Goal: Entertainment & Leisure: Consume media (video, audio)

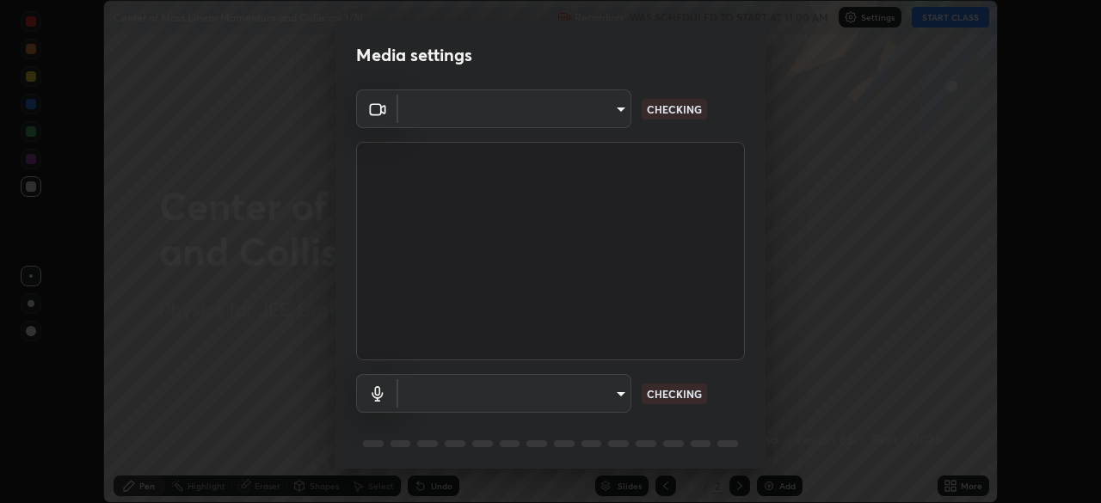
scroll to position [503, 1101]
type input "fb57174be8733929c779687b6c747b251f50b7e0b4cf35f724d7f1923dedf309"
click at [592, 393] on body "Erase all Center of Mass Linear Momentum and Collision(3/8) Recording WAS SCHED…" at bounding box center [550, 251] width 1101 height 503
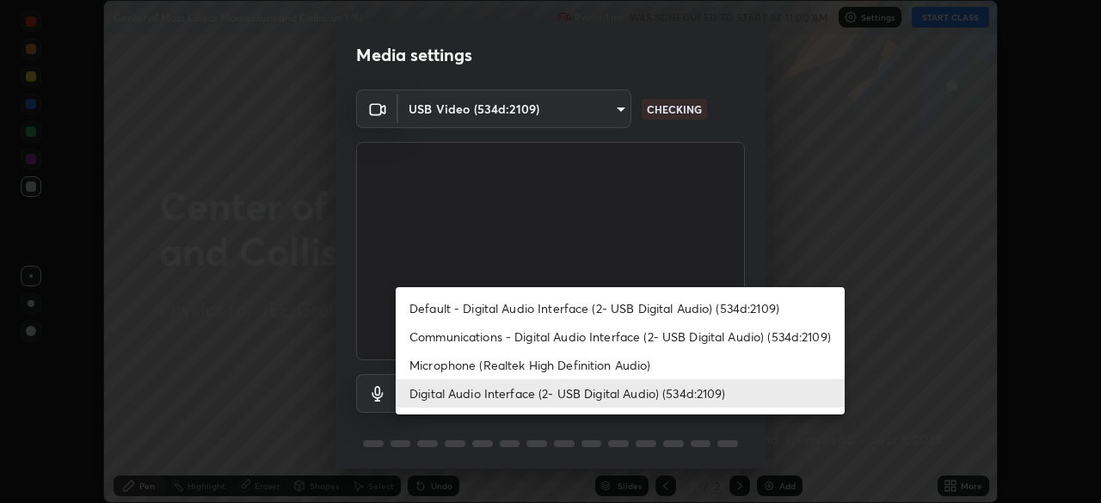
click at [598, 307] on li "Default - Digital Audio Interface (2- USB Digital Audio) (534d:2109)" at bounding box center [620, 308] width 449 height 28
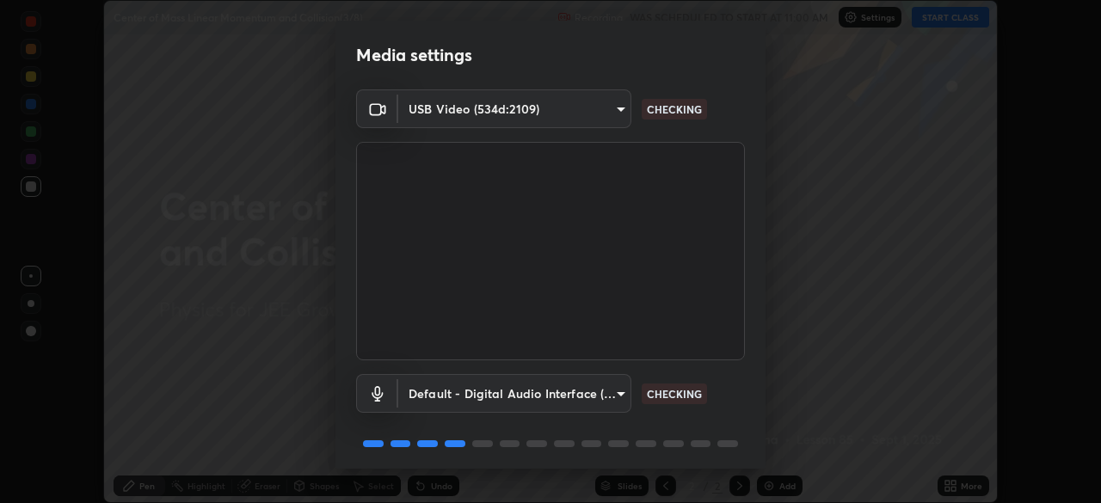
click at [568, 391] on body "Erase all Center of Mass Linear Momentum and Collision(3/8) Recording WAS SCHED…" at bounding box center [550, 251] width 1101 height 503
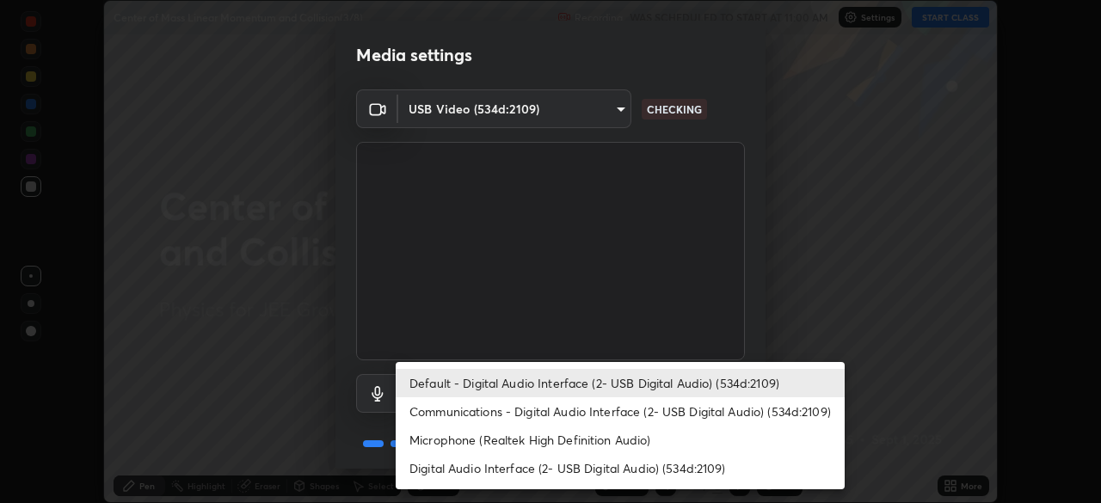
click at [590, 459] on li "Digital Audio Interface (2- USB Digital Audio) (534d:2109)" at bounding box center [620, 468] width 449 height 28
type input "6a8ab27762b9603671089d40ba11bcb996fa7be106d89dfd7a7cdf6a969d37dc"
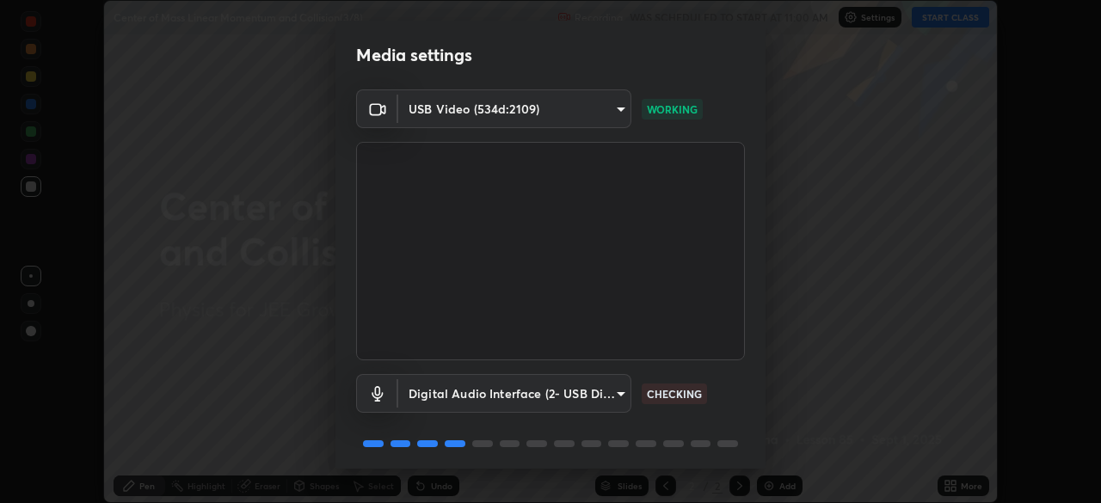
scroll to position [61, 0]
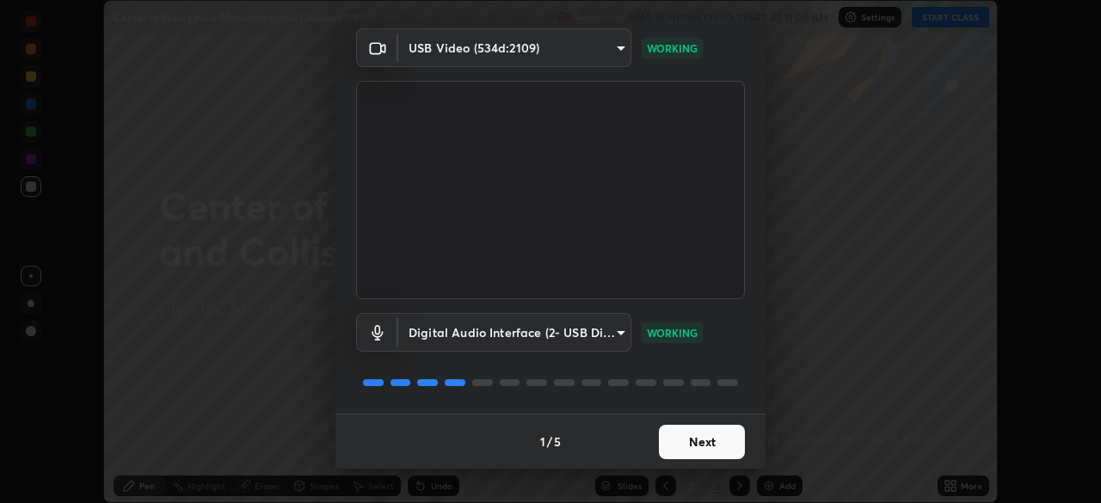
click at [706, 443] on button "Next" at bounding box center [702, 442] width 86 height 34
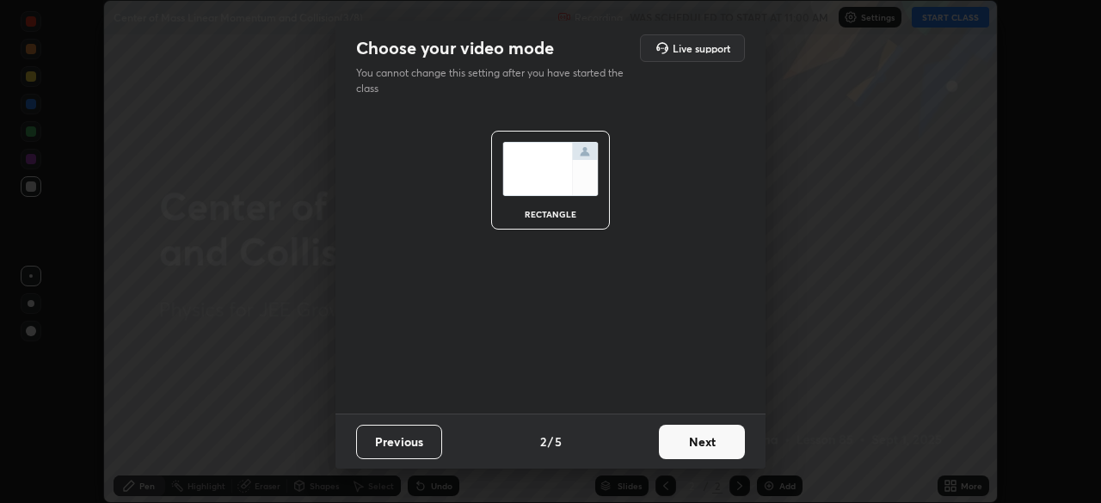
click at [707, 444] on button "Next" at bounding box center [702, 442] width 86 height 34
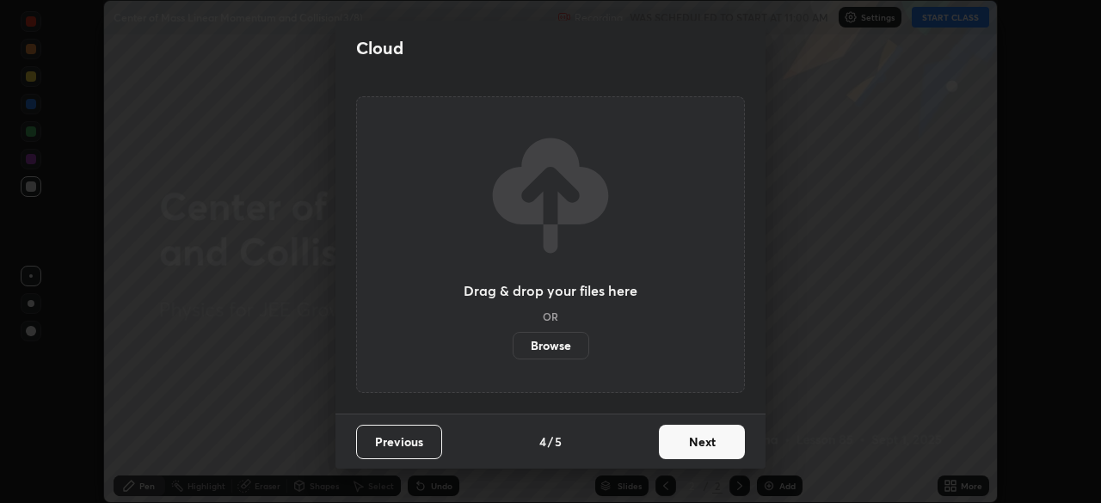
click at [708, 446] on button "Next" at bounding box center [702, 442] width 86 height 34
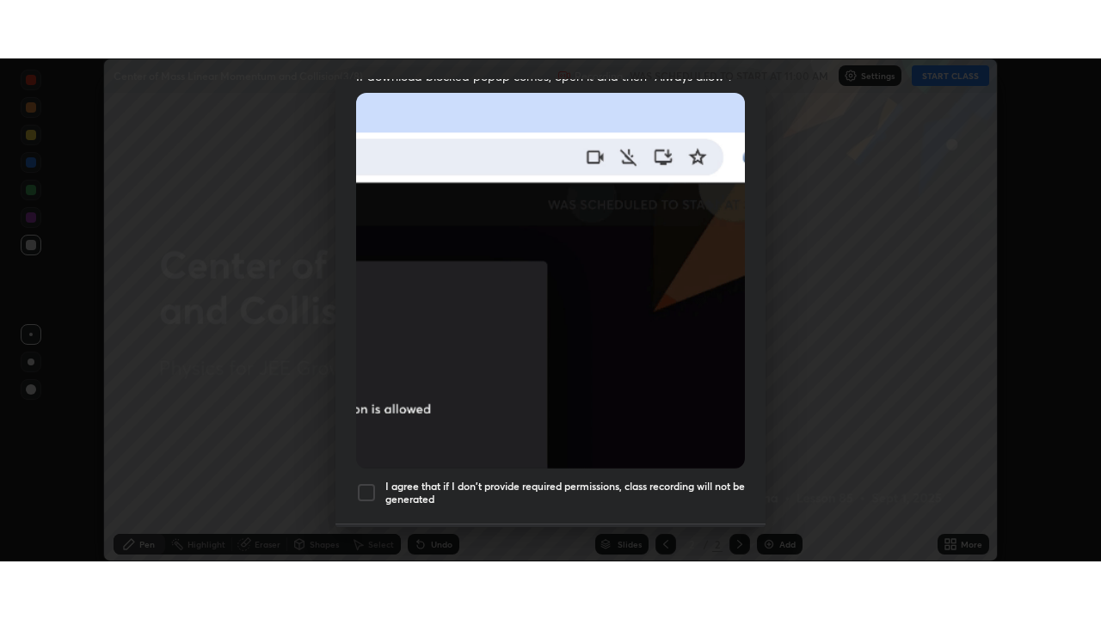
scroll to position [412, 0]
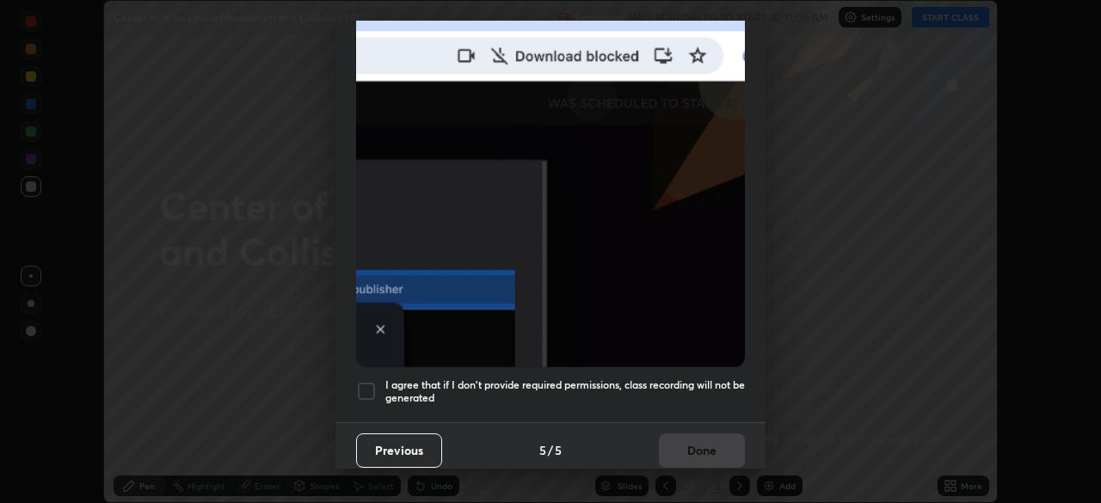
click at [370, 383] on div at bounding box center [366, 391] width 21 height 21
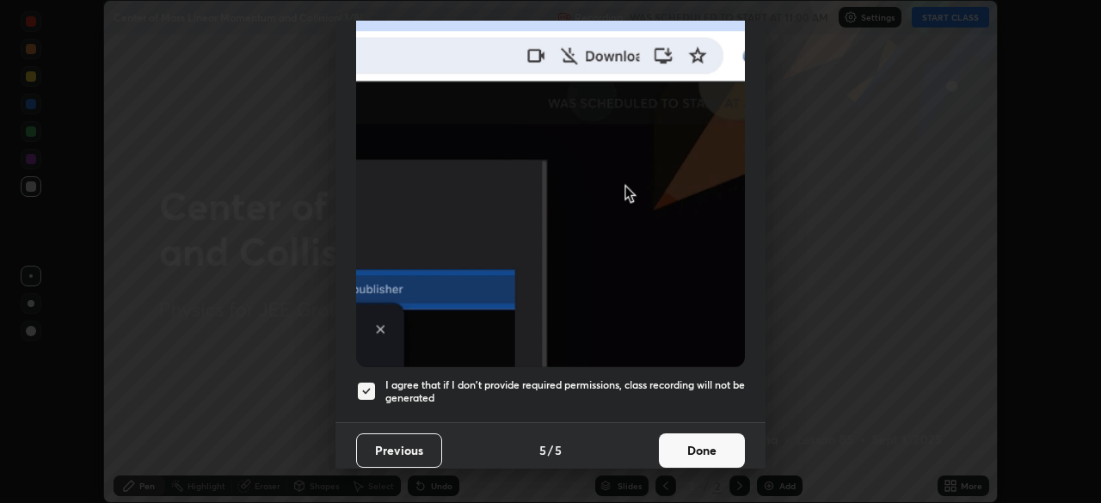
click at [689, 434] on button "Done" at bounding box center [702, 451] width 86 height 34
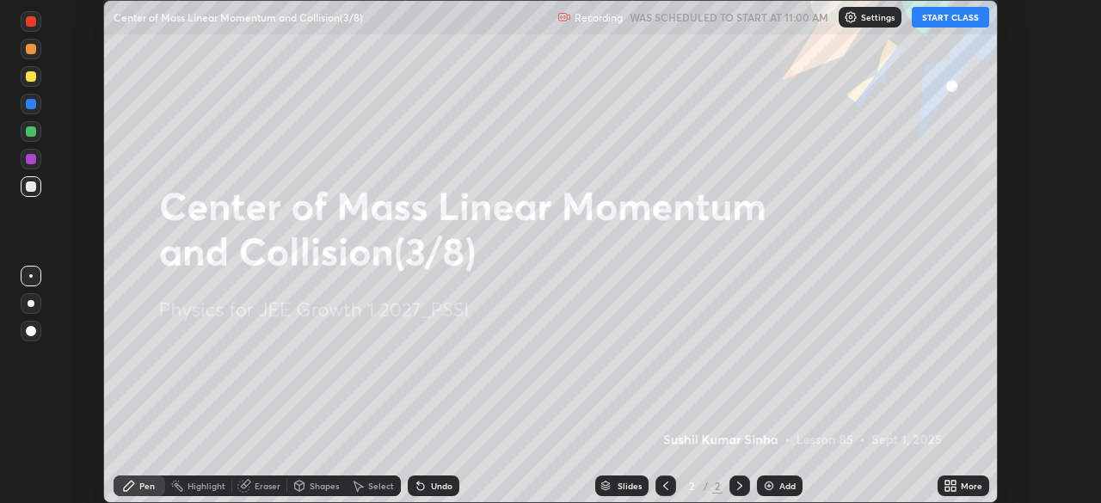
click at [941, 14] on button "START CLASS" at bounding box center [950, 17] width 77 height 21
click at [953, 483] on icon at bounding box center [953, 483] width 4 height 4
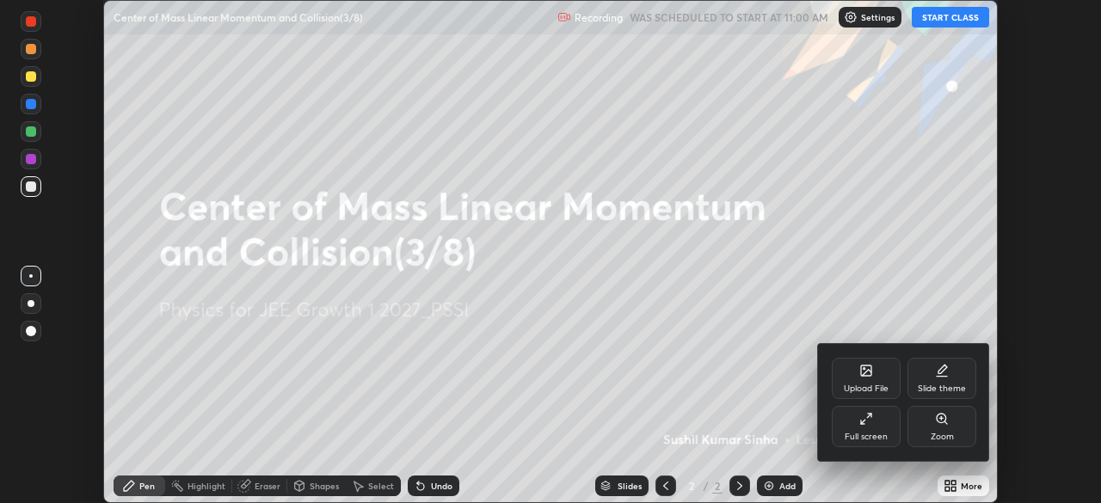
click at [859, 426] on div "Full screen" at bounding box center [866, 426] width 69 height 41
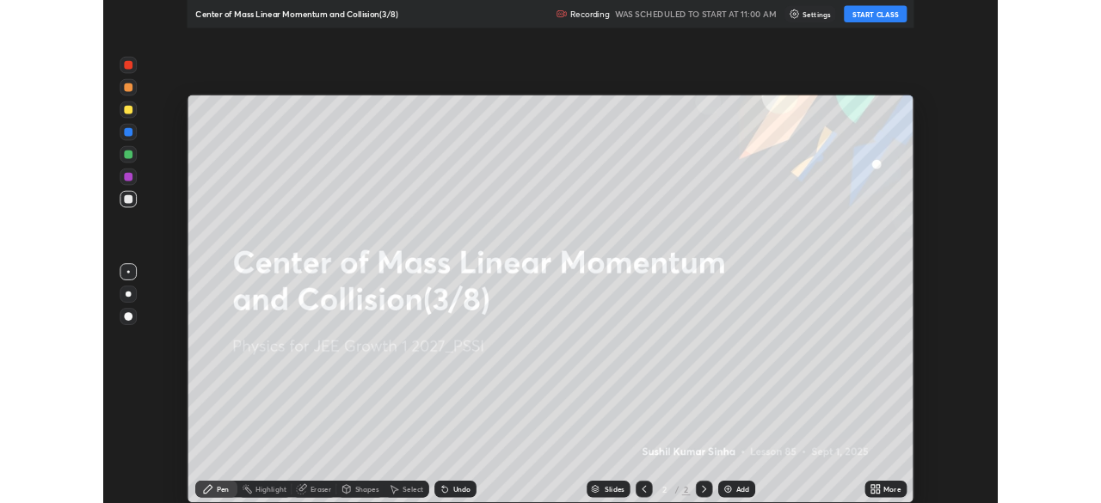
scroll to position [619, 1101]
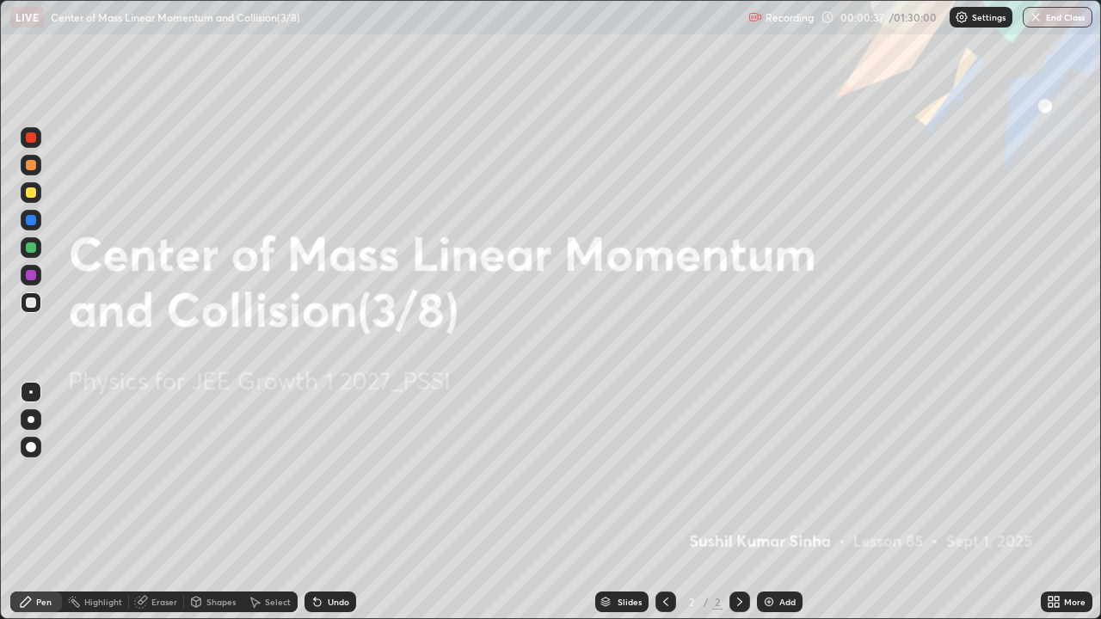
click at [764, 502] on img at bounding box center [769, 602] width 14 height 14
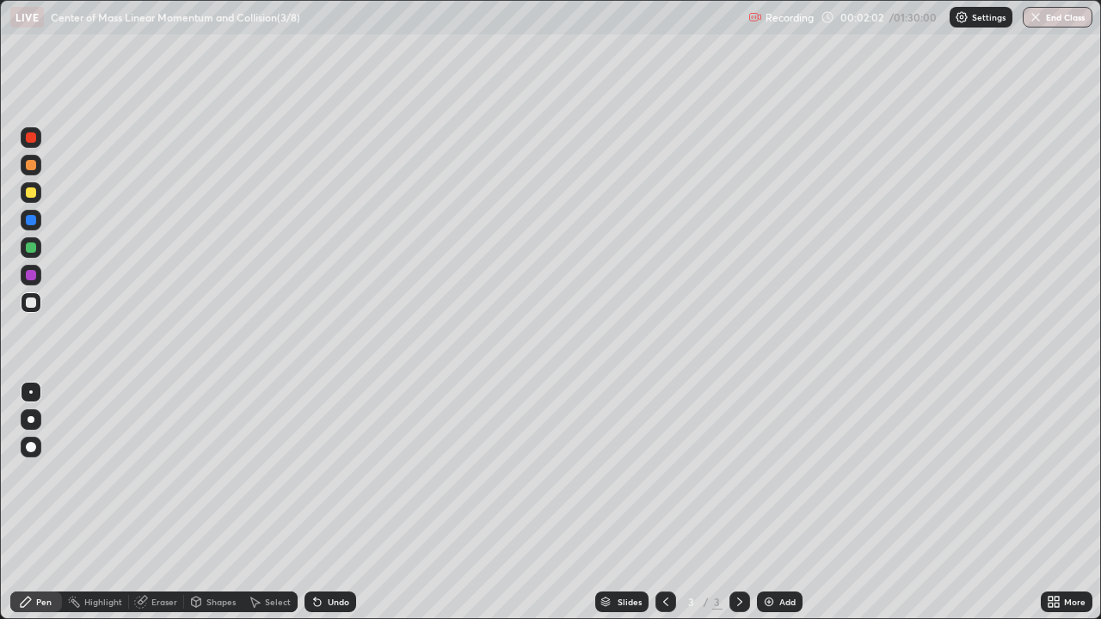
click at [225, 502] on div "Shapes" at bounding box center [220, 602] width 29 height 9
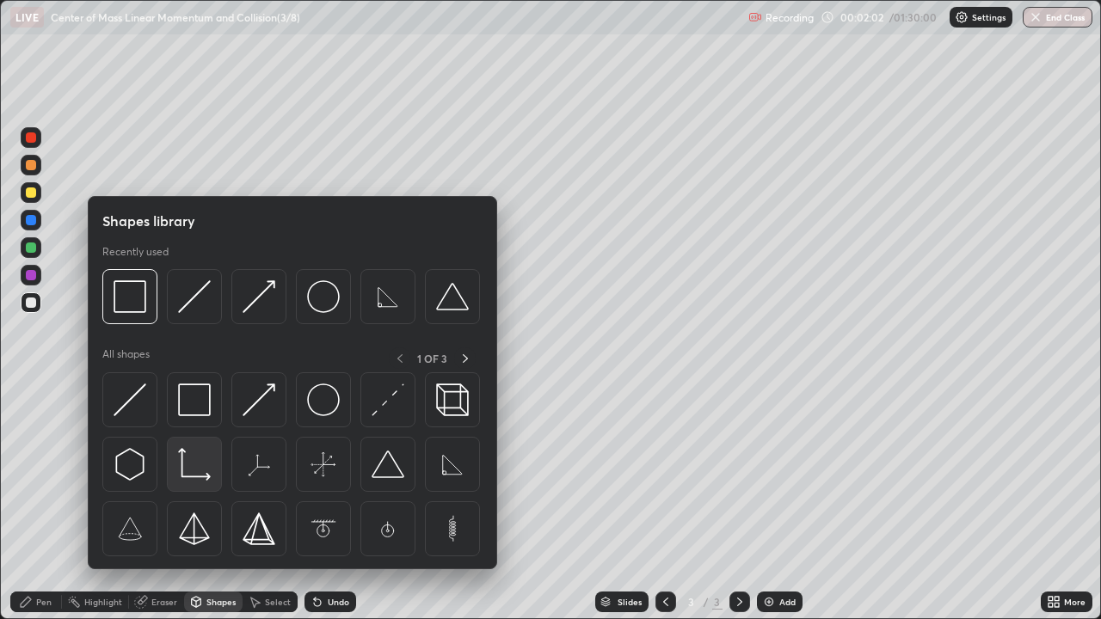
click at [182, 465] on img at bounding box center [194, 464] width 33 height 33
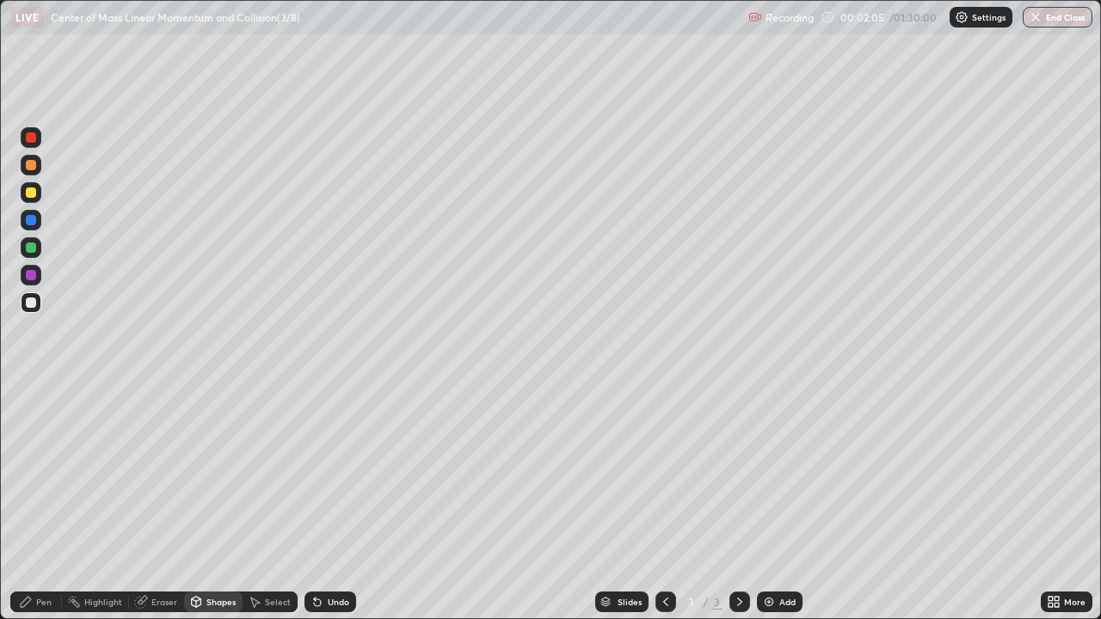
click at [28, 189] on div at bounding box center [31, 193] width 10 height 10
click at [215, 502] on div "Shapes" at bounding box center [220, 602] width 29 height 9
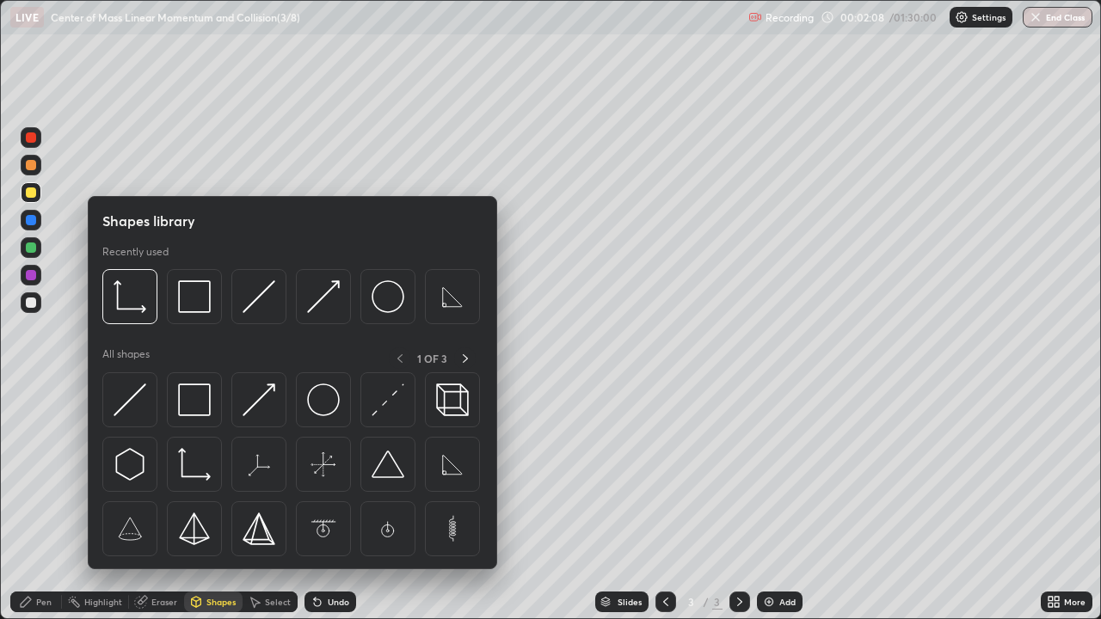
click at [138, 406] on img at bounding box center [130, 400] width 33 height 33
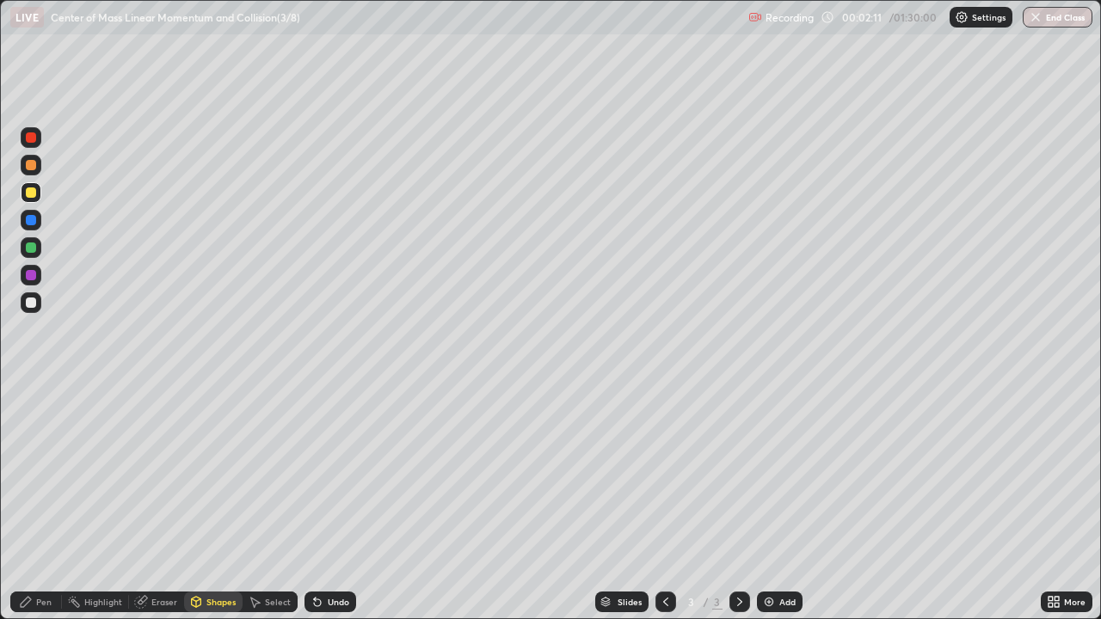
click at [32, 246] on div at bounding box center [31, 248] width 10 height 10
click at [45, 502] on div "Pen" at bounding box center [43, 602] width 15 height 9
click at [32, 274] on div at bounding box center [31, 275] width 10 height 10
click at [34, 274] on div at bounding box center [31, 275] width 10 height 10
click at [767, 502] on img at bounding box center [769, 602] width 14 height 14
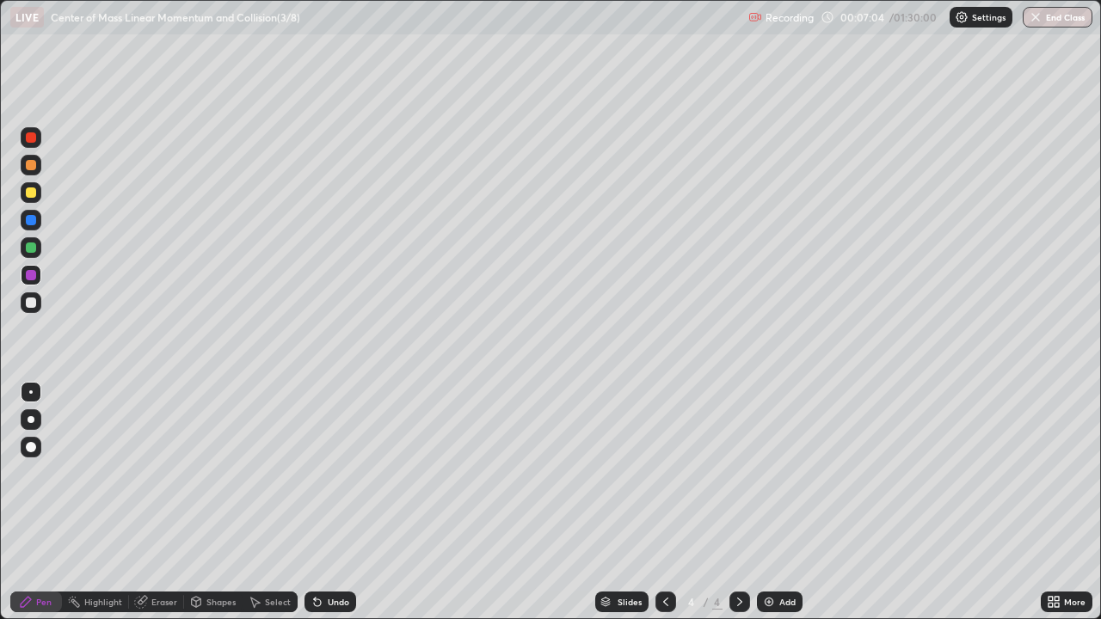
click at [222, 502] on div "Shapes" at bounding box center [220, 602] width 29 height 9
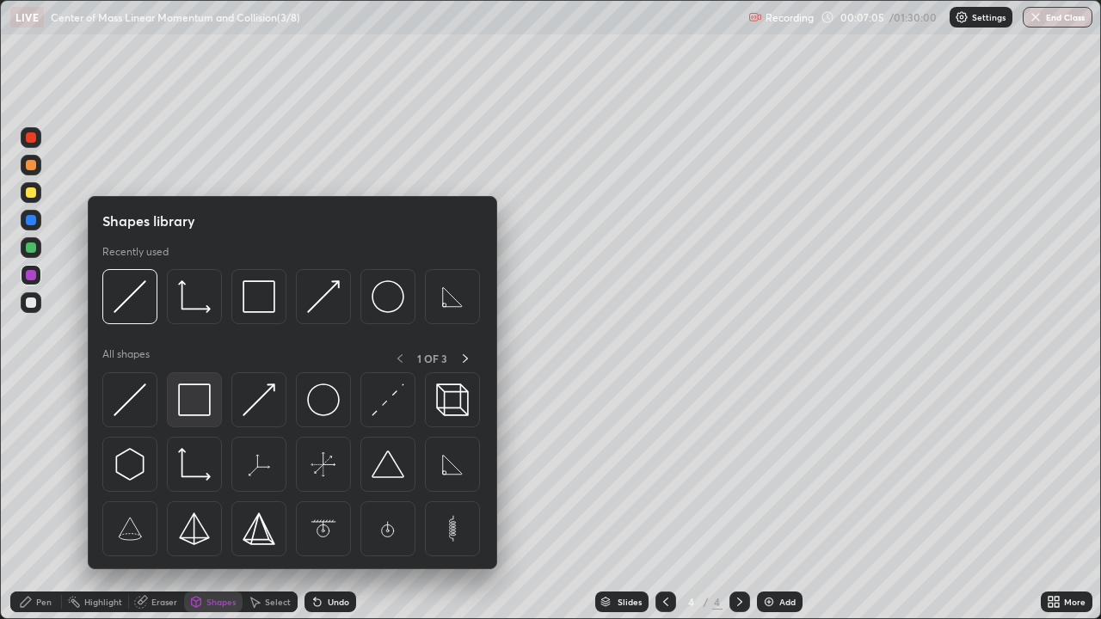
click at [207, 401] on img at bounding box center [194, 400] width 33 height 33
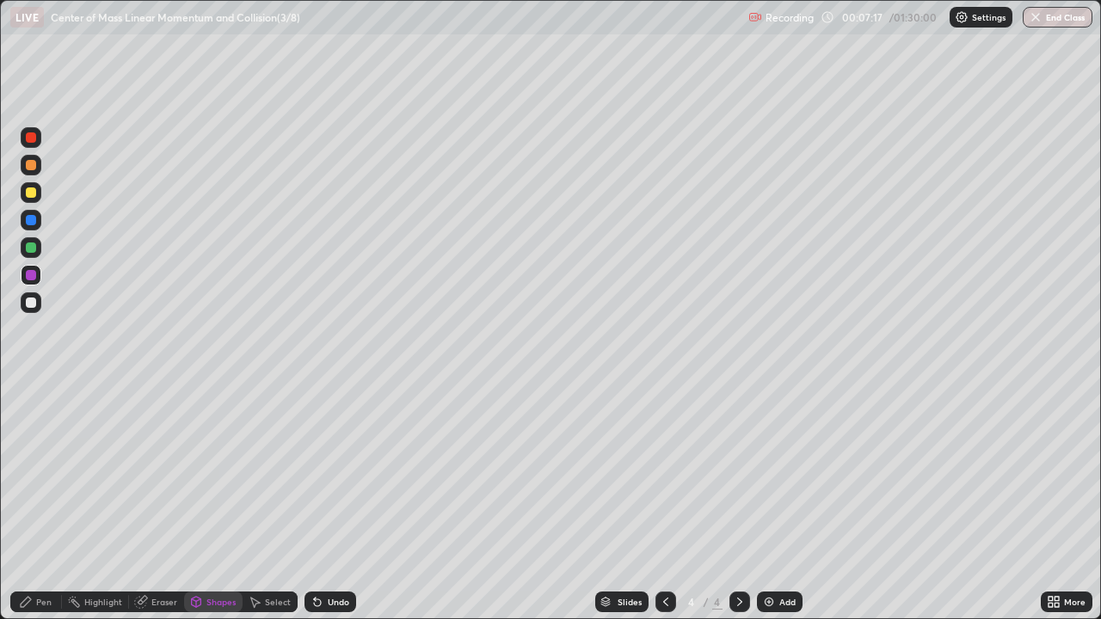
click at [173, 502] on div "Eraser" at bounding box center [156, 602] width 55 height 21
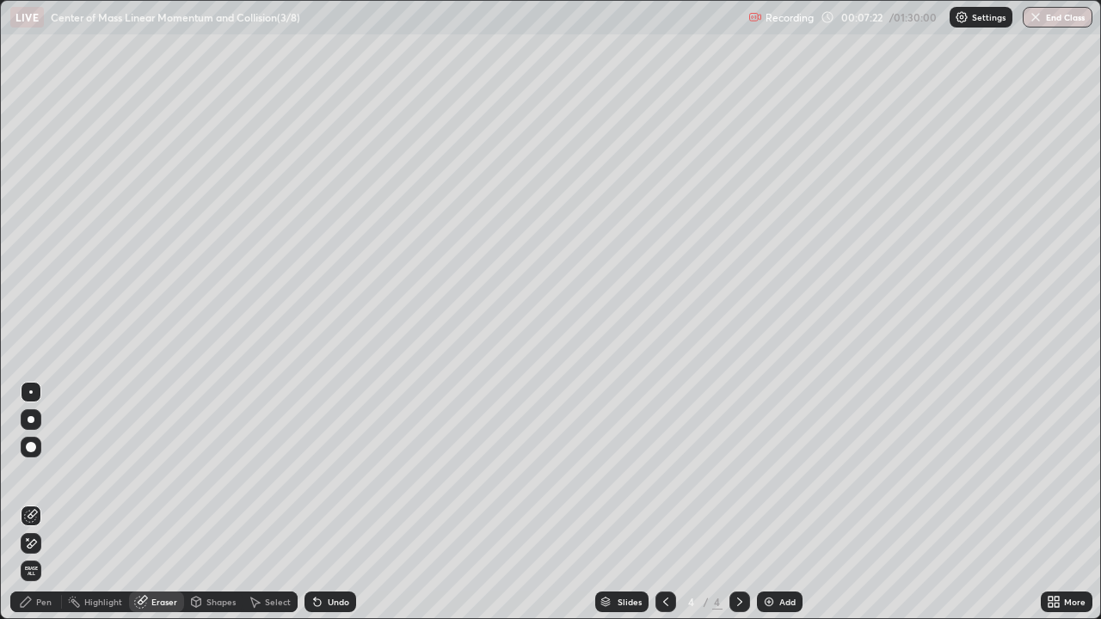
click at [60, 502] on div "Pen" at bounding box center [36, 602] width 52 height 21
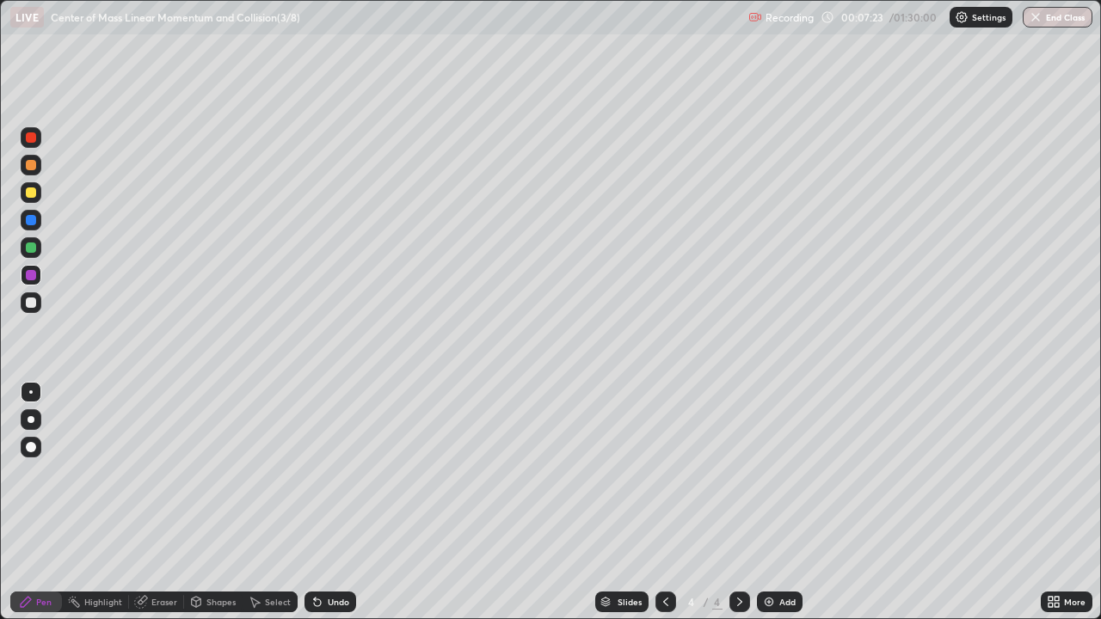
click at [32, 250] on div at bounding box center [31, 248] width 10 height 10
click at [34, 306] on div at bounding box center [31, 303] width 10 height 10
click at [33, 222] on div at bounding box center [31, 220] width 10 height 10
click at [31, 274] on div at bounding box center [31, 275] width 10 height 10
click at [34, 278] on div at bounding box center [31, 275] width 10 height 10
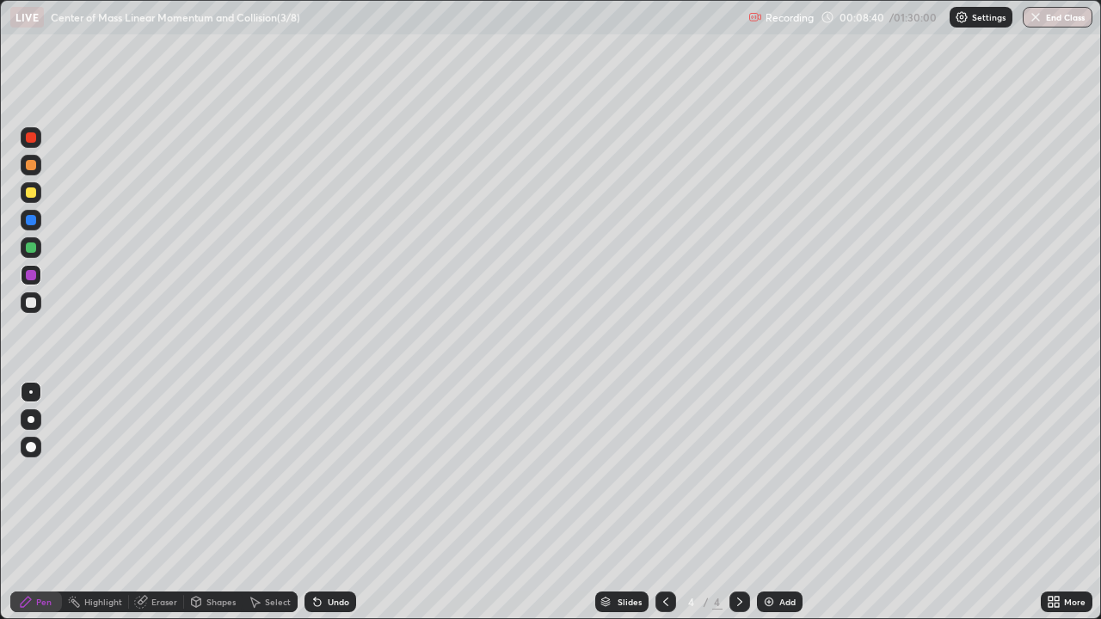
click at [35, 138] on div at bounding box center [31, 137] width 10 height 10
click at [32, 274] on div at bounding box center [31, 275] width 10 height 10
click at [324, 502] on div "Undo" at bounding box center [331, 602] width 52 height 21
click at [328, 502] on div "Undo" at bounding box center [339, 602] width 22 height 9
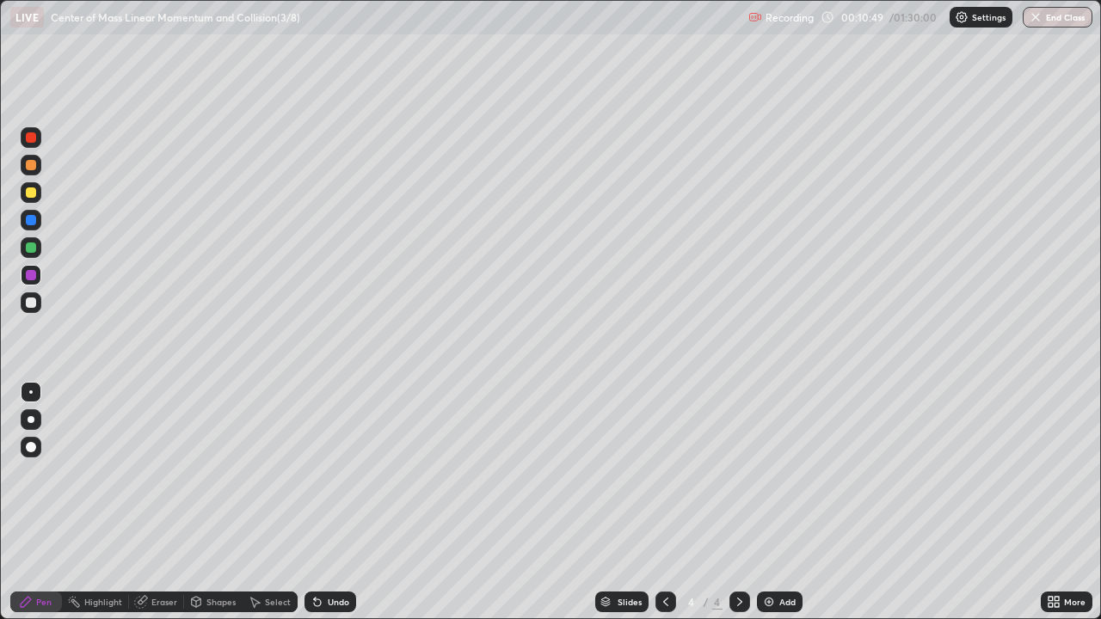
click at [325, 502] on div "Undo" at bounding box center [331, 602] width 52 height 21
click at [328, 502] on div "Undo" at bounding box center [339, 602] width 22 height 9
click at [329, 502] on div "Undo" at bounding box center [339, 602] width 22 height 9
click at [768, 502] on img at bounding box center [769, 602] width 14 height 14
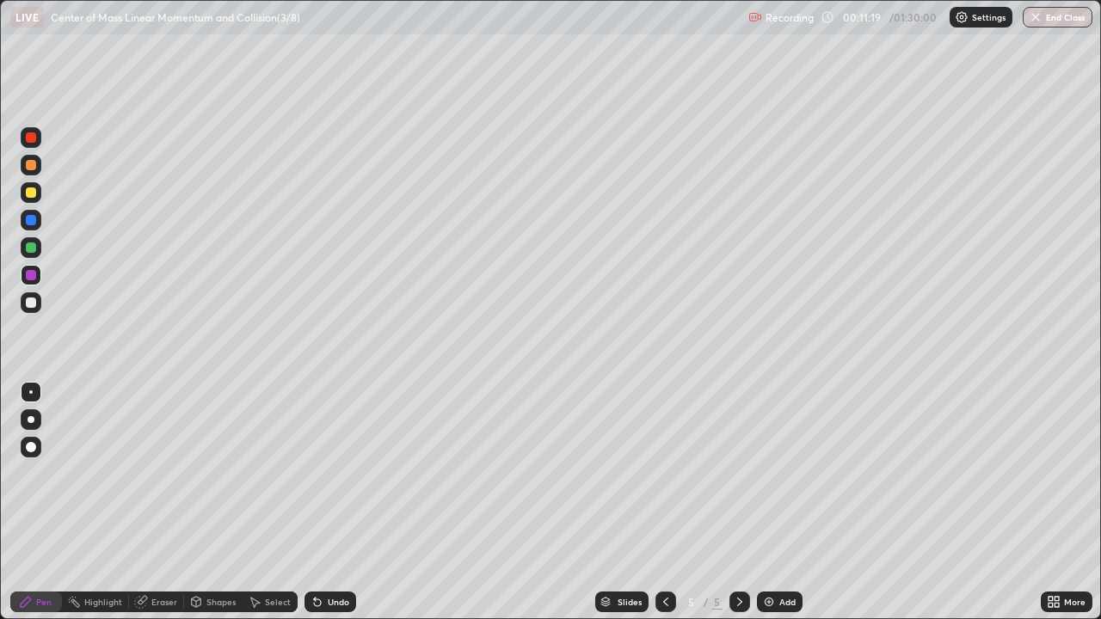
click at [228, 502] on div "Shapes" at bounding box center [220, 602] width 29 height 9
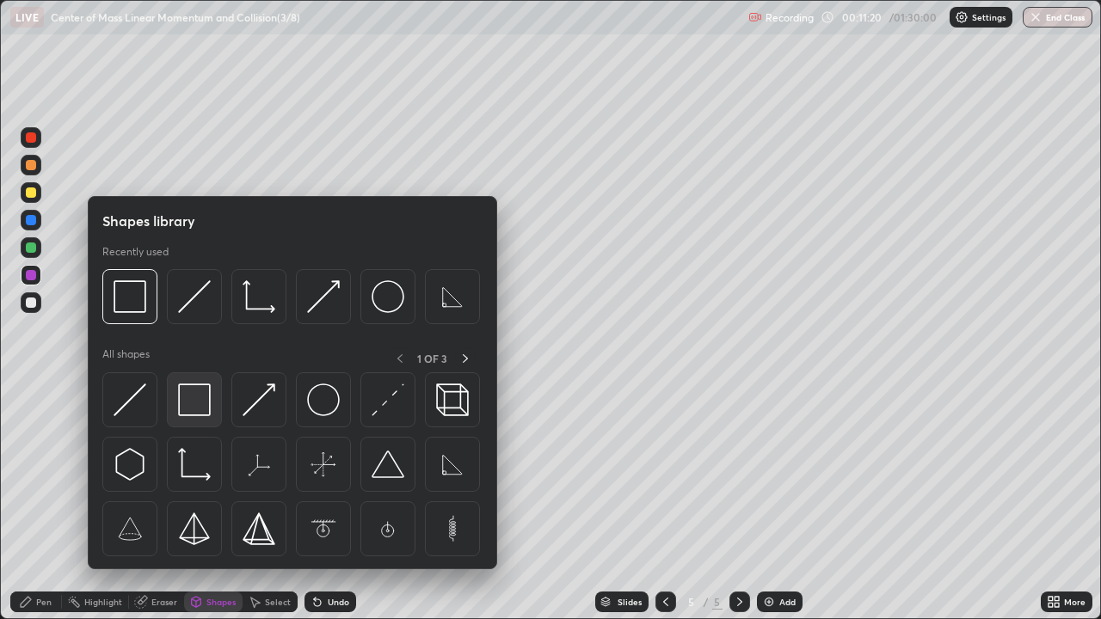
click at [205, 400] on img at bounding box center [194, 400] width 33 height 33
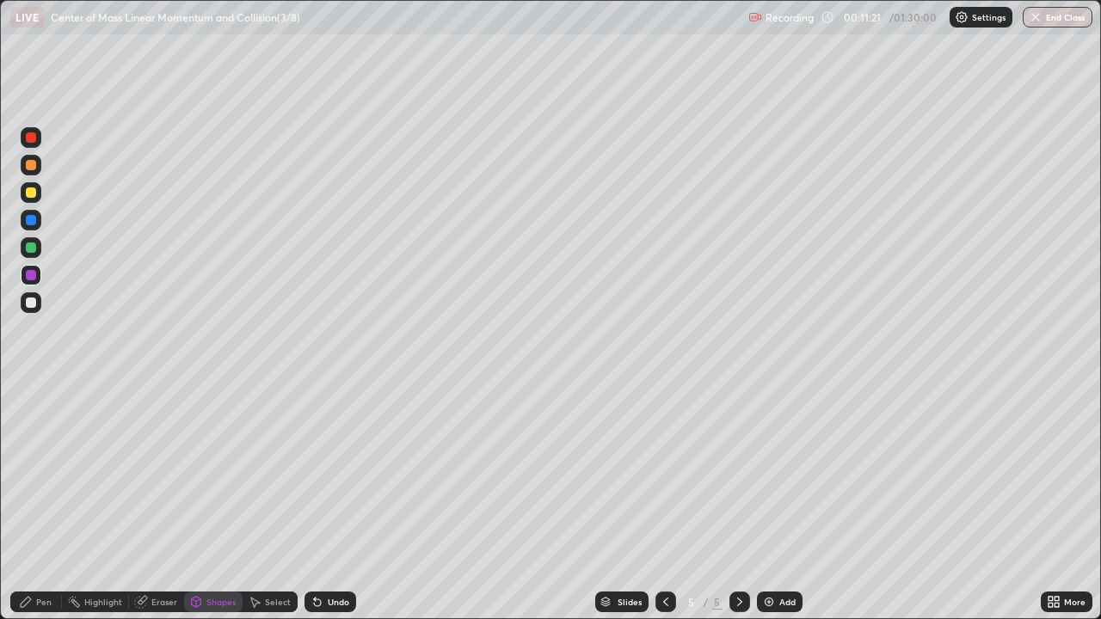
click at [33, 195] on div at bounding box center [31, 193] width 10 height 10
click at [39, 197] on div at bounding box center [31, 192] width 21 height 21
click at [173, 502] on div "Eraser" at bounding box center [164, 602] width 26 height 9
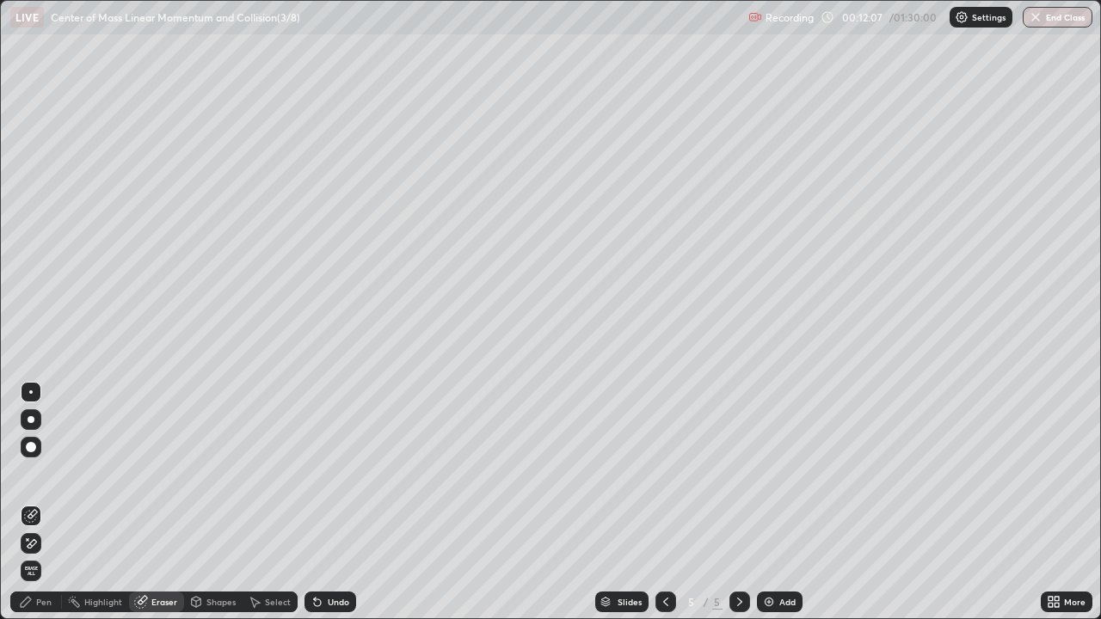
click at [48, 502] on div "Pen" at bounding box center [36, 602] width 52 height 21
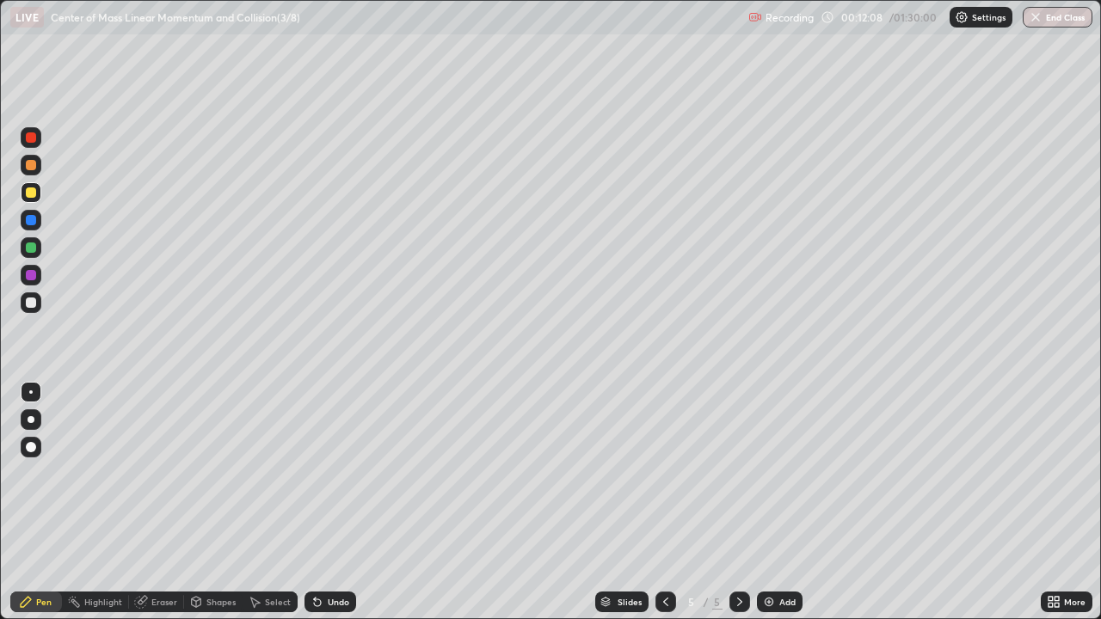
click at [33, 137] on div at bounding box center [31, 137] width 10 height 10
click at [32, 144] on div at bounding box center [31, 137] width 21 height 21
click at [32, 249] on div at bounding box center [31, 248] width 10 height 10
click at [166, 502] on div "Eraser" at bounding box center [164, 602] width 26 height 9
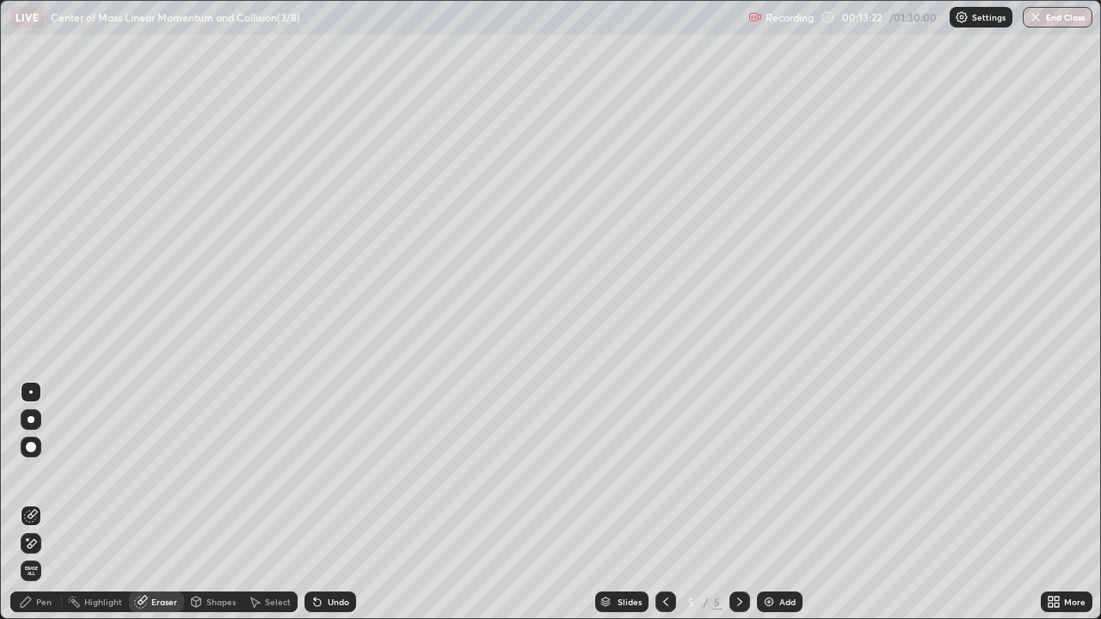
click at [50, 502] on div "Pen" at bounding box center [43, 602] width 15 height 9
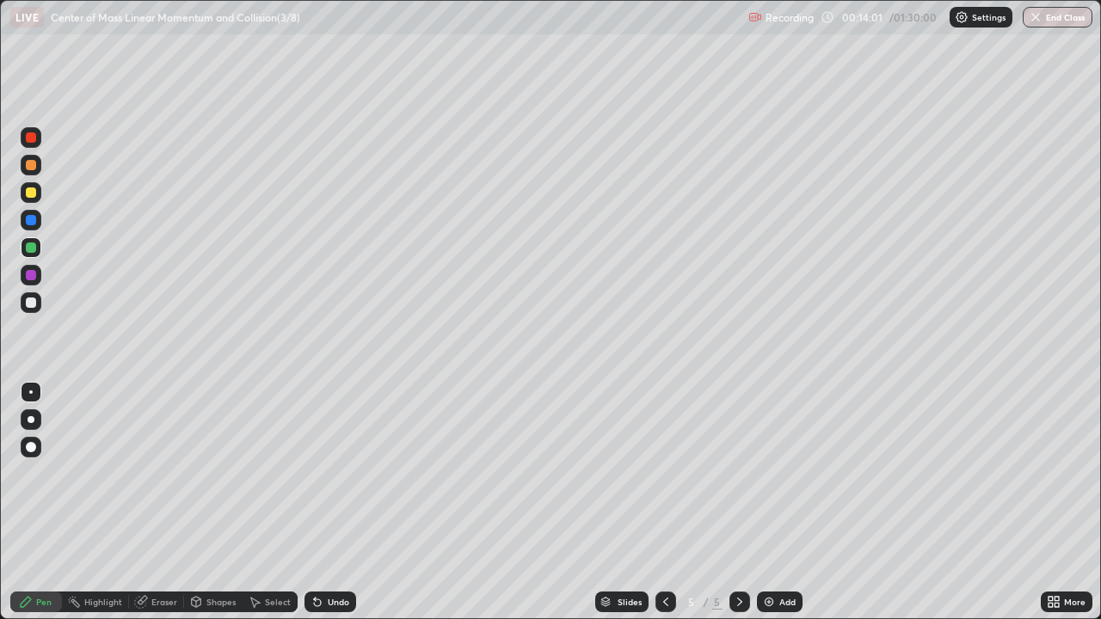
click at [166, 502] on div "Eraser" at bounding box center [164, 602] width 26 height 9
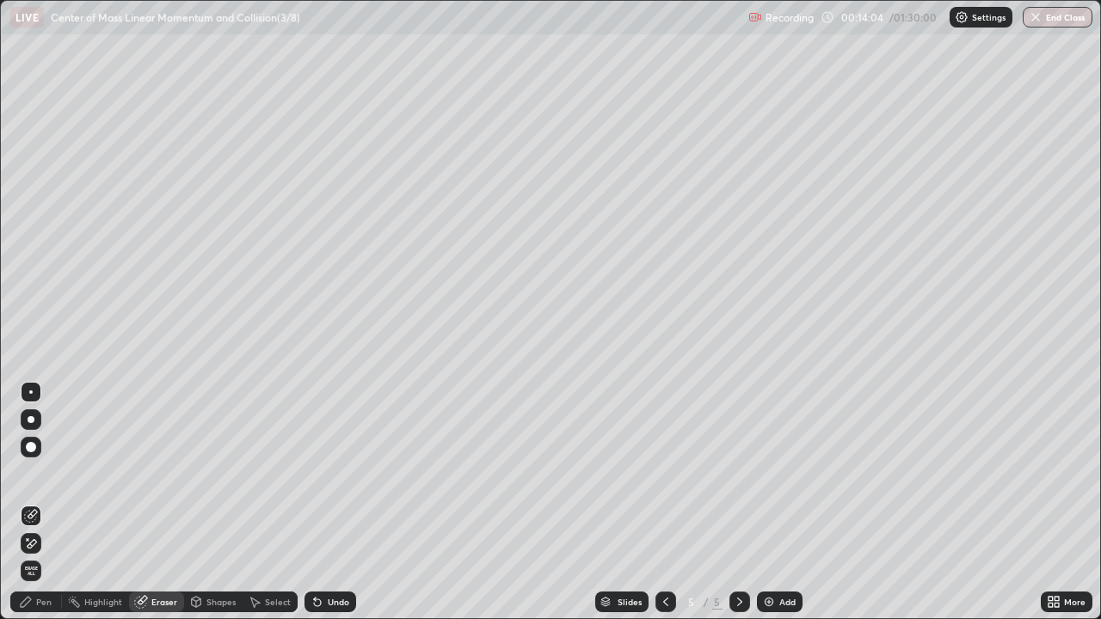
click at [52, 502] on div "Pen" at bounding box center [36, 602] width 52 height 21
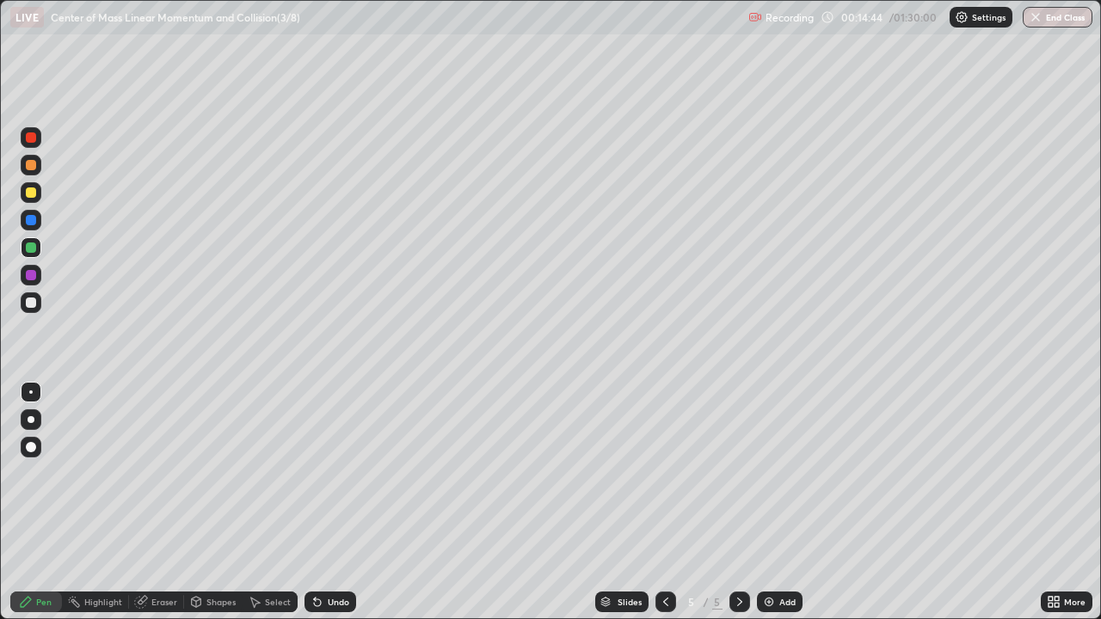
click at [339, 502] on div "Undo" at bounding box center [339, 602] width 22 height 9
click at [28, 278] on div at bounding box center [31, 275] width 10 height 10
click at [172, 502] on div "Eraser" at bounding box center [156, 602] width 55 height 21
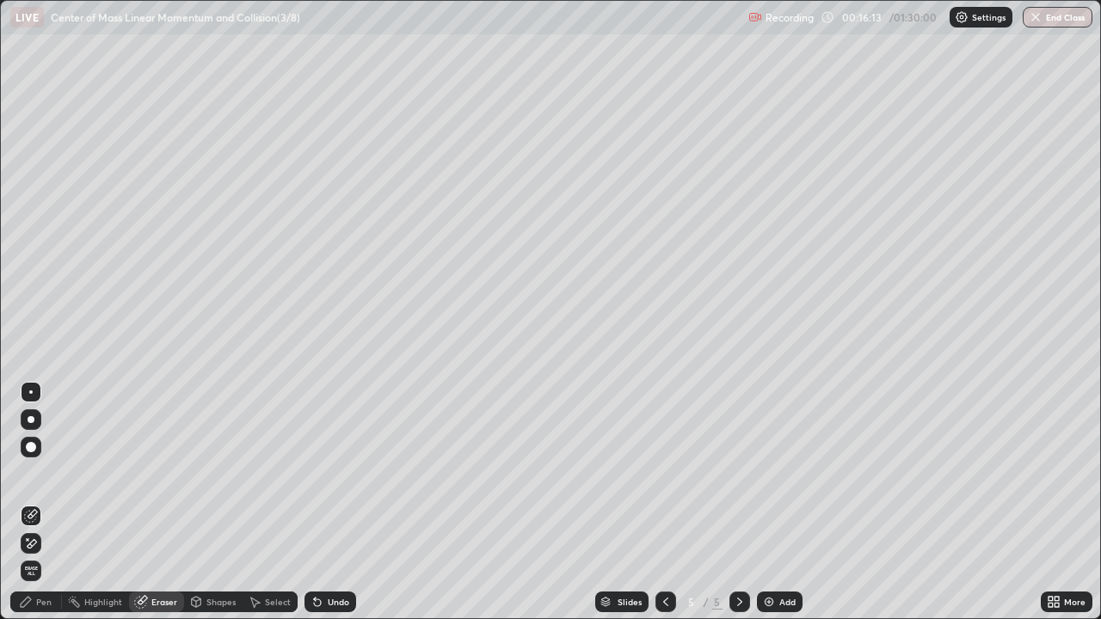
click at [44, 502] on div "Pen" at bounding box center [43, 602] width 15 height 9
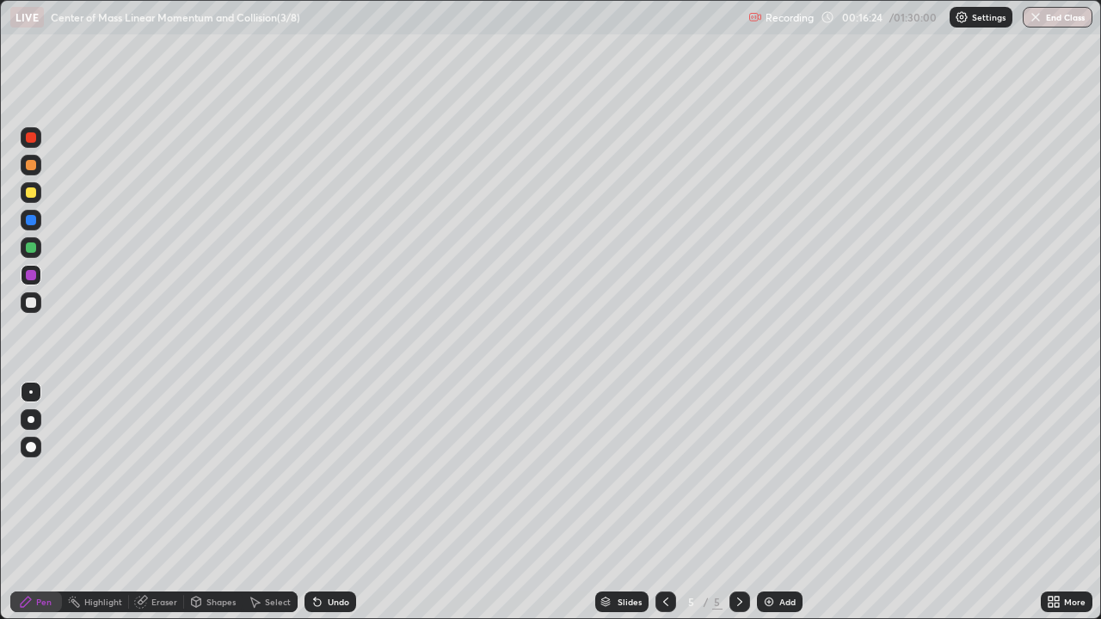
click at [274, 502] on div "Select" at bounding box center [278, 602] width 26 height 9
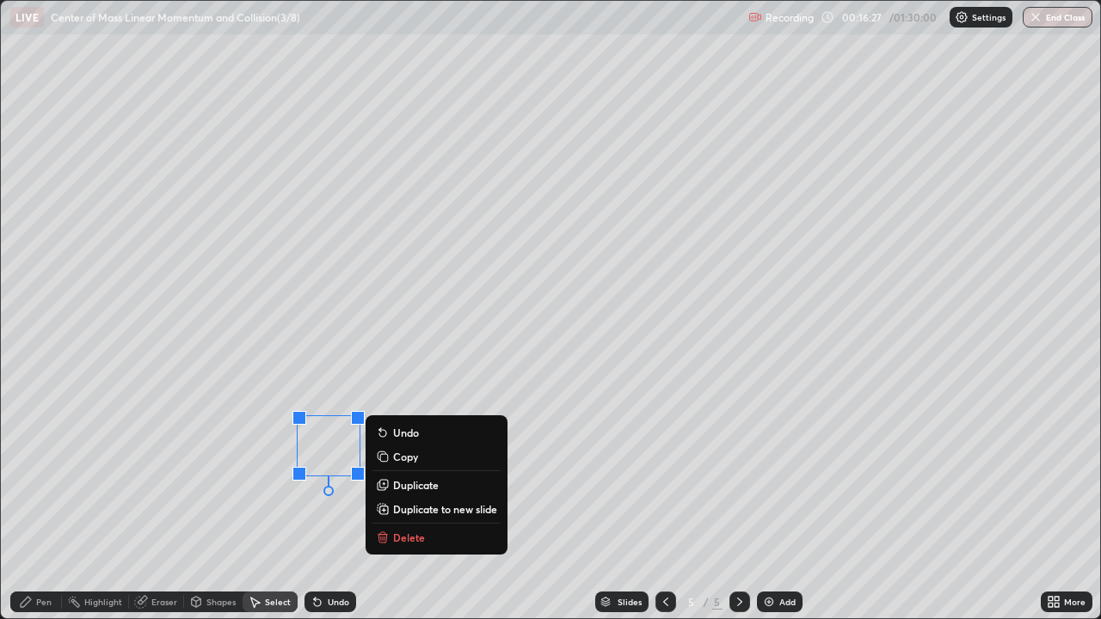
click at [268, 502] on div "0 ° Undo Copy Duplicate Duplicate to new slide Delete" at bounding box center [550, 310] width 1099 height 618
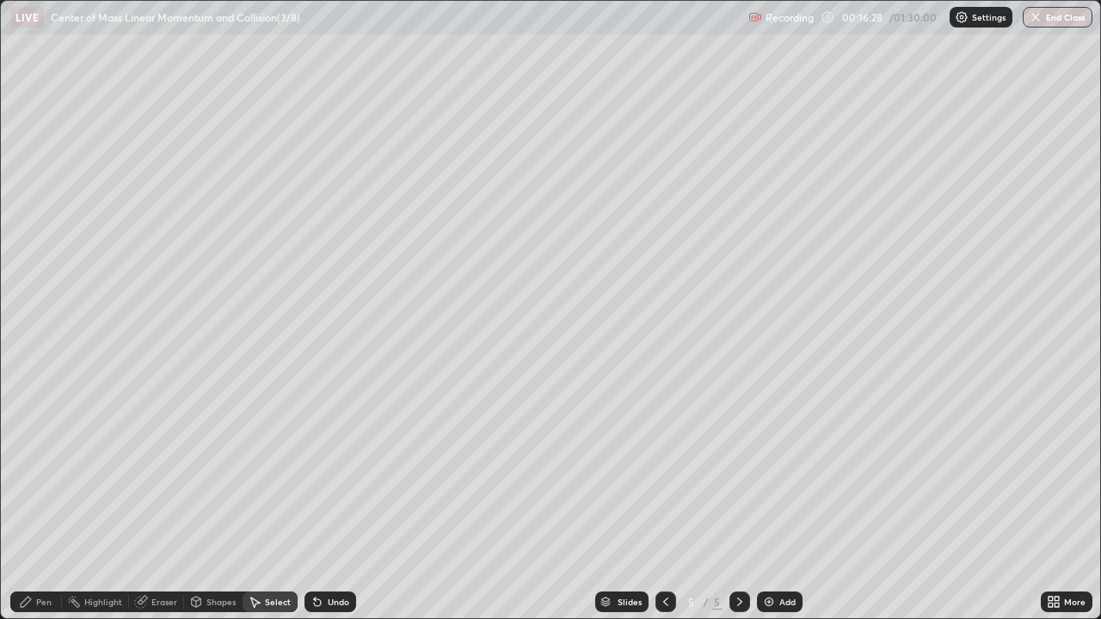
click at [49, 502] on div "Pen" at bounding box center [43, 602] width 15 height 9
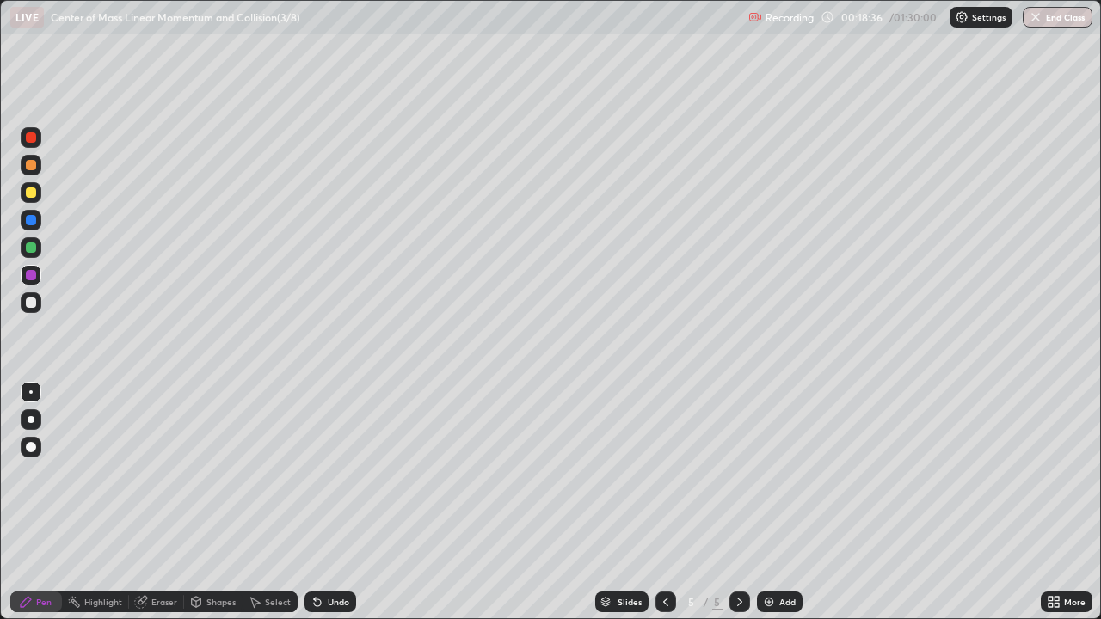
click at [766, 502] on img at bounding box center [769, 602] width 14 height 14
click at [36, 225] on div at bounding box center [31, 220] width 21 height 21
click at [170, 502] on div "Eraser" at bounding box center [164, 602] width 26 height 9
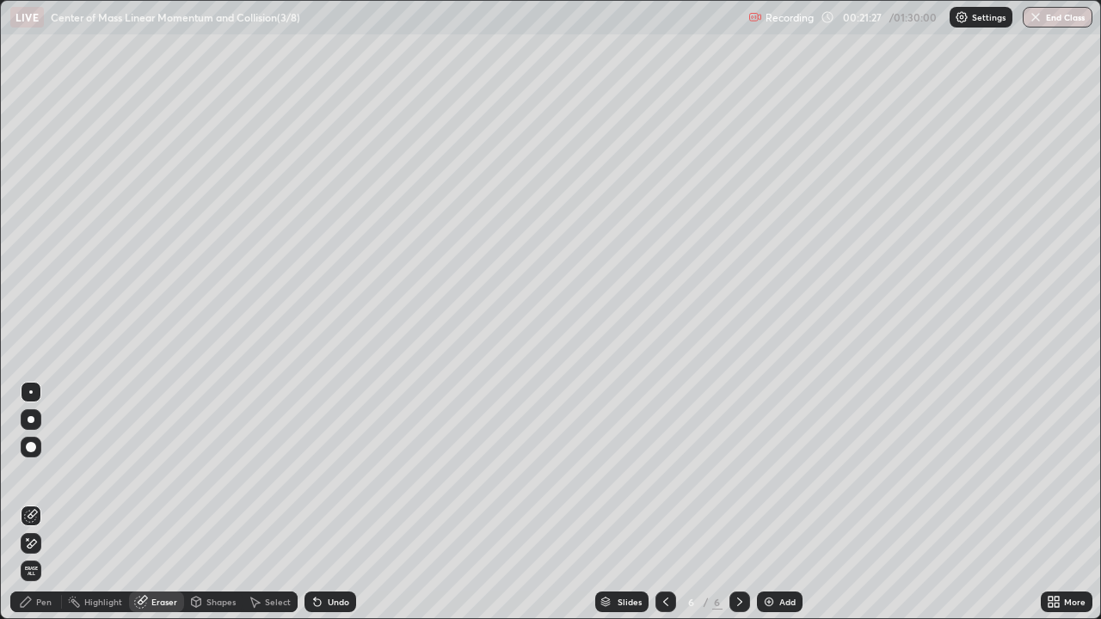
click at [51, 502] on div "Pen" at bounding box center [43, 602] width 15 height 9
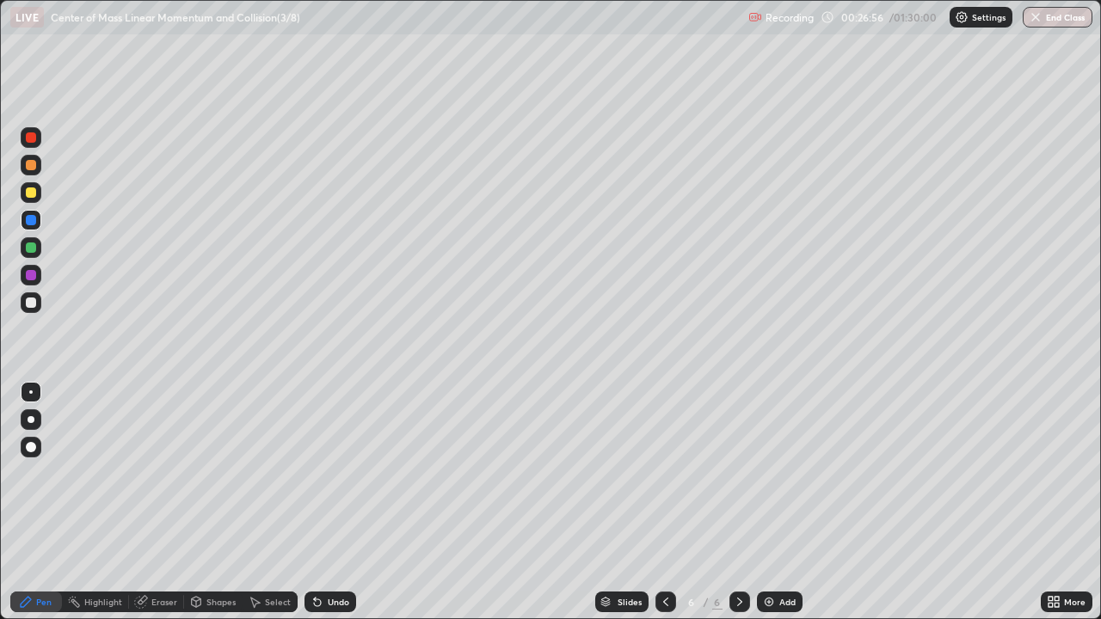
click at [764, 502] on img at bounding box center [769, 602] width 14 height 14
click at [34, 194] on div at bounding box center [31, 193] width 10 height 10
click at [33, 197] on div at bounding box center [31, 193] width 10 height 10
click at [33, 276] on div at bounding box center [31, 275] width 10 height 10
click at [40, 277] on div at bounding box center [31, 275] width 21 height 21
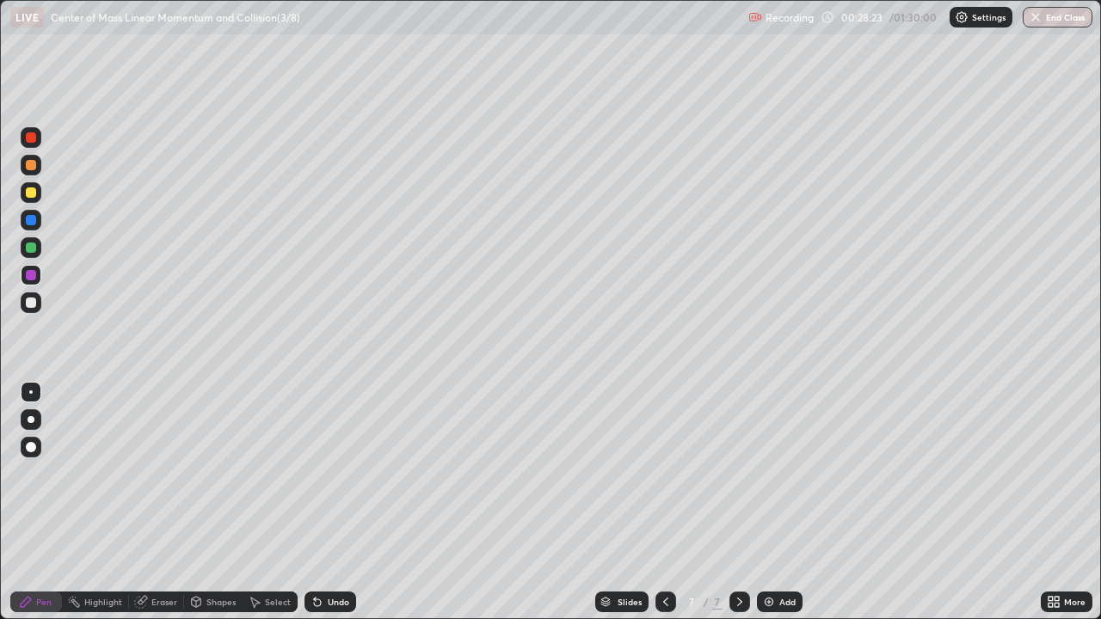
click at [37, 226] on div at bounding box center [31, 220] width 21 height 21
click at [34, 195] on div at bounding box center [31, 193] width 10 height 10
click at [221, 502] on div "Shapes" at bounding box center [220, 602] width 29 height 9
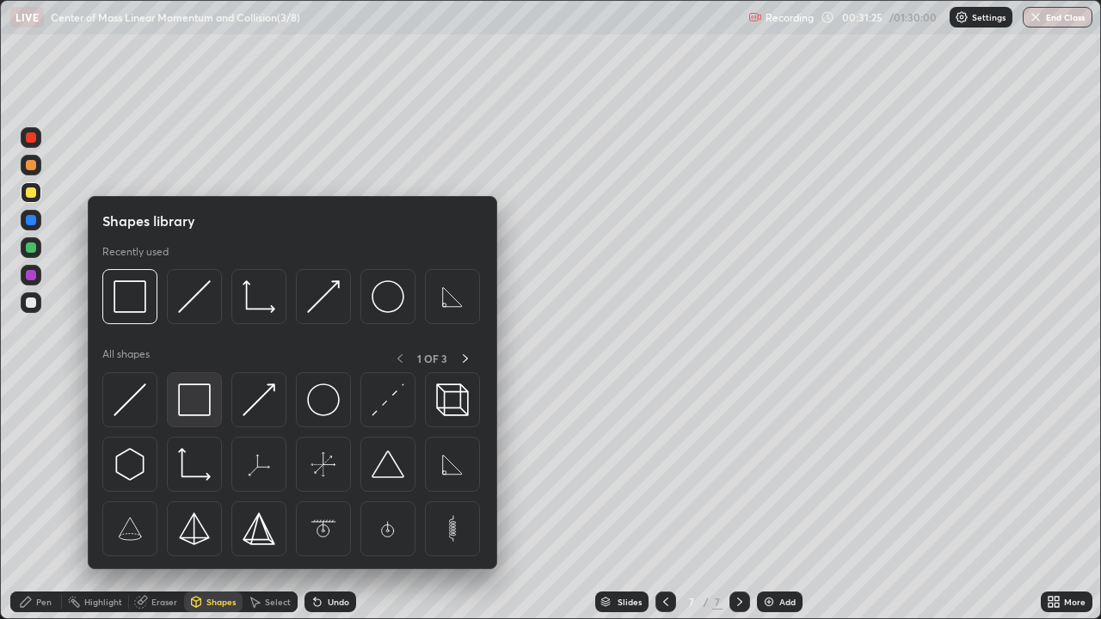
click at [196, 399] on img at bounding box center [194, 400] width 33 height 33
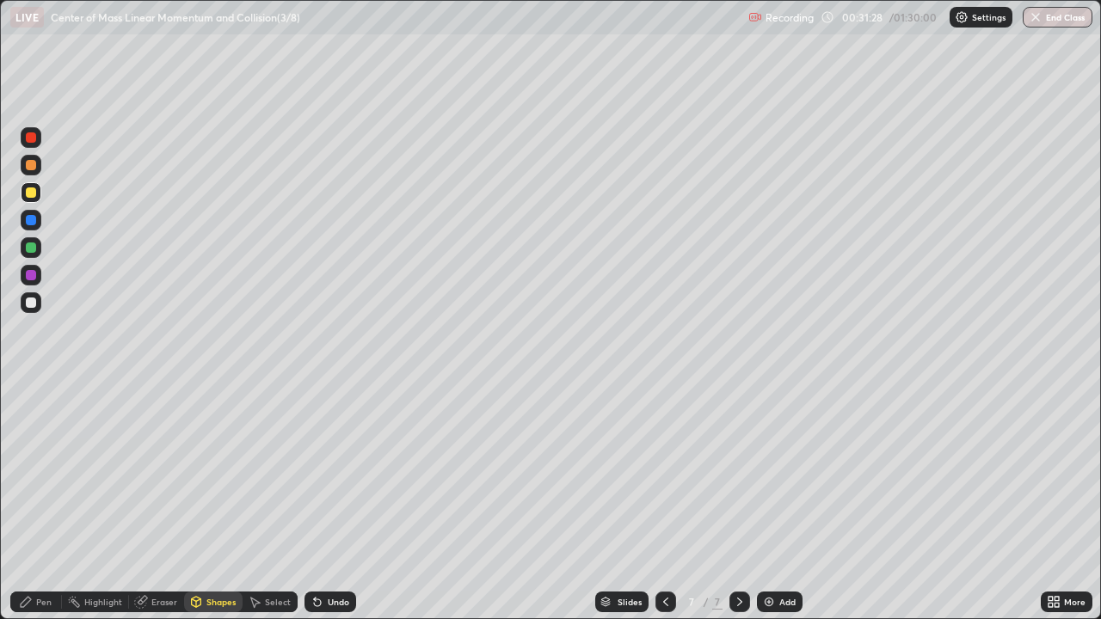
click at [33, 244] on div at bounding box center [31, 248] width 10 height 10
click at [49, 502] on div "Pen" at bounding box center [36, 602] width 52 height 34
click at [35, 141] on div at bounding box center [31, 137] width 21 height 21
click at [37, 139] on div at bounding box center [31, 137] width 21 height 21
click at [770, 502] on img at bounding box center [769, 602] width 14 height 14
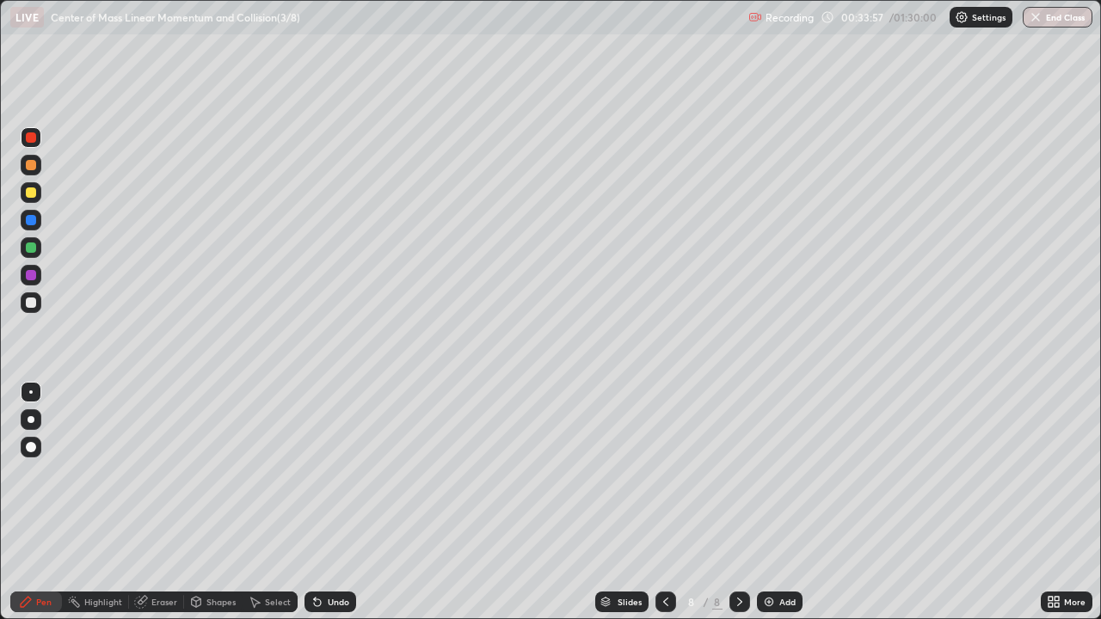
click at [226, 502] on div "Shapes" at bounding box center [220, 602] width 29 height 9
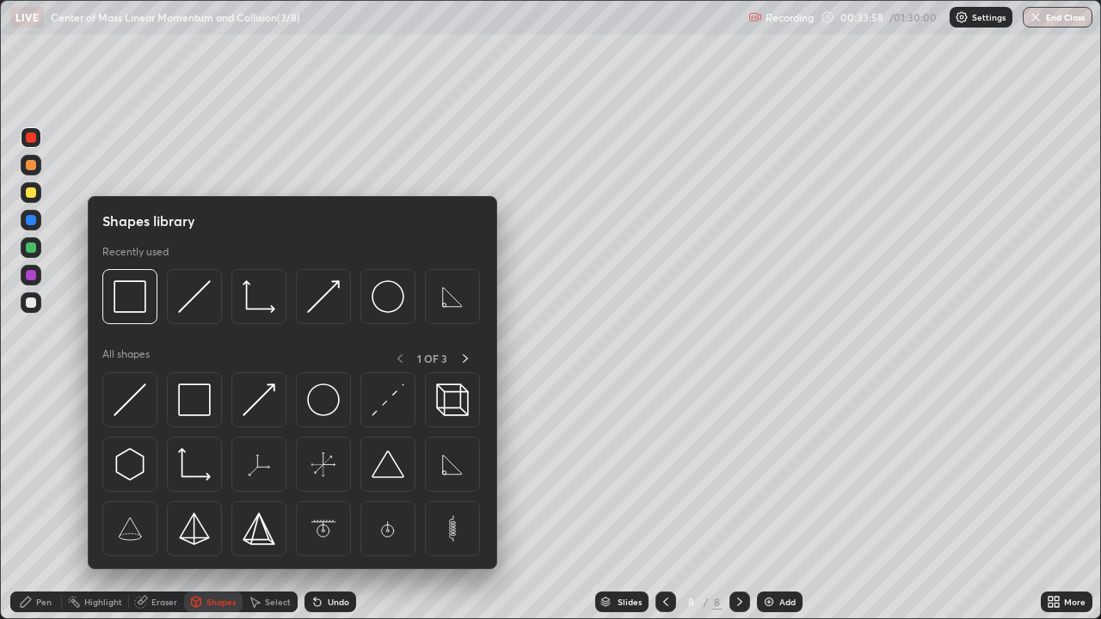
click at [325, 407] on img at bounding box center [323, 400] width 33 height 33
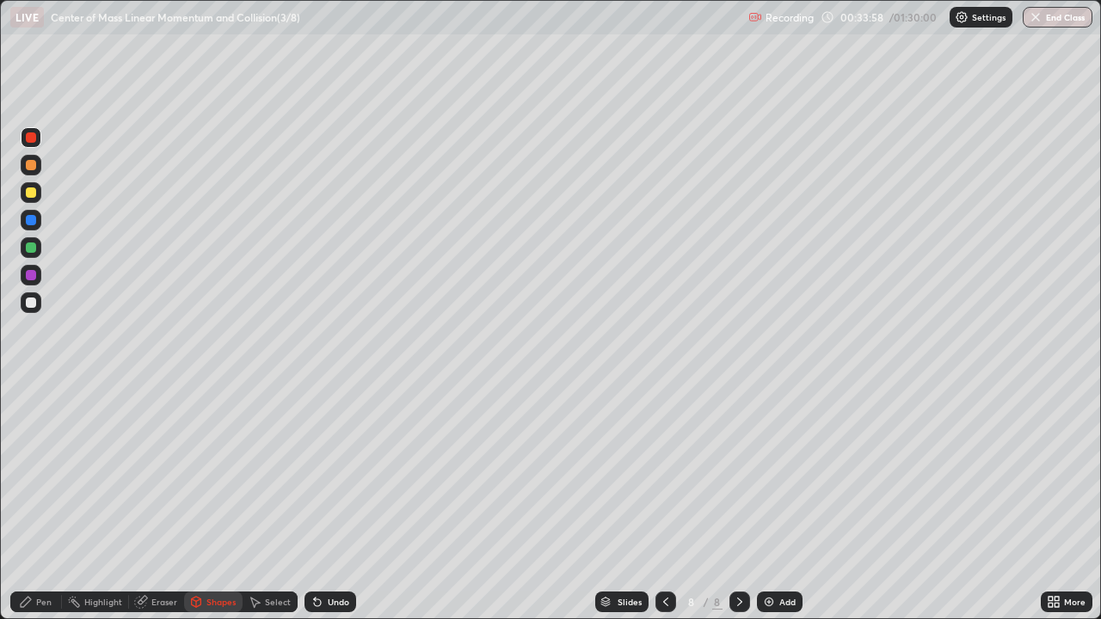
click at [35, 250] on div at bounding box center [31, 248] width 10 height 10
click at [48, 502] on div "Pen" at bounding box center [43, 602] width 15 height 9
click at [34, 195] on div at bounding box center [31, 193] width 10 height 10
click at [37, 201] on div at bounding box center [31, 192] width 21 height 21
click at [765, 502] on img at bounding box center [769, 602] width 14 height 14
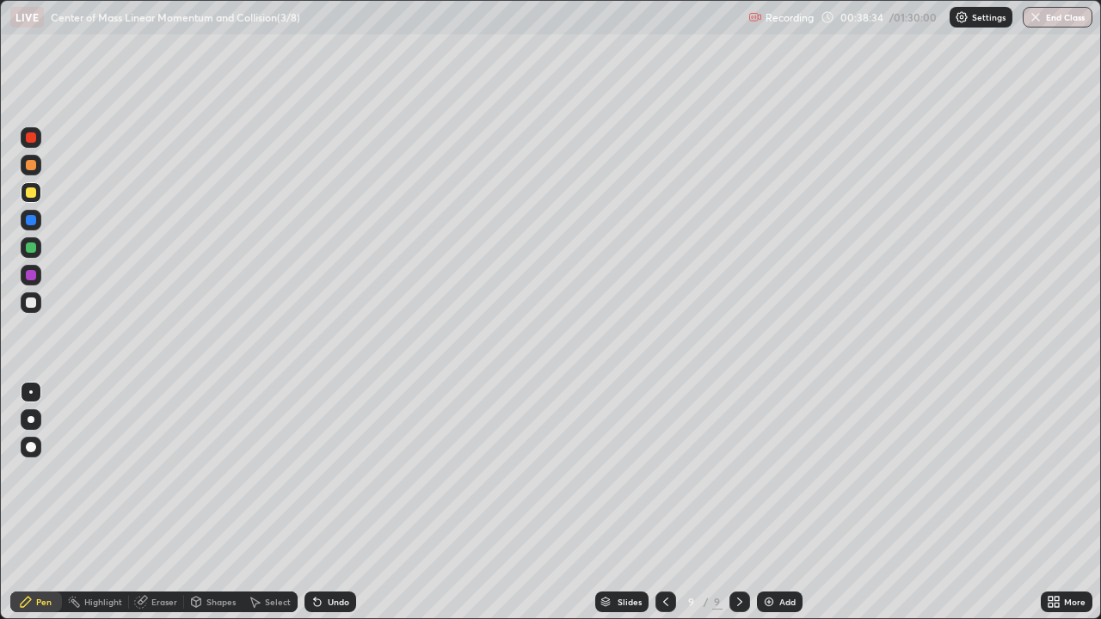
click at [32, 303] on div at bounding box center [31, 303] width 10 height 10
click at [341, 502] on div "Undo" at bounding box center [339, 602] width 22 height 9
click at [274, 502] on div "Select" at bounding box center [278, 602] width 26 height 9
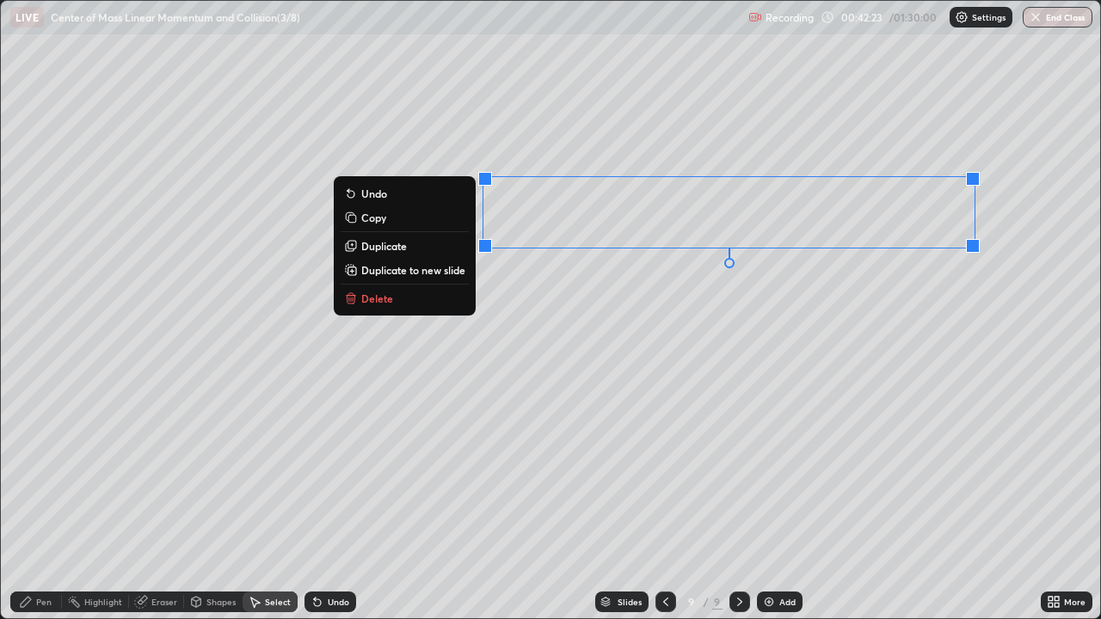
click at [393, 295] on button "Delete" at bounding box center [405, 298] width 128 height 21
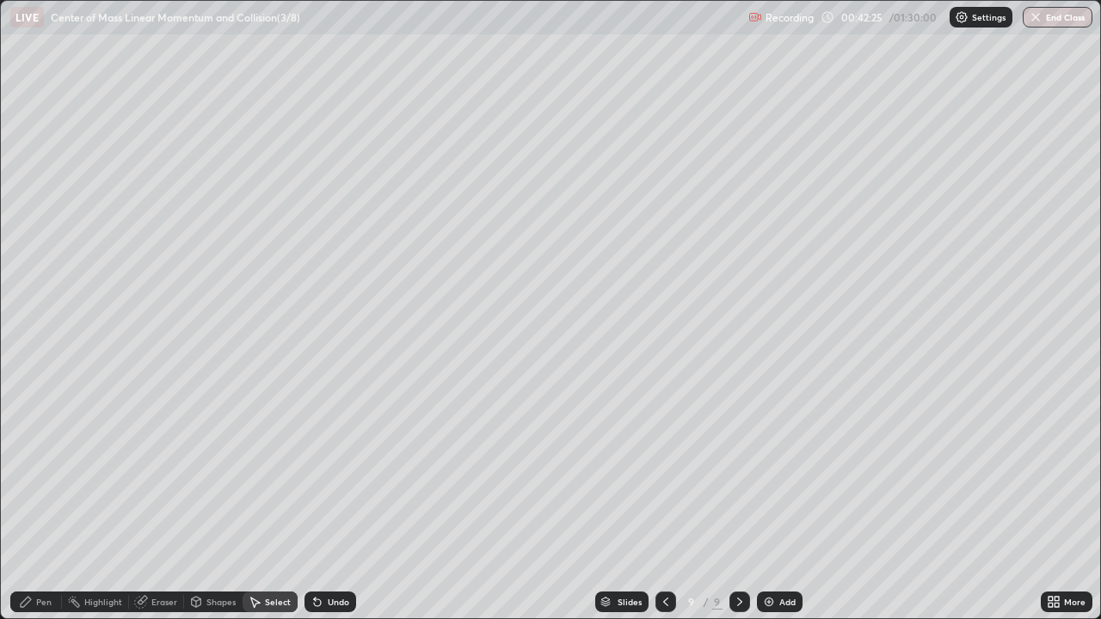
click at [46, 502] on div "Pen" at bounding box center [43, 602] width 15 height 9
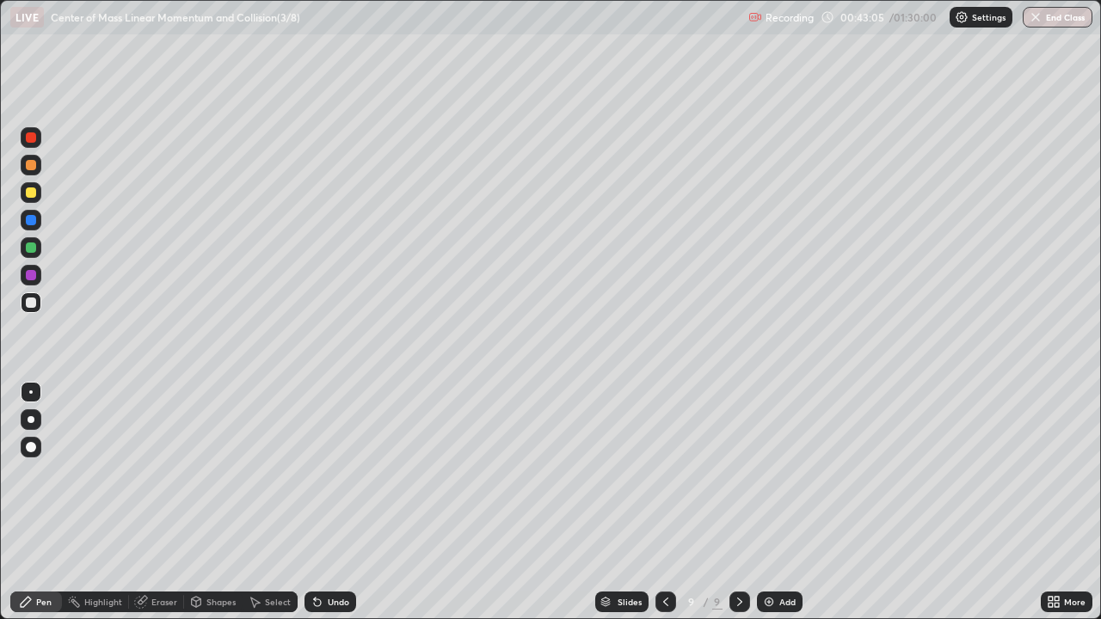
click at [169, 502] on div "Eraser" at bounding box center [164, 602] width 26 height 9
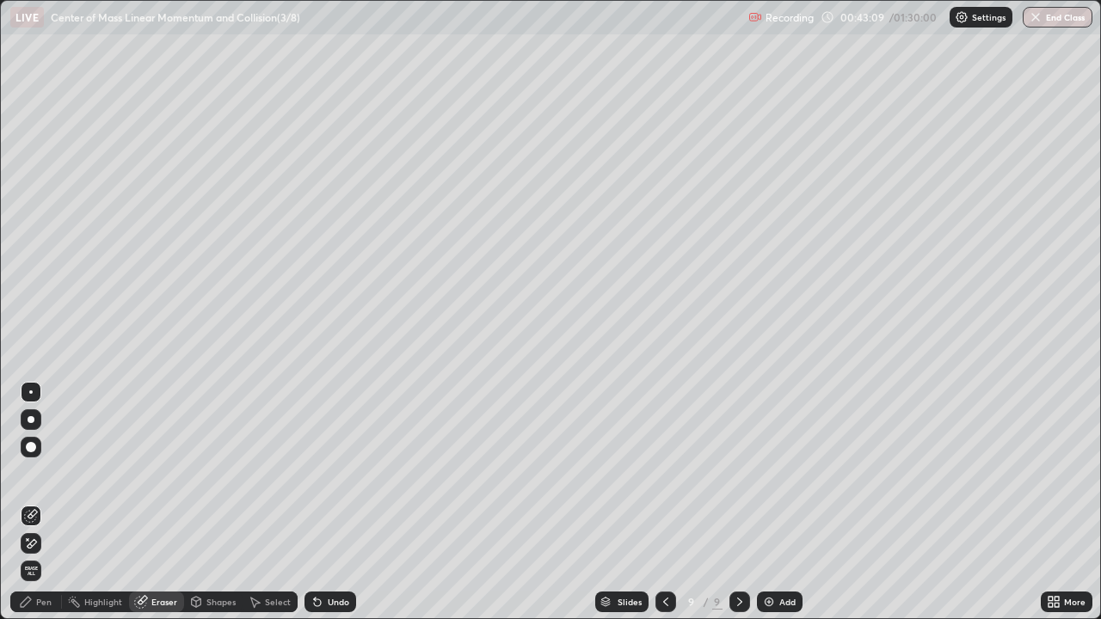
click at [46, 502] on div "Pen" at bounding box center [43, 602] width 15 height 9
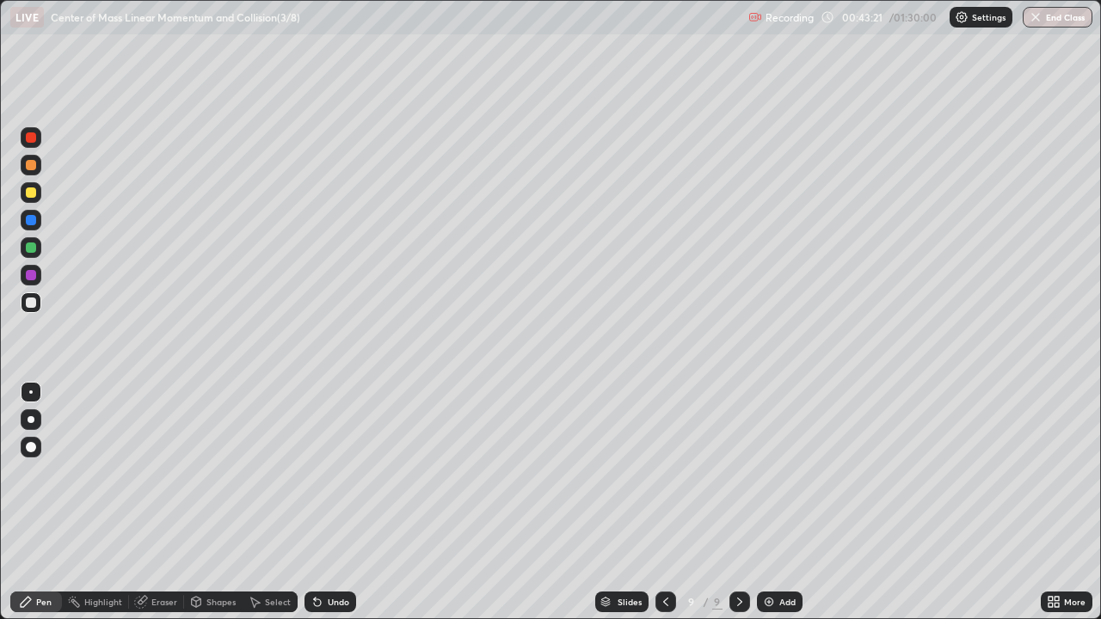
click at [281, 502] on div "Select" at bounding box center [278, 602] width 26 height 9
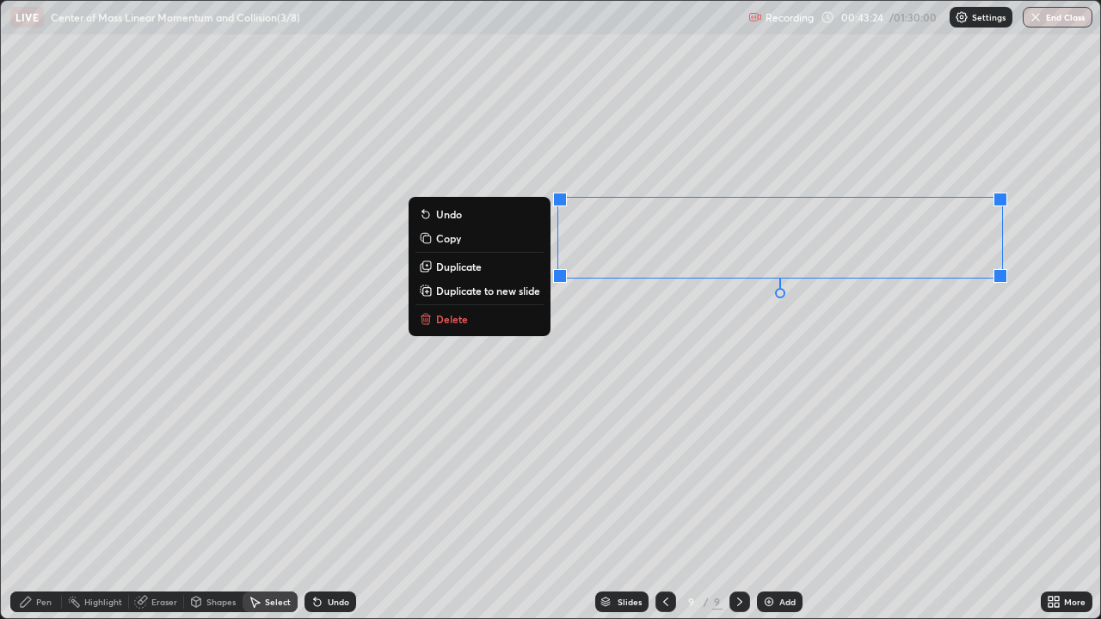
click at [465, 316] on button "Delete" at bounding box center [479, 319] width 128 height 21
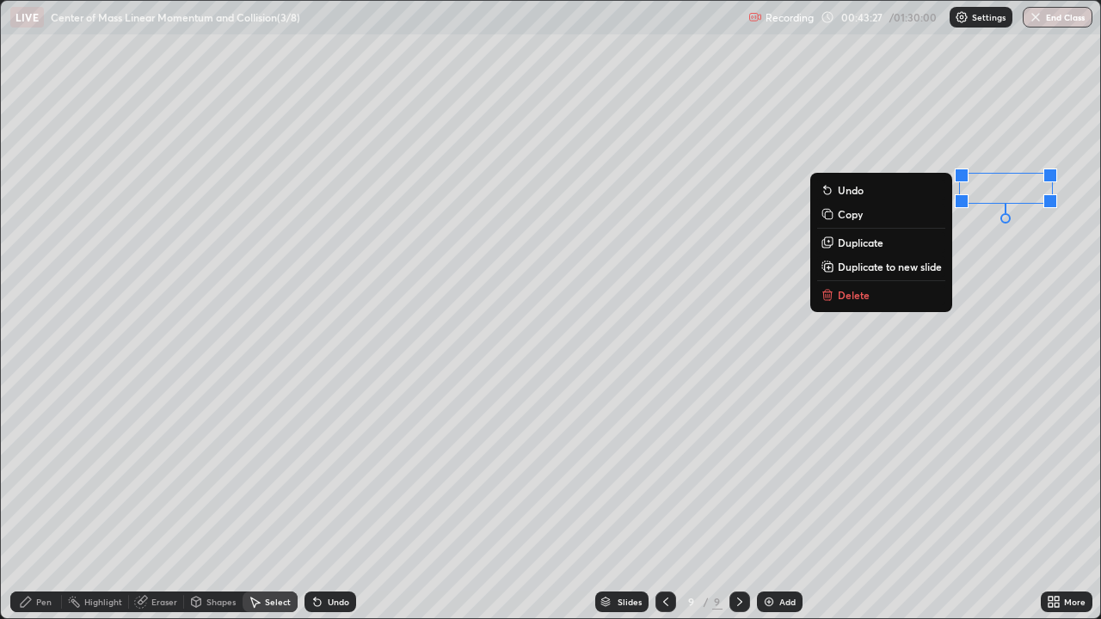
click at [852, 292] on p "Delete" at bounding box center [854, 295] width 32 height 14
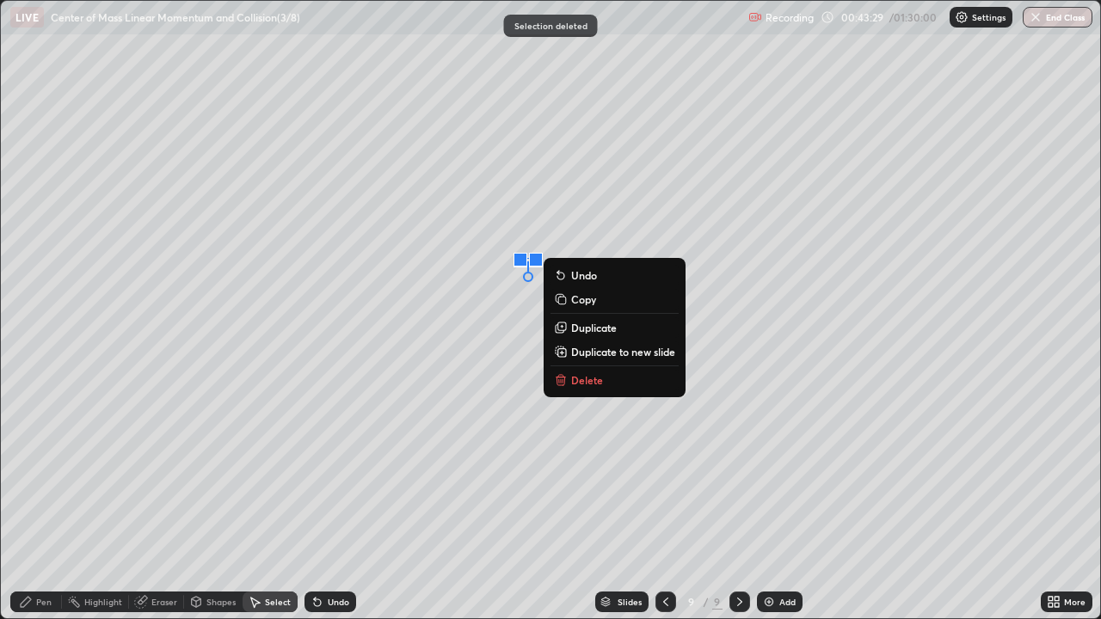
click at [596, 376] on p "Delete" at bounding box center [587, 380] width 32 height 14
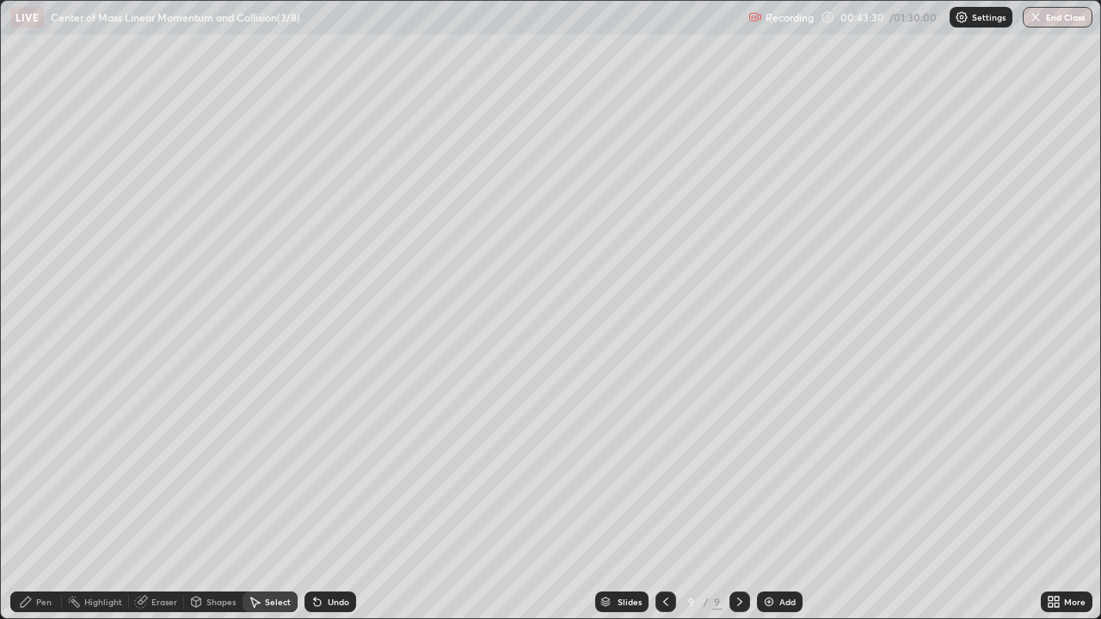
click at [39, 502] on div "Pen" at bounding box center [43, 602] width 15 height 9
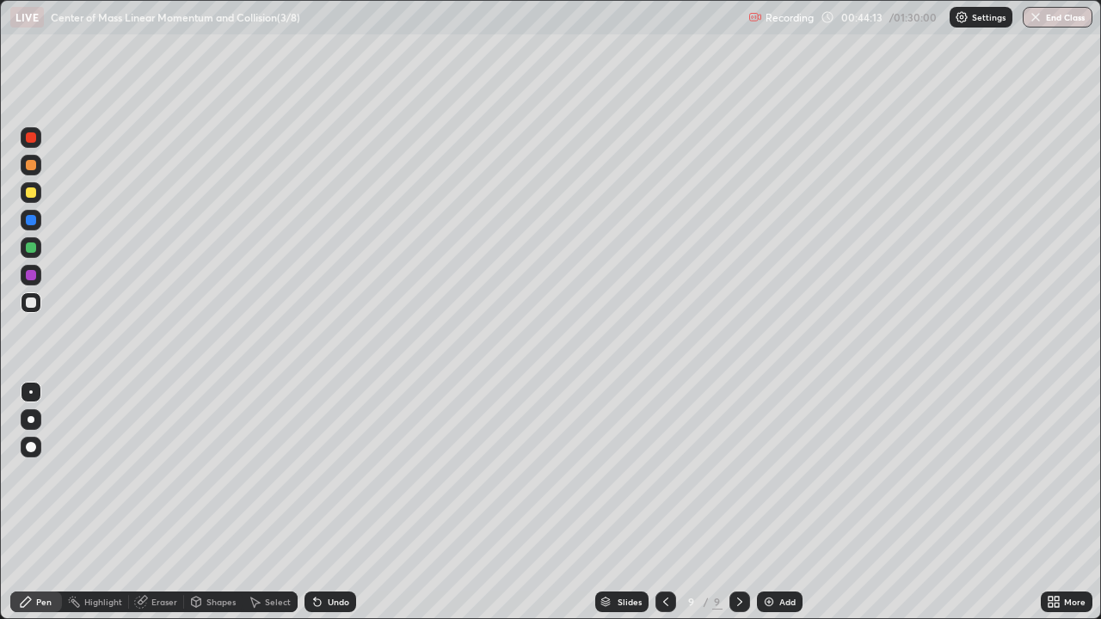
click at [170, 502] on div "Eraser" at bounding box center [164, 602] width 26 height 9
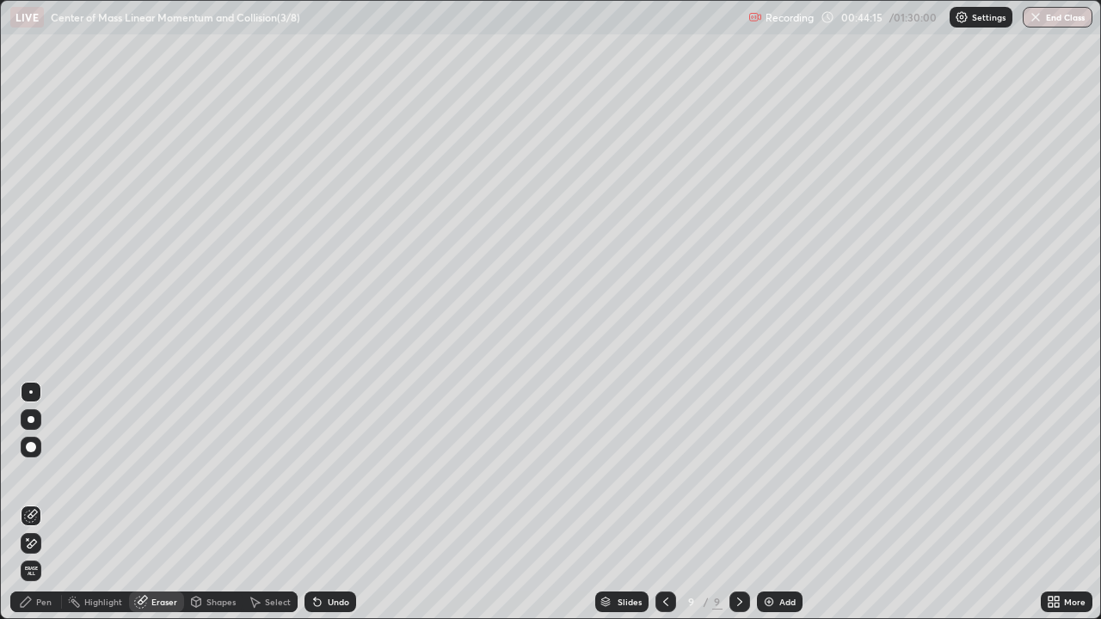
click at [44, 502] on div "Pen" at bounding box center [43, 602] width 15 height 9
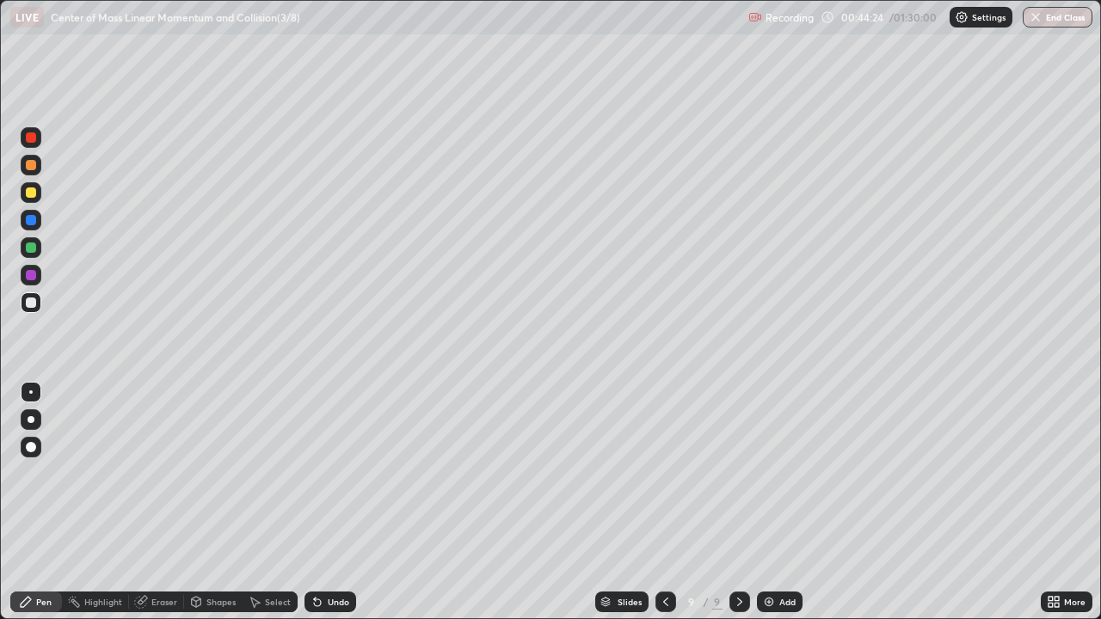
click at [334, 502] on div "Undo" at bounding box center [339, 602] width 22 height 9
click at [330, 502] on div "Undo" at bounding box center [339, 602] width 22 height 9
click at [331, 502] on div "Undo" at bounding box center [339, 602] width 22 height 9
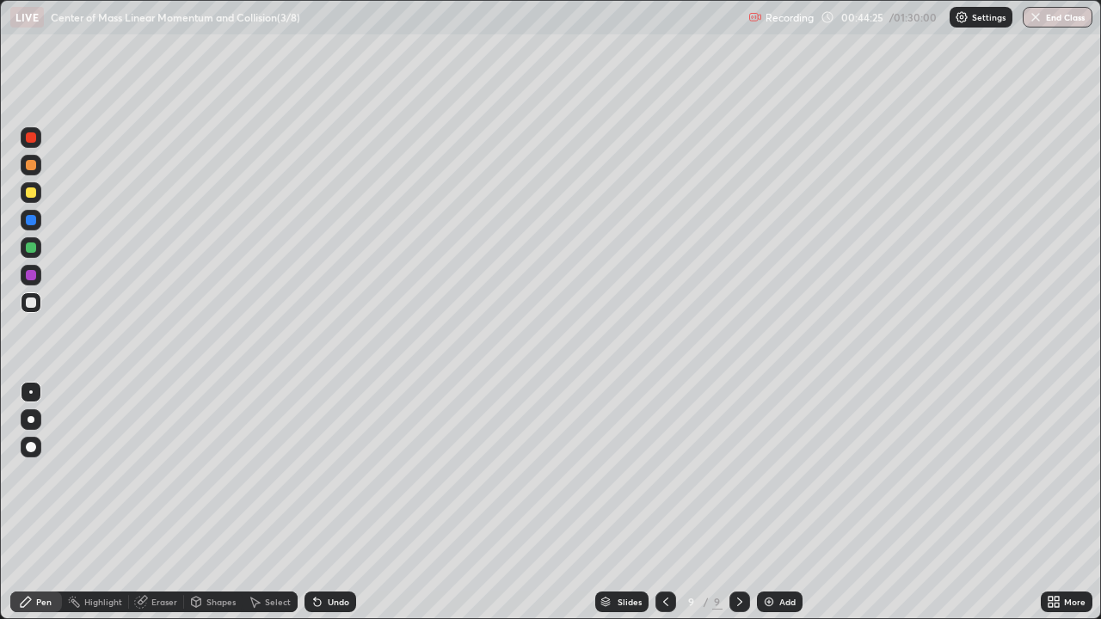
click at [330, 502] on div "Undo" at bounding box center [339, 602] width 22 height 9
click at [37, 192] on div at bounding box center [31, 192] width 21 height 21
click at [330, 502] on div "Undo" at bounding box center [339, 602] width 22 height 9
click at [325, 502] on div "Undo" at bounding box center [327, 602] width 58 height 34
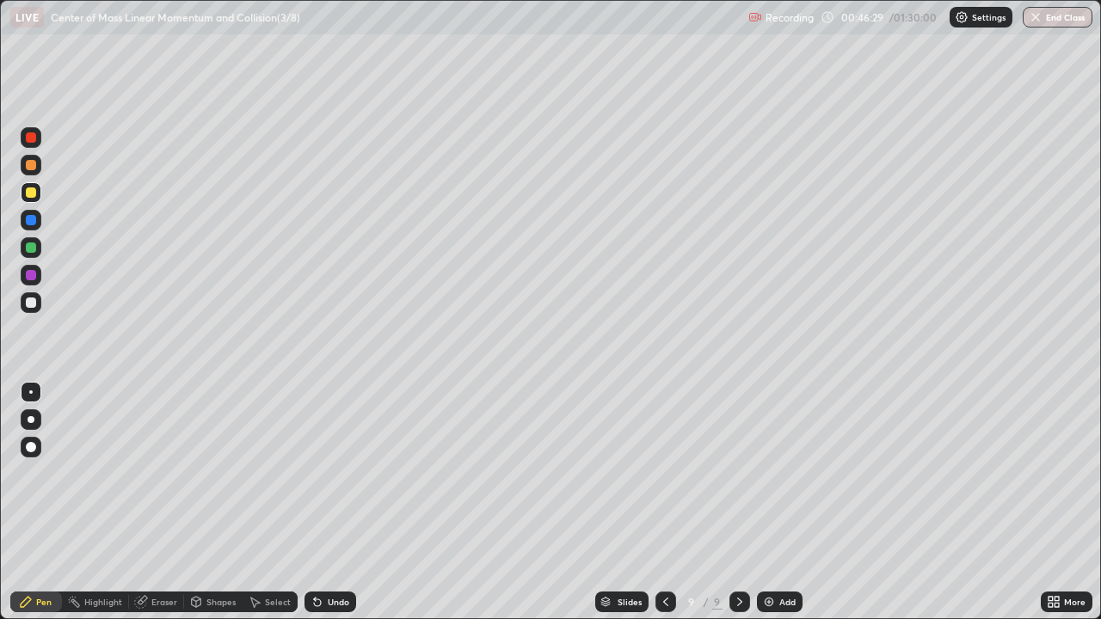
click at [325, 502] on div "Undo" at bounding box center [327, 602] width 58 height 34
click at [330, 502] on div "Undo" at bounding box center [331, 602] width 52 height 21
click at [327, 502] on div "Undo" at bounding box center [331, 602] width 52 height 21
click at [767, 502] on img at bounding box center [769, 602] width 14 height 14
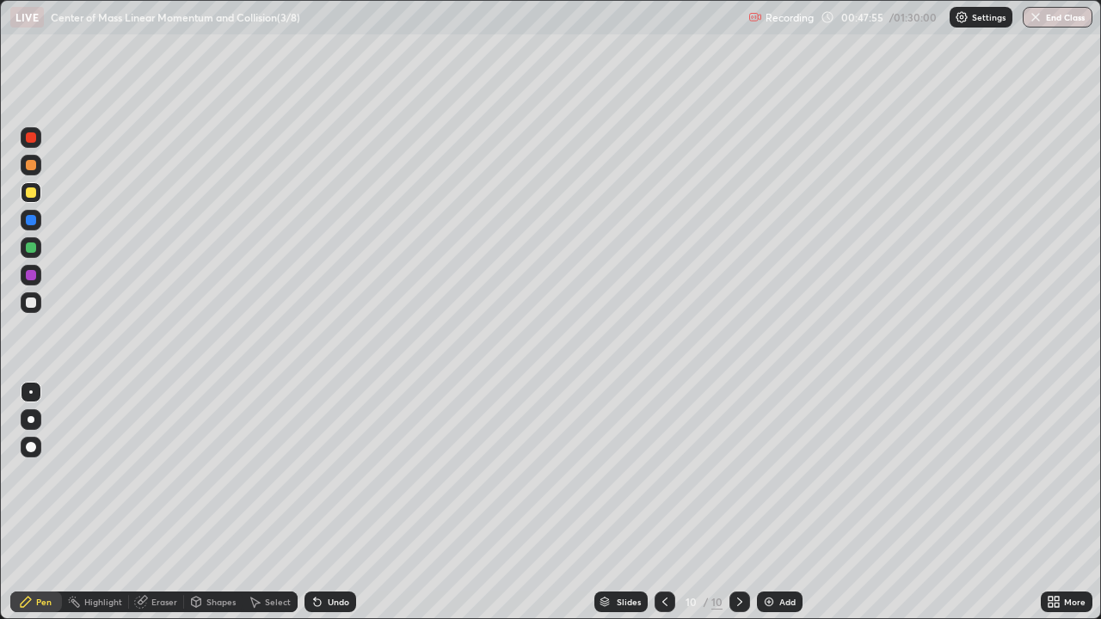
click at [31, 304] on div at bounding box center [31, 303] width 10 height 10
click at [32, 194] on div at bounding box center [31, 193] width 10 height 10
click at [219, 502] on div "Shapes" at bounding box center [220, 602] width 29 height 9
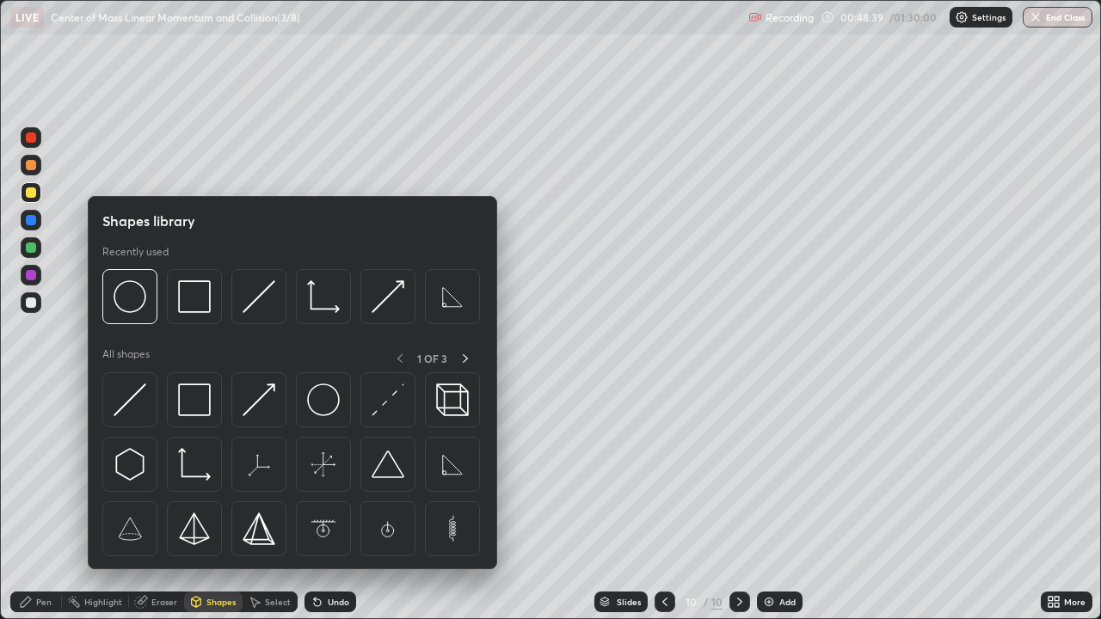
click at [311, 395] on img at bounding box center [323, 400] width 33 height 33
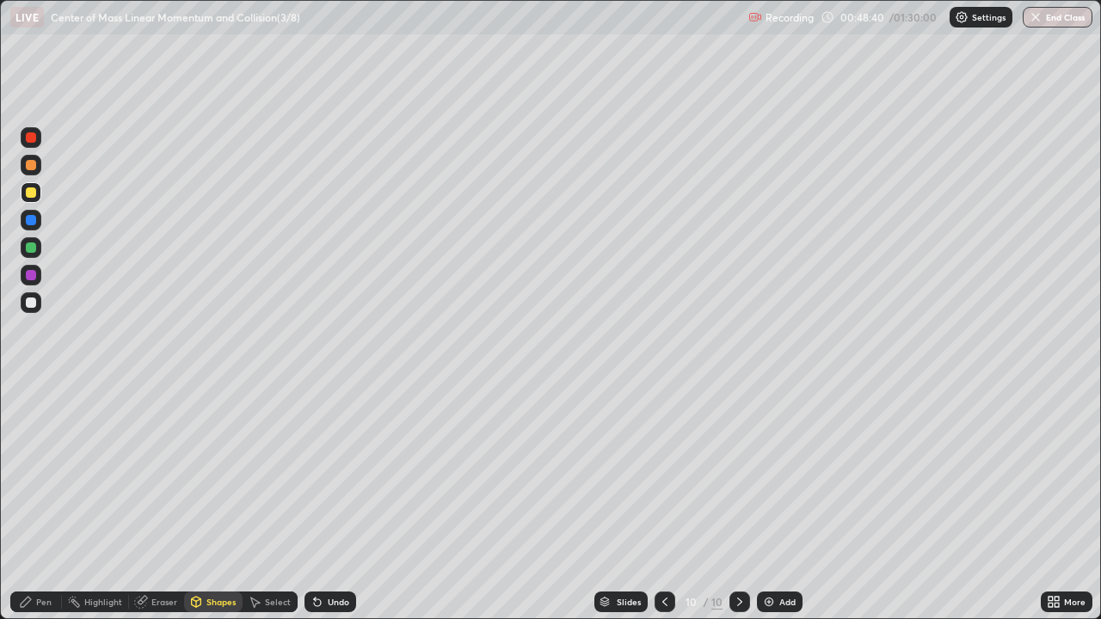
click at [31, 247] on div at bounding box center [31, 248] width 10 height 10
click at [50, 502] on div "Pen" at bounding box center [43, 602] width 15 height 9
click at [35, 303] on div at bounding box center [31, 303] width 10 height 10
click at [31, 274] on div at bounding box center [31, 275] width 10 height 10
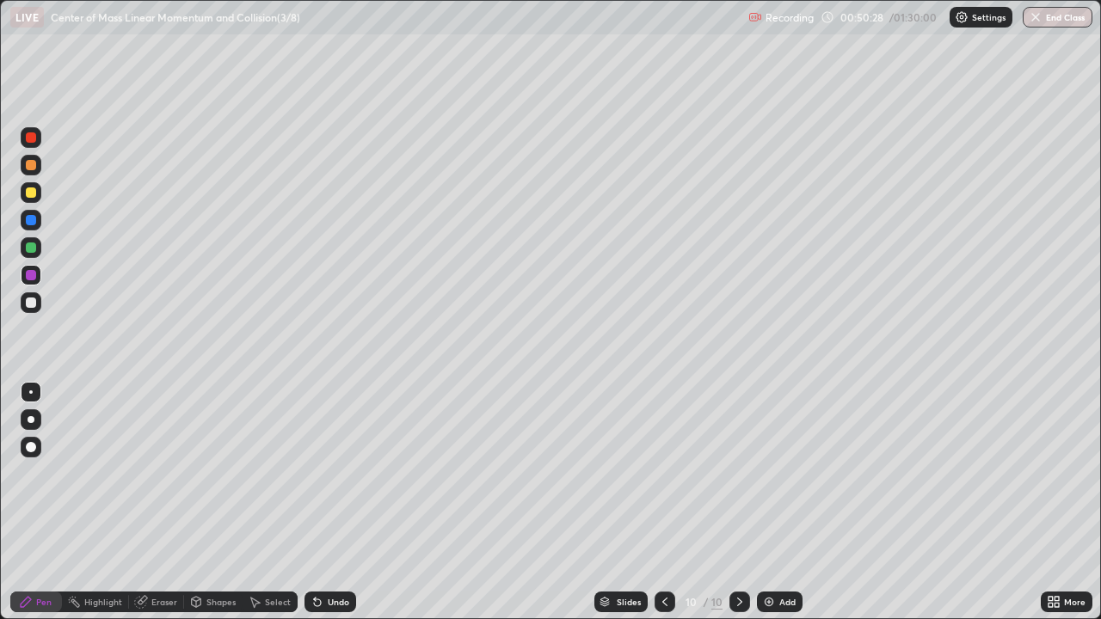
click at [331, 502] on div "Undo" at bounding box center [331, 602] width 52 height 21
click at [335, 502] on div "Undo" at bounding box center [331, 602] width 52 height 21
click at [338, 502] on div "Undo" at bounding box center [339, 602] width 22 height 9
click at [277, 502] on div "Select" at bounding box center [278, 602] width 26 height 9
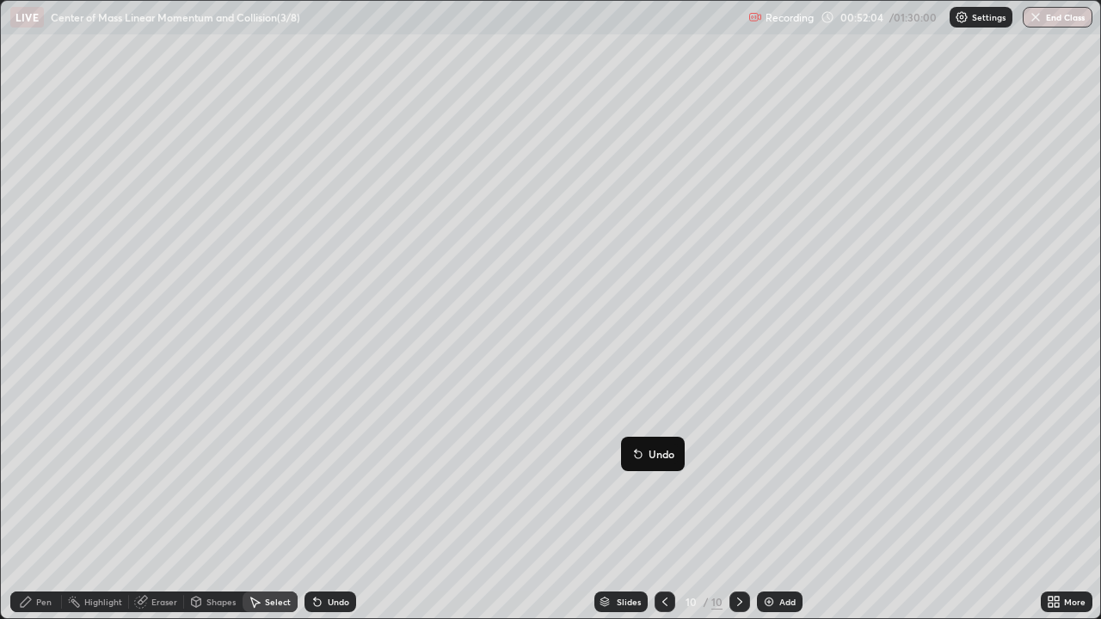
click at [527, 502] on div "0 ° Undo Copy Duplicate Duplicate to new slide Delete" at bounding box center [550, 310] width 1099 height 618
click at [214, 502] on div "Shapes" at bounding box center [220, 602] width 29 height 9
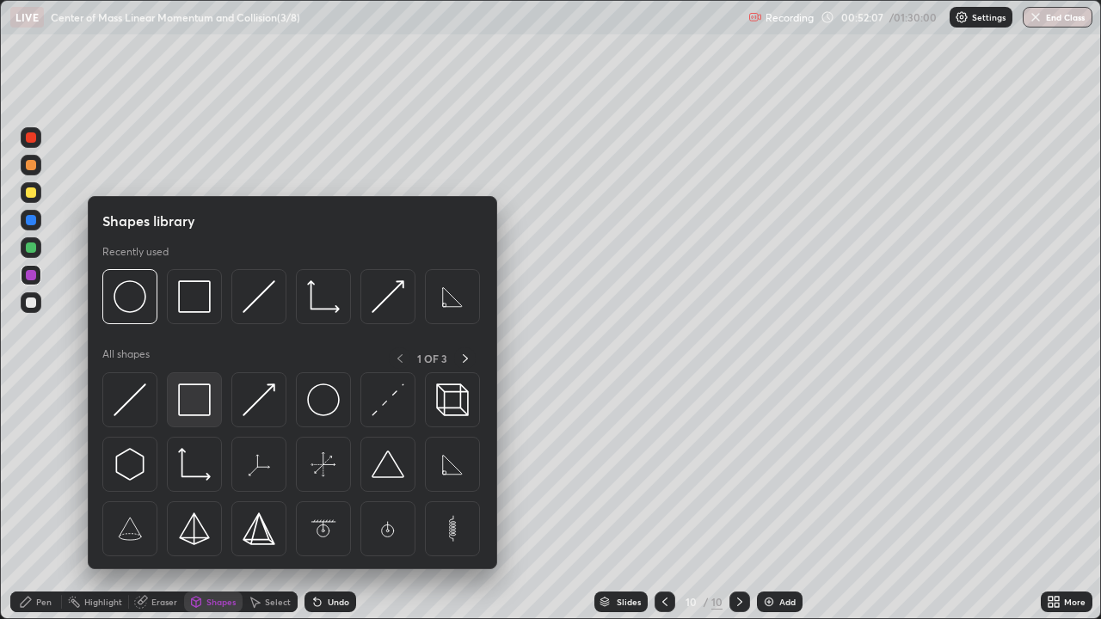
click at [200, 397] on img at bounding box center [194, 400] width 33 height 33
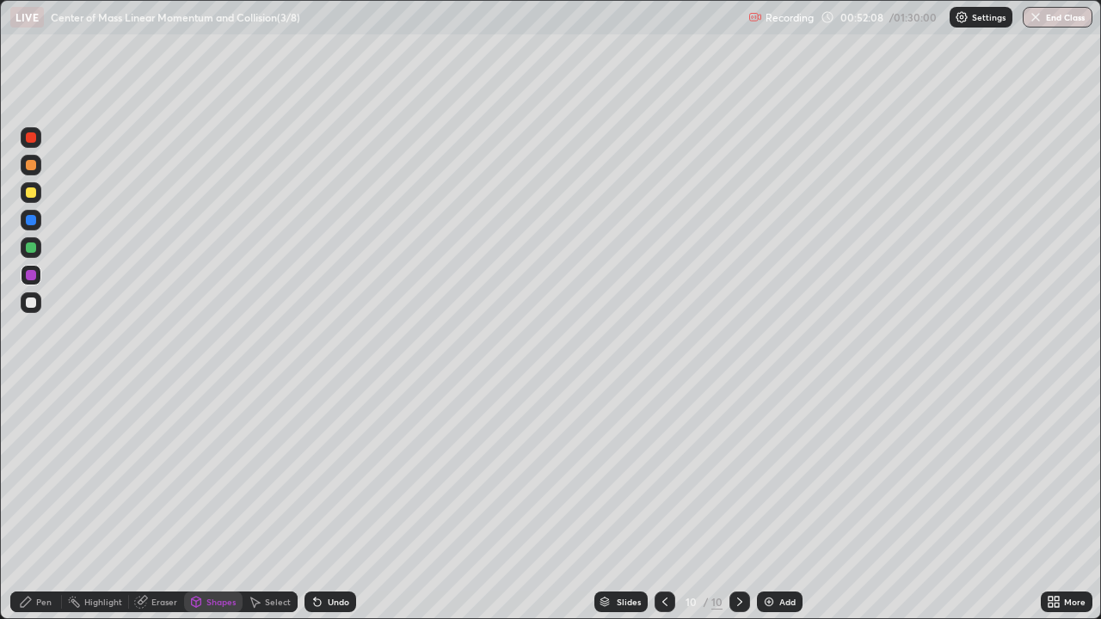
click at [35, 249] on div at bounding box center [31, 248] width 10 height 10
click at [31, 222] on div at bounding box center [31, 220] width 10 height 10
click at [31, 141] on div at bounding box center [31, 137] width 10 height 10
click at [37, 502] on div "Pen" at bounding box center [43, 602] width 15 height 9
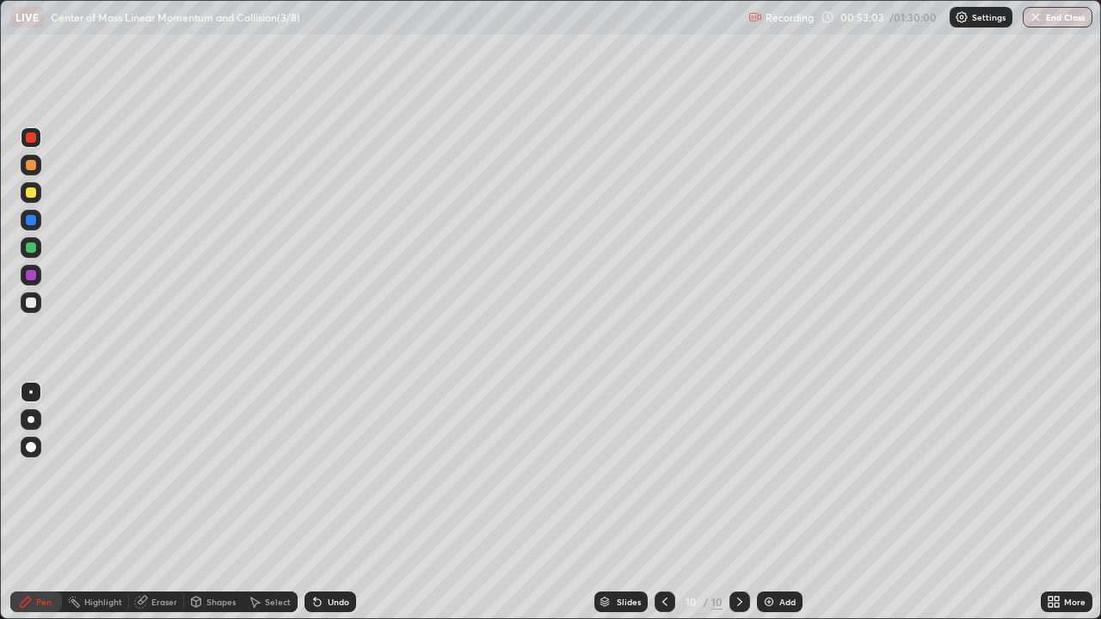
click at [33, 193] on div at bounding box center [31, 193] width 10 height 10
click at [31, 198] on div at bounding box center [31, 192] width 21 height 21
click at [38, 301] on div at bounding box center [31, 302] width 21 height 21
click at [39, 300] on div at bounding box center [31, 302] width 21 height 21
click at [34, 275] on div at bounding box center [31, 275] width 10 height 10
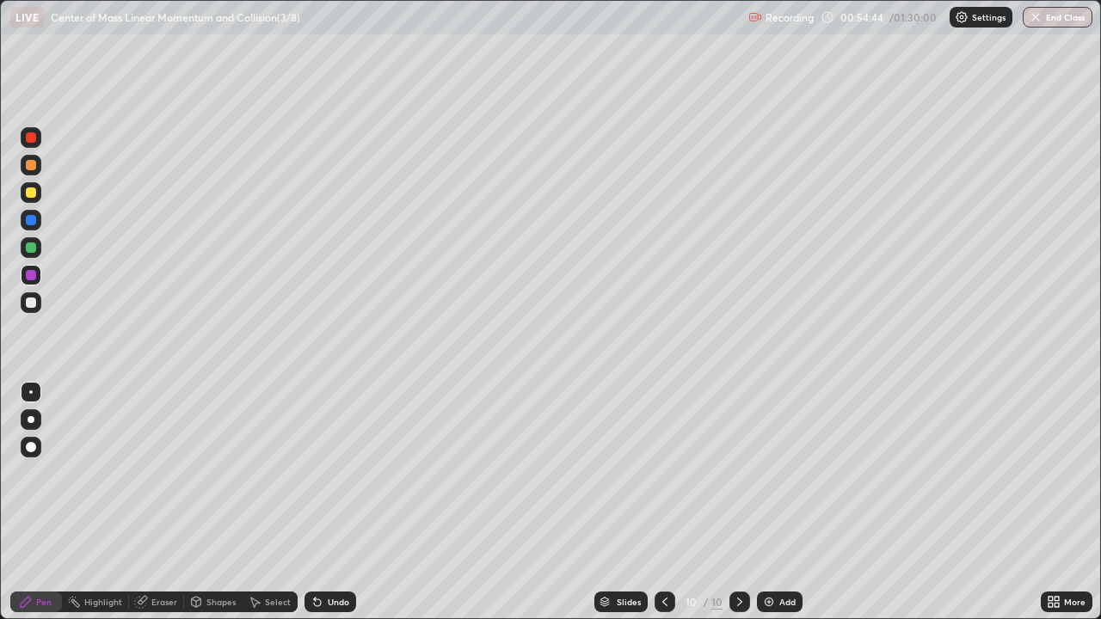
click at [35, 138] on div at bounding box center [31, 137] width 10 height 10
click at [38, 247] on div at bounding box center [31, 247] width 21 height 21
click at [329, 502] on div "Undo" at bounding box center [331, 602] width 52 height 21
click at [33, 139] on div at bounding box center [31, 137] width 10 height 10
click at [271, 502] on div "Select" at bounding box center [278, 602] width 26 height 9
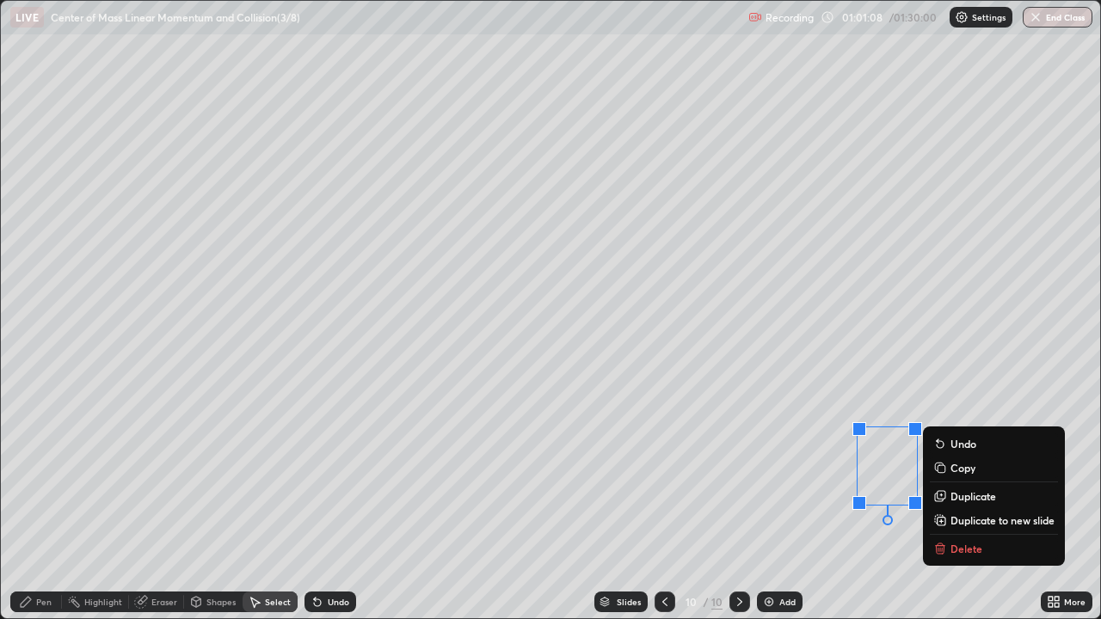
click at [976, 502] on p "Delete" at bounding box center [967, 549] width 32 height 14
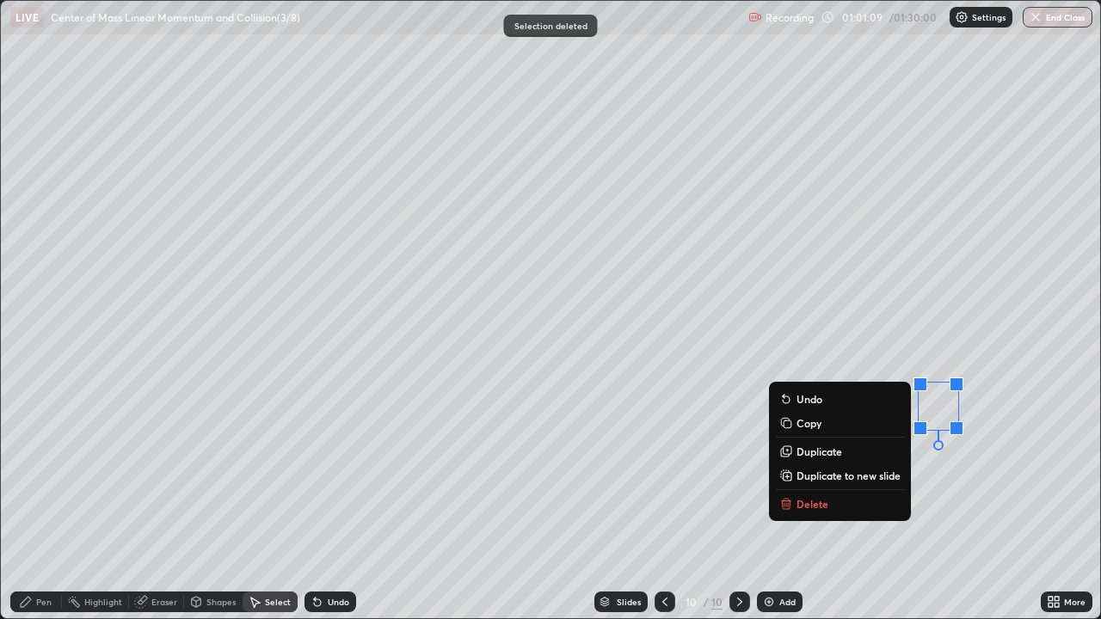
click at [824, 499] on p "Delete" at bounding box center [813, 504] width 32 height 14
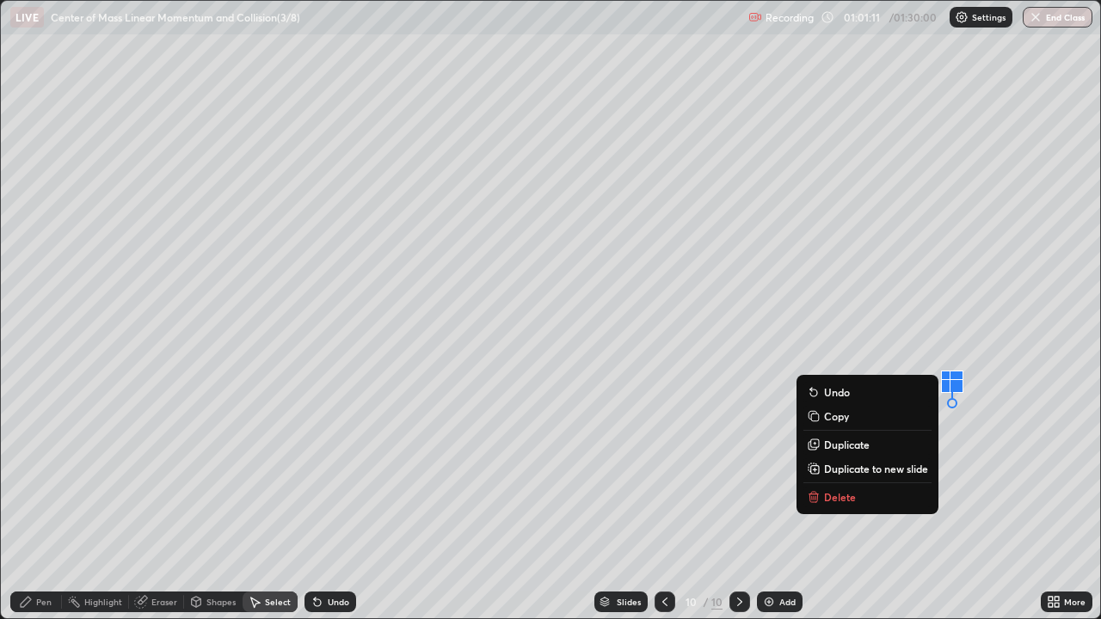
click at [846, 495] on p "Delete" at bounding box center [840, 497] width 32 height 14
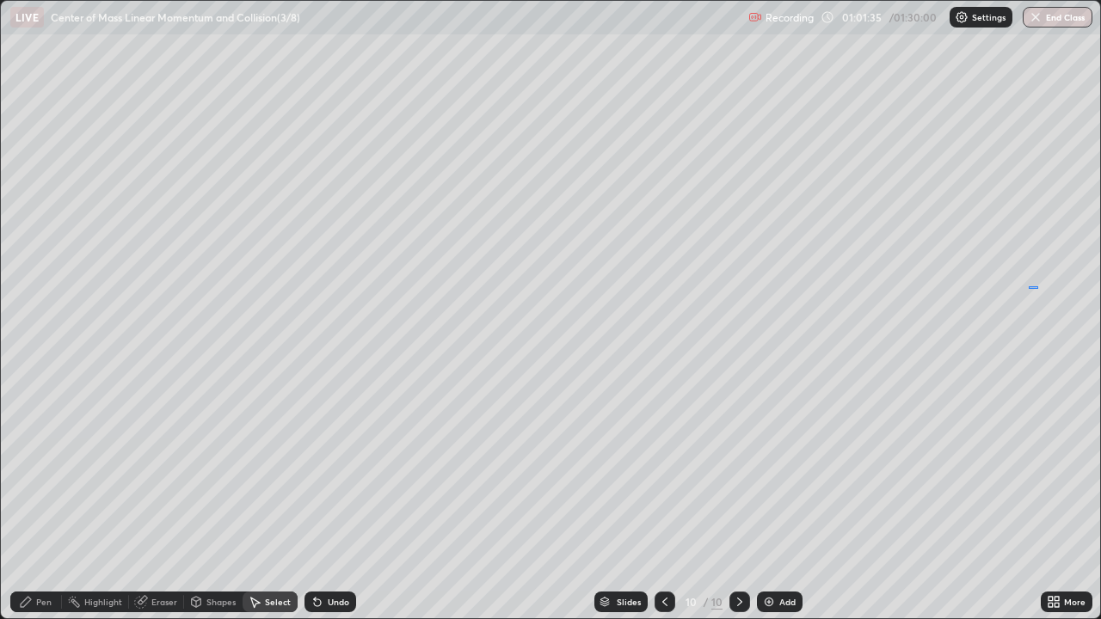
click at [1039, 286] on div "0 ° Undo Copy Duplicate Duplicate to new slide Delete" at bounding box center [550, 310] width 1099 height 618
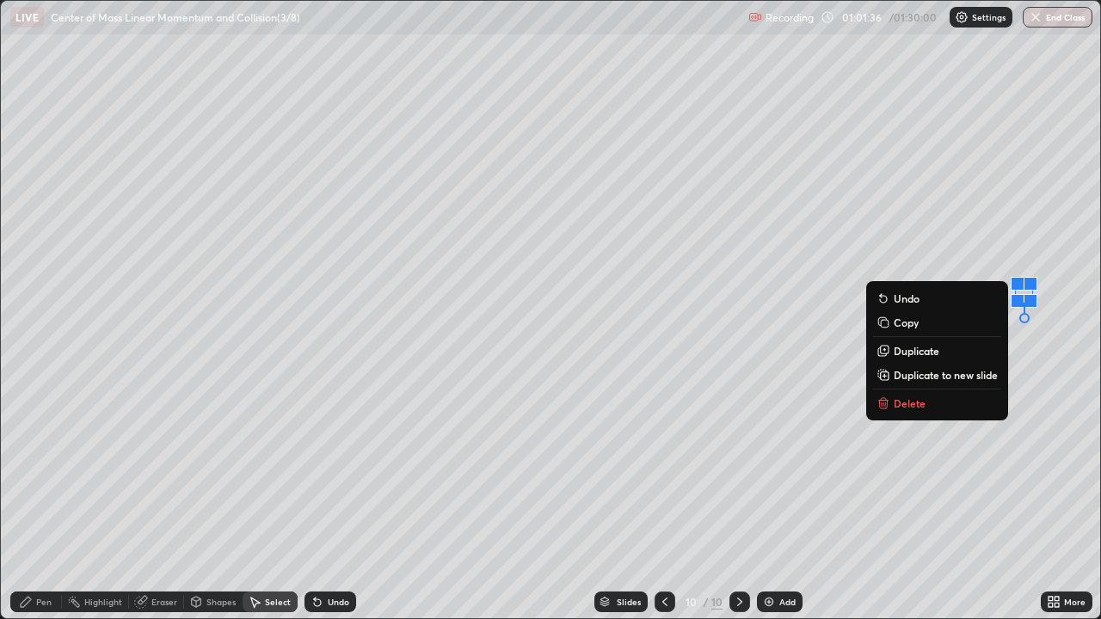
click at [1013, 496] on div "0 ° Undo Copy Duplicate Duplicate to new slide Delete" at bounding box center [550, 310] width 1099 height 618
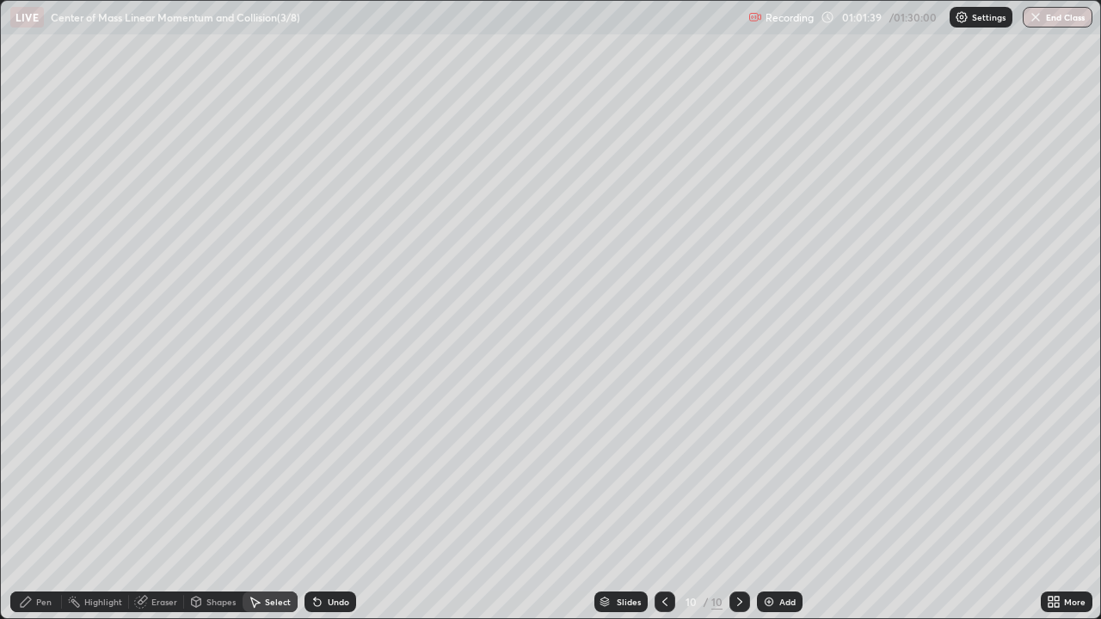
click at [48, 502] on div "Pen" at bounding box center [43, 602] width 15 height 9
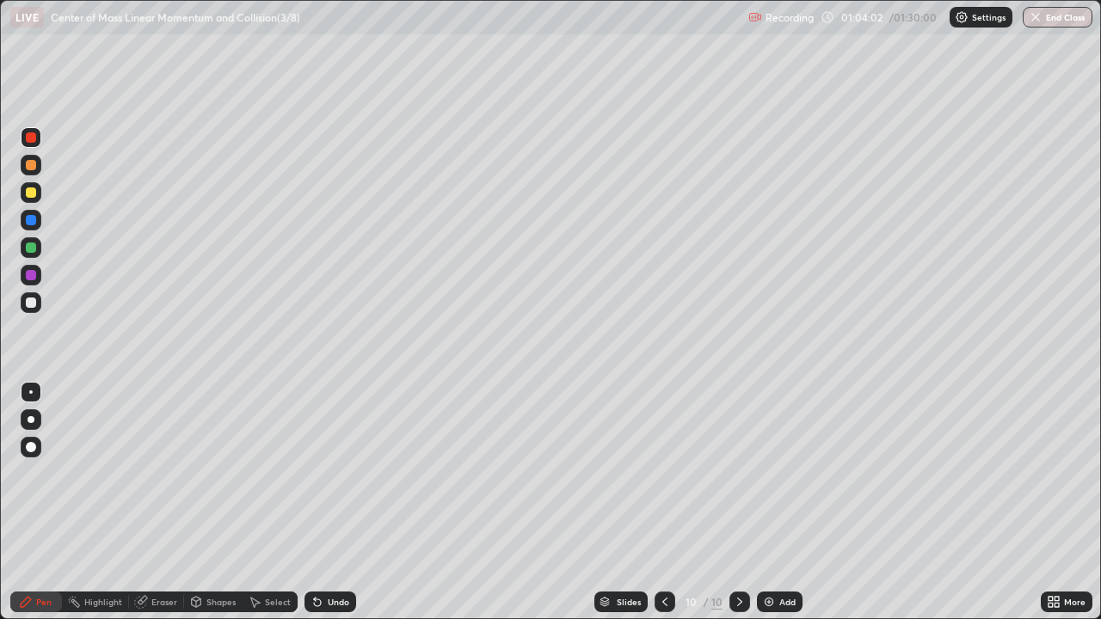
click at [278, 502] on div "Select" at bounding box center [278, 602] width 26 height 9
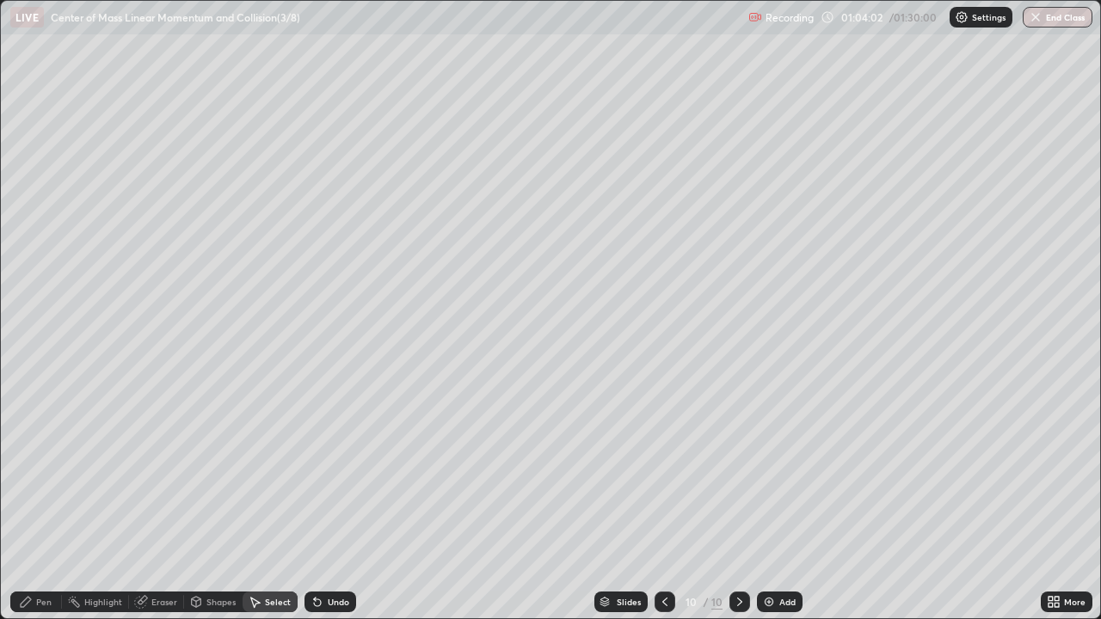
click at [278, 502] on div "Select" at bounding box center [278, 602] width 26 height 9
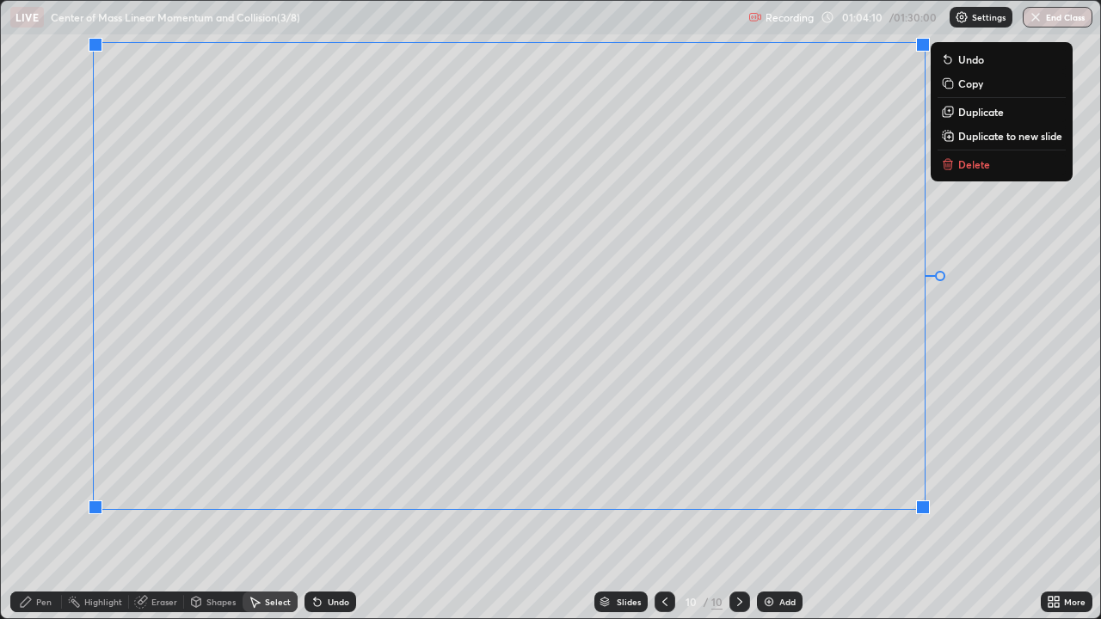
click at [1003, 390] on div "0 ° Undo Copy Duplicate Duplicate to new slide Delete" at bounding box center [550, 310] width 1099 height 618
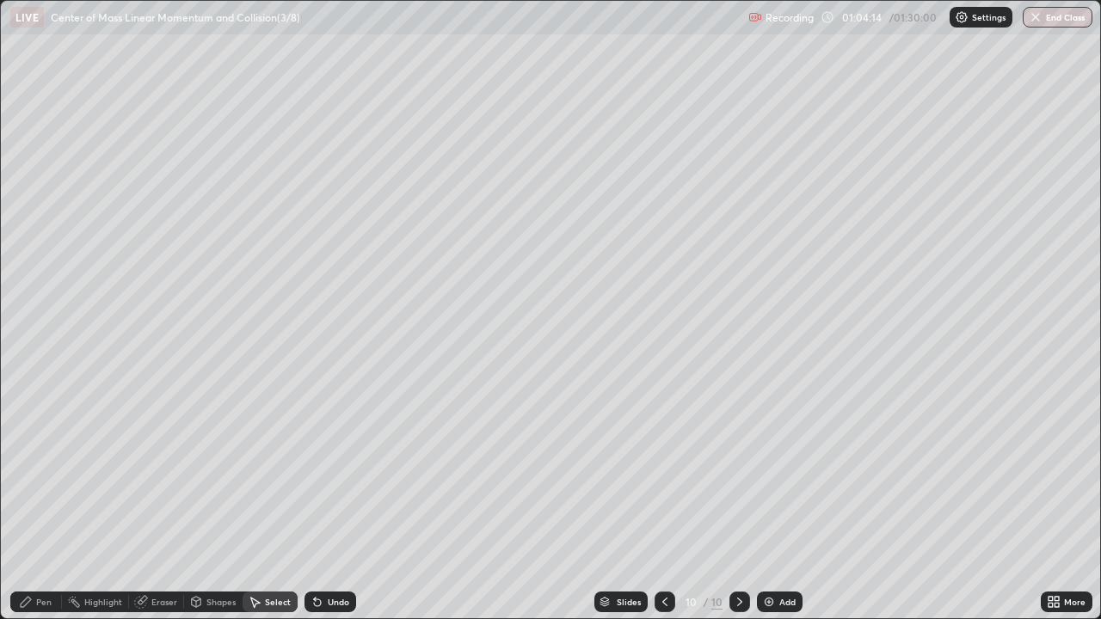
click at [48, 502] on div "Pen" at bounding box center [43, 602] width 15 height 9
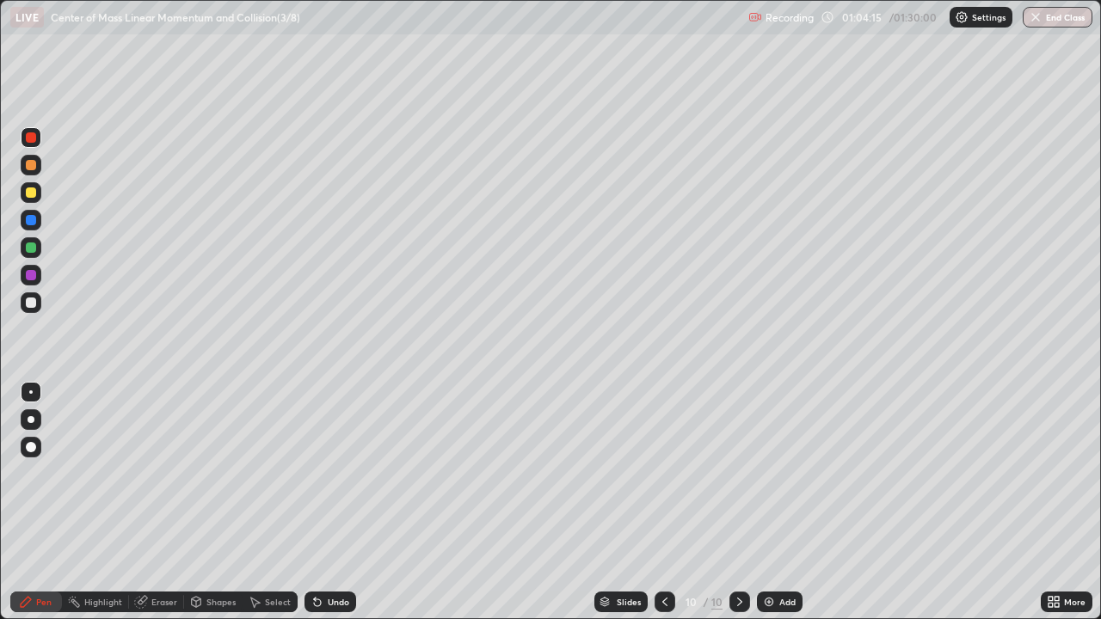
click at [37, 303] on div at bounding box center [31, 302] width 21 height 21
click at [38, 305] on div at bounding box center [31, 302] width 21 height 21
click at [33, 194] on div at bounding box center [31, 193] width 10 height 10
click at [222, 502] on div "Shapes" at bounding box center [220, 602] width 29 height 9
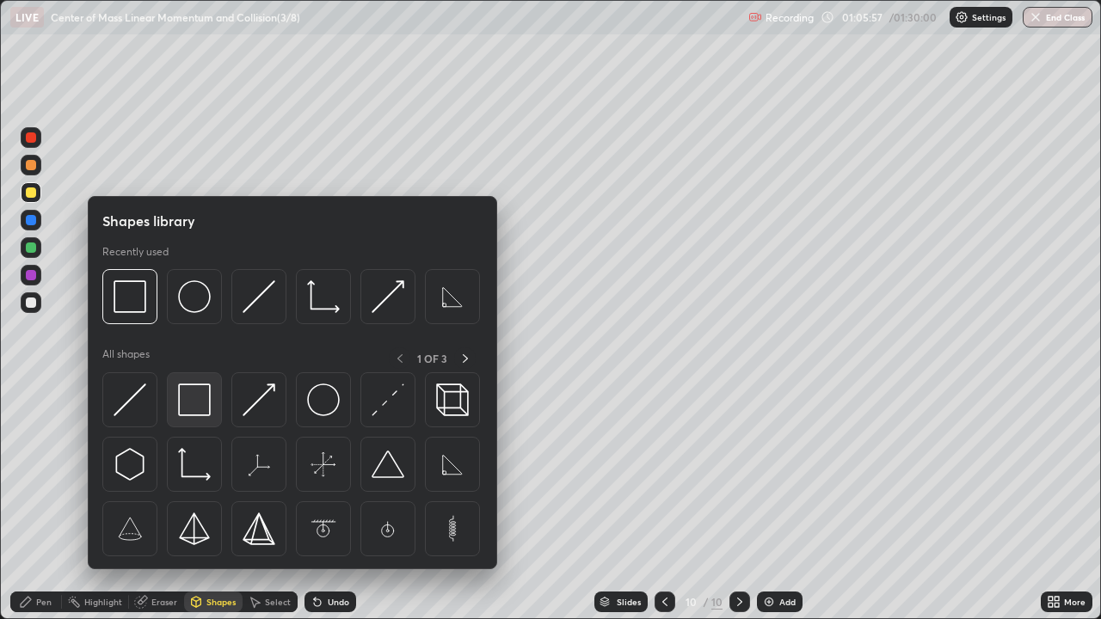
click at [195, 399] on img at bounding box center [194, 400] width 33 height 33
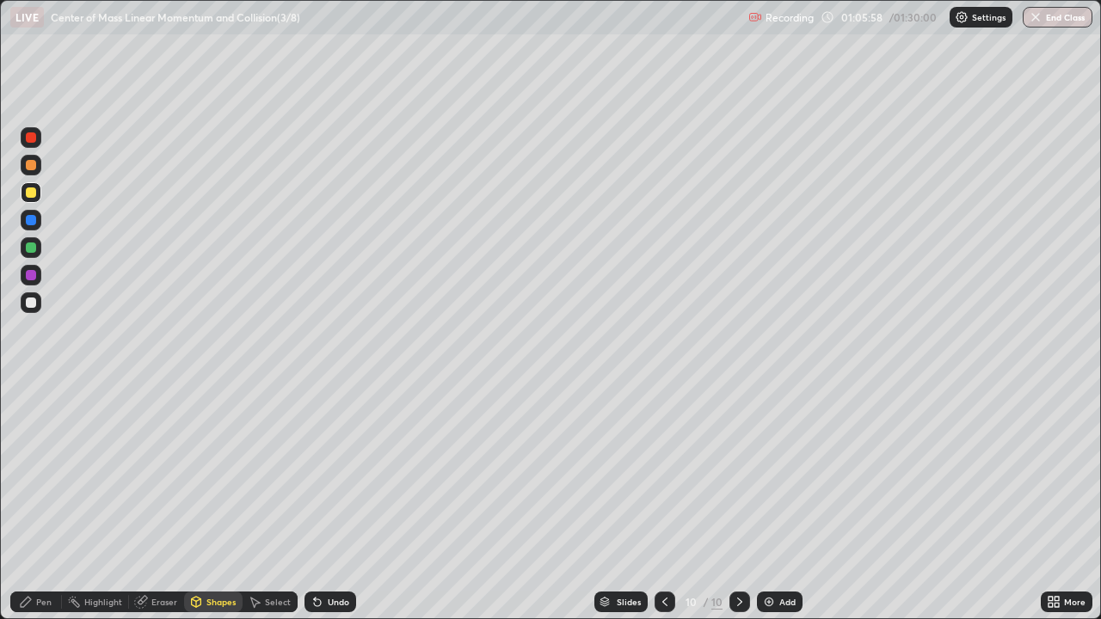
click at [38, 246] on div at bounding box center [31, 247] width 21 height 21
click at [56, 502] on div "Pen" at bounding box center [36, 602] width 52 height 21
click at [284, 502] on div "Select" at bounding box center [278, 602] width 26 height 9
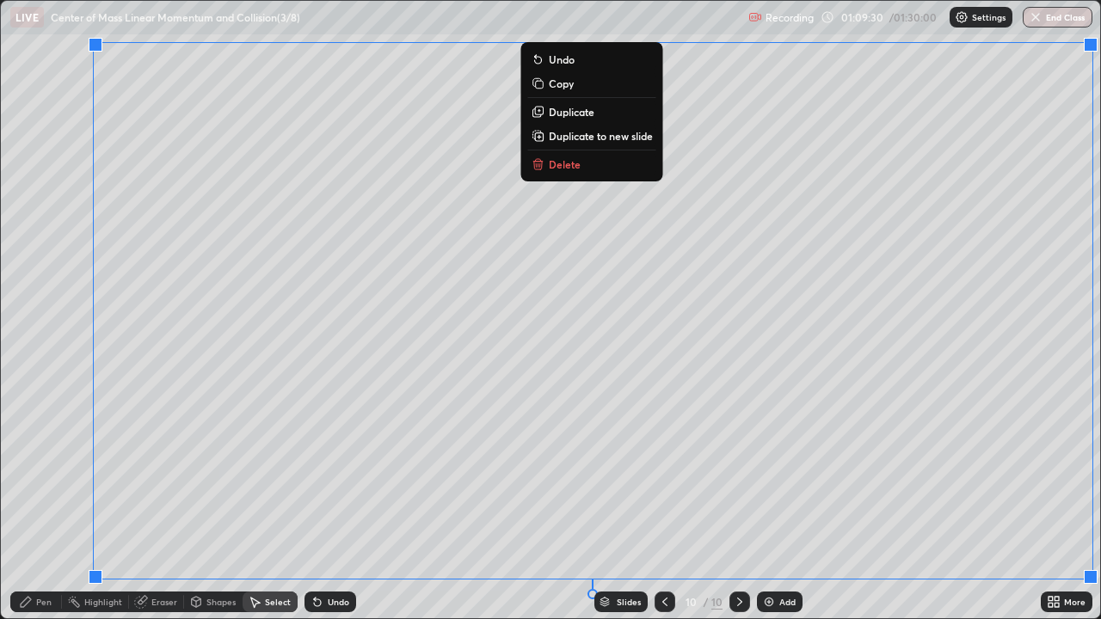
click at [566, 85] on p "Copy" at bounding box center [561, 84] width 25 height 14
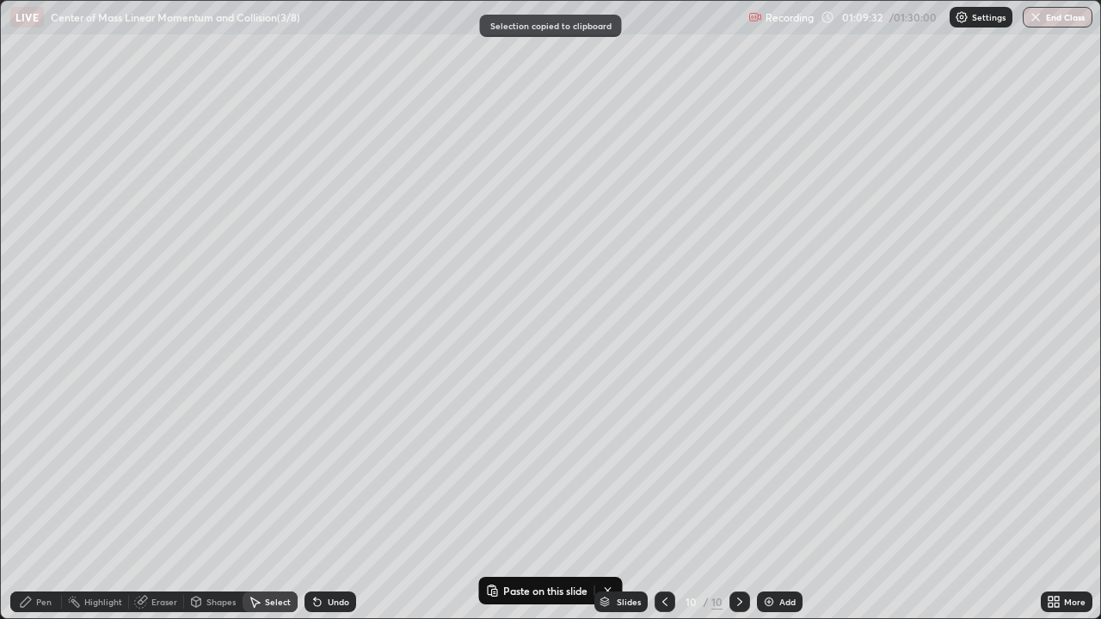
click at [773, 502] on img at bounding box center [769, 602] width 14 height 14
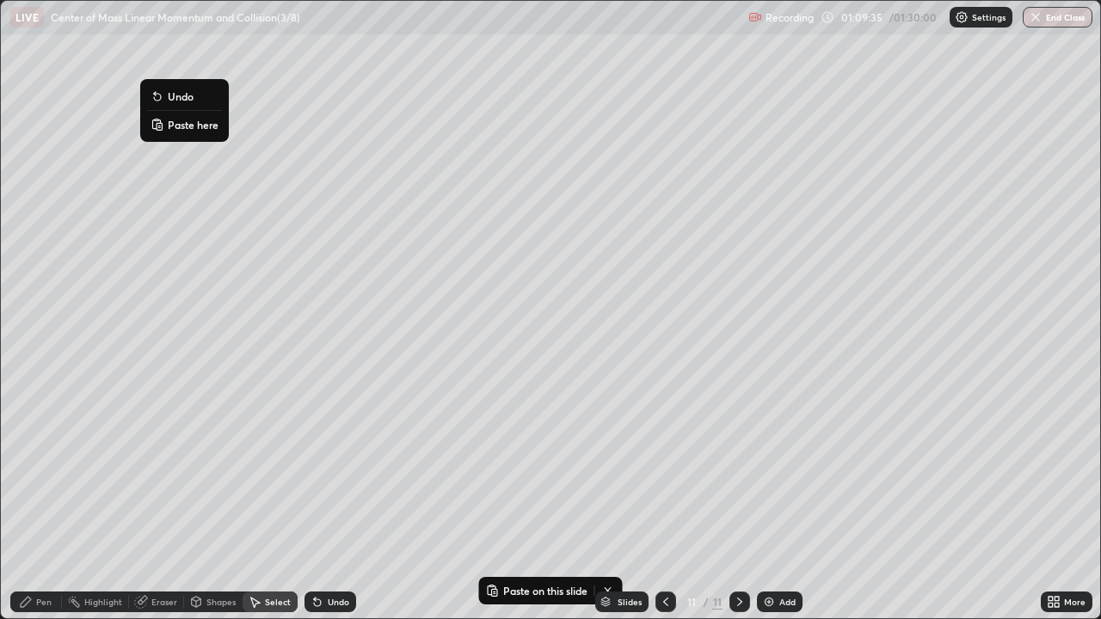
click at [218, 126] on p "Paste here" at bounding box center [193, 125] width 51 height 14
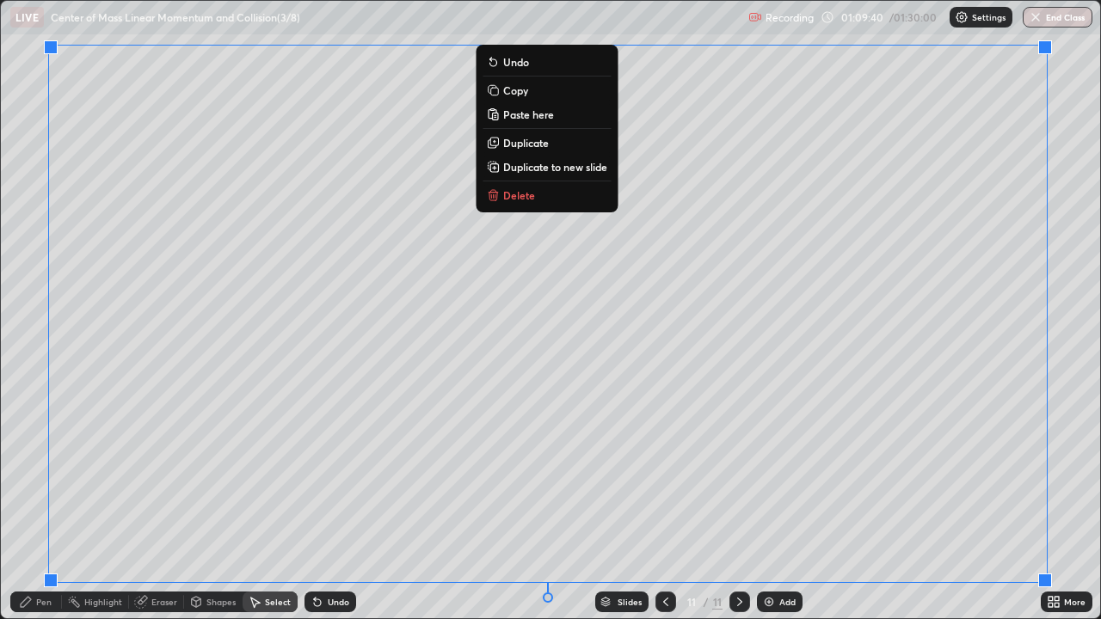
click at [1072, 307] on div "0 ° Undo Copy Paste here Duplicate Duplicate to new slide Delete" at bounding box center [550, 310] width 1099 height 618
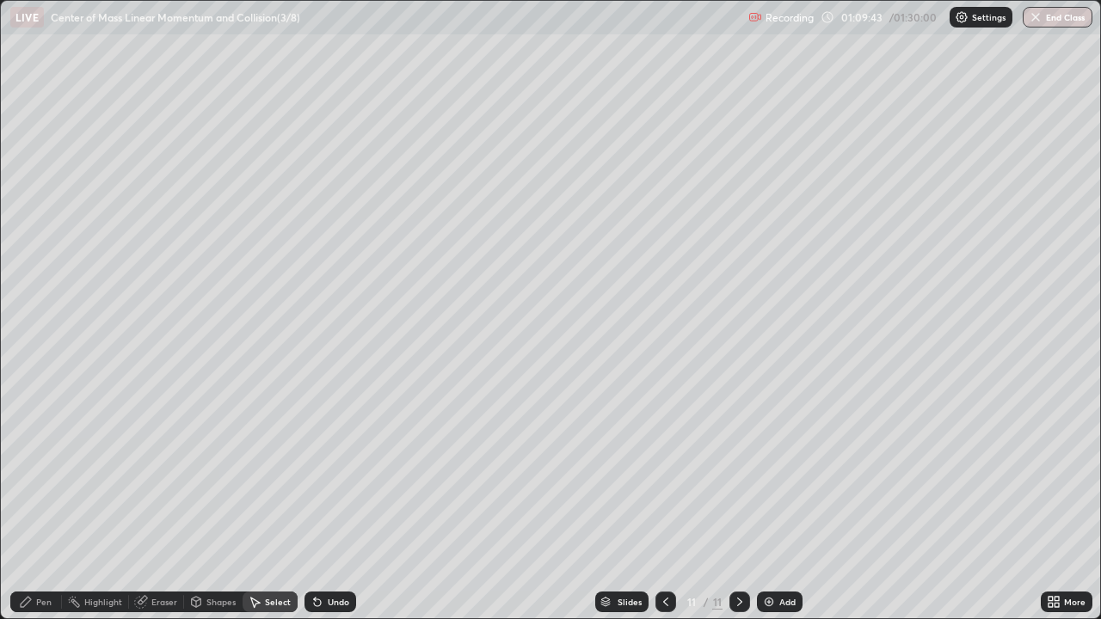
click at [170, 502] on div "Eraser" at bounding box center [164, 602] width 26 height 9
click at [40, 502] on div "Pen" at bounding box center [43, 602] width 15 height 9
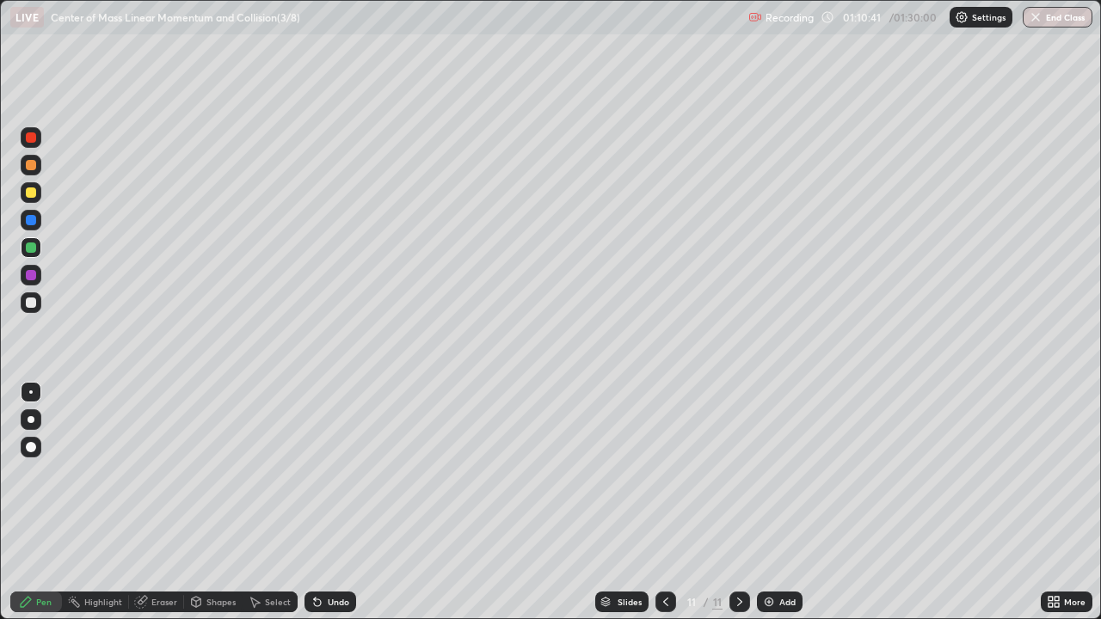
click at [271, 502] on div "Select" at bounding box center [278, 602] width 26 height 9
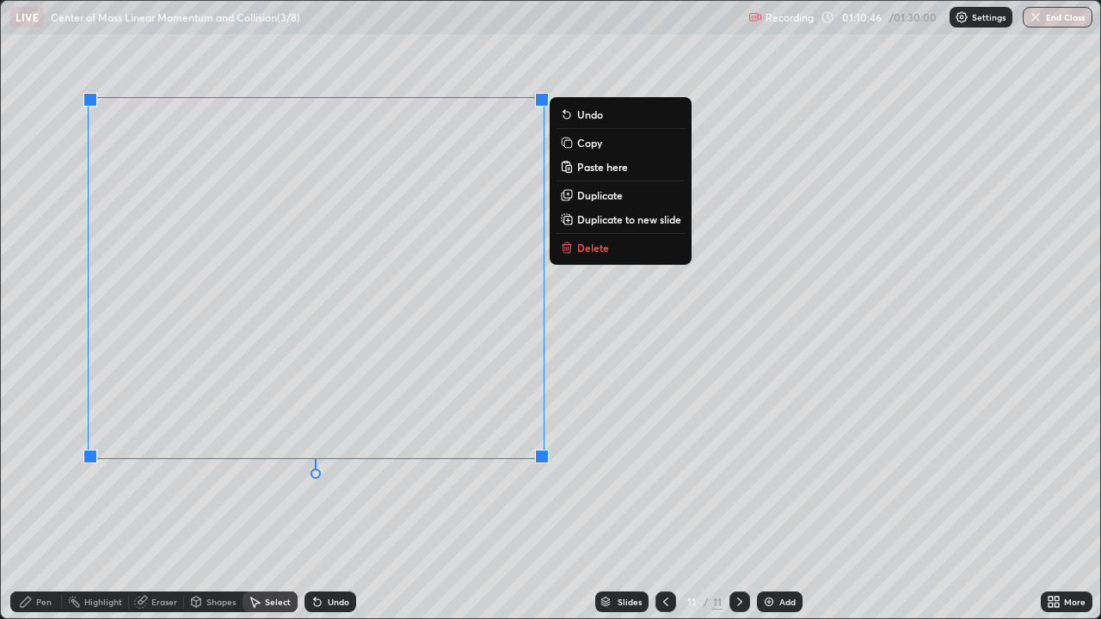
click at [239, 502] on div "0 ° Undo Copy Paste here Duplicate Duplicate to new slide Delete" at bounding box center [550, 310] width 1099 height 618
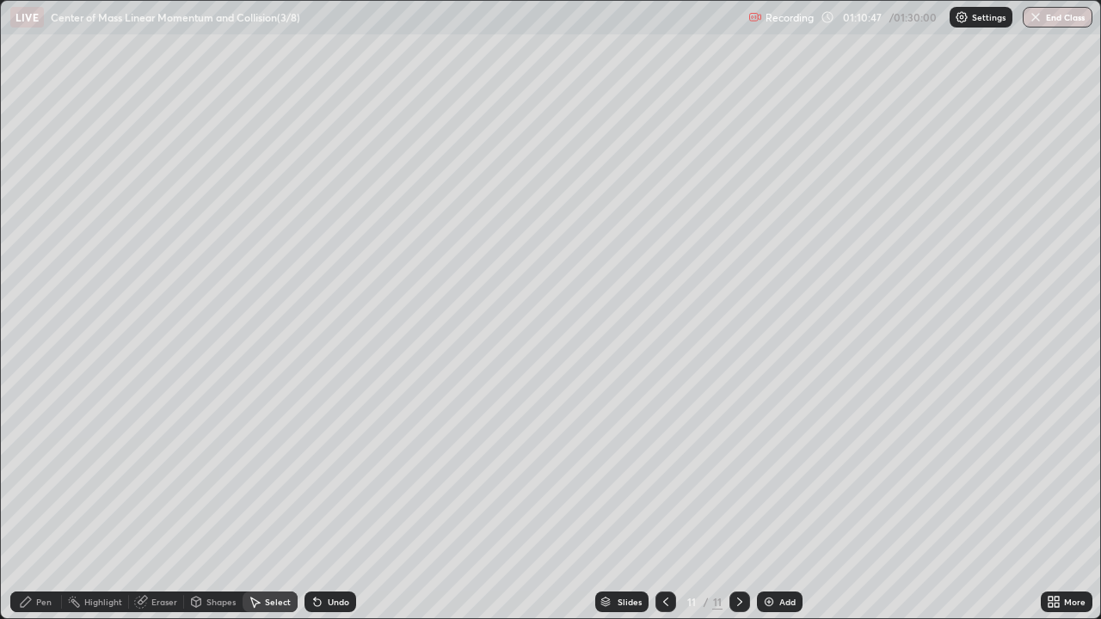
click at [162, 502] on div "Eraser" at bounding box center [164, 602] width 26 height 9
click at [51, 502] on div "Pen" at bounding box center [43, 602] width 15 height 9
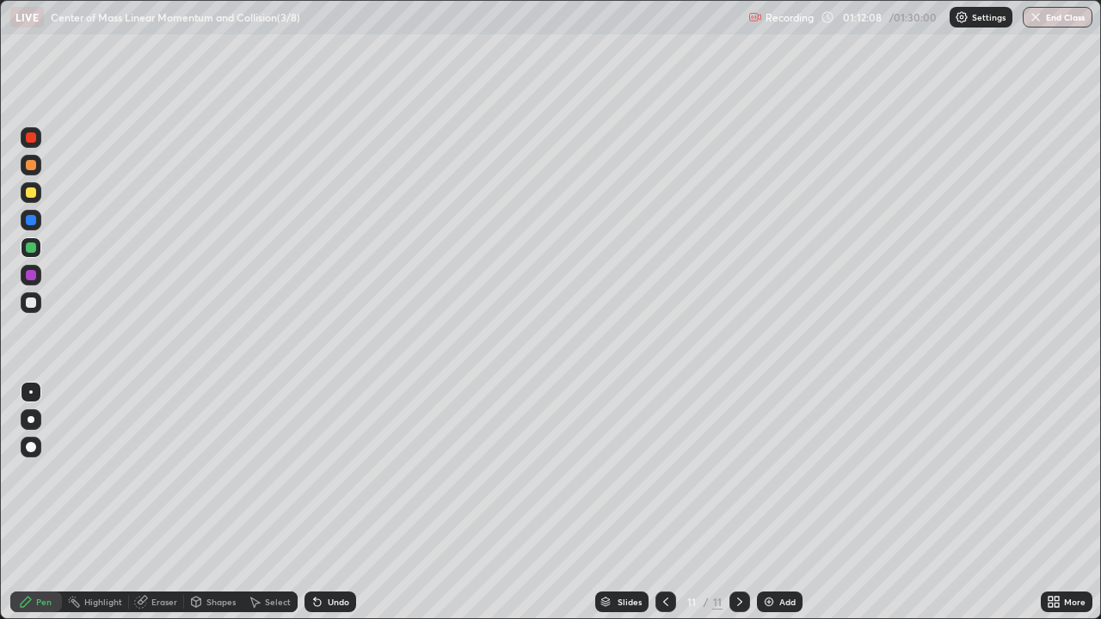
click at [268, 502] on div "Select" at bounding box center [278, 602] width 26 height 9
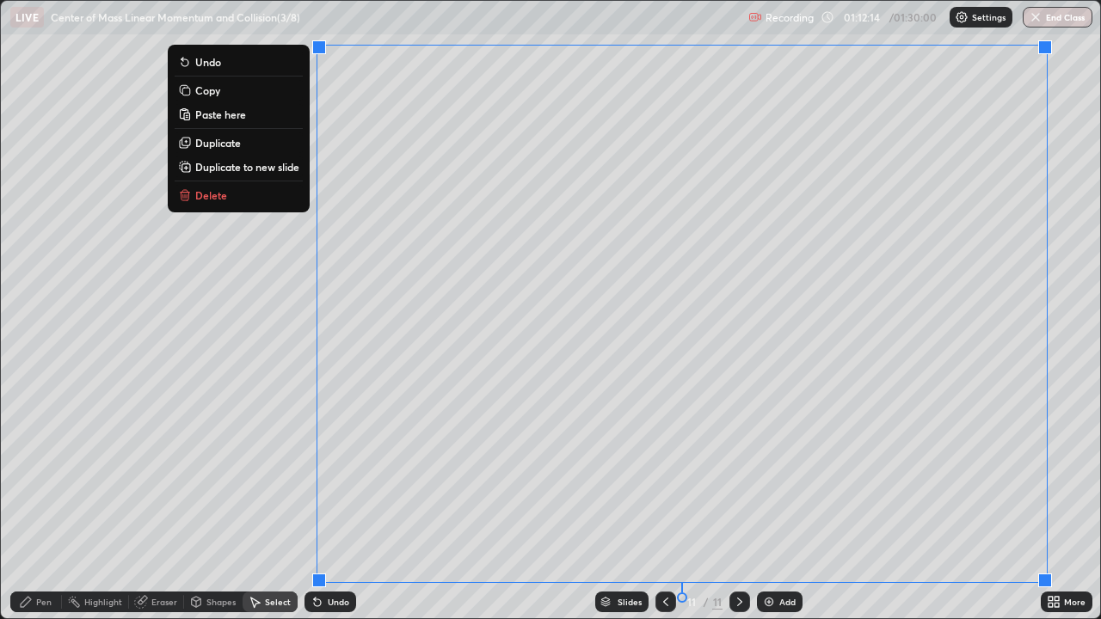
click at [223, 191] on p "Delete" at bounding box center [211, 195] width 32 height 14
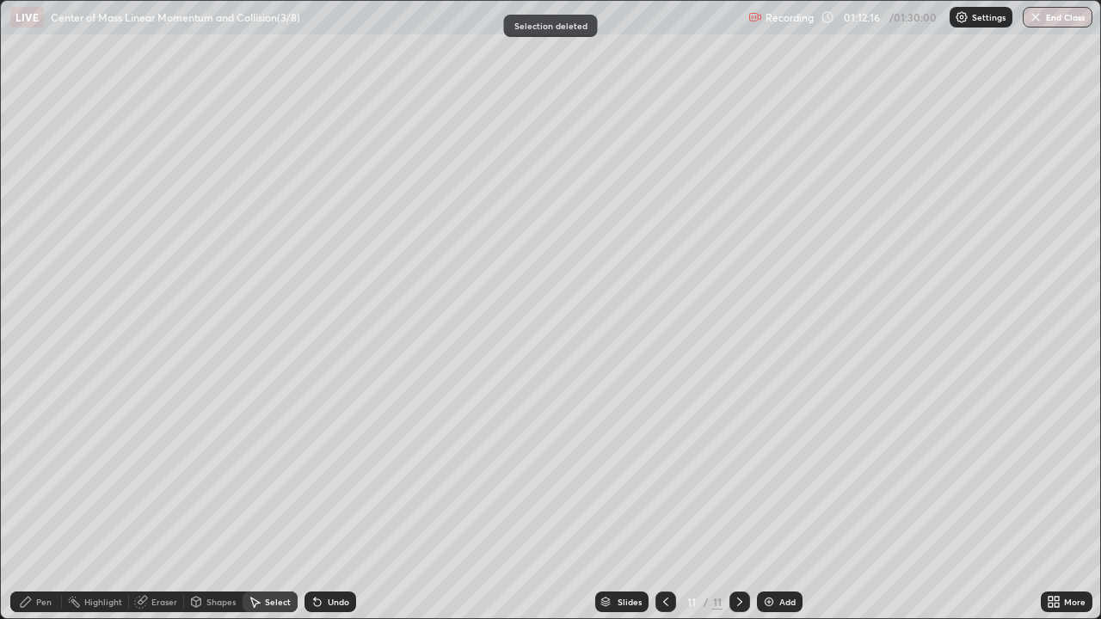
click at [169, 502] on div "Eraser" at bounding box center [164, 602] width 26 height 9
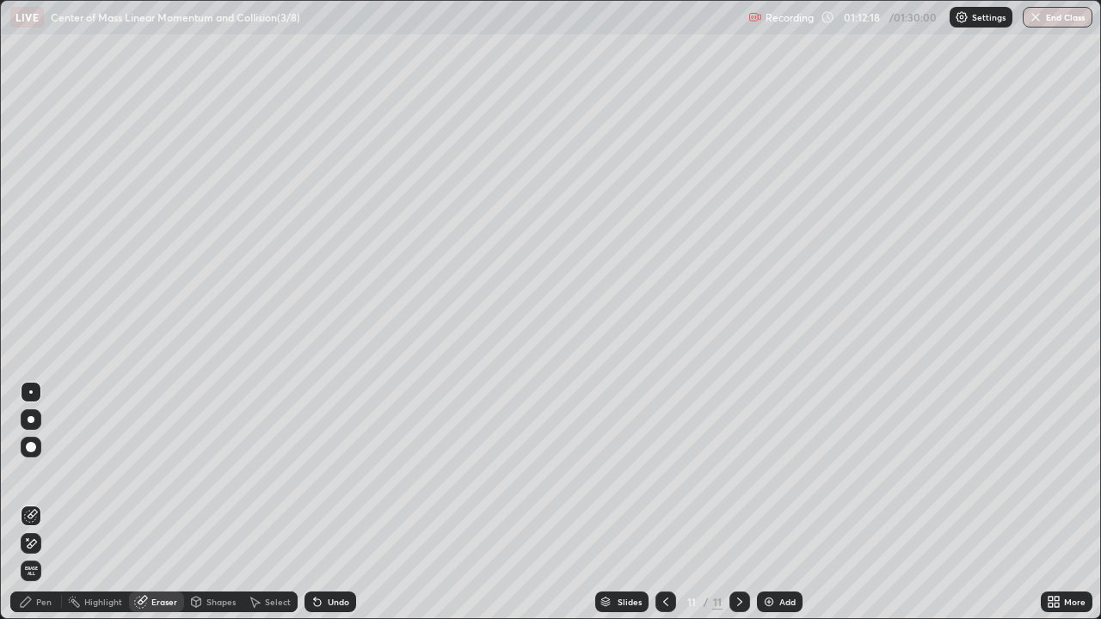
click at [35, 502] on div "Pen" at bounding box center [36, 602] width 52 height 21
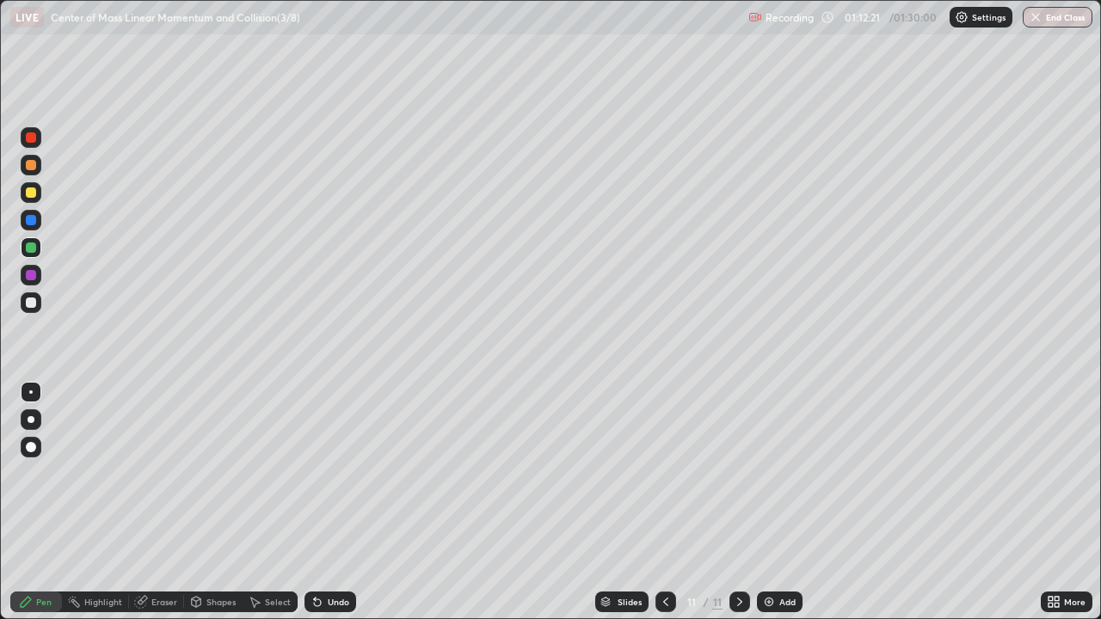
click at [158, 502] on div "Eraser" at bounding box center [164, 602] width 26 height 9
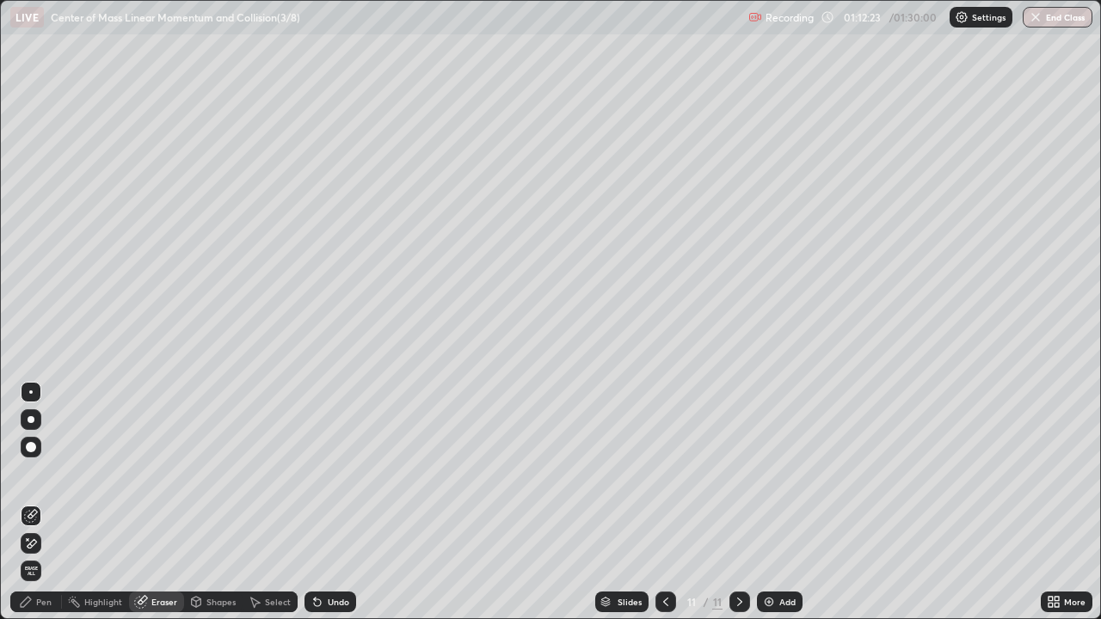
click at [36, 502] on div "Pen" at bounding box center [43, 602] width 15 height 9
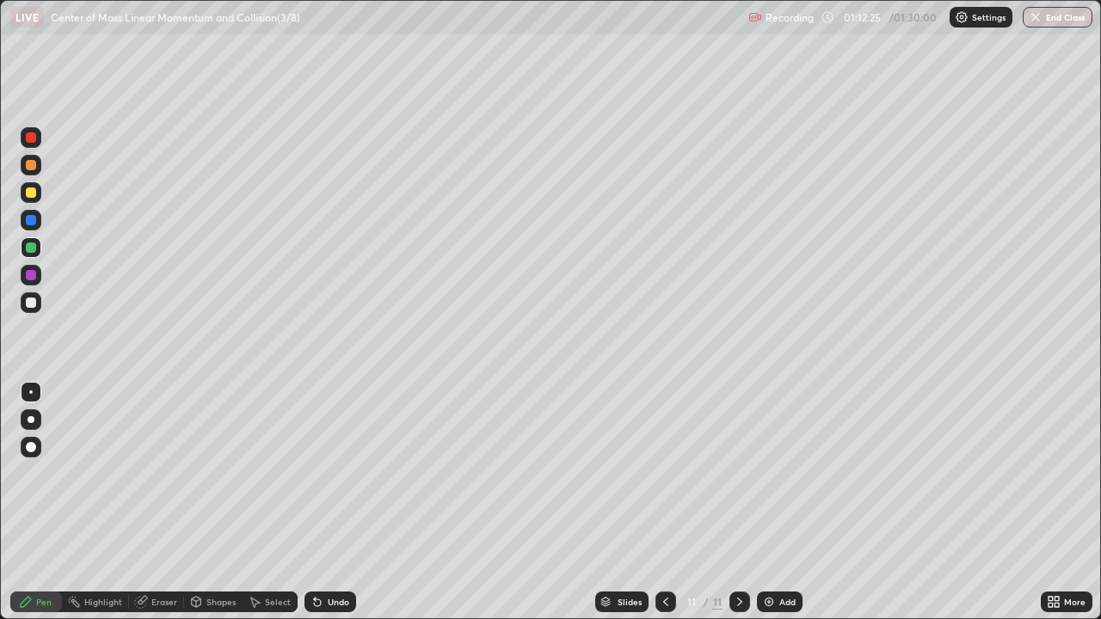
click at [27, 140] on div at bounding box center [31, 137] width 10 height 10
click at [320, 502] on icon at bounding box center [318, 602] width 14 height 14
click at [165, 502] on div "Eraser" at bounding box center [164, 602] width 26 height 9
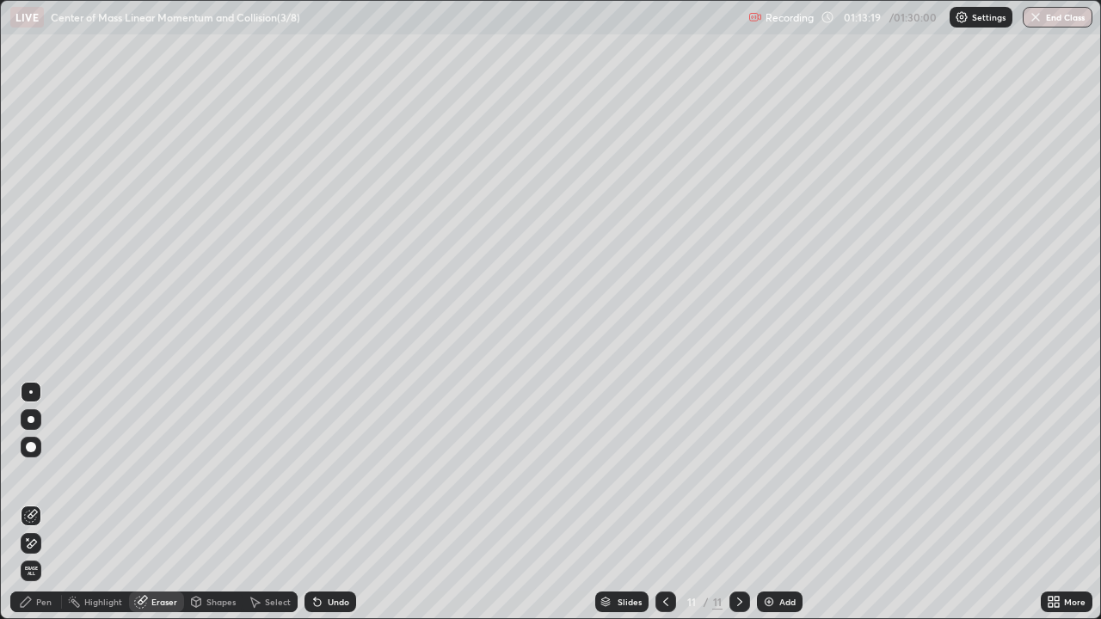
click at [43, 502] on div "Pen" at bounding box center [43, 602] width 15 height 9
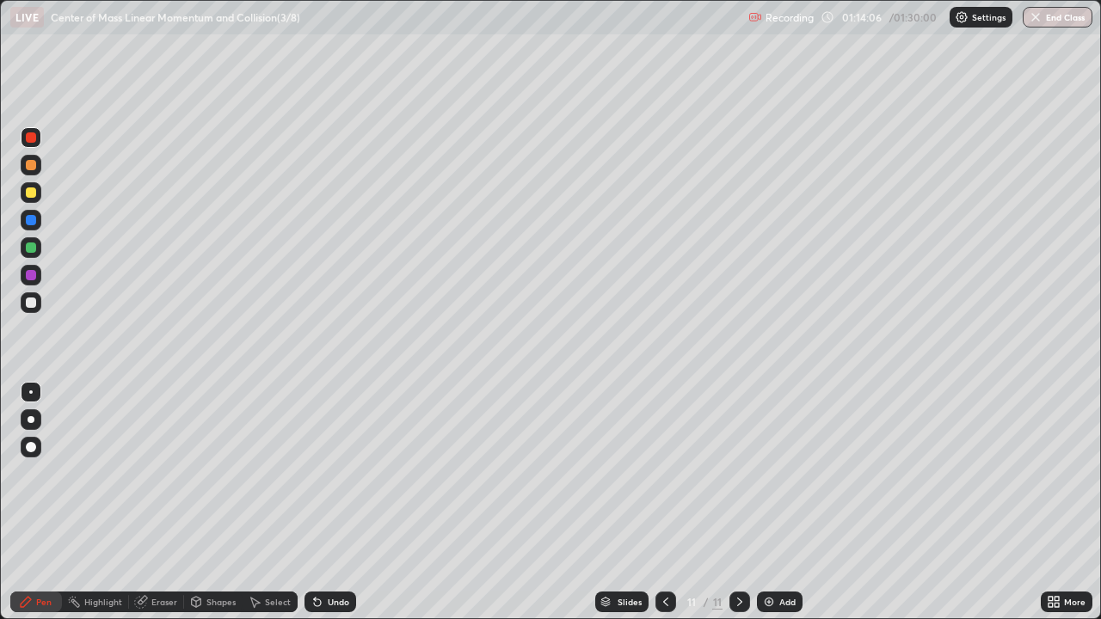
click at [172, 502] on div "Eraser" at bounding box center [164, 602] width 26 height 9
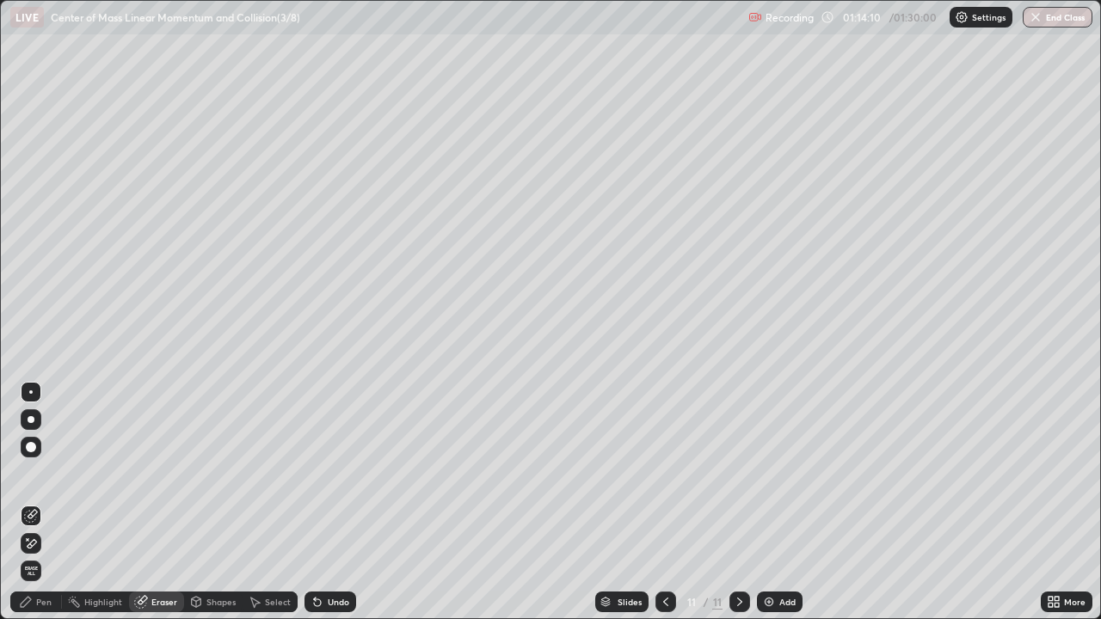
click at [39, 502] on div "Pen" at bounding box center [43, 602] width 15 height 9
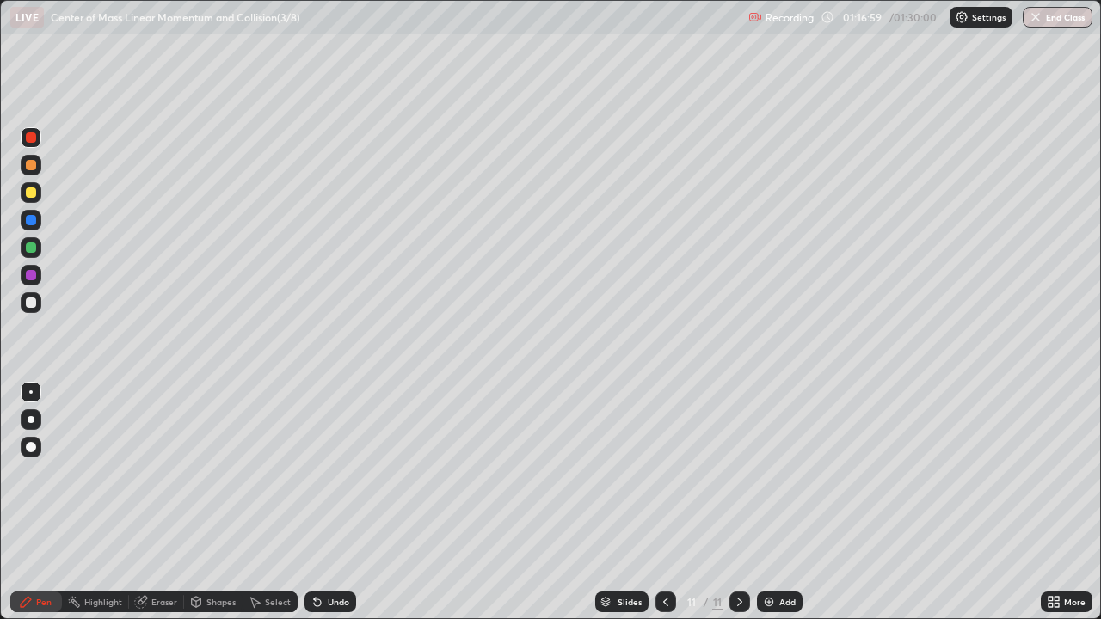
click at [207, 502] on div "Shapes" at bounding box center [213, 602] width 58 height 21
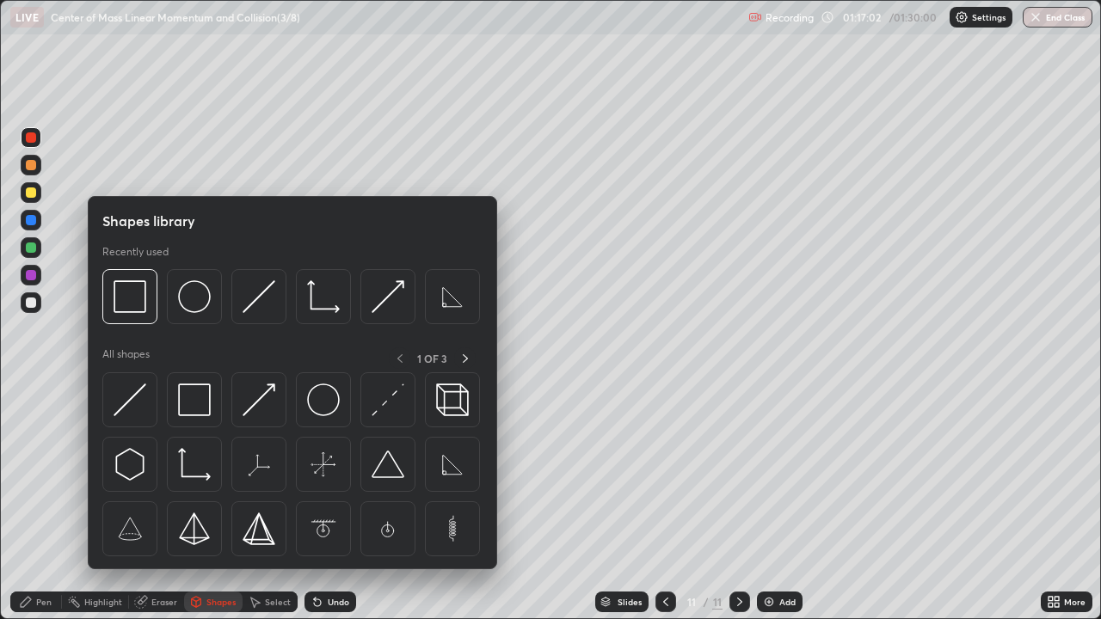
click at [659, 502] on icon at bounding box center [666, 602] width 14 height 14
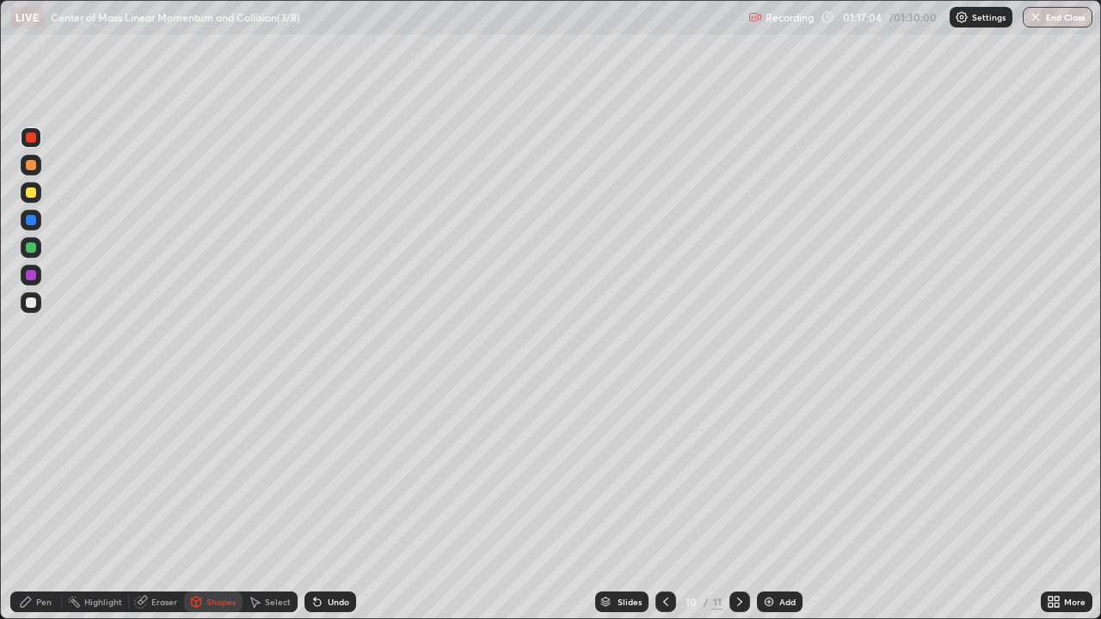
click at [265, 502] on div "Select" at bounding box center [278, 602] width 26 height 9
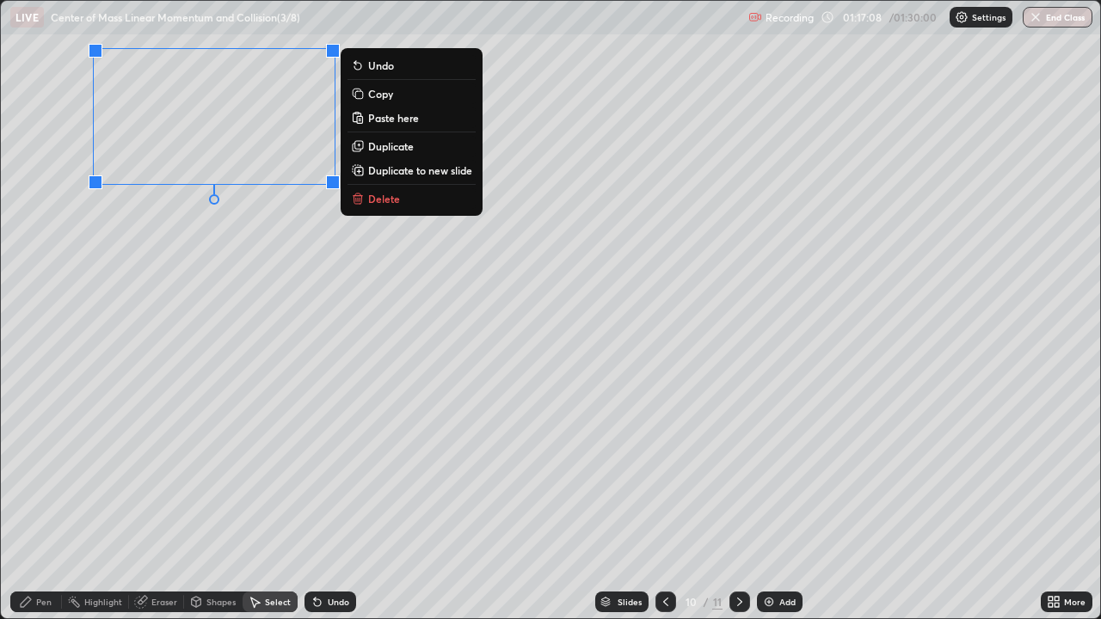
click at [378, 97] on p "Copy" at bounding box center [380, 94] width 25 height 14
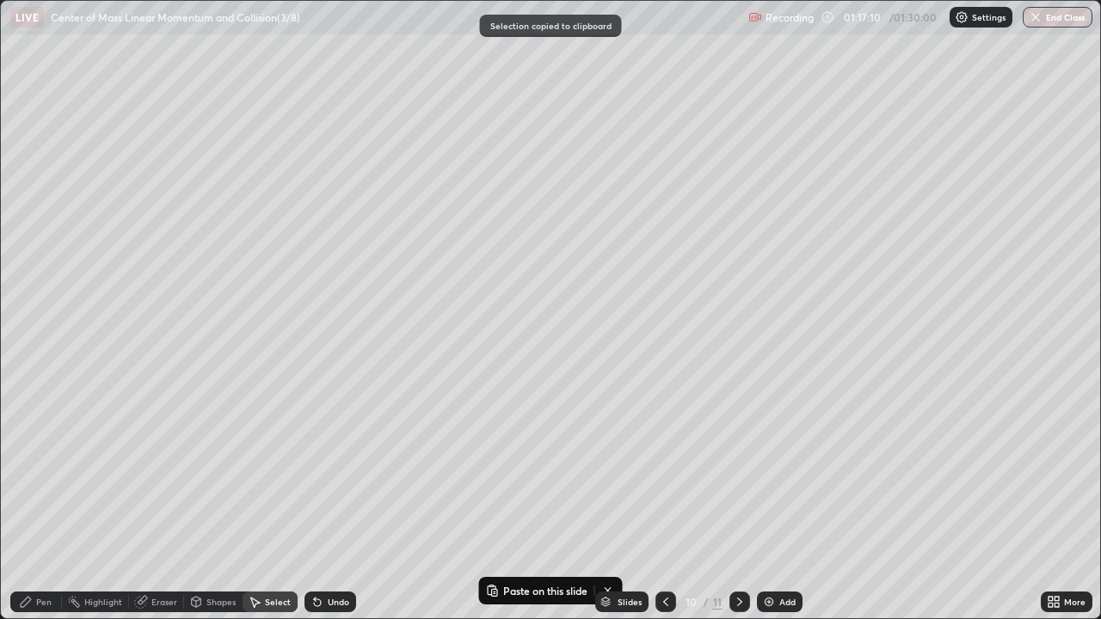
click at [733, 502] on icon at bounding box center [740, 602] width 14 height 14
click at [759, 502] on div "Add" at bounding box center [780, 602] width 46 height 21
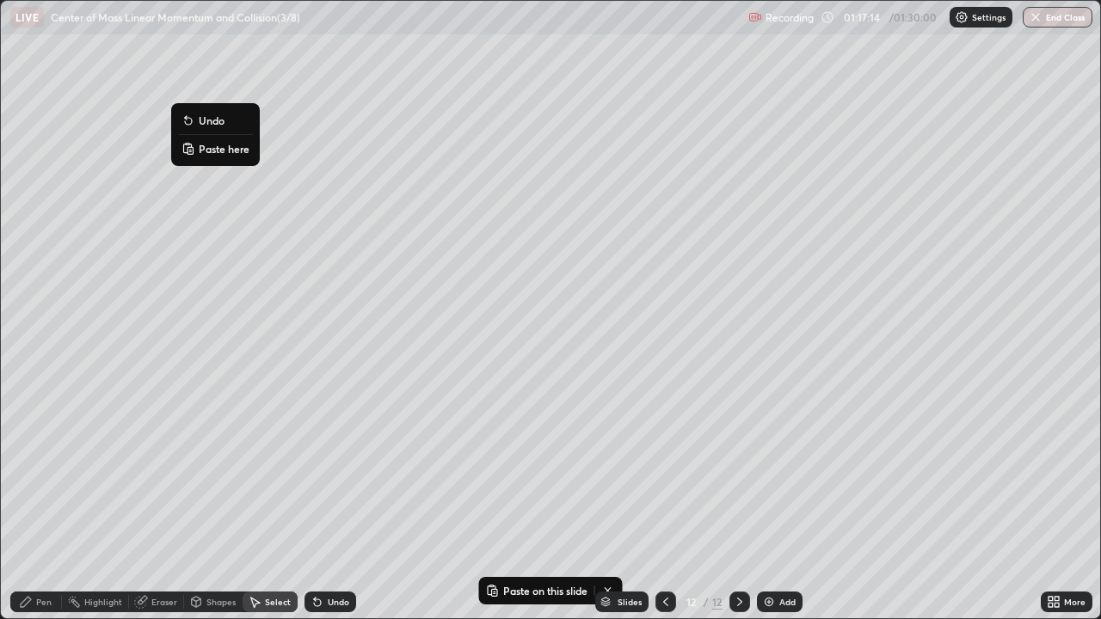
click at [237, 147] on p "Paste here" at bounding box center [224, 149] width 51 height 14
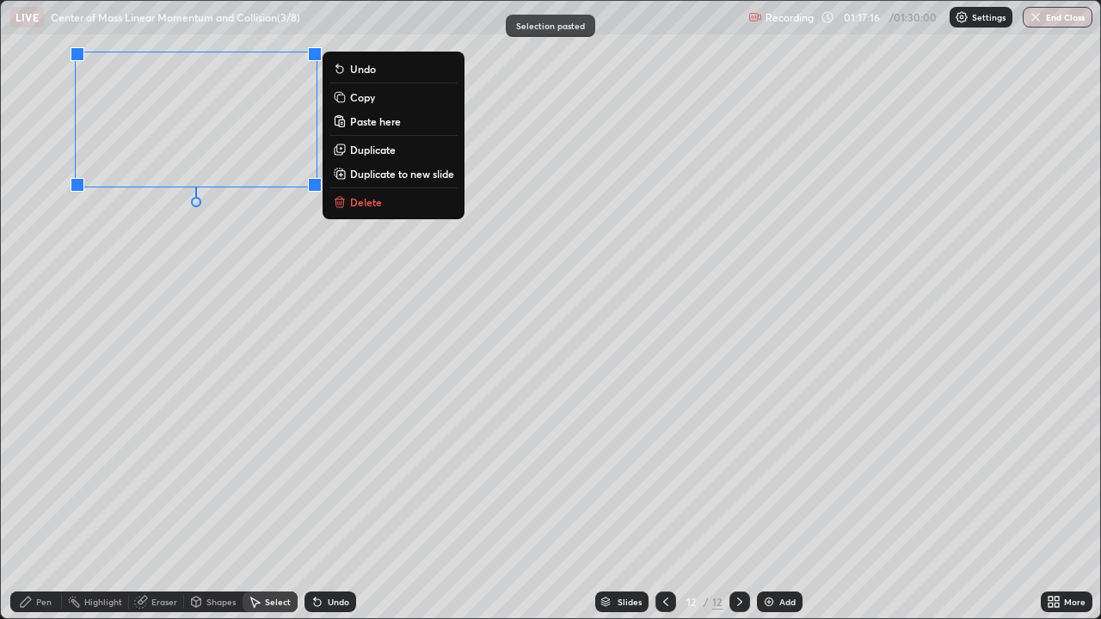
click at [253, 279] on div "0 ° Undo Copy Paste here Duplicate Duplicate to new slide Delete" at bounding box center [550, 310] width 1099 height 618
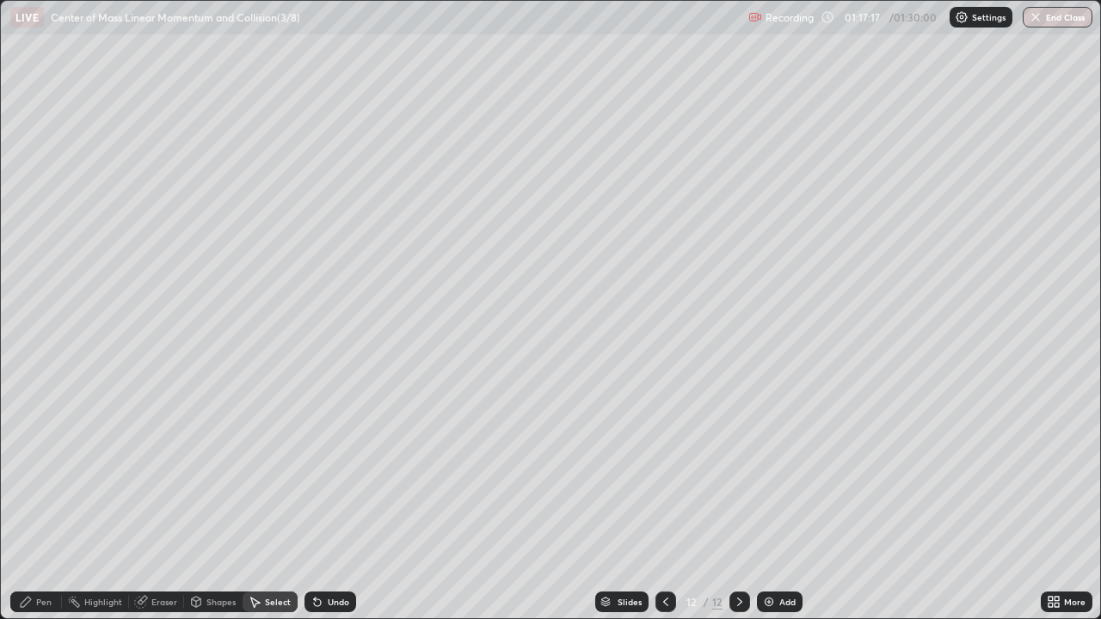
click at [218, 502] on div "Shapes" at bounding box center [220, 602] width 29 height 9
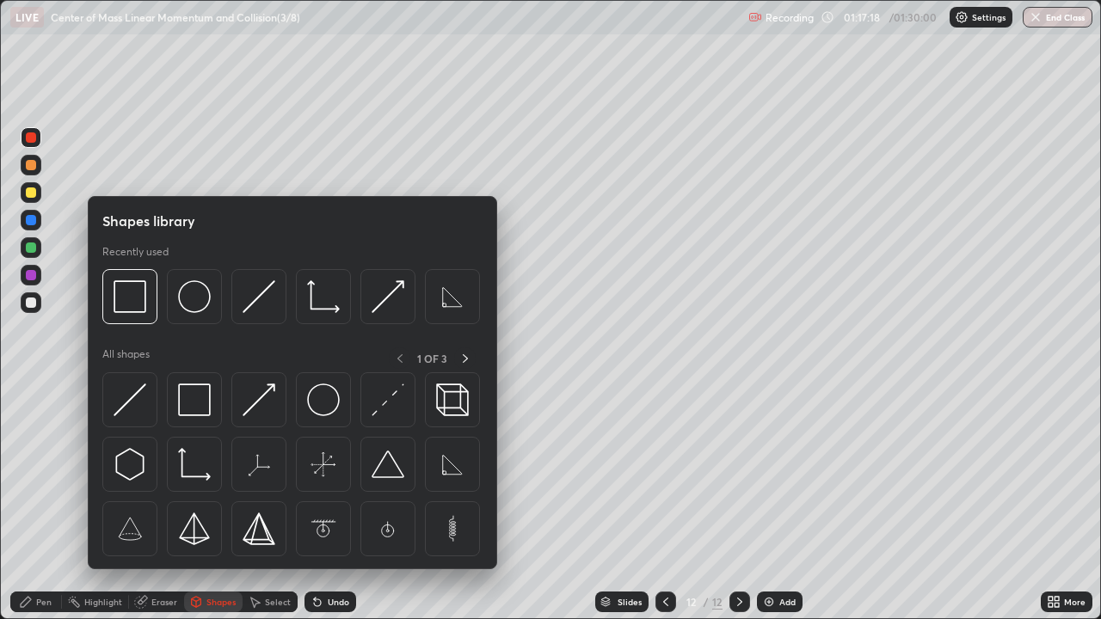
click at [326, 399] on img at bounding box center [323, 400] width 33 height 33
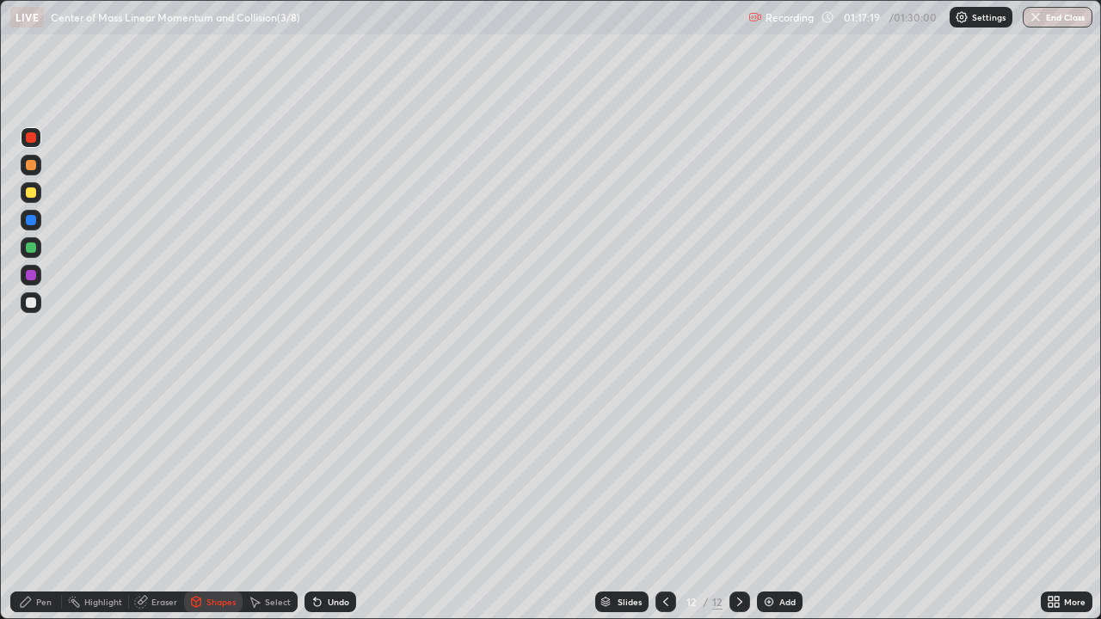
click at [32, 303] on div at bounding box center [31, 303] width 10 height 10
click at [30, 247] on div at bounding box center [31, 248] width 10 height 10
click at [32, 249] on div at bounding box center [31, 248] width 10 height 10
click at [43, 502] on div "Pen" at bounding box center [43, 602] width 15 height 9
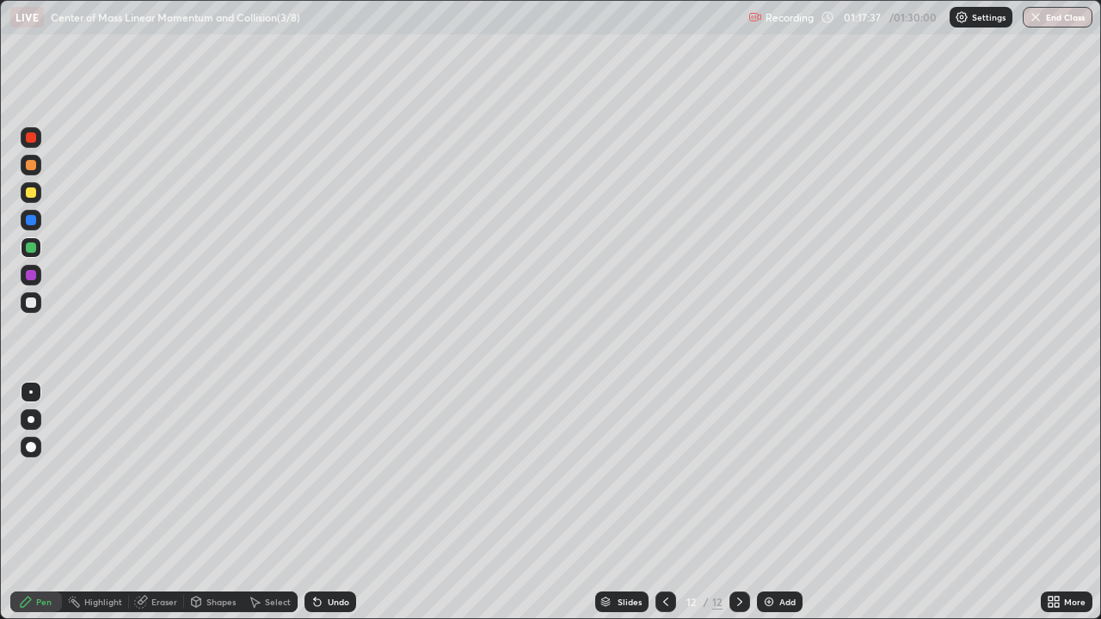
click at [30, 193] on div at bounding box center [31, 193] width 10 height 10
click at [34, 140] on div at bounding box center [31, 137] width 10 height 10
click at [337, 502] on div "Undo" at bounding box center [339, 602] width 22 height 9
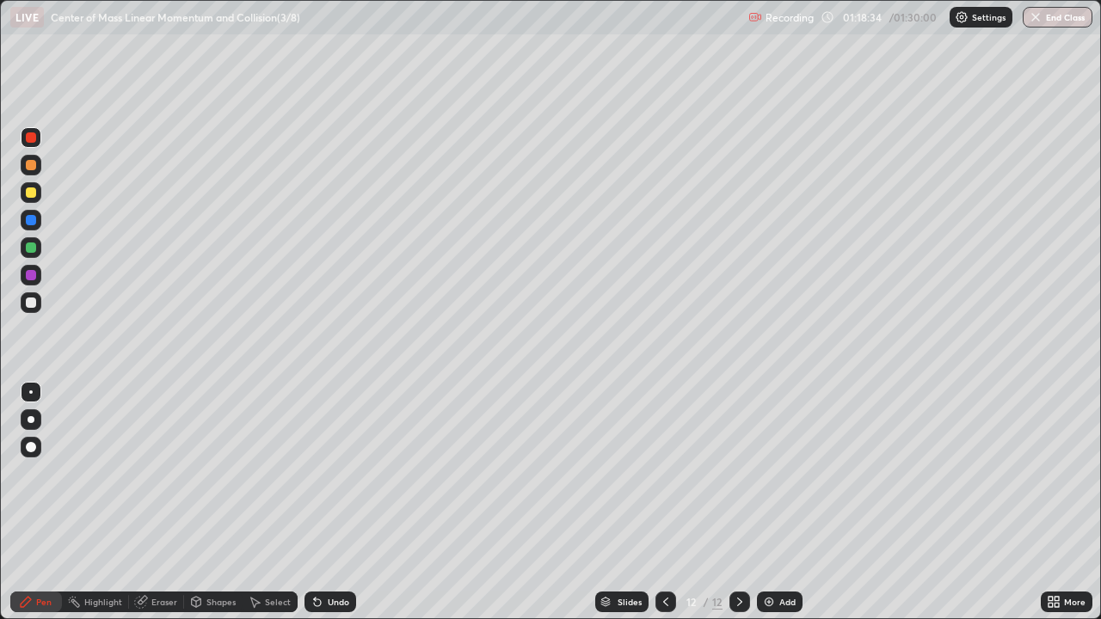
click at [1057, 502] on icon at bounding box center [1057, 599] width 4 height 4
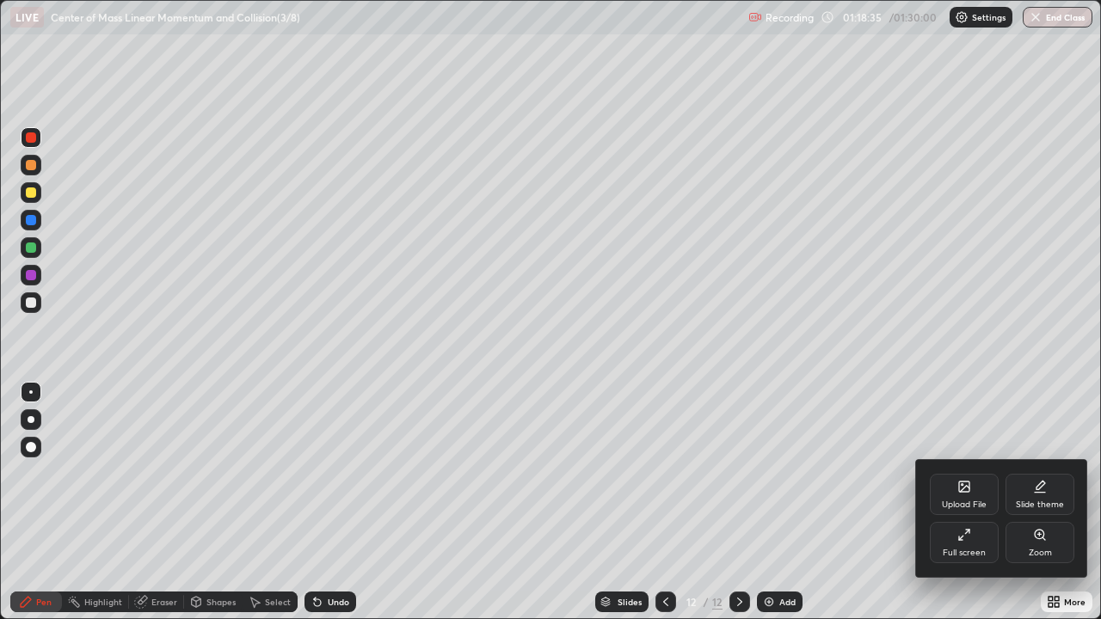
click at [970, 502] on icon at bounding box center [964, 535] width 14 height 14
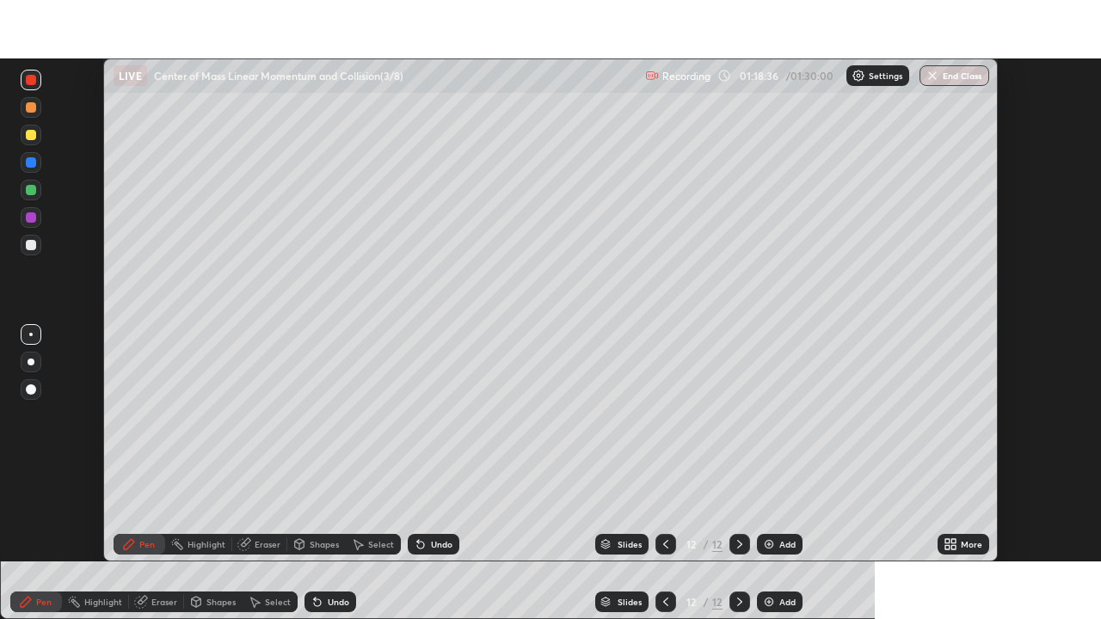
scroll to position [85520, 84922]
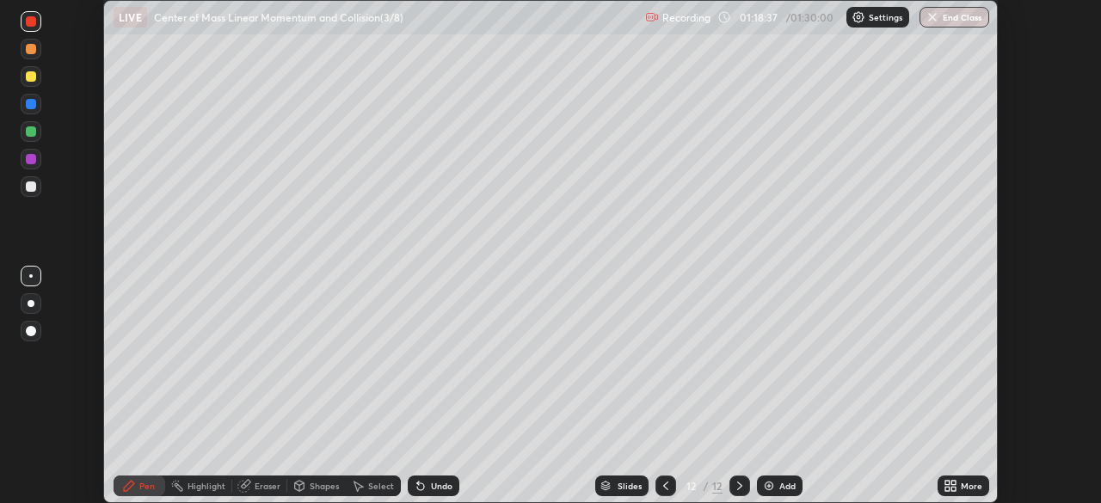
click at [958, 489] on div "More" at bounding box center [964, 486] width 52 height 21
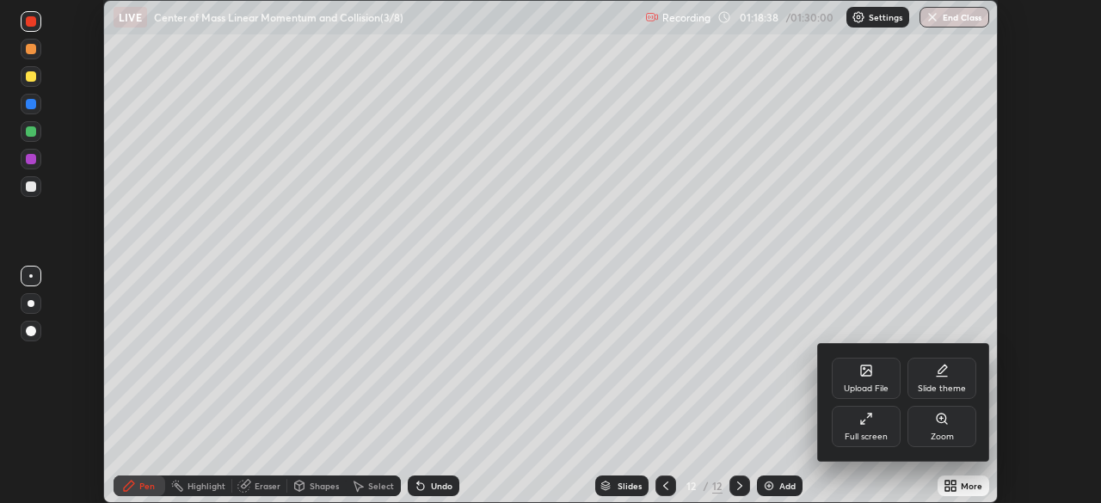
click at [877, 424] on div "Full screen" at bounding box center [866, 426] width 69 height 41
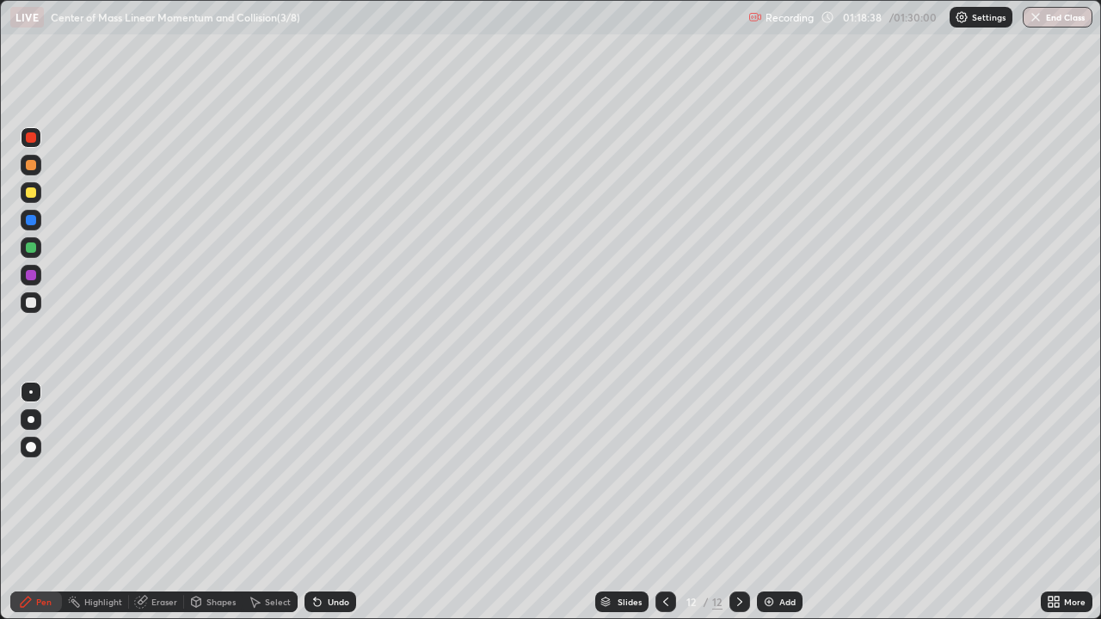
scroll to position [619, 1101]
click at [332, 502] on div "Undo" at bounding box center [339, 602] width 22 height 9
click at [334, 502] on div "Undo" at bounding box center [339, 602] width 22 height 9
click at [34, 271] on div at bounding box center [31, 275] width 10 height 10
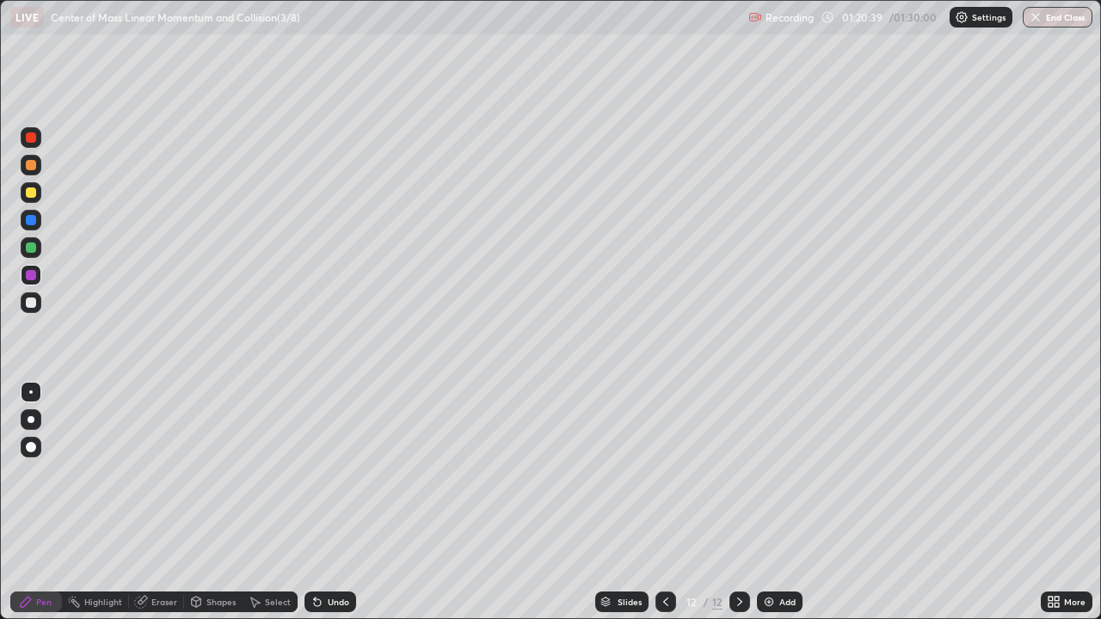
click at [33, 243] on div at bounding box center [31, 248] width 10 height 10
click at [29, 193] on div at bounding box center [31, 193] width 10 height 10
click at [33, 193] on div at bounding box center [31, 193] width 10 height 10
click at [208, 502] on div "Shapes" at bounding box center [220, 602] width 29 height 9
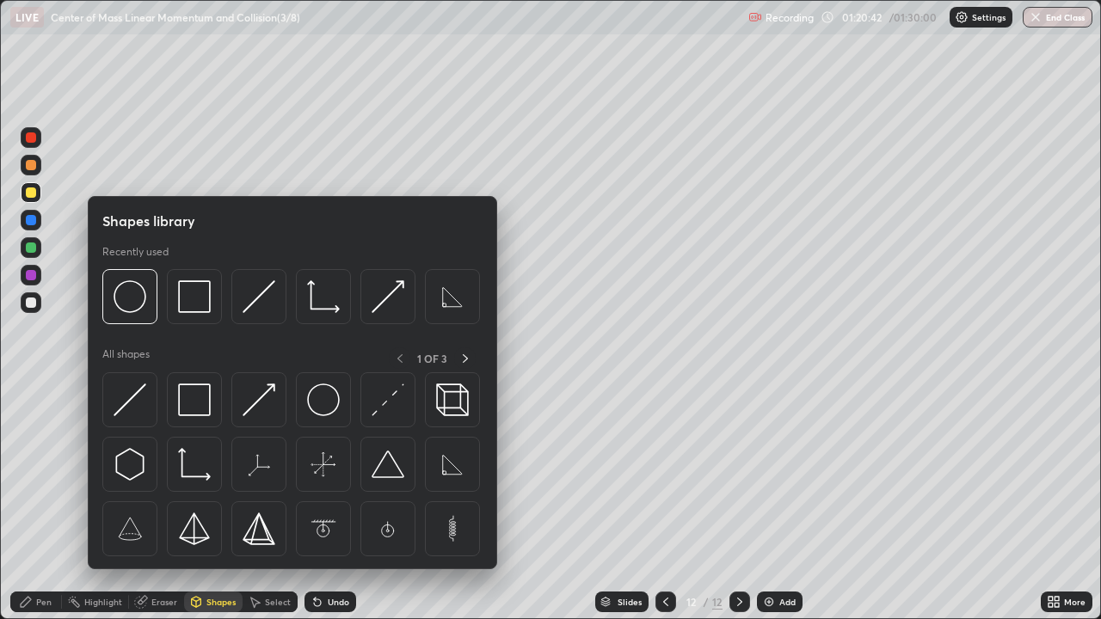
click at [131, 399] on img at bounding box center [130, 400] width 33 height 33
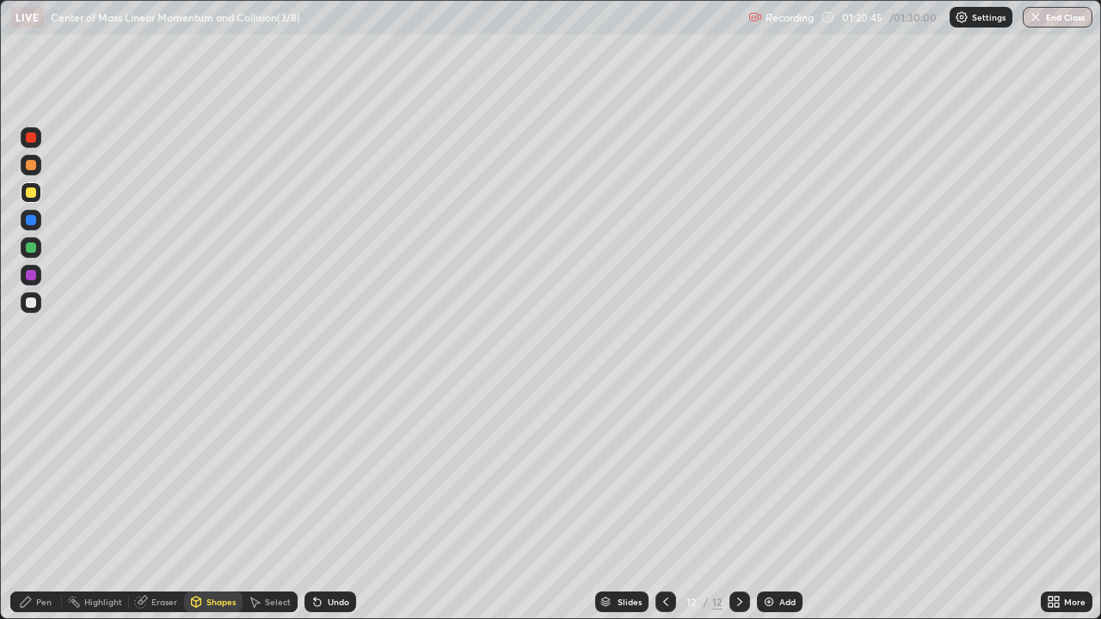
click at [43, 502] on div "Pen" at bounding box center [43, 602] width 15 height 9
click at [30, 140] on div at bounding box center [31, 137] width 10 height 10
click at [334, 502] on div "Undo" at bounding box center [339, 602] width 22 height 9
click at [30, 274] on div at bounding box center [31, 275] width 10 height 10
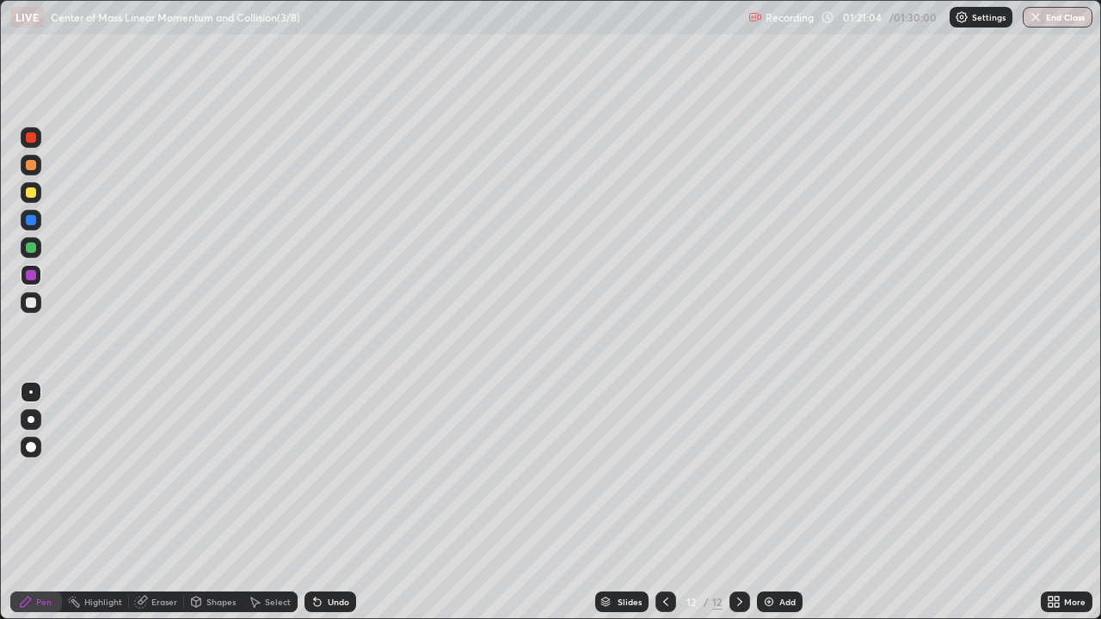
click at [324, 502] on div "Undo" at bounding box center [331, 602] width 52 height 21
click at [332, 502] on div "Undo" at bounding box center [339, 602] width 22 height 9
click at [323, 502] on div "Undo" at bounding box center [331, 602] width 52 height 21
click at [328, 502] on div "Undo" at bounding box center [339, 602] width 22 height 9
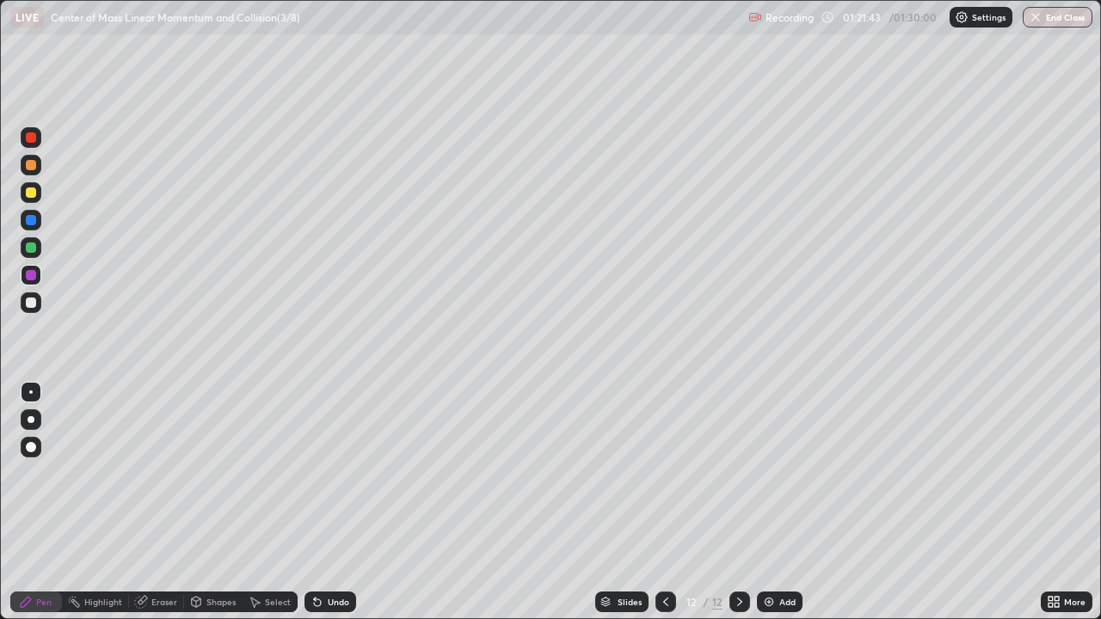
click at [328, 502] on div "Undo" at bounding box center [339, 602] width 22 height 9
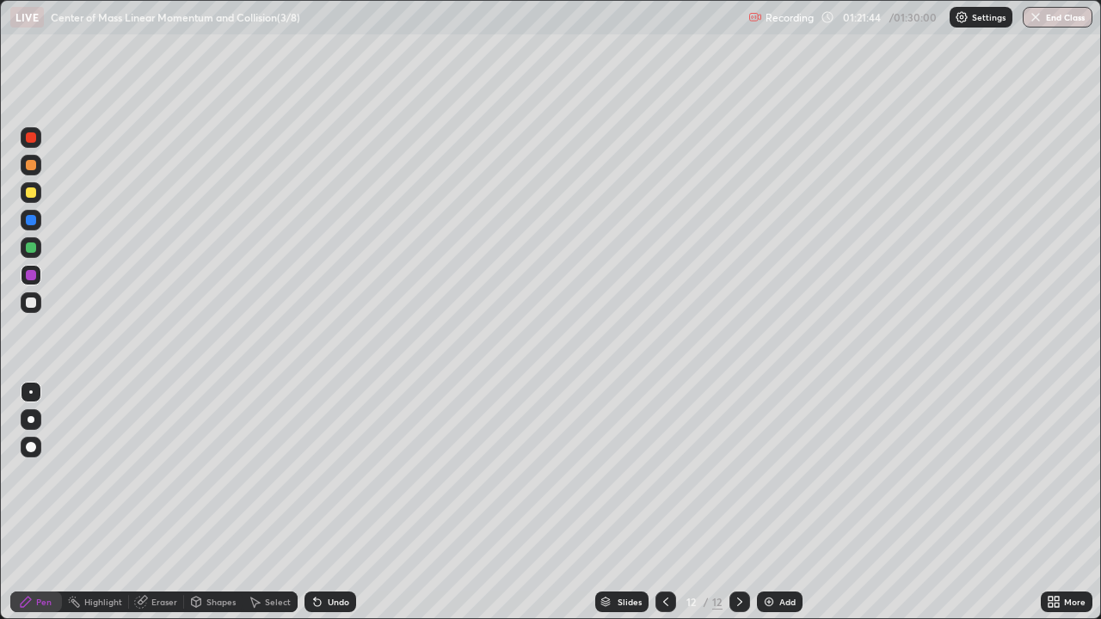
click at [328, 502] on div "Undo" at bounding box center [339, 602] width 22 height 9
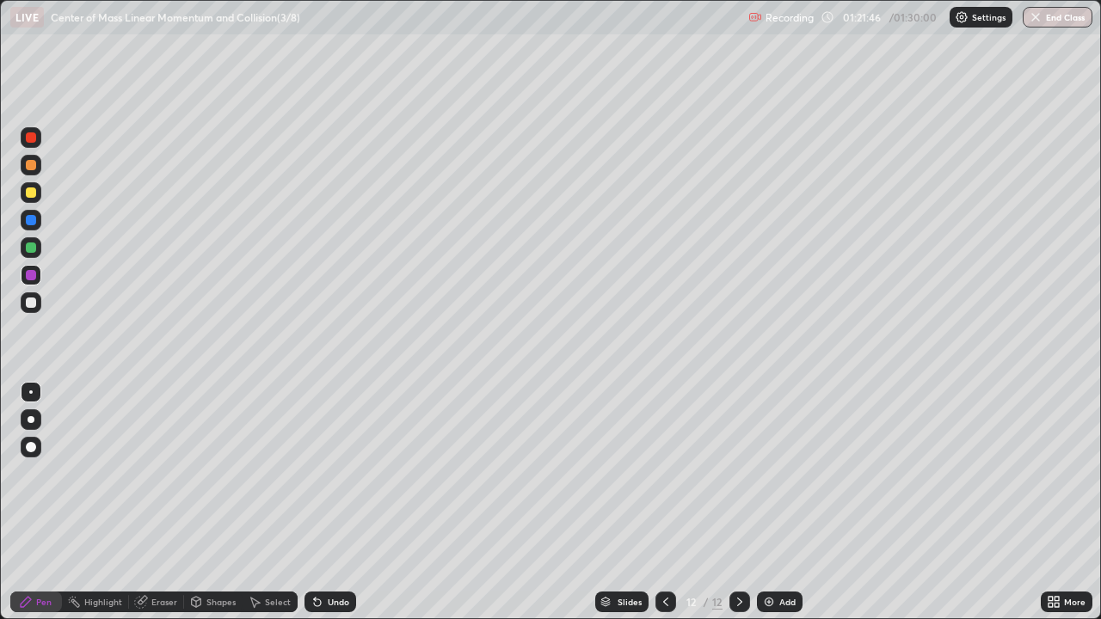
click at [328, 502] on div "Undo" at bounding box center [339, 602] width 22 height 9
click at [215, 502] on div "Shapes" at bounding box center [220, 602] width 29 height 9
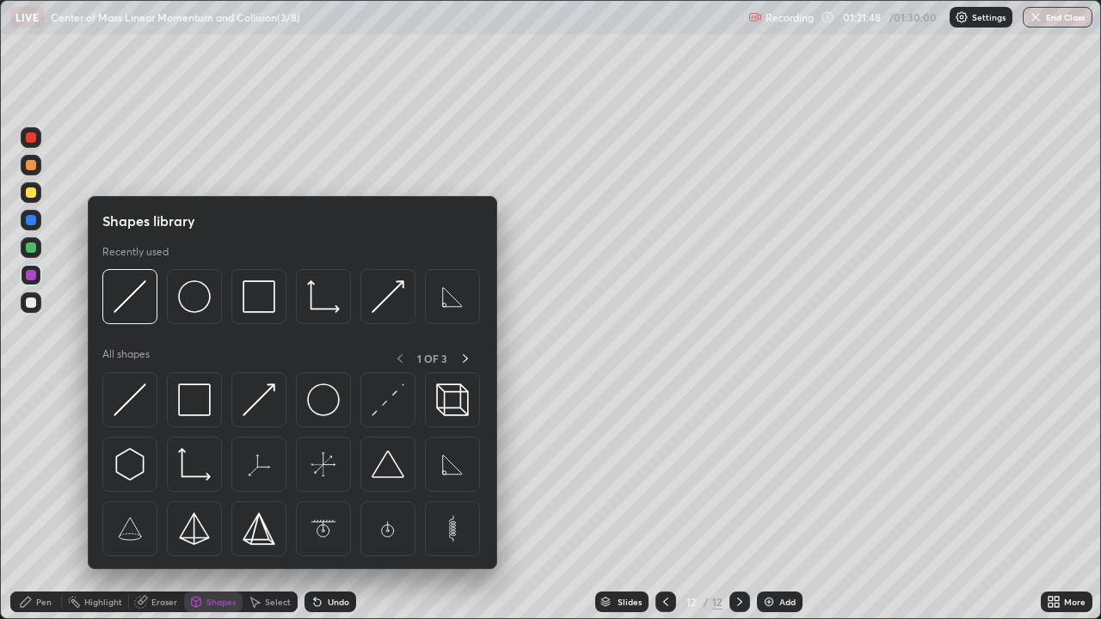
click at [132, 396] on img at bounding box center [130, 400] width 33 height 33
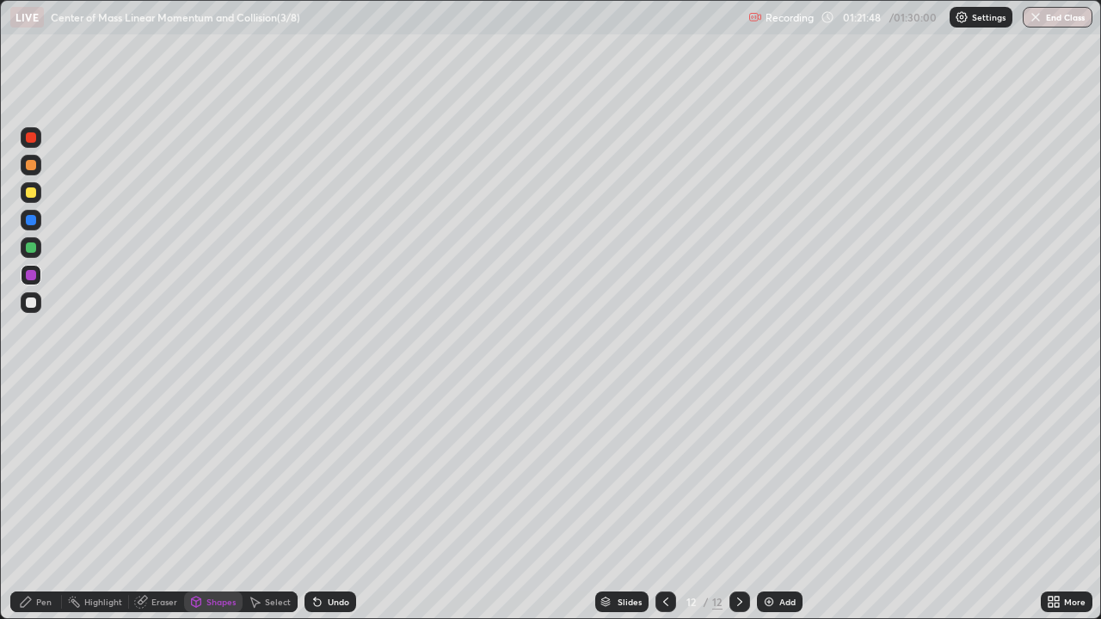
click at [30, 192] on div at bounding box center [31, 193] width 10 height 10
click at [42, 502] on div "Pen" at bounding box center [43, 602] width 15 height 9
click at [31, 274] on div at bounding box center [31, 275] width 10 height 10
click at [32, 194] on div at bounding box center [31, 193] width 10 height 10
click at [33, 194] on div at bounding box center [31, 193] width 10 height 10
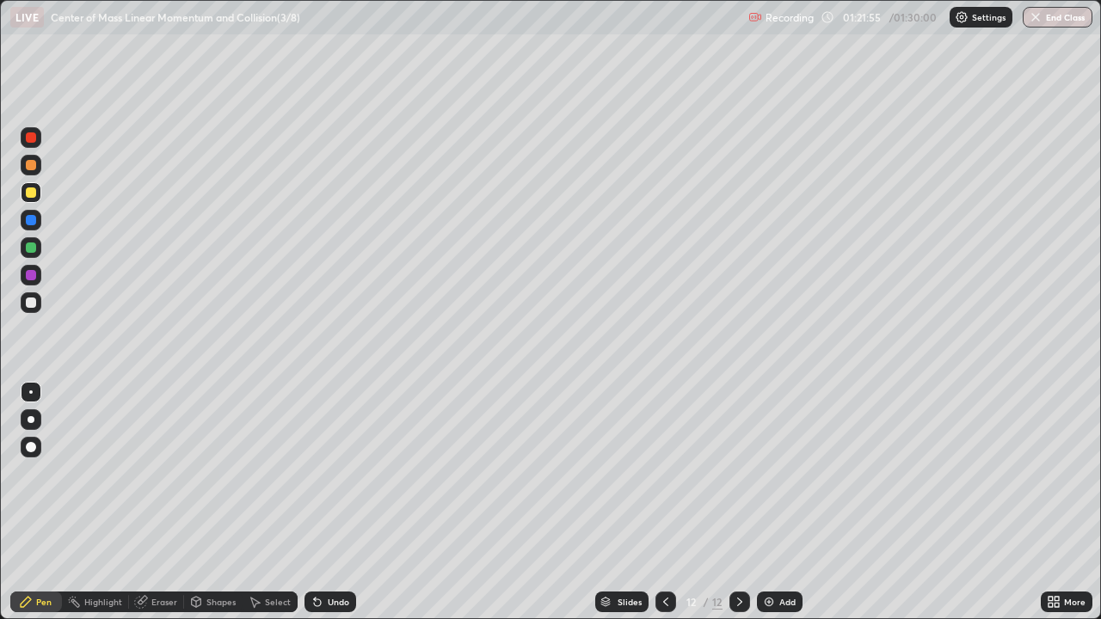
click at [33, 274] on div at bounding box center [31, 275] width 10 height 10
click at [322, 502] on div "Undo" at bounding box center [331, 602] width 52 height 21
click at [328, 502] on div "Undo" at bounding box center [339, 602] width 22 height 9
click at [329, 502] on div "Undo" at bounding box center [339, 602] width 22 height 9
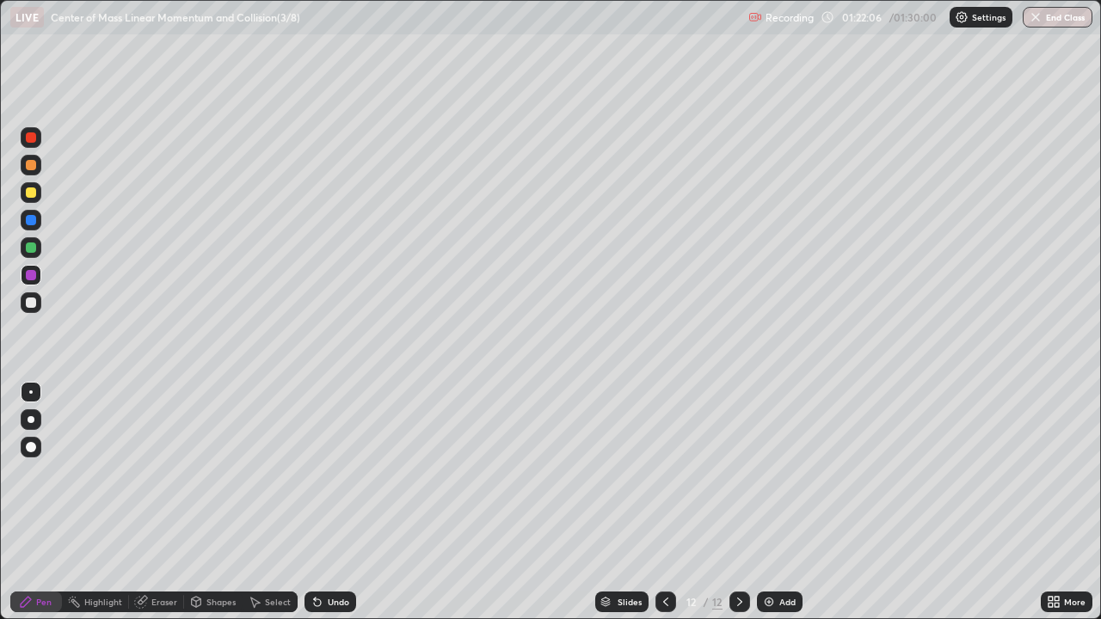
click at [329, 502] on div "Undo" at bounding box center [339, 602] width 22 height 9
click at [328, 502] on div "Undo" at bounding box center [339, 602] width 22 height 9
click at [31, 245] on div at bounding box center [31, 248] width 10 height 10
click at [28, 245] on div at bounding box center [31, 248] width 10 height 10
click at [30, 219] on div at bounding box center [31, 220] width 10 height 10
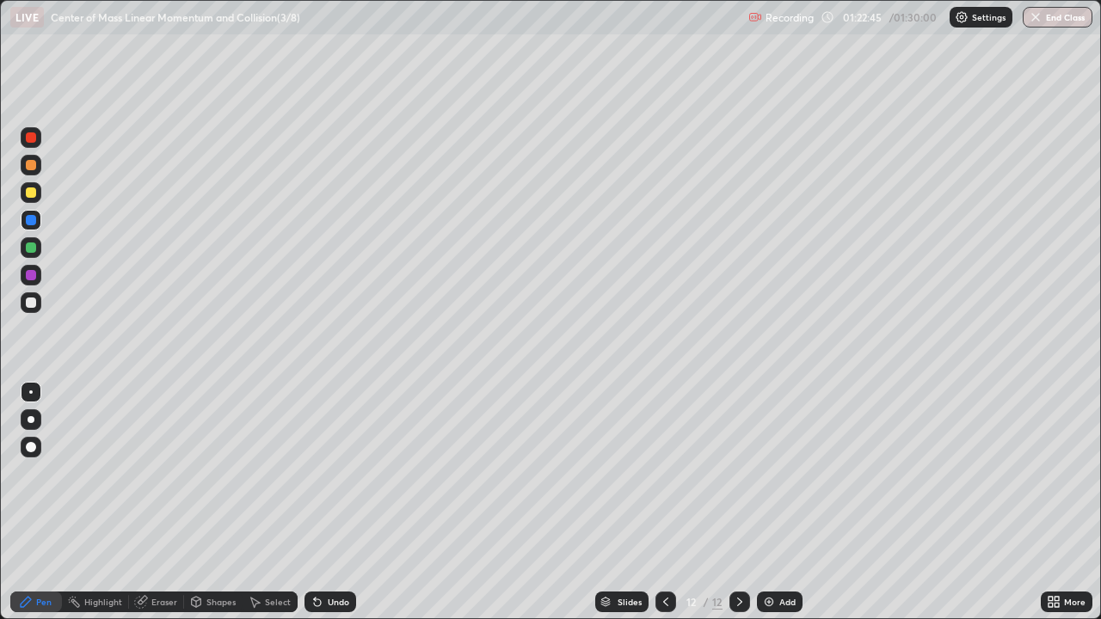
click at [157, 502] on div "Eraser" at bounding box center [164, 602] width 26 height 9
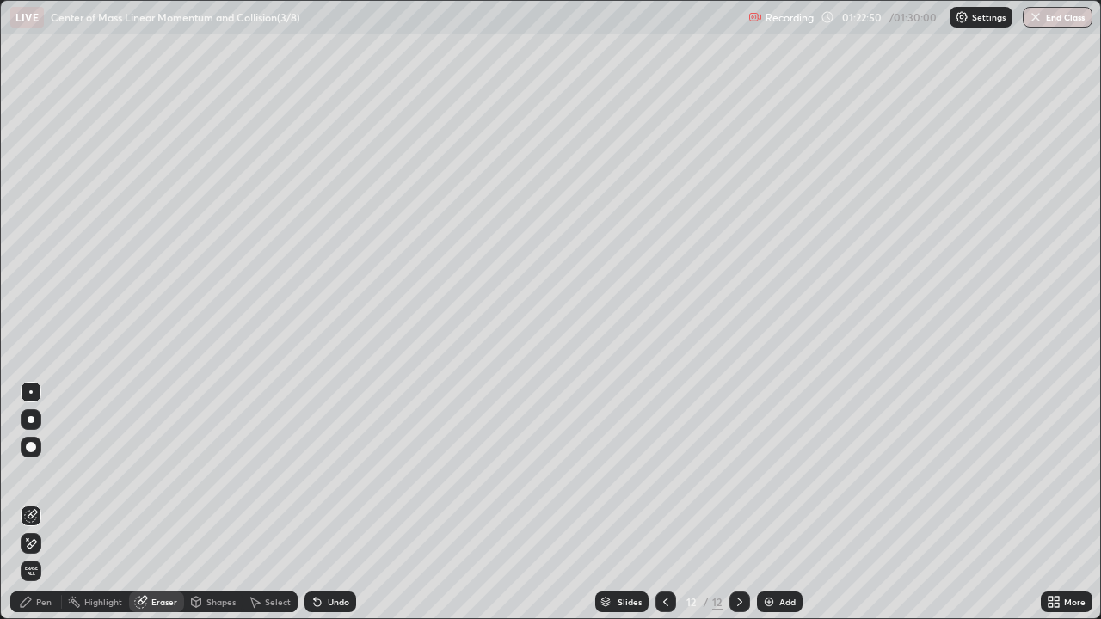
click at [328, 502] on div "Undo" at bounding box center [339, 602] width 22 height 9
click at [49, 502] on div "Pen" at bounding box center [36, 602] width 52 height 21
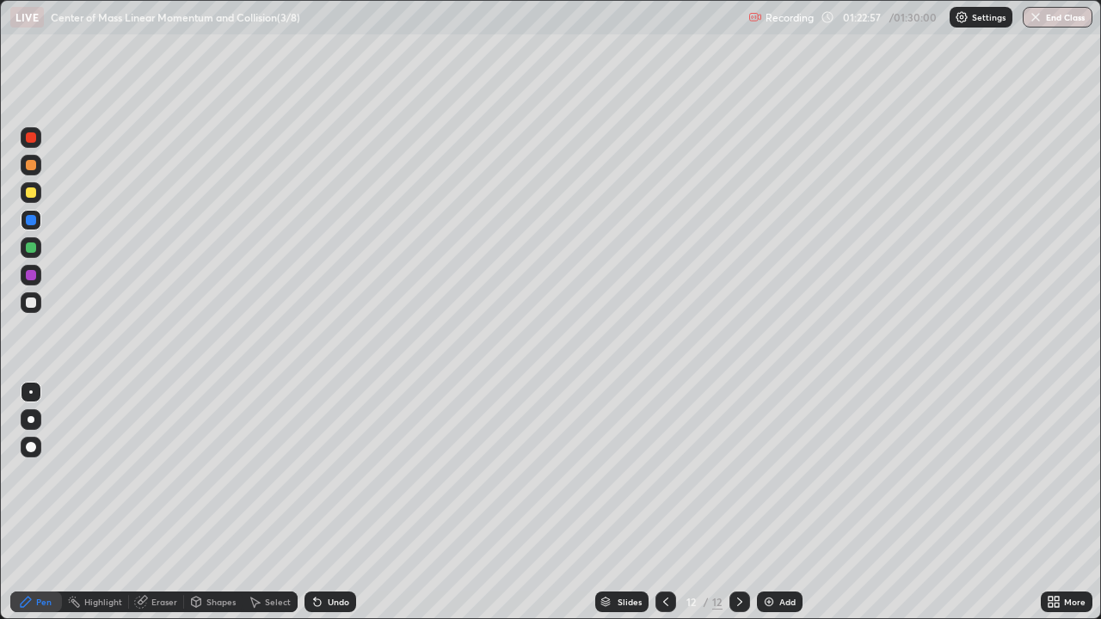
click at [33, 243] on div at bounding box center [31, 248] width 10 height 10
click at [27, 138] on div at bounding box center [31, 137] width 10 height 10
click at [28, 139] on div at bounding box center [31, 137] width 10 height 10
click at [34, 247] on div at bounding box center [31, 248] width 10 height 10
click at [32, 304] on div at bounding box center [31, 303] width 10 height 10
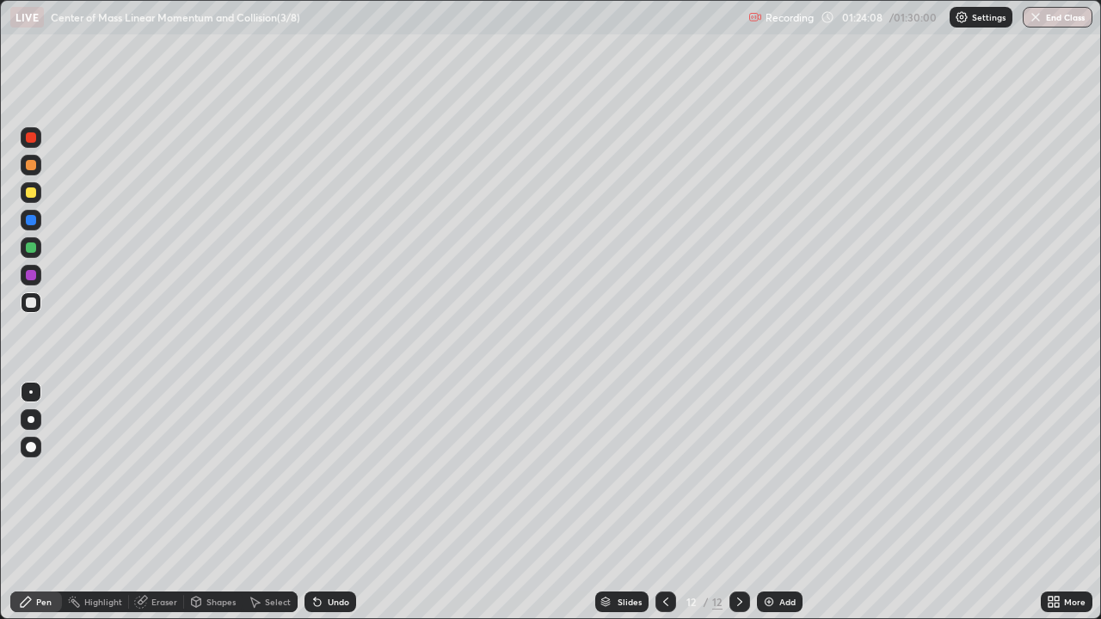
click at [33, 298] on div at bounding box center [31, 303] width 10 height 10
click at [1076, 18] on button "End Class" at bounding box center [1059, 17] width 68 height 21
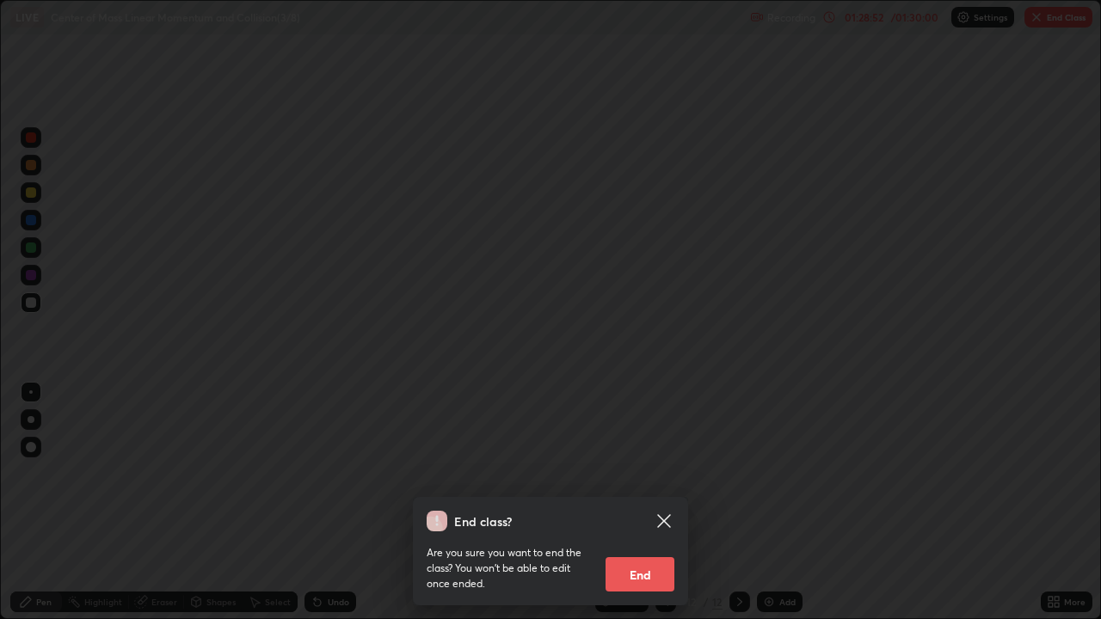
click at [653, 502] on button "End" at bounding box center [640, 574] width 69 height 34
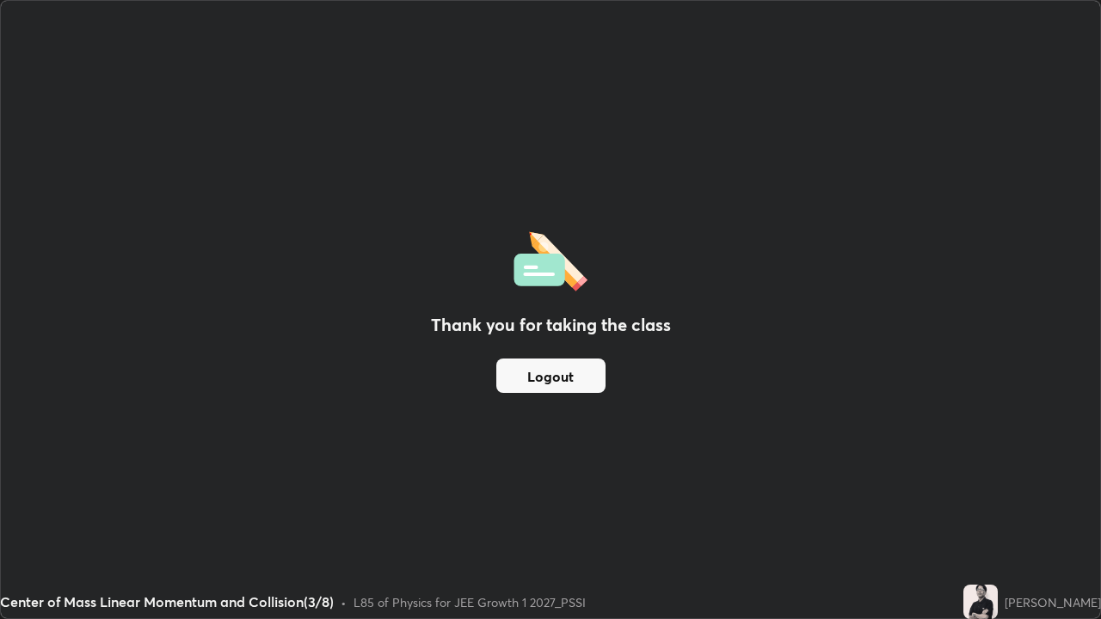
click at [563, 382] on button "Logout" at bounding box center [550, 376] width 109 height 34
click at [553, 379] on button "Logout" at bounding box center [550, 376] width 109 height 34
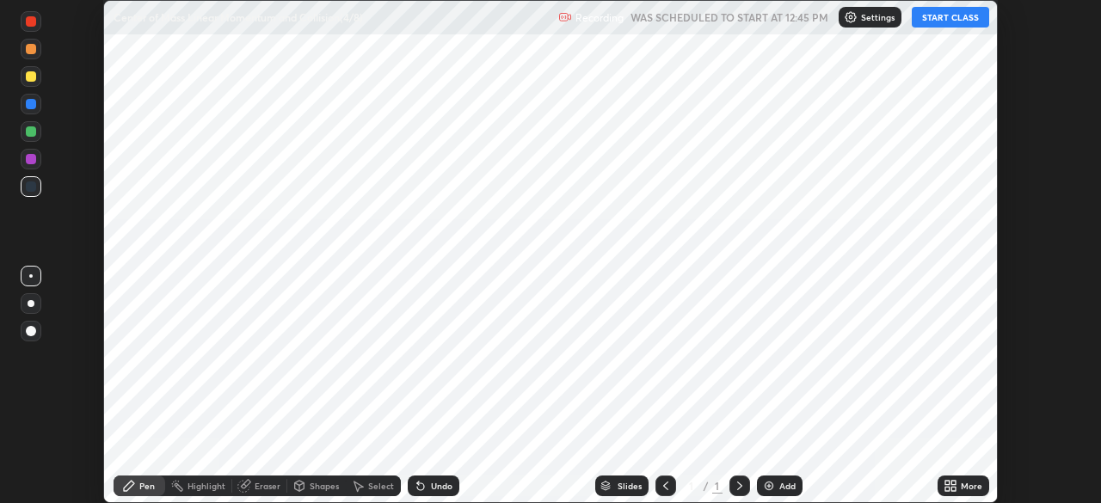
scroll to position [503, 1100]
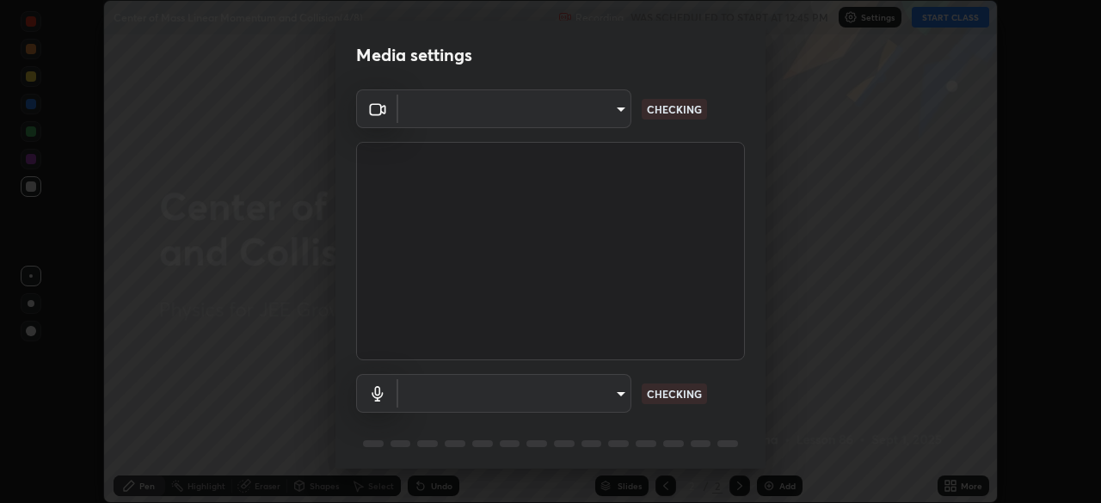
type input "fb57174be8733929c779687b6c747b251f50b7e0b4cf35f724d7f1923dedf309"
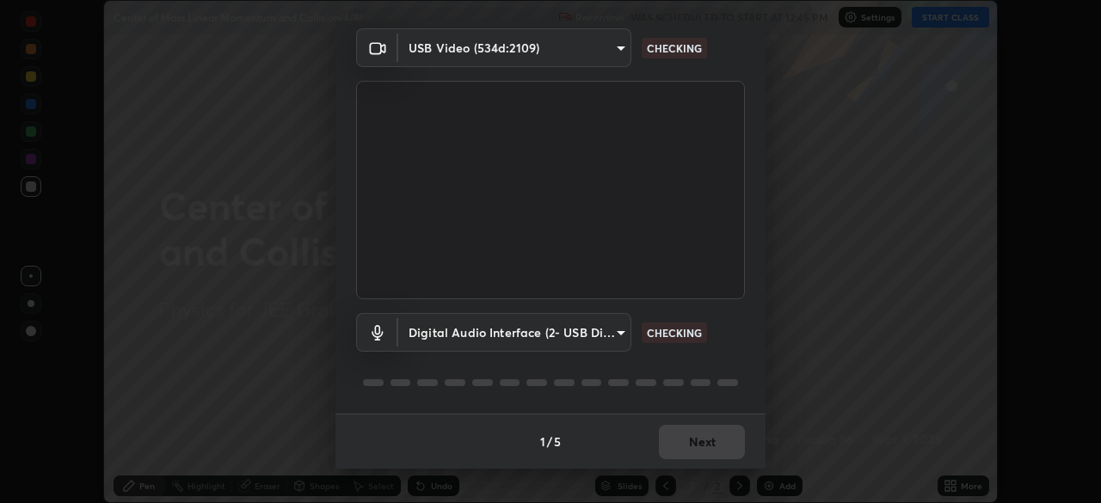
click at [566, 326] on body "Erase all Center of Mass Linear Momentum and Collision(4/8) Recording WAS SCHED…" at bounding box center [550, 251] width 1101 height 503
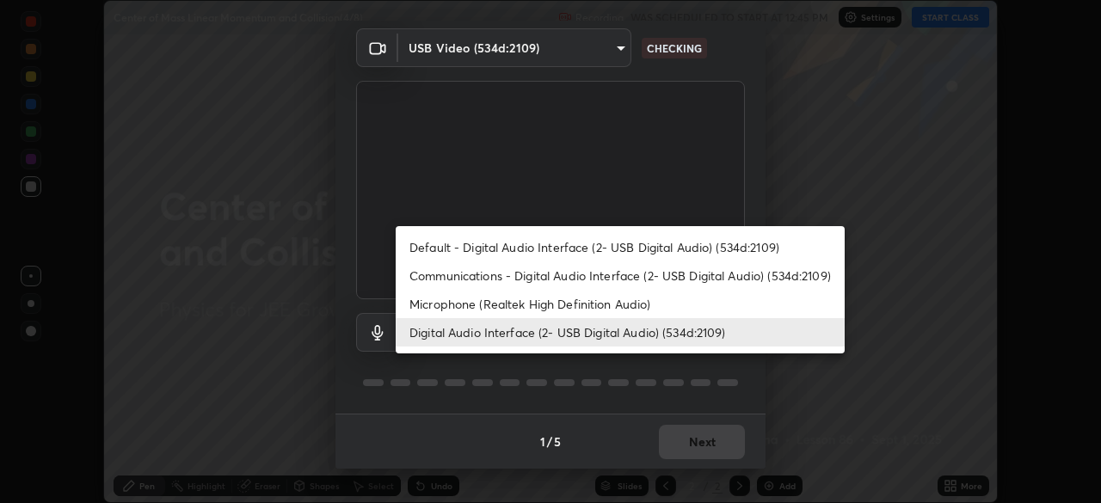
click at [621, 247] on li "Default - Digital Audio Interface (2- USB Digital Audio) (534d:2109)" at bounding box center [620, 247] width 449 height 28
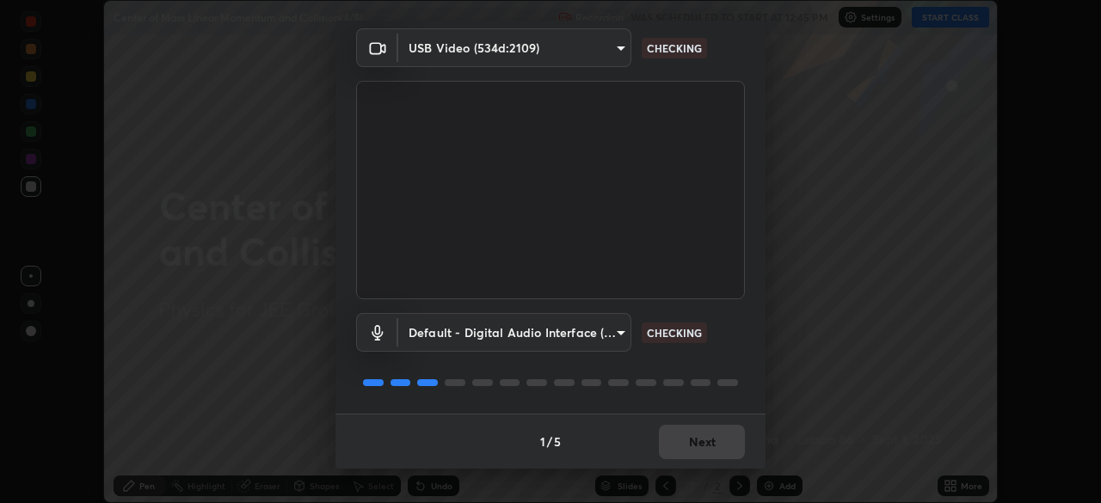
click at [583, 323] on body "Erase all Center of Mass Linear Momentum and Collision(4/8) Recording WAS SCHED…" at bounding box center [550, 251] width 1101 height 503
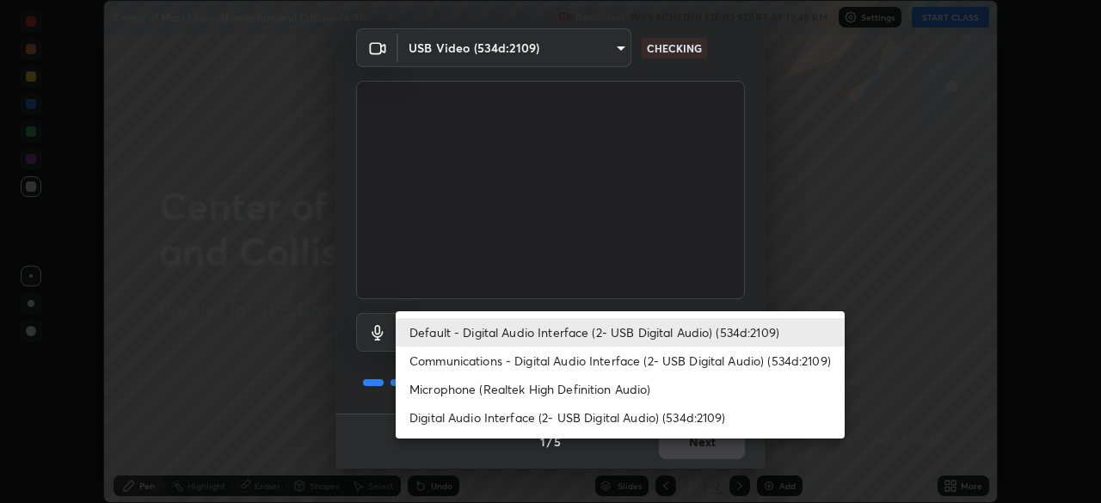
click at [623, 407] on li "Digital Audio Interface (2- USB Digital Audio) (534d:2109)" at bounding box center [620, 417] width 449 height 28
type input "6a8ab27762b9603671089d40ba11bcb996fa7be106d89dfd7a7cdf6a969d37dc"
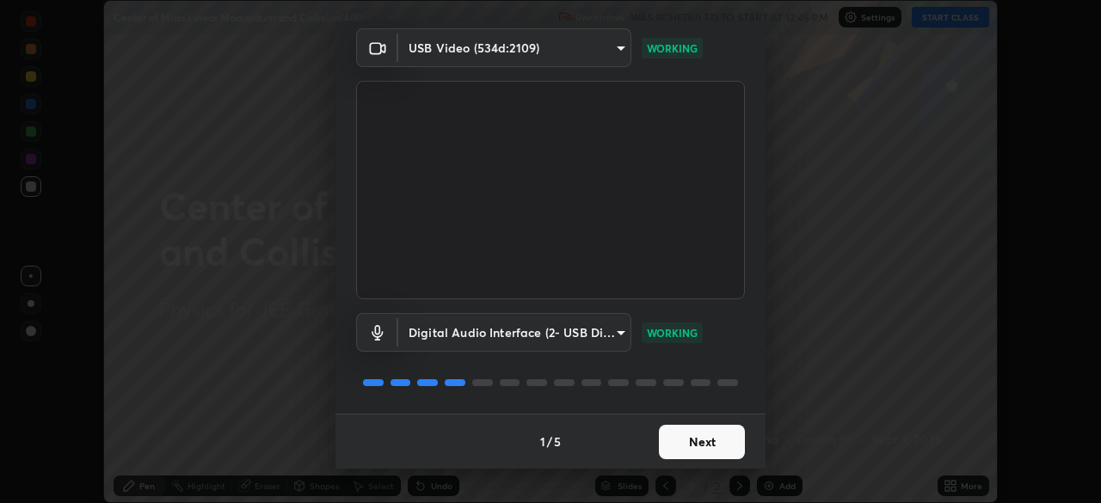
click at [700, 442] on button "Next" at bounding box center [702, 442] width 86 height 34
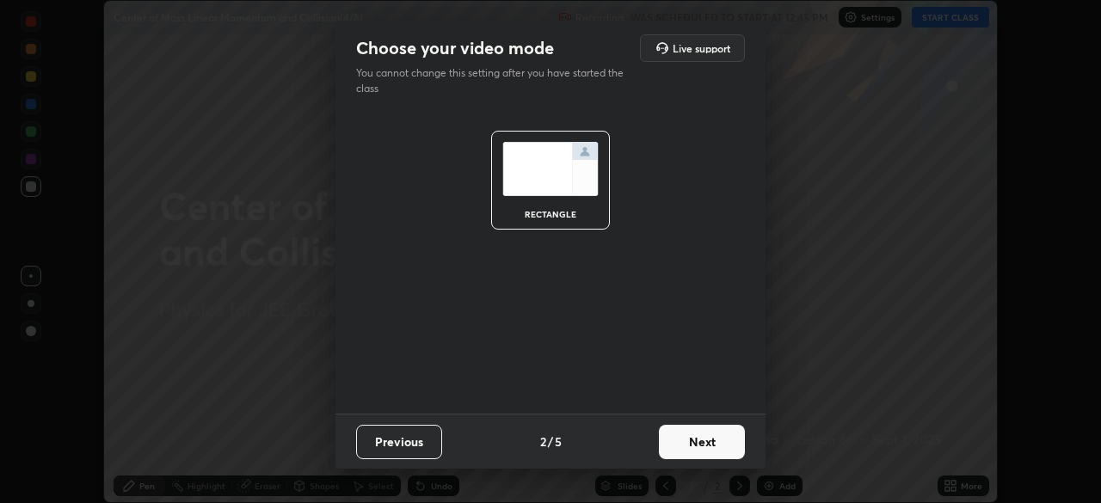
scroll to position [0, 0]
click at [700, 442] on button "Next" at bounding box center [702, 442] width 86 height 34
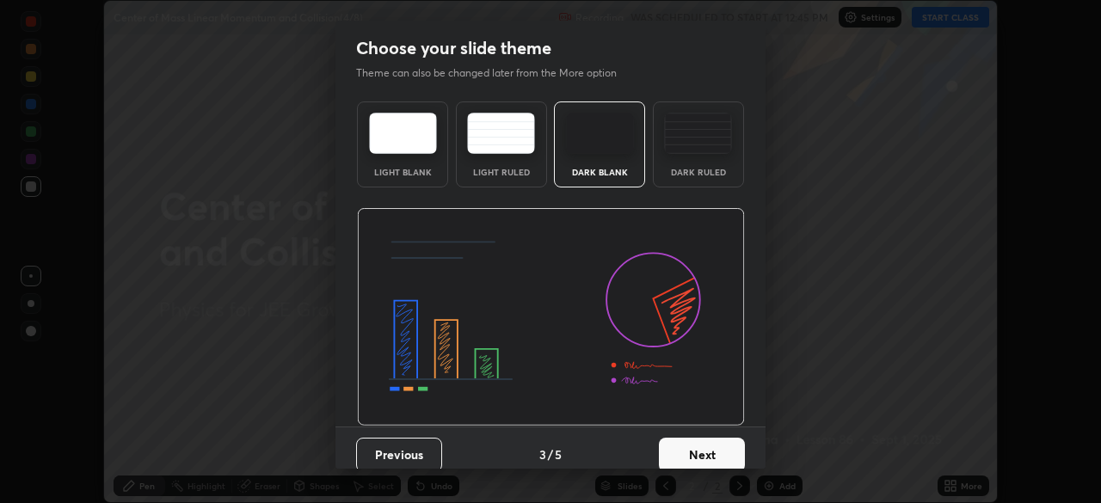
click at [701, 443] on button "Next" at bounding box center [702, 455] width 86 height 34
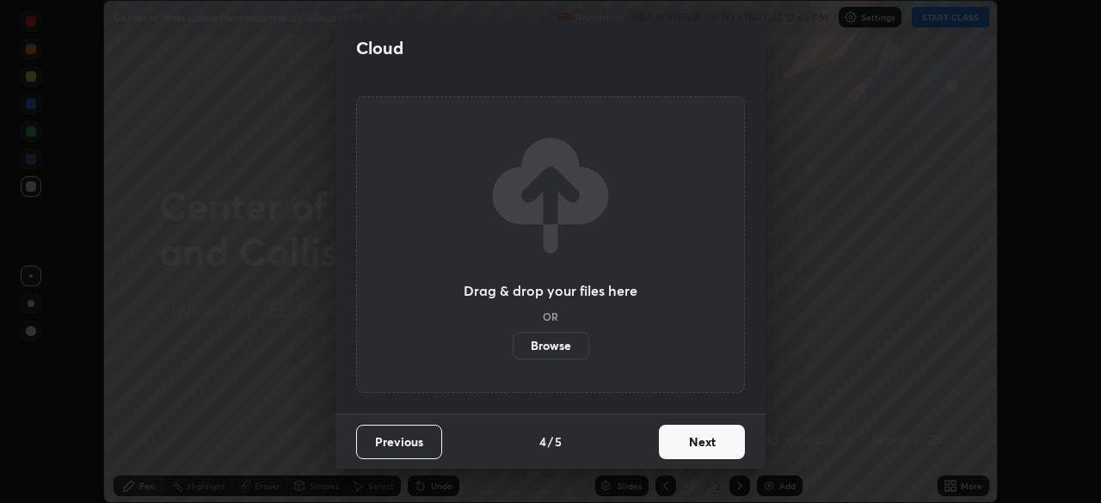
click at [702, 442] on button "Next" at bounding box center [702, 442] width 86 height 34
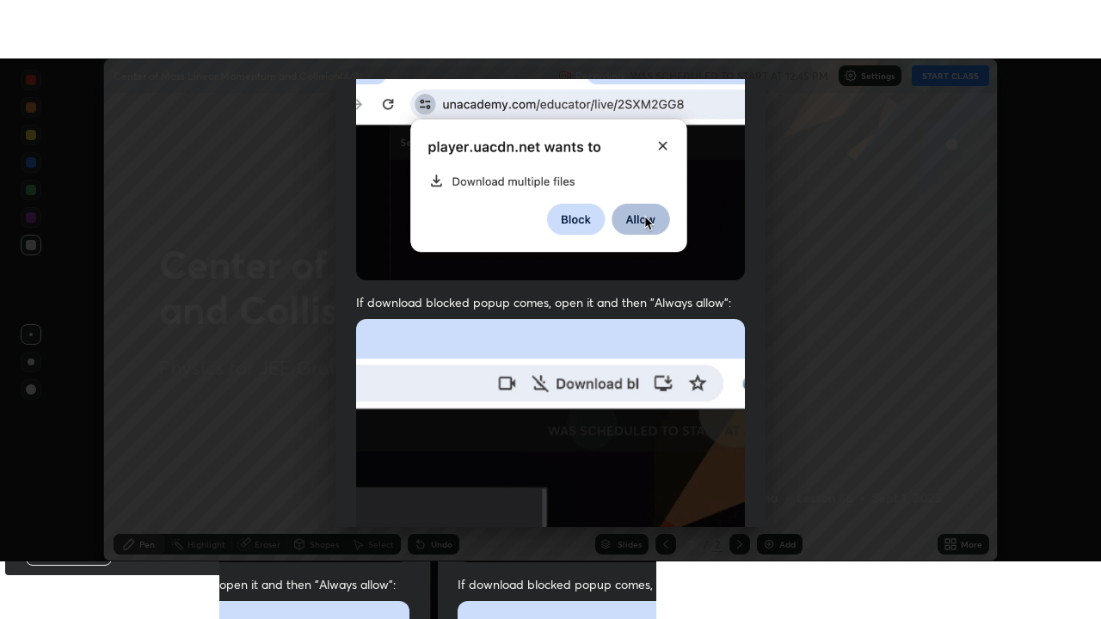
scroll to position [412, 0]
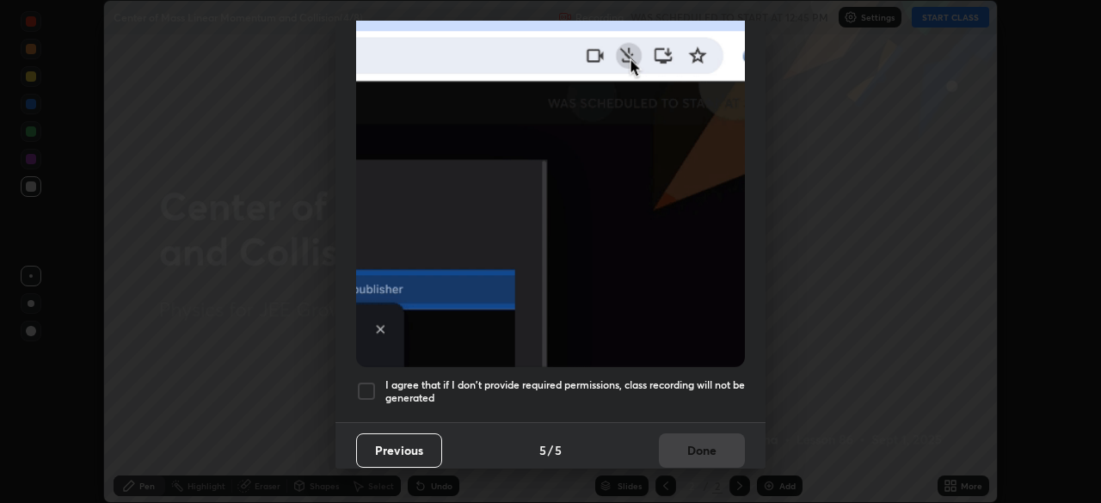
click at [373, 386] on div at bounding box center [366, 391] width 21 height 21
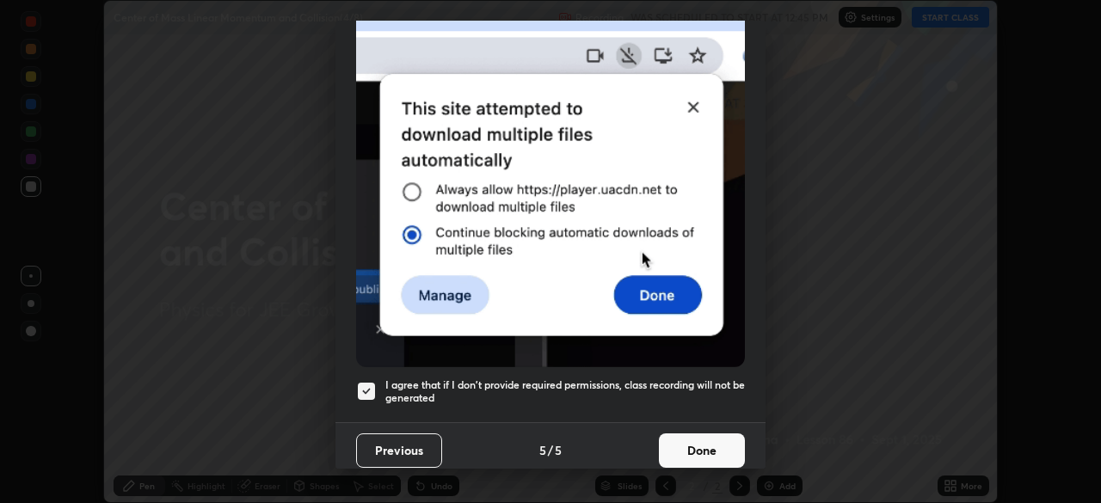
click at [690, 434] on button "Done" at bounding box center [702, 451] width 86 height 34
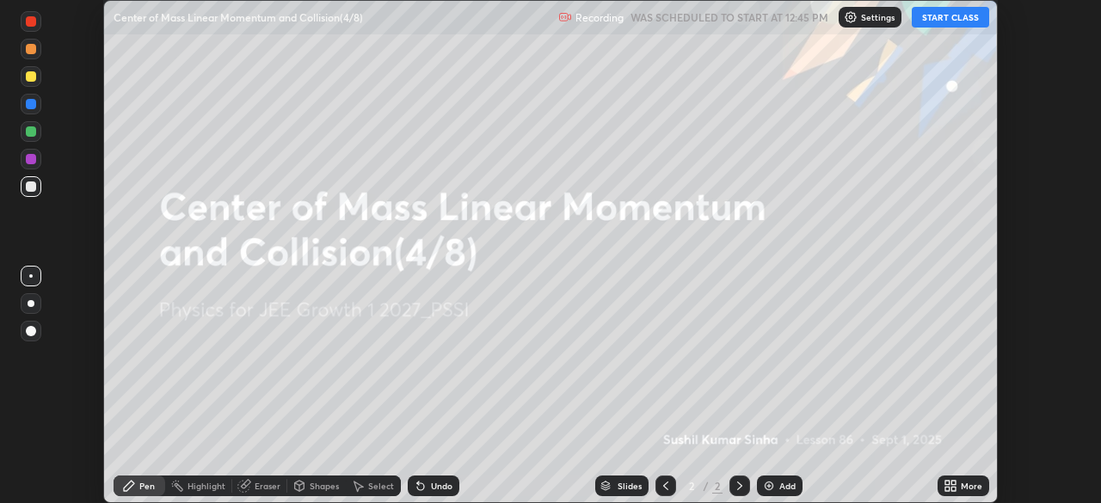
click at [957, 22] on button "START CLASS" at bounding box center [950, 17] width 77 height 21
click at [965, 482] on div "More" at bounding box center [972, 486] width 22 height 9
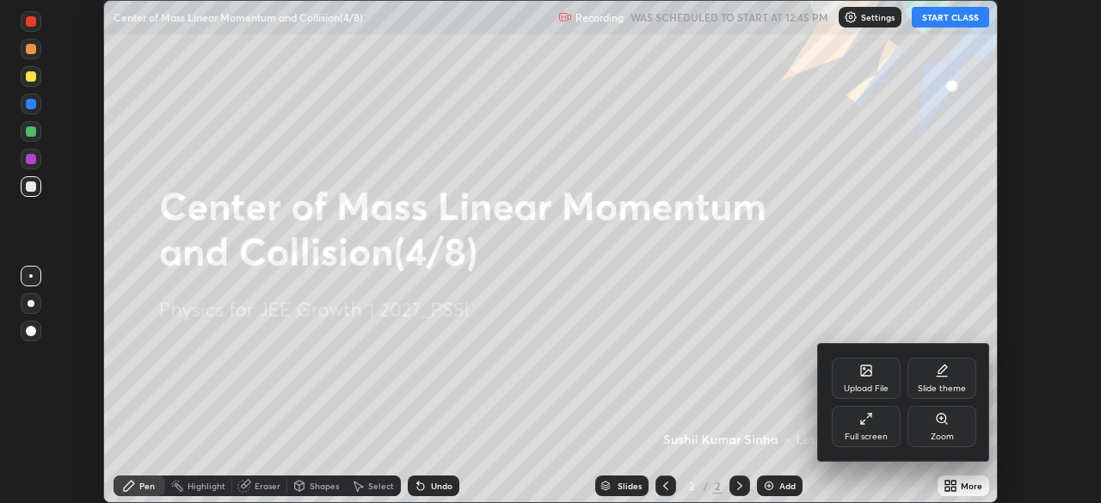
click at [865, 422] on icon at bounding box center [866, 419] width 14 height 14
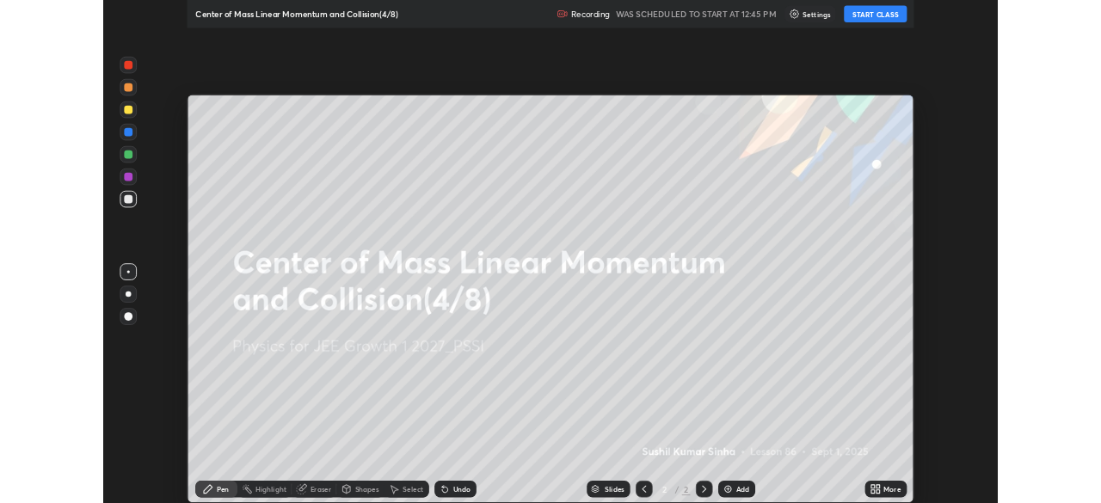
scroll to position [619, 1101]
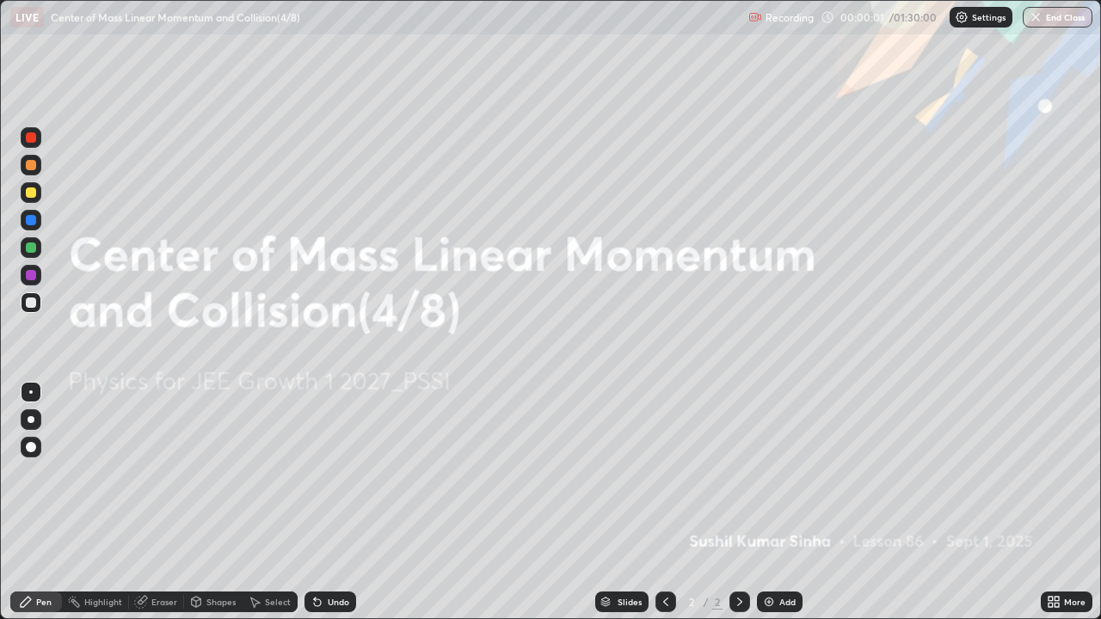
click at [767, 502] on img at bounding box center [769, 602] width 14 height 14
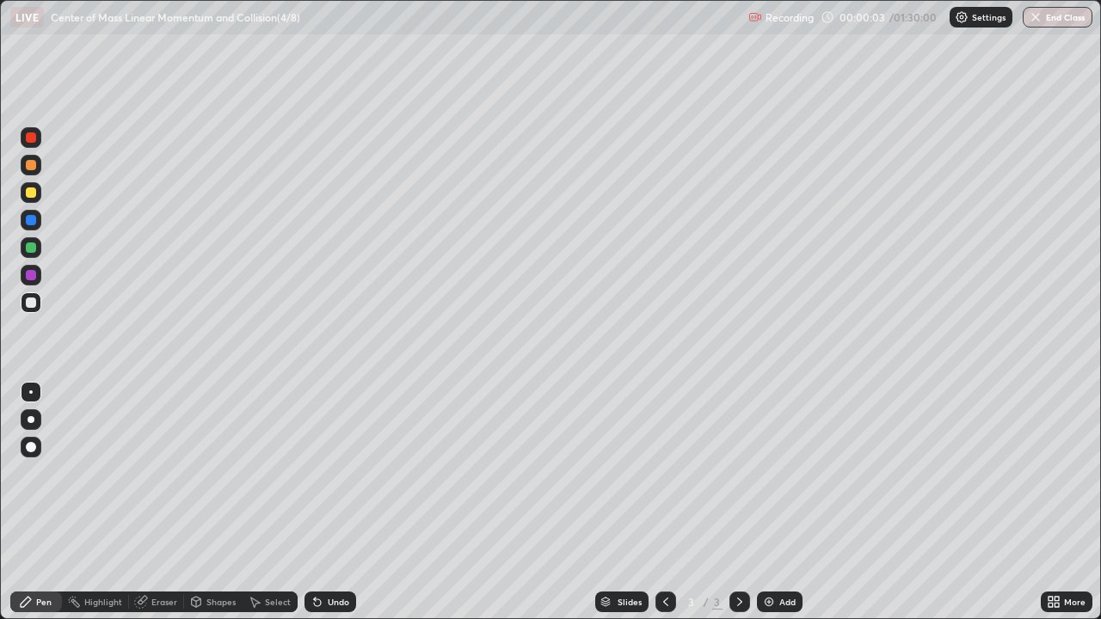
click at [35, 194] on div at bounding box center [31, 193] width 10 height 10
click at [226, 502] on div "Shapes" at bounding box center [220, 602] width 29 height 9
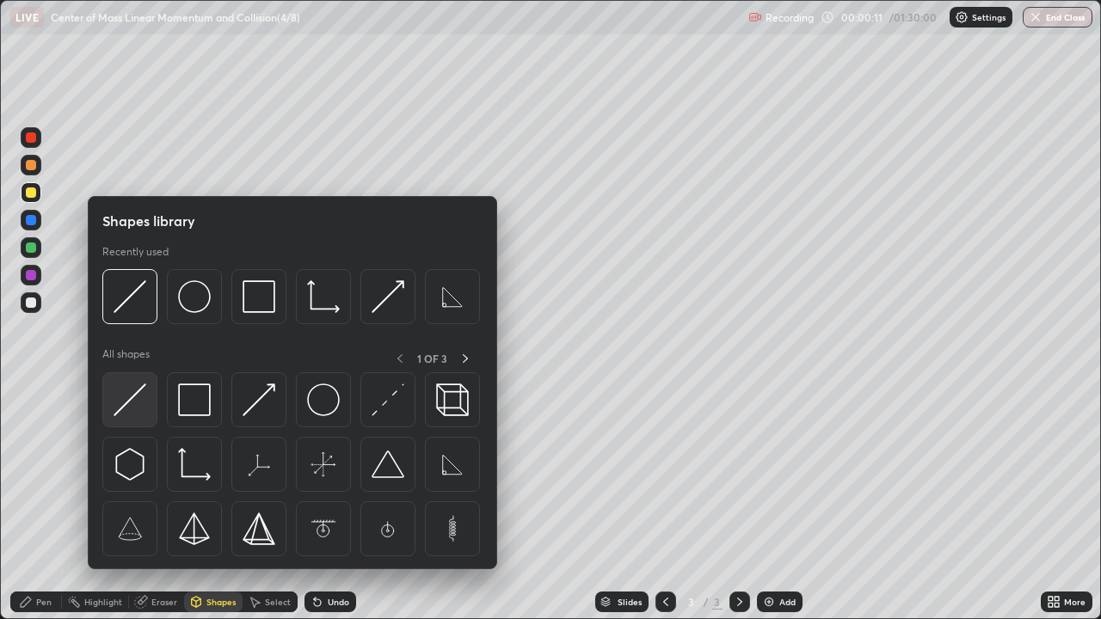
click at [145, 405] on img at bounding box center [130, 400] width 33 height 33
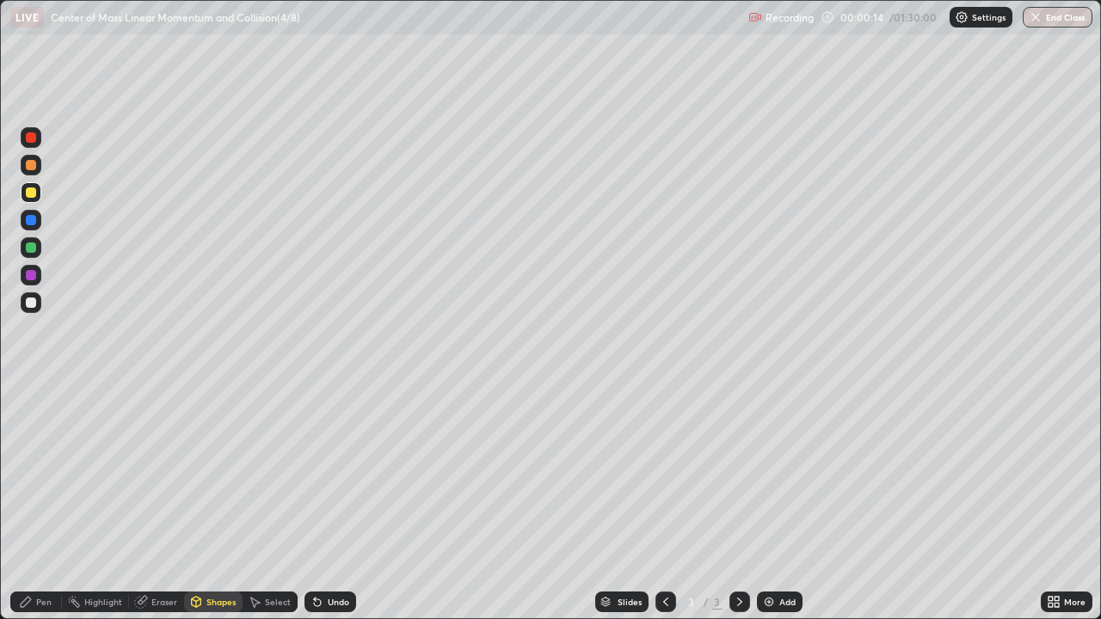
click at [37, 251] on div at bounding box center [31, 247] width 21 height 21
click at [220, 502] on div "Shapes" at bounding box center [220, 602] width 29 height 9
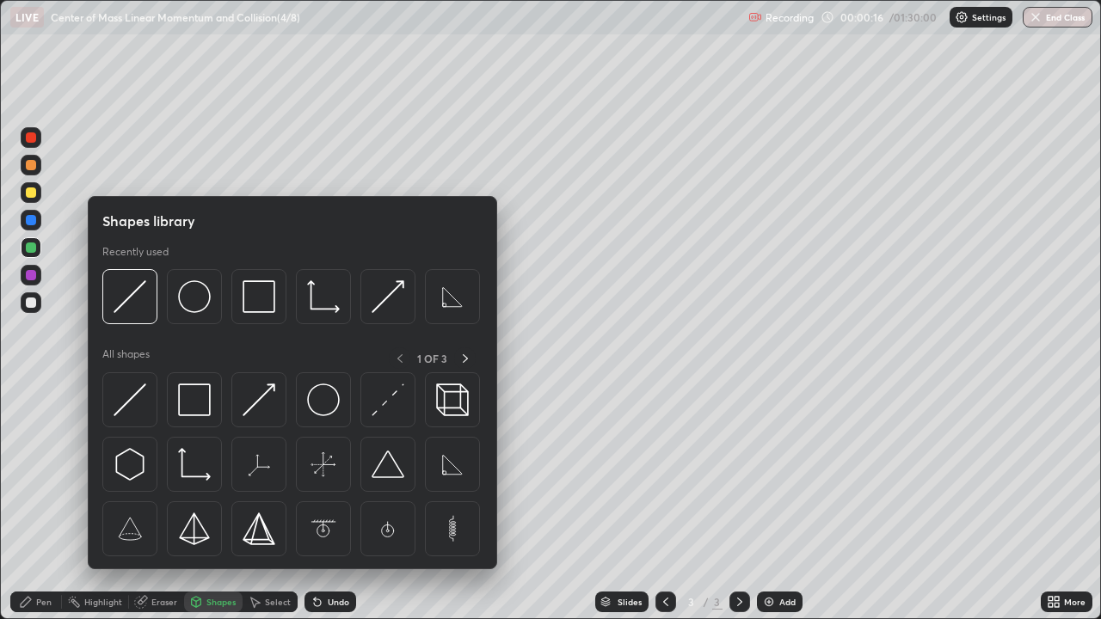
click at [325, 405] on img at bounding box center [323, 400] width 33 height 33
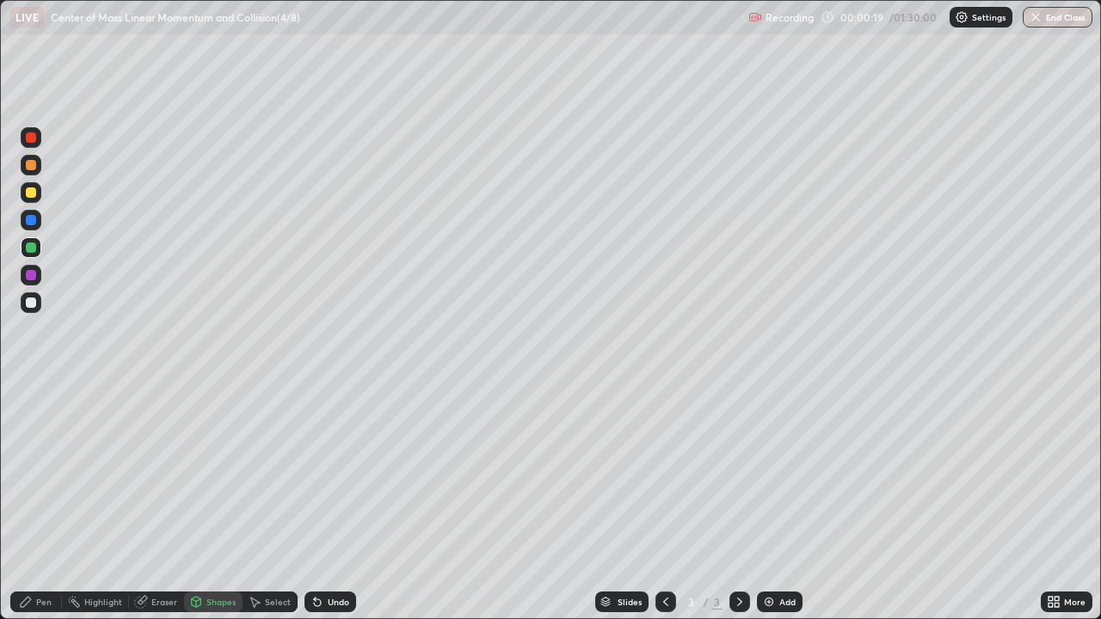
click at [53, 502] on div "Pen" at bounding box center [36, 602] width 52 height 21
click at [34, 134] on div at bounding box center [31, 137] width 10 height 10
click at [328, 502] on div "Undo" at bounding box center [331, 602] width 52 height 21
click at [328, 502] on div "Undo" at bounding box center [339, 602] width 22 height 9
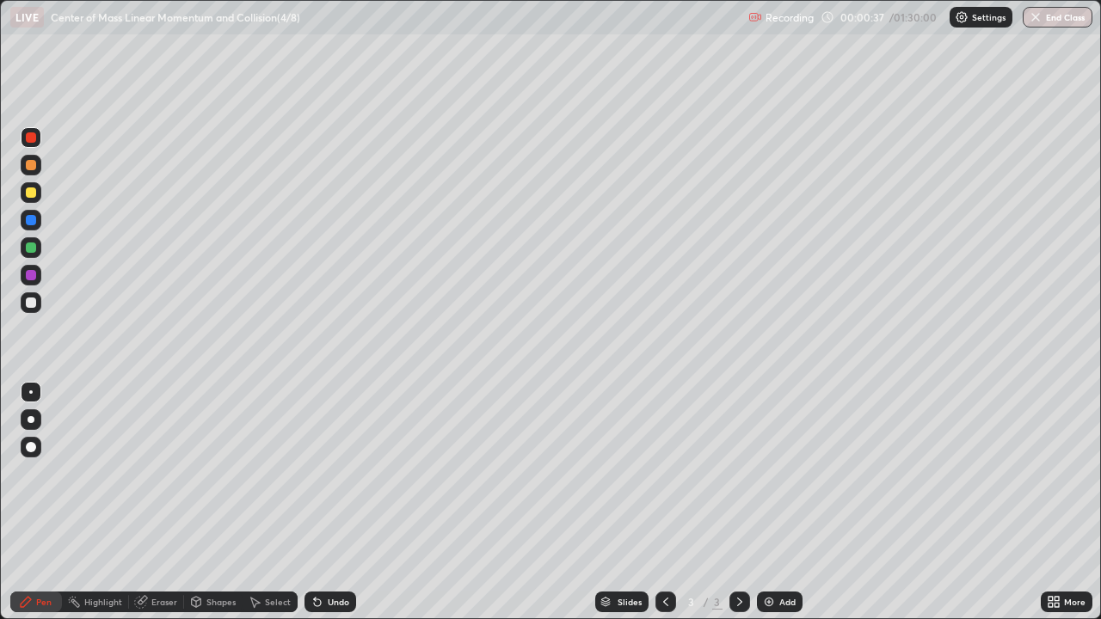
click at [328, 502] on div "Undo" at bounding box center [339, 602] width 22 height 9
click at [324, 502] on div "Undo" at bounding box center [331, 602] width 52 height 21
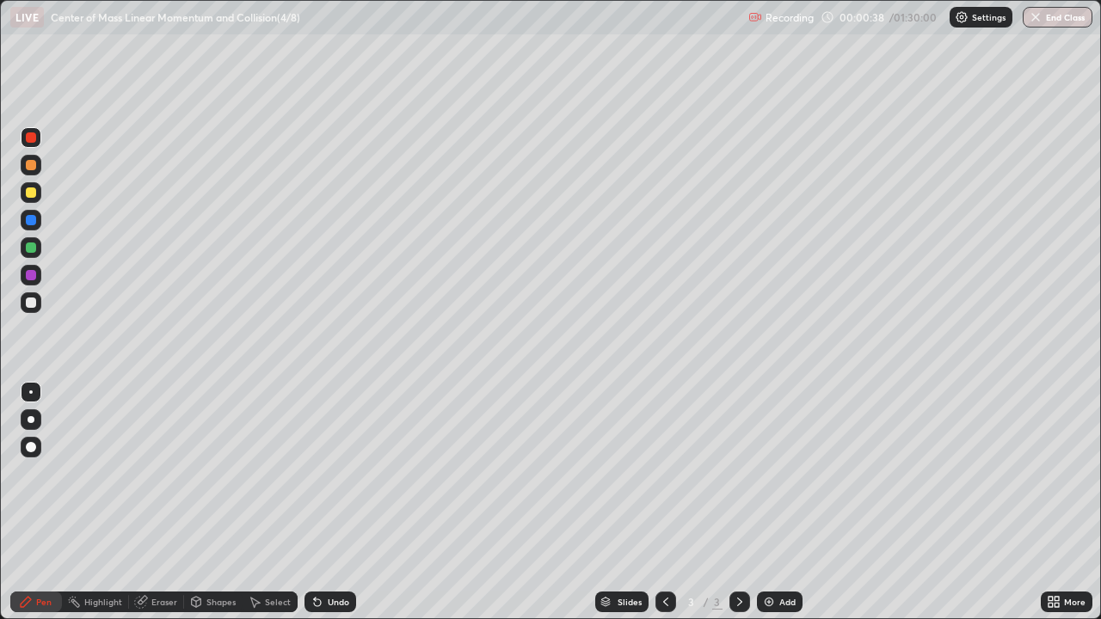
click at [324, 502] on div "Undo" at bounding box center [331, 602] width 52 height 21
click at [323, 502] on div "Undo" at bounding box center [331, 602] width 52 height 21
click at [34, 188] on div at bounding box center [31, 193] width 10 height 10
click at [35, 304] on div at bounding box center [31, 303] width 10 height 10
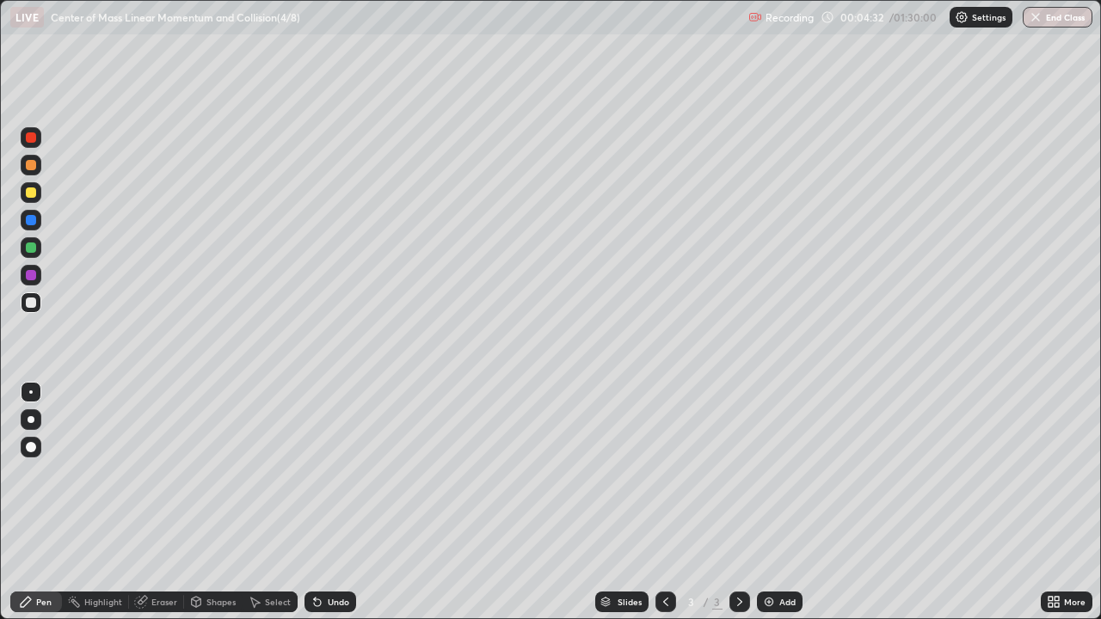
click at [35, 305] on div at bounding box center [31, 303] width 10 height 10
click at [282, 502] on div "Select" at bounding box center [278, 602] width 26 height 9
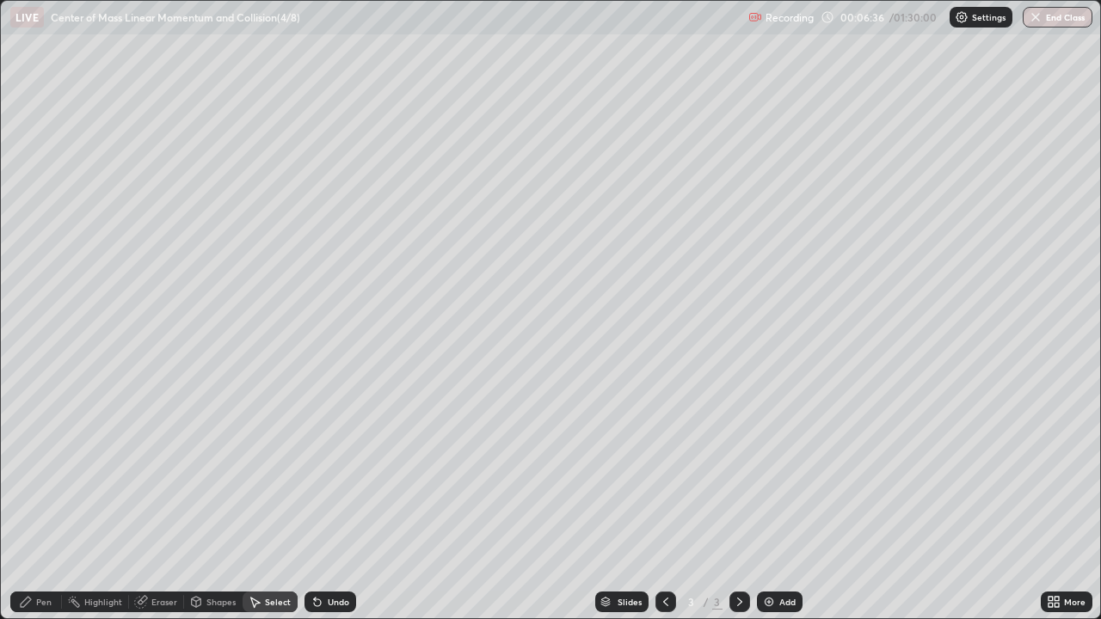
click at [284, 502] on div "Select" at bounding box center [278, 602] width 26 height 9
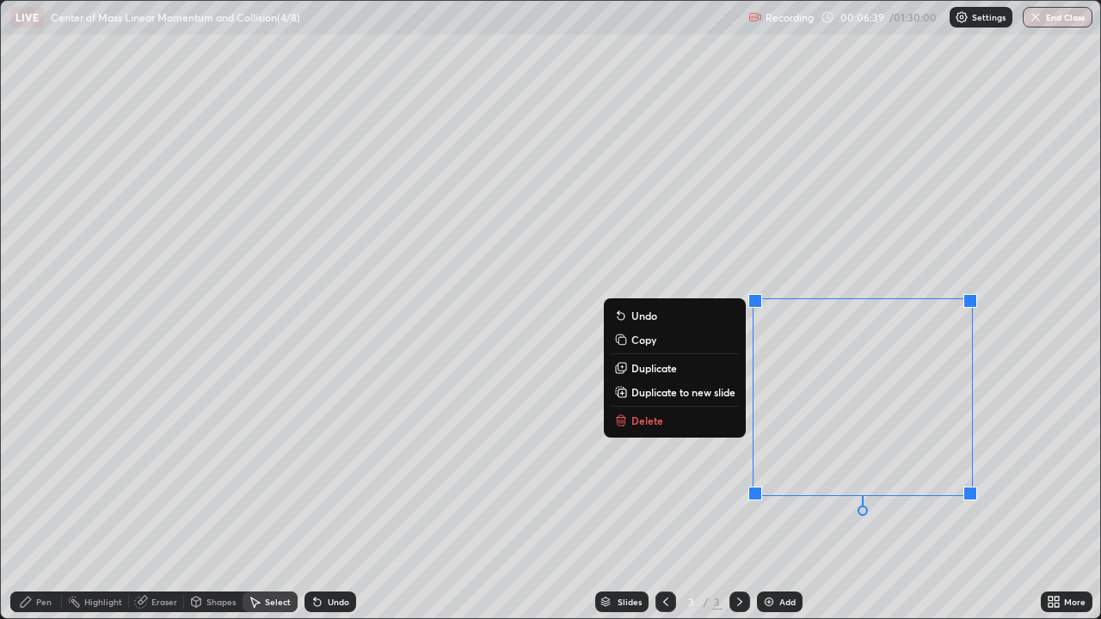
click at [659, 415] on p "Delete" at bounding box center [647, 421] width 32 height 14
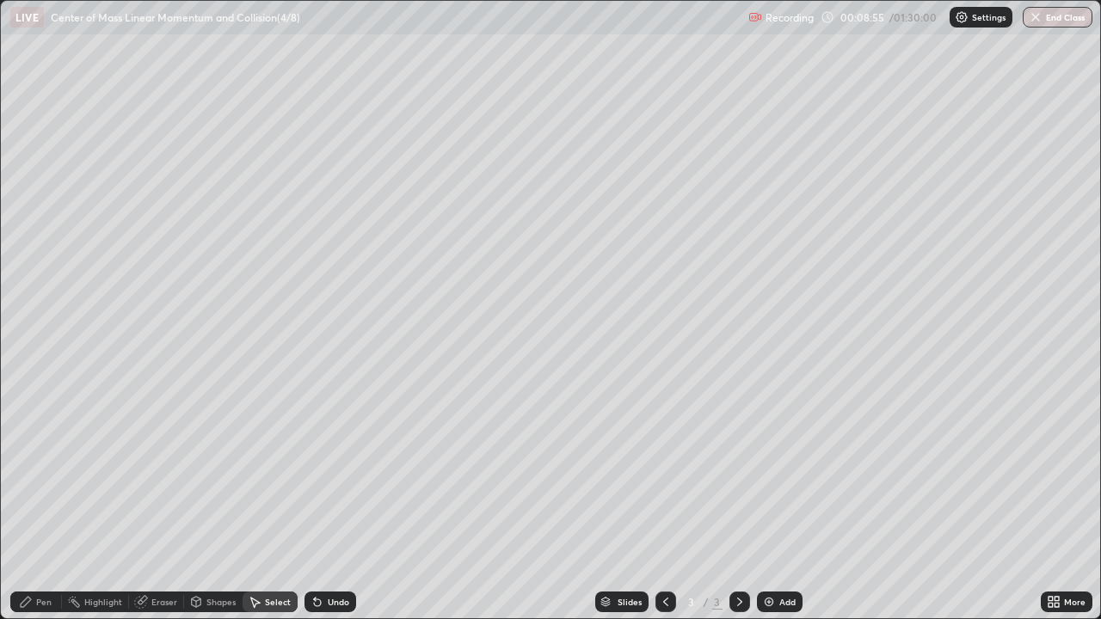
click at [766, 502] on img at bounding box center [769, 602] width 14 height 14
click at [47, 502] on div "Pen" at bounding box center [43, 602] width 15 height 9
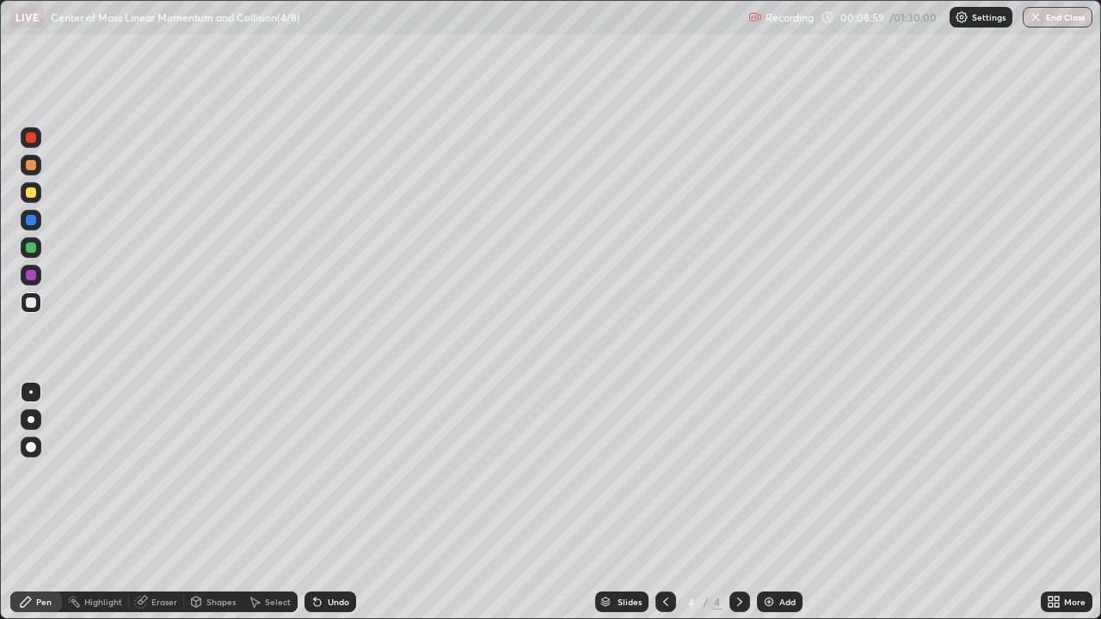
click at [215, 502] on div "Shapes" at bounding box center [220, 602] width 29 height 9
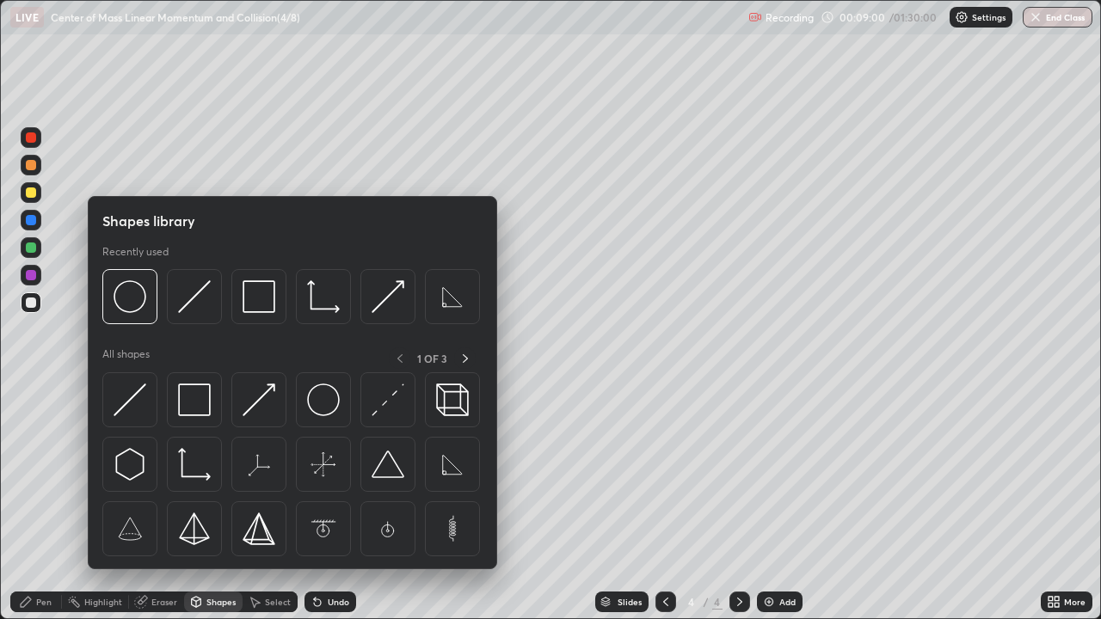
click at [325, 399] on img at bounding box center [323, 400] width 33 height 33
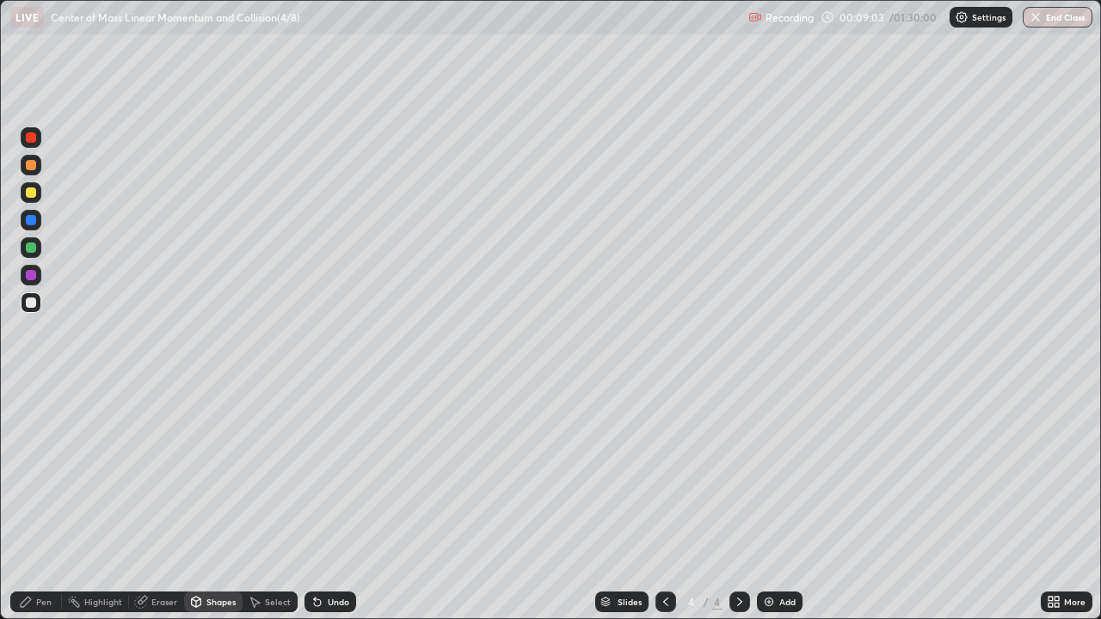
click at [34, 248] on div at bounding box center [31, 248] width 10 height 10
click at [37, 255] on div at bounding box center [31, 247] width 21 height 21
click at [220, 502] on div "Shapes" at bounding box center [220, 602] width 29 height 9
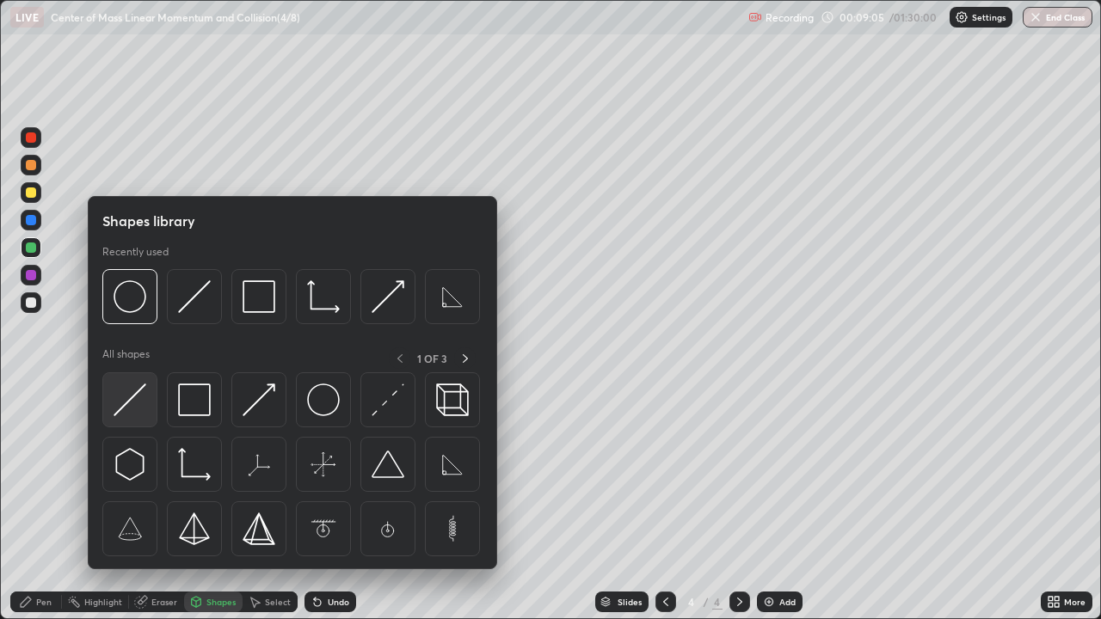
click at [135, 403] on img at bounding box center [130, 400] width 33 height 33
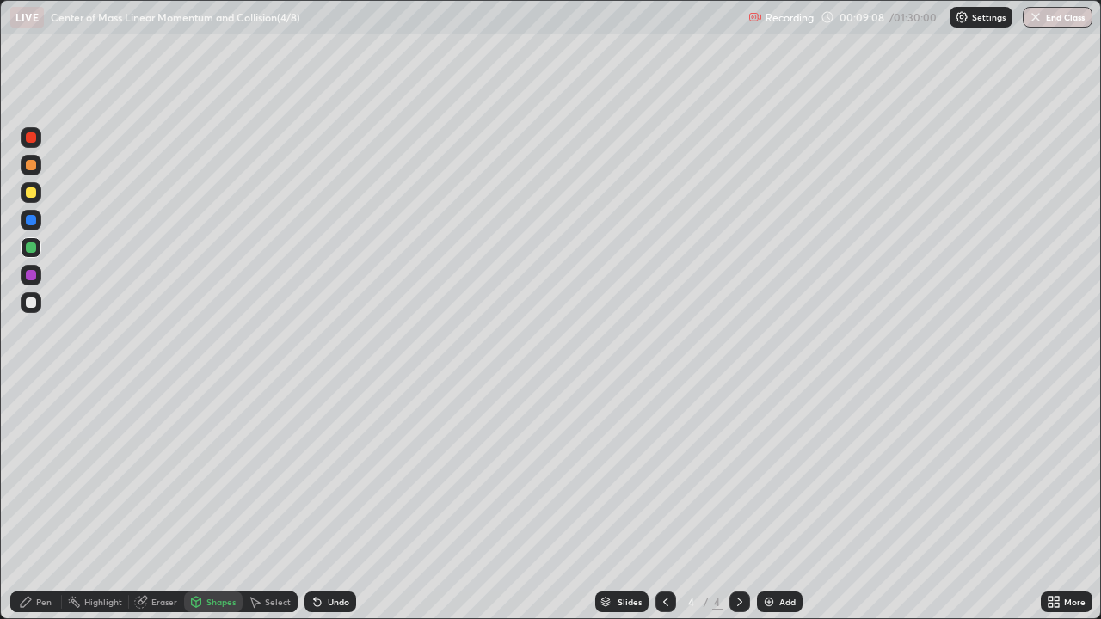
click at [34, 194] on div at bounding box center [31, 193] width 10 height 10
click at [331, 502] on div "Undo" at bounding box center [331, 602] width 52 height 21
click at [52, 502] on div "Pen" at bounding box center [36, 602] width 52 height 21
click at [34, 246] on div at bounding box center [31, 248] width 10 height 10
click at [33, 194] on div at bounding box center [31, 193] width 10 height 10
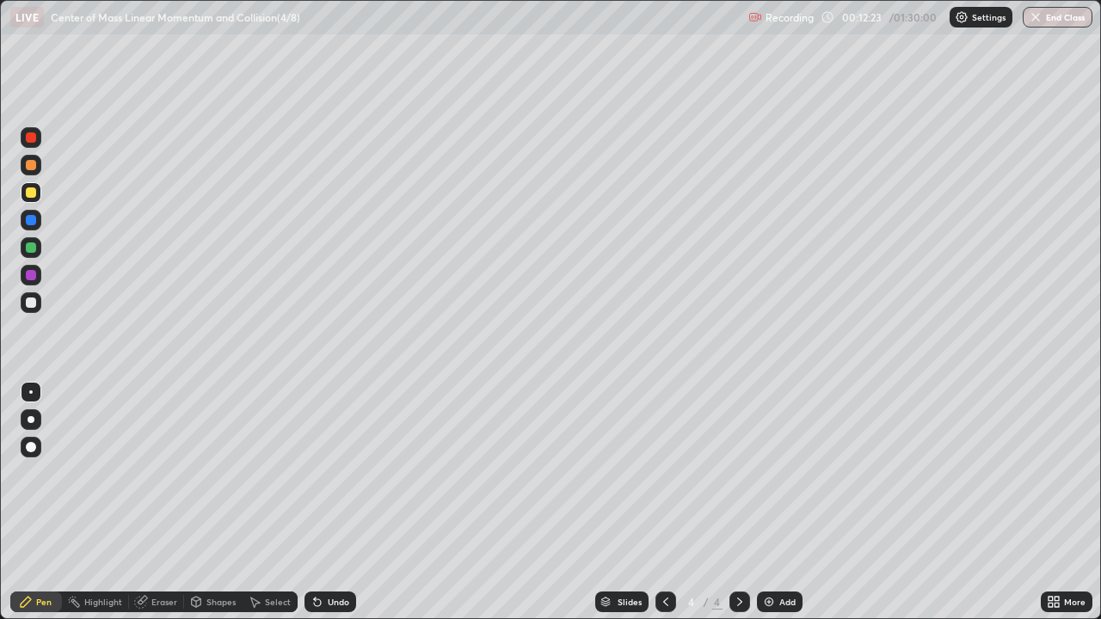
click at [40, 140] on div at bounding box center [31, 137] width 21 height 21
click at [40, 141] on div at bounding box center [31, 137] width 21 height 21
click at [31, 247] on div at bounding box center [31, 248] width 10 height 10
click at [328, 502] on div "Undo" at bounding box center [339, 602] width 22 height 9
click at [325, 502] on div "Undo" at bounding box center [331, 602] width 52 height 21
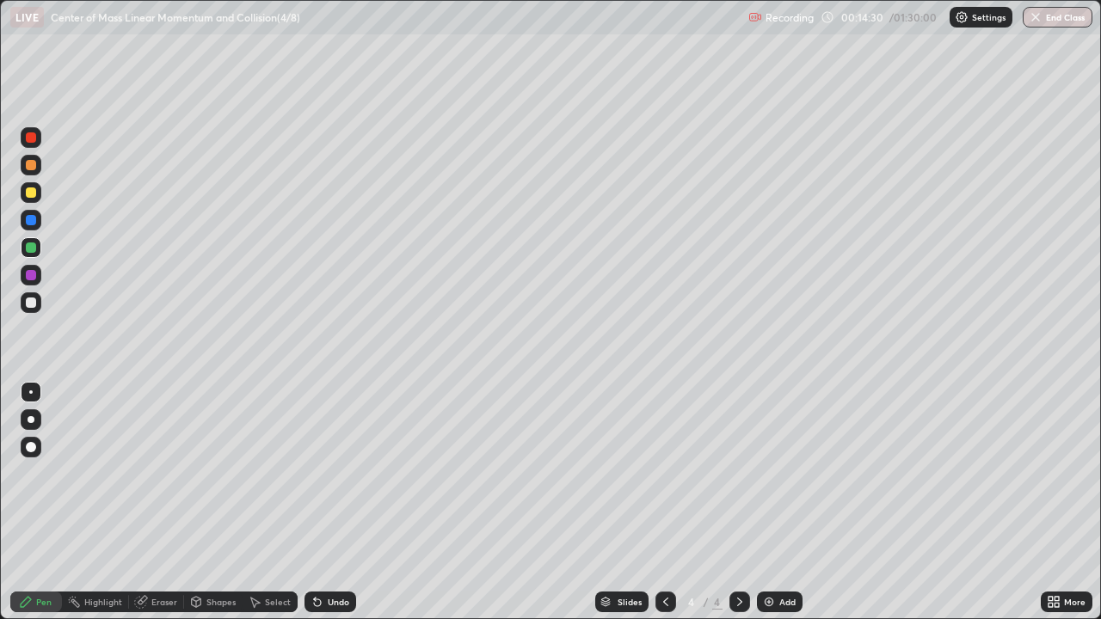
click at [325, 502] on div "Undo" at bounding box center [331, 602] width 52 height 21
click at [331, 502] on div "Undo" at bounding box center [327, 602] width 58 height 34
click at [334, 502] on div "Undo" at bounding box center [327, 602] width 58 height 34
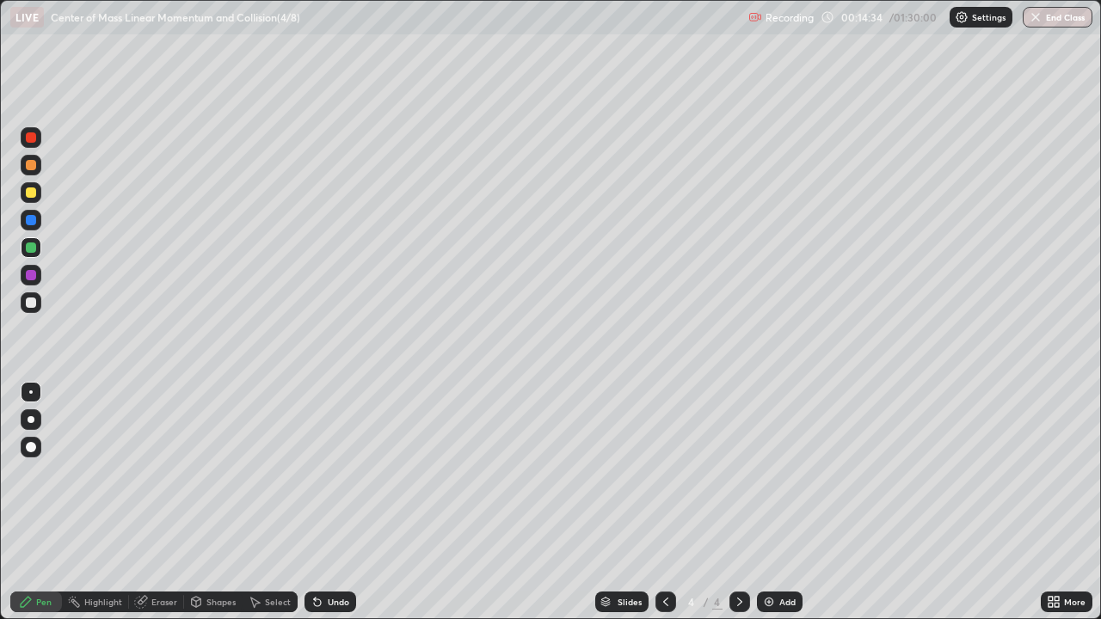
click at [30, 276] on div at bounding box center [31, 275] width 10 height 10
click at [314, 502] on icon at bounding box center [318, 602] width 14 height 14
click at [319, 502] on icon at bounding box center [318, 602] width 14 height 14
click at [328, 502] on div "Undo" at bounding box center [339, 602] width 22 height 9
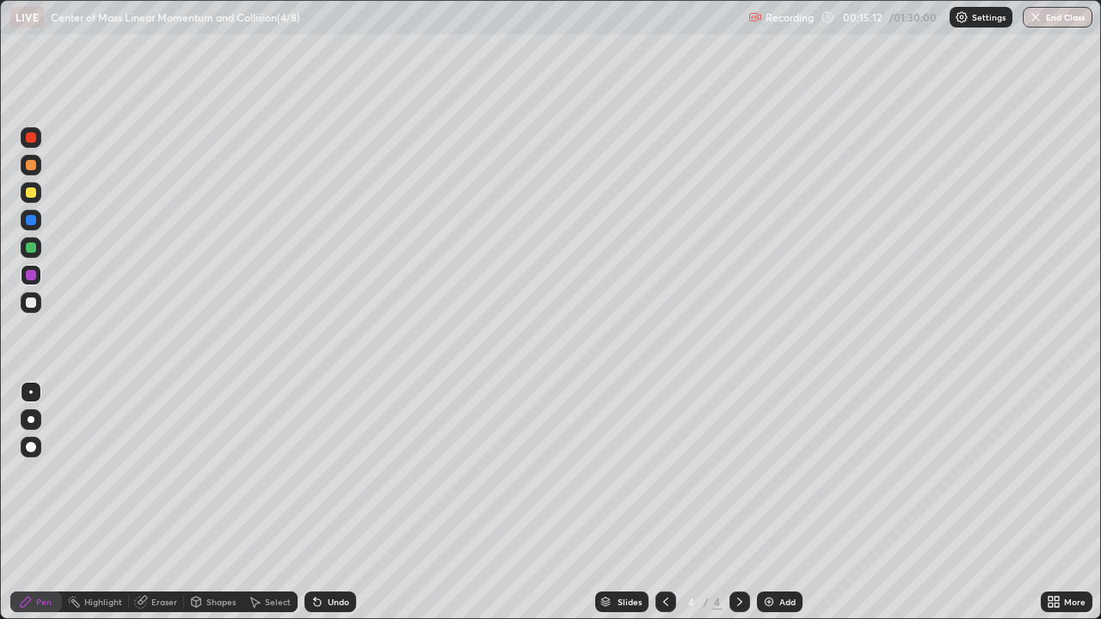
click at [330, 502] on div "Undo" at bounding box center [339, 602] width 22 height 9
click at [32, 138] on div at bounding box center [31, 137] width 10 height 10
click at [335, 502] on div "Undo" at bounding box center [339, 602] width 22 height 9
click at [333, 502] on div "Undo" at bounding box center [331, 602] width 52 height 21
click at [40, 219] on div at bounding box center [31, 220] width 21 height 21
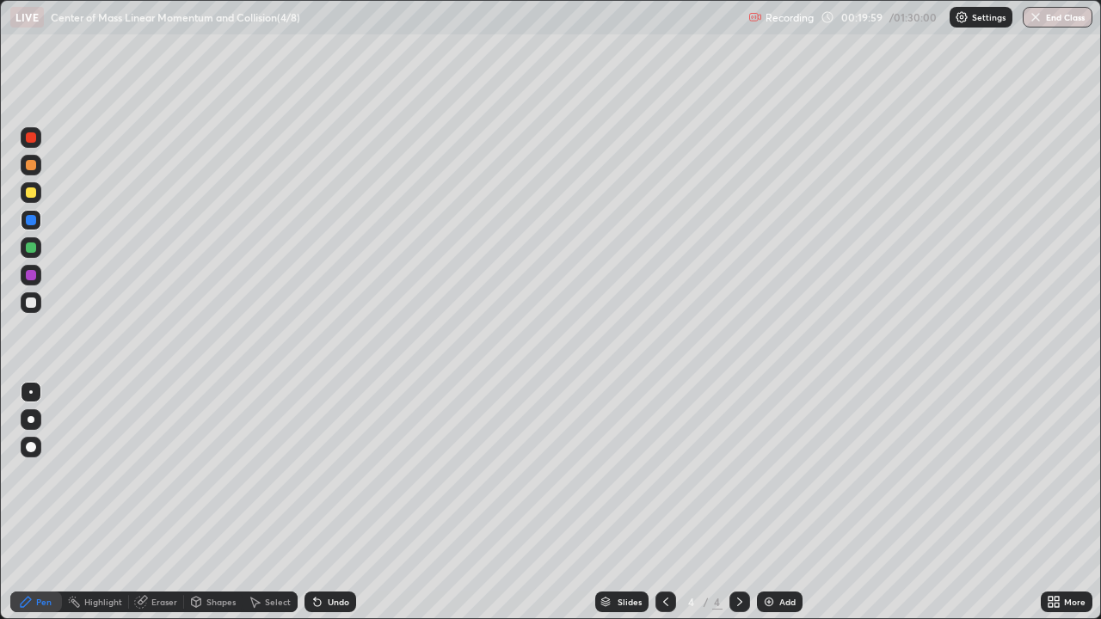
click at [329, 502] on div "Undo" at bounding box center [339, 602] width 22 height 9
click at [331, 502] on div "Undo" at bounding box center [339, 602] width 22 height 9
click at [330, 502] on div "Undo" at bounding box center [331, 602] width 52 height 21
click at [326, 502] on div "Undo" at bounding box center [331, 602] width 52 height 21
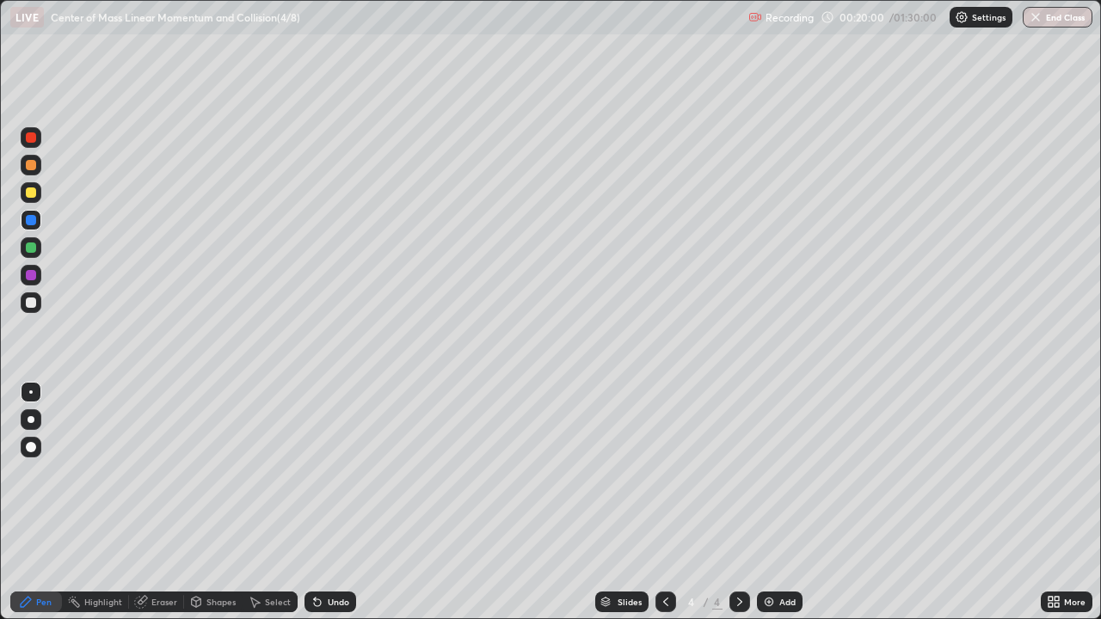
click at [326, 502] on div "Undo" at bounding box center [331, 602] width 52 height 21
click at [330, 502] on div "Undo" at bounding box center [339, 602] width 22 height 9
click at [328, 502] on div "Undo" at bounding box center [339, 602] width 22 height 9
click at [323, 502] on div "Undo" at bounding box center [331, 602] width 52 height 21
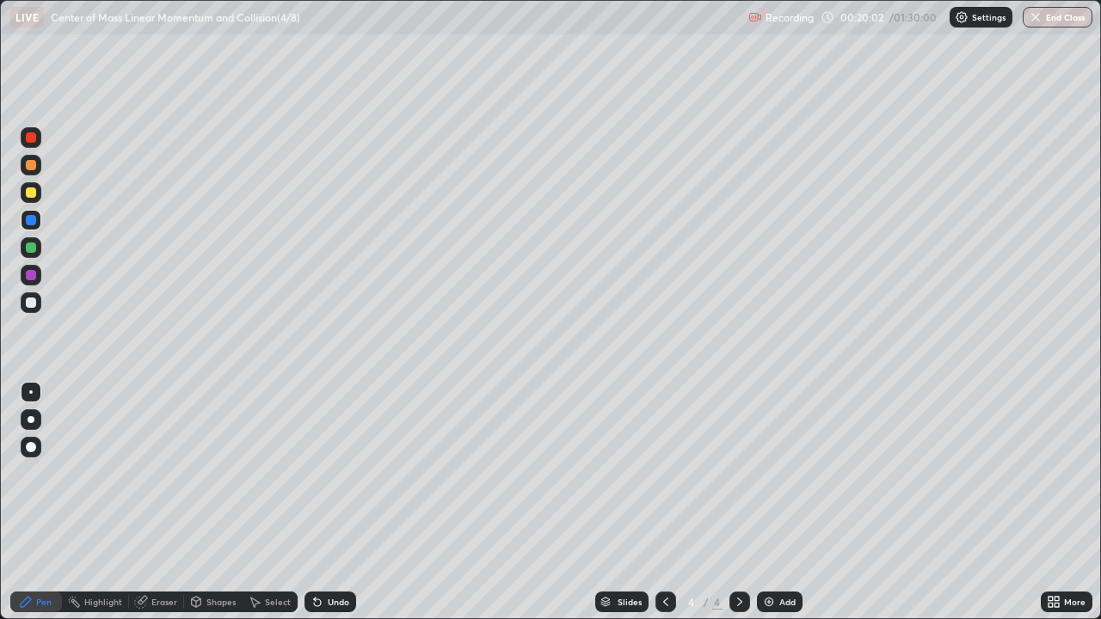
click at [323, 502] on div "Undo" at bounding box center [331, 602] width 52 height 21
click at [328, 502] on div "Undo" at bounding box center [339, 602] width 22 height 9
click at [329, 502] on div "Undo" at bounding box center [339, 602] width 22 height 9
click at [328, 502] on div "Undo" at bounding box center [339, 602] width 22 height 9
click at [330, 502] on div "Undo" at bounding box center [339, 602] width 22 height 9
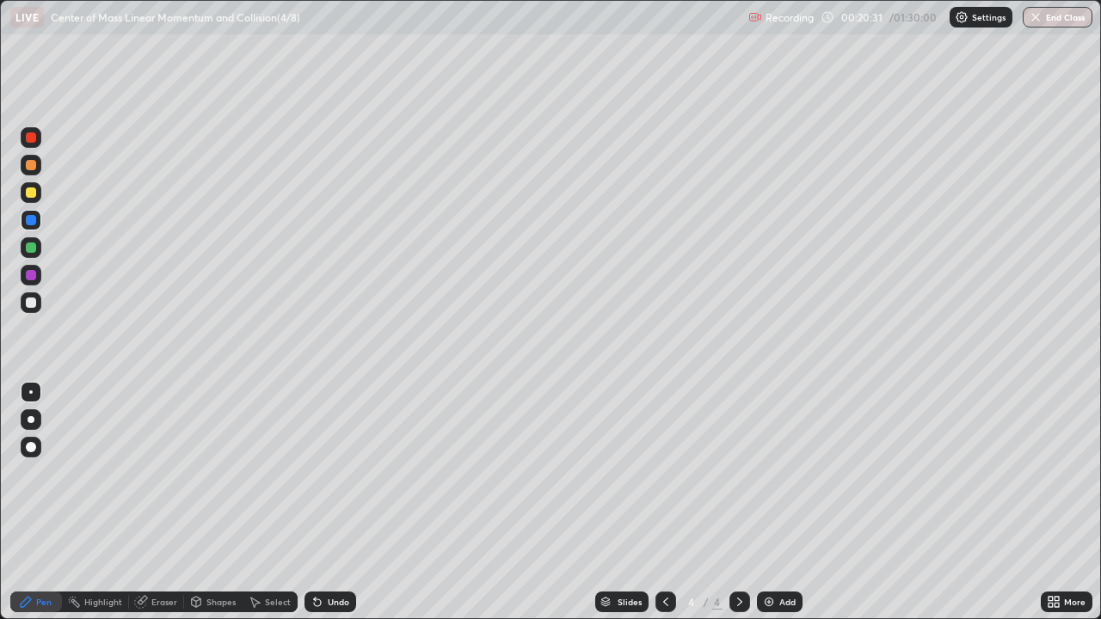
click at [767, 502] on img at bounding box center [769, 602] width 14 height 14
click at [35, 193] on div at bounding box center [31, 193] width 10 height 10
click at [34, 194] on div at bounding box center [31, 193] width 10 height 10
click at [30, 250] on div at bounding box center [31, 248] width 10 height 10
click at [227, 502] on div "Shapes" at bounding box center [220, 602] width 29 height 9
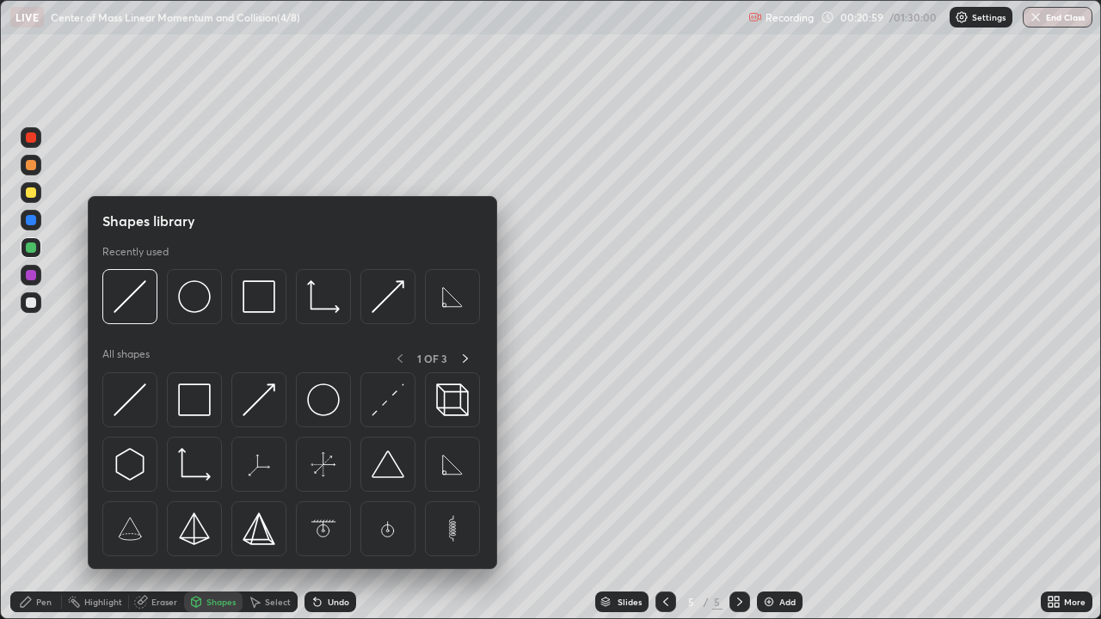
click at [204, 405] on img at bounding box center [194, 400] width 33 height 33
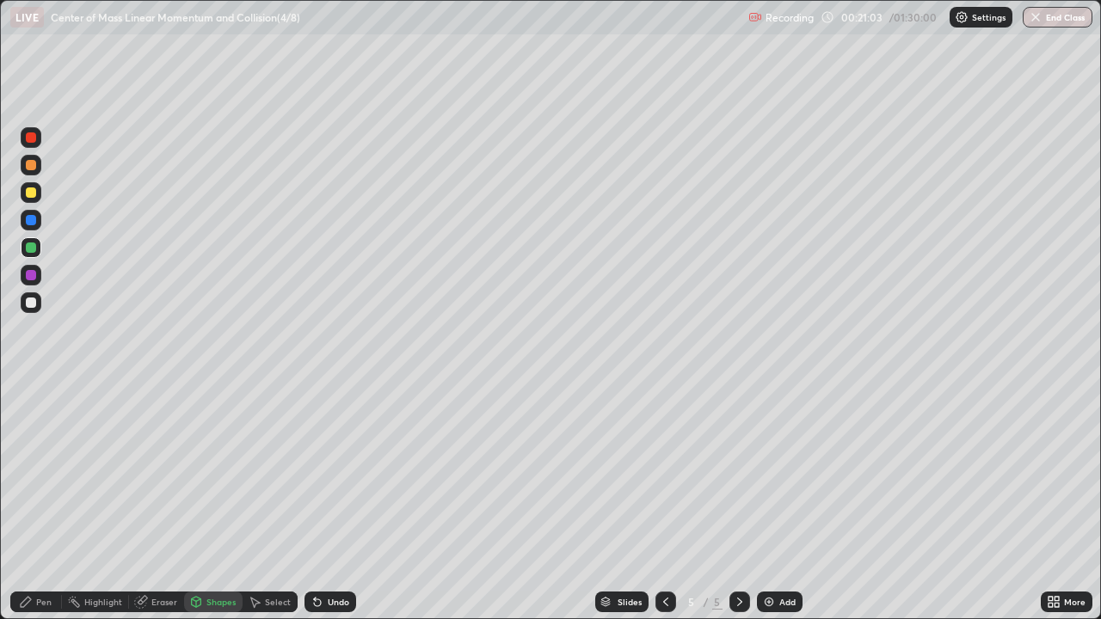
click at [50, 502] on div "Pen" at bounding box center [43, 602] width 15 height 9
click at [36, 280] on div at bounding box center [31, 275] width 21 height 21
click at [33, 141] on div at bounding box center [31, 137] width 10 height 10
click at [325, 502] on div "Undo" at bounding box center [327, 602] width 58 height 34
click at [221, 502] on div "Shapes" at bounding box center [220, 602] width 29 height 9
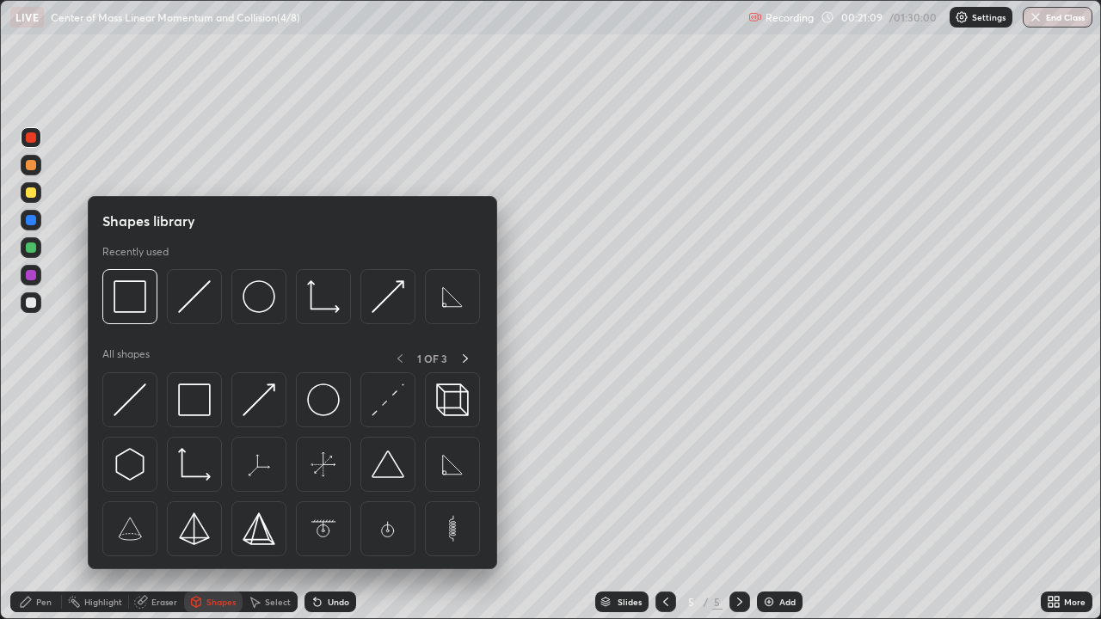
click at [130, 402] on img at bounding box center [130, 400] width 33 height 33
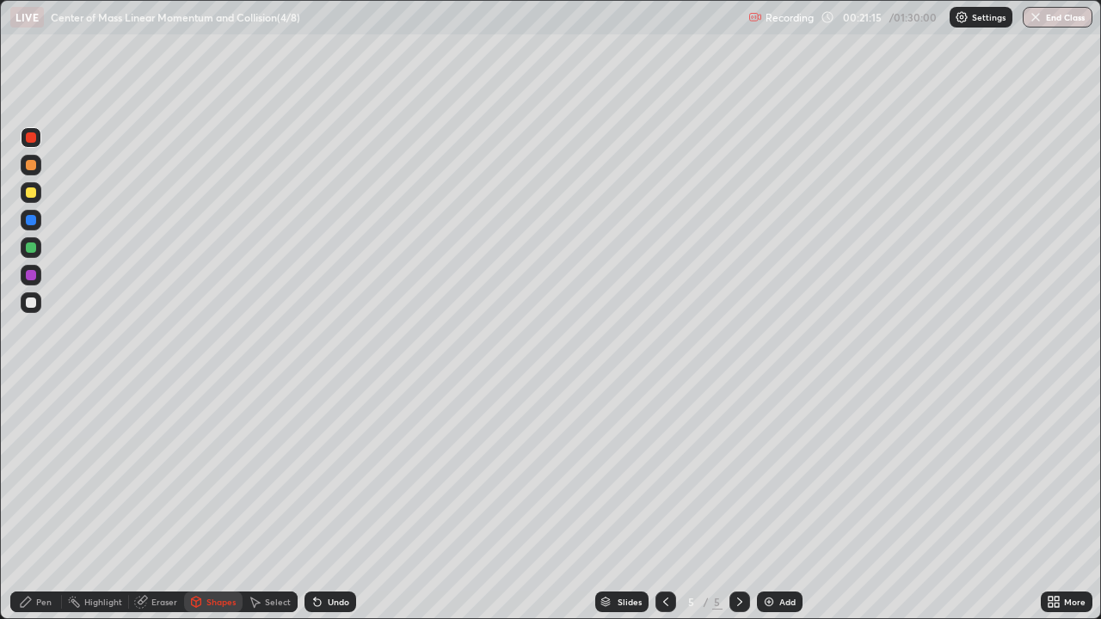
click at [37, 304] on div at bounding box center [31, 302] width 21 height 21
click at [45, 502] on div "Pen" at bounding box center [43, 602] width 15 height 9
click at [32, 275] on div at bounding box center [31, 275] width 10 height 10
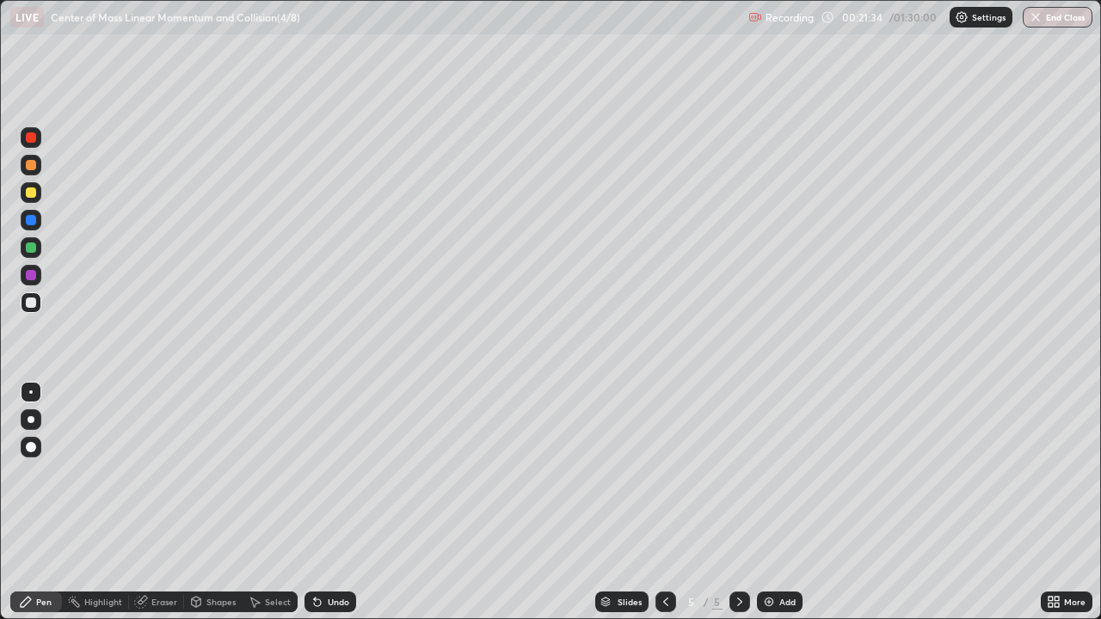
click at [40, 278] on div at bounding box center [31, 275] width 21 height 21
click at [330, 502] on div "Undo" at bounding box center [327, 602] width 58 height 34
click at [35, 140] on div at bounding box center [31, 137] width 10 height 10
click at [35, 298] on div at bounding box center [31, 303] width 10 height 10
click at [32, 303] on div at bounding box center [31, 303] width 10 height 10
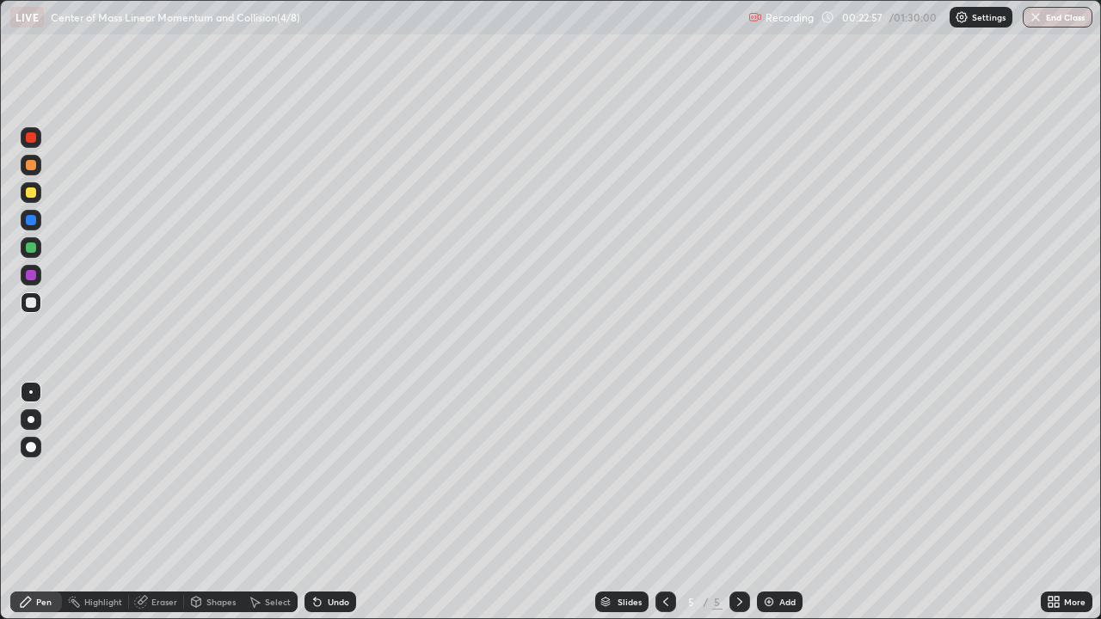
click at [32, 220] on div at bounding box center [31, 220] width 10 height 10
click at [170, 502] on div "Eraser" at bounding box center [164, 602] width 26 height 9
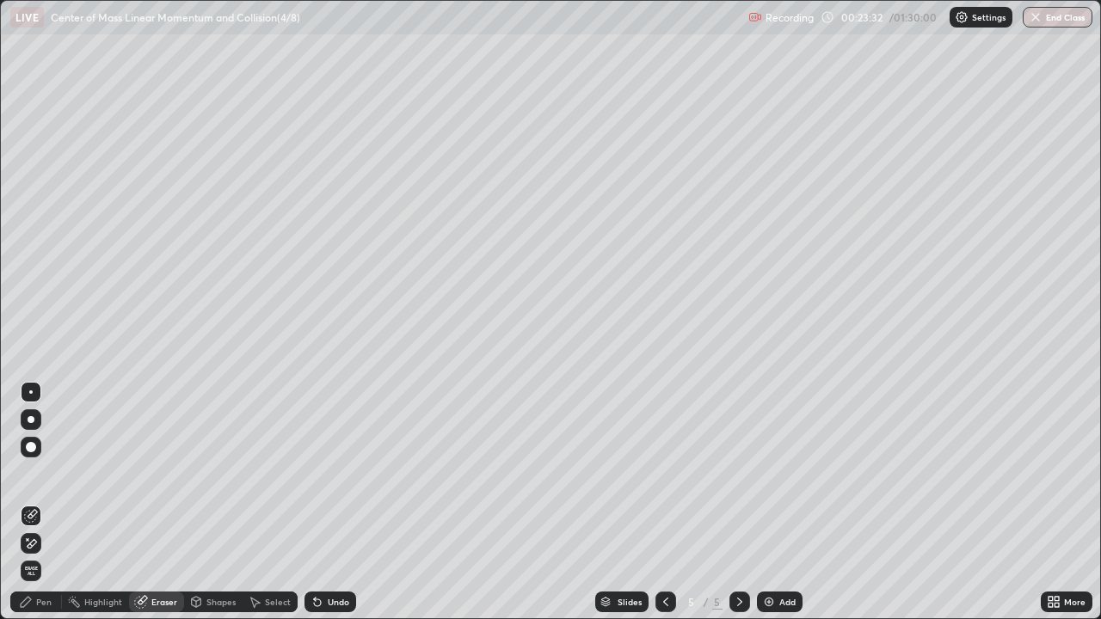
click at [49, 502] on div "Pen" at bounding box center [43, 602] width 15 height 9
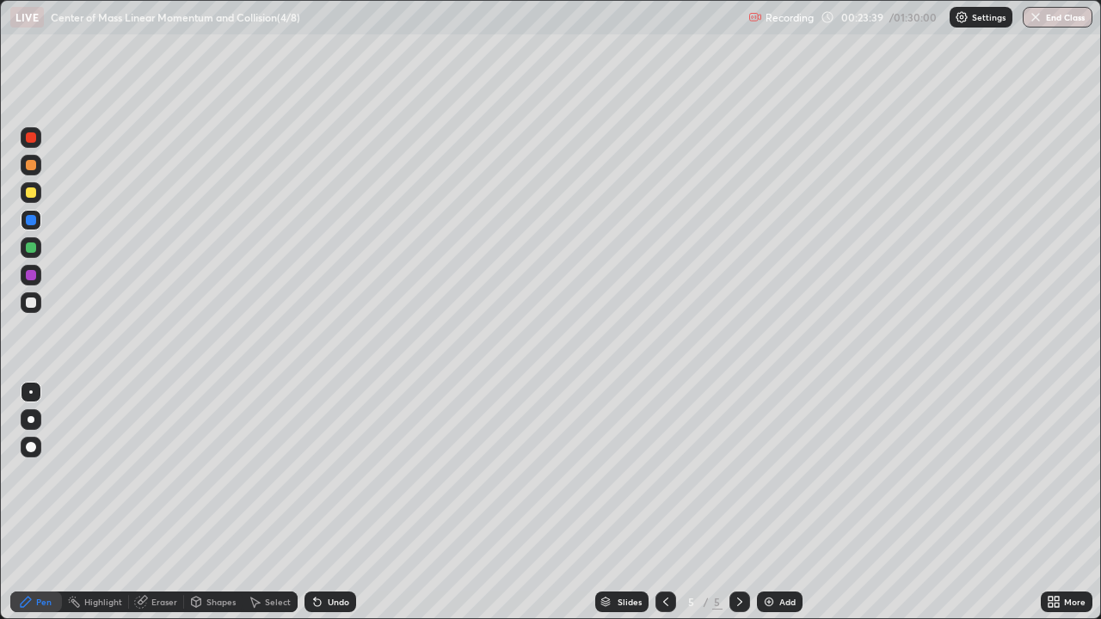
click at [34, 278] on div at bounding box center [31, 275] width 10 height 10
click at [34, 303] on div at bounding box center [31, 303] width 10 height 10
click at [280, 502] on div "Select" at bounding box center [278, 602] width 26 height 9
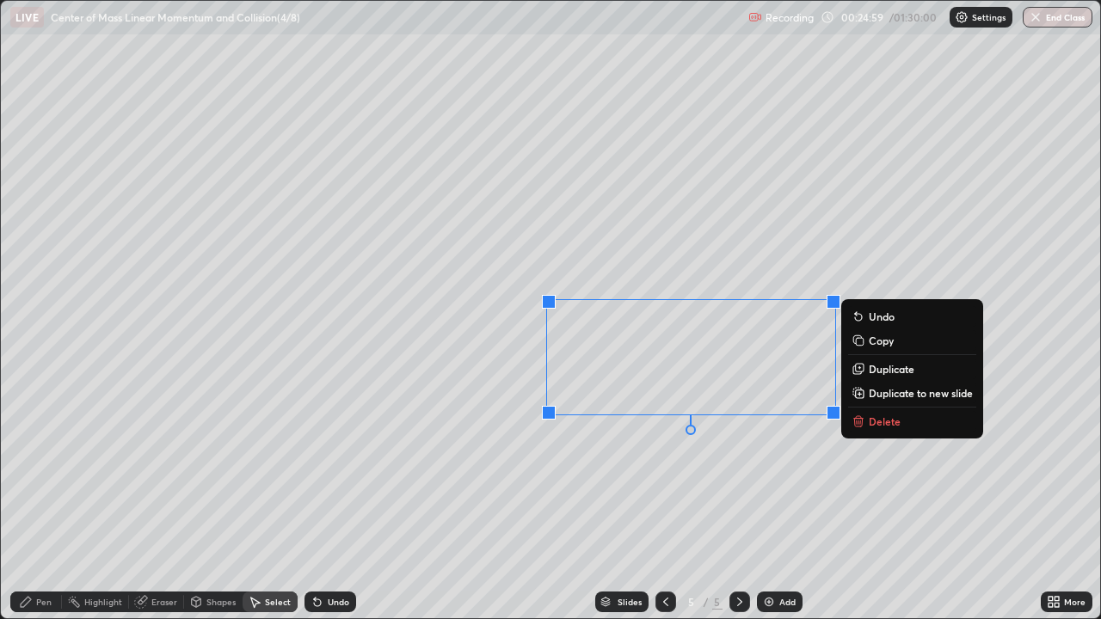
click at [712, 192] on div "0 ° Undo Copy Duplicate Duplicate to new slide Delete" at bounding box center [550, 310] width 1099 height 618
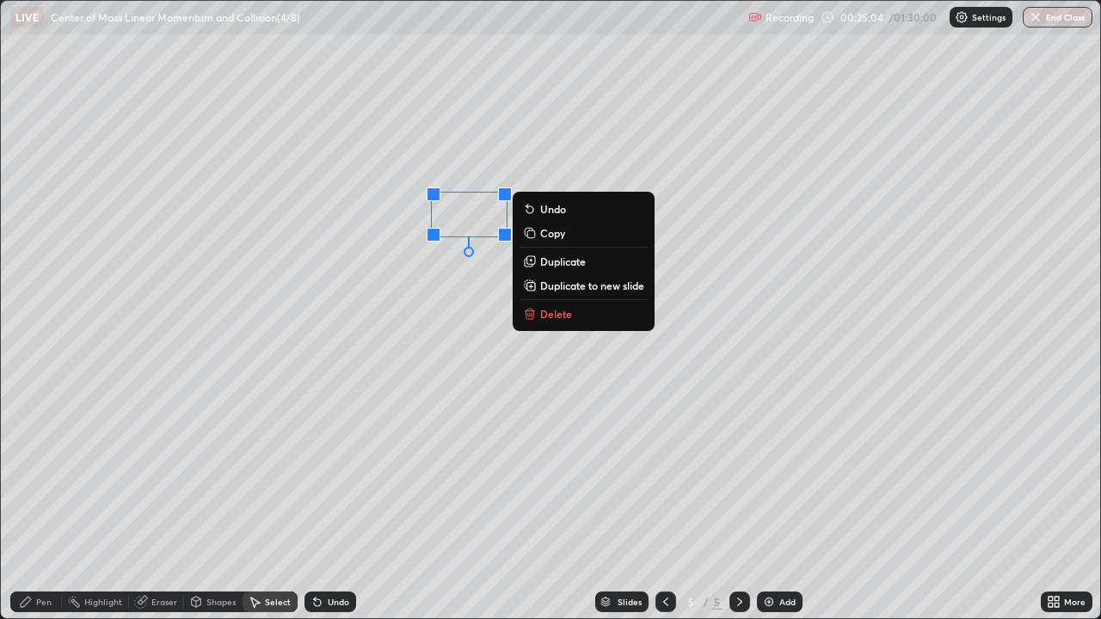
click at [575, 156] on div "0 ° Undo Copy Duplicate Duplicate to new slide Delete" at bounding box center [550, 310] width 1099 height 618
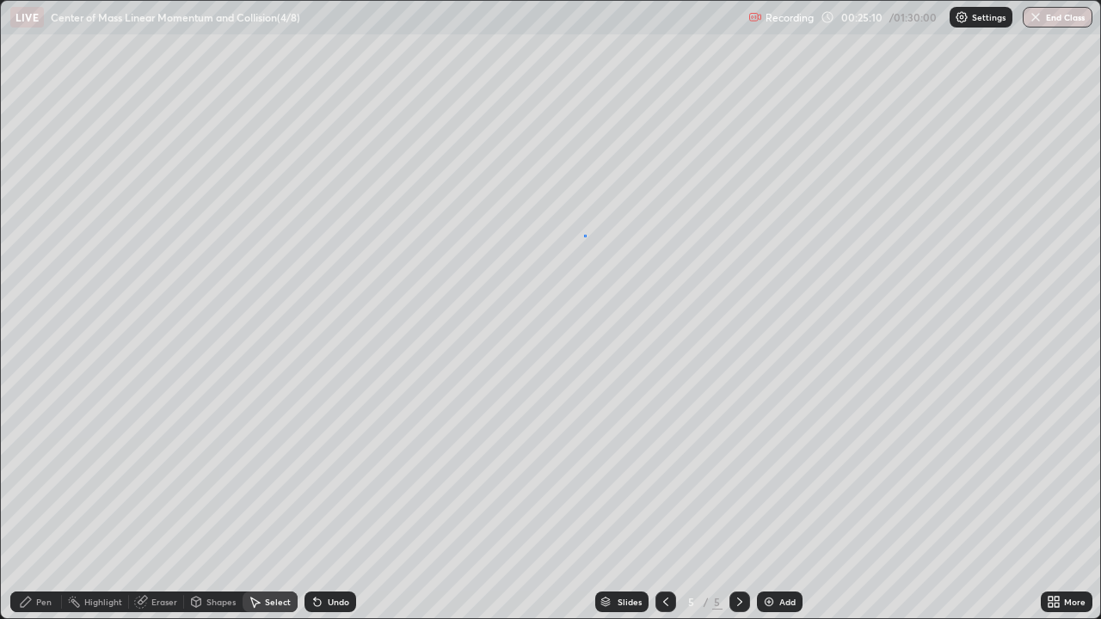
click at [584, 235] on div "0 ° Undo Copy Duplicate Duplicate to new slide Delete" at bounding box center [550, 310] width 1099 height 618
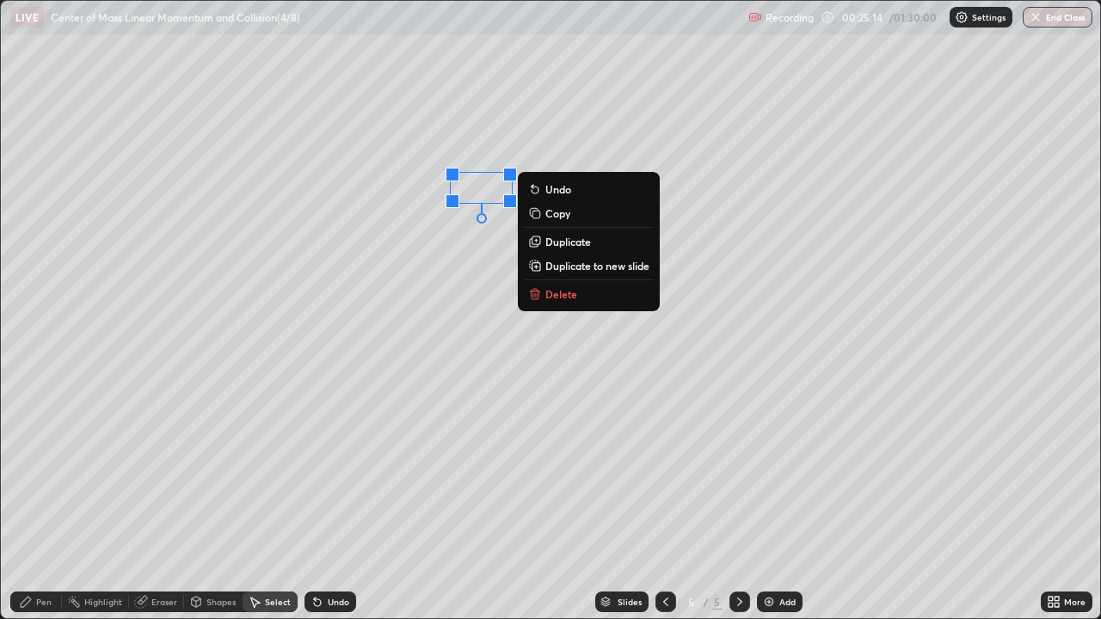
click at [634, 128] on div "0 ° Undo Copy Duplicate Duplicate to new slide Delete" at bounding box center [550, 310] width 1099 height 618
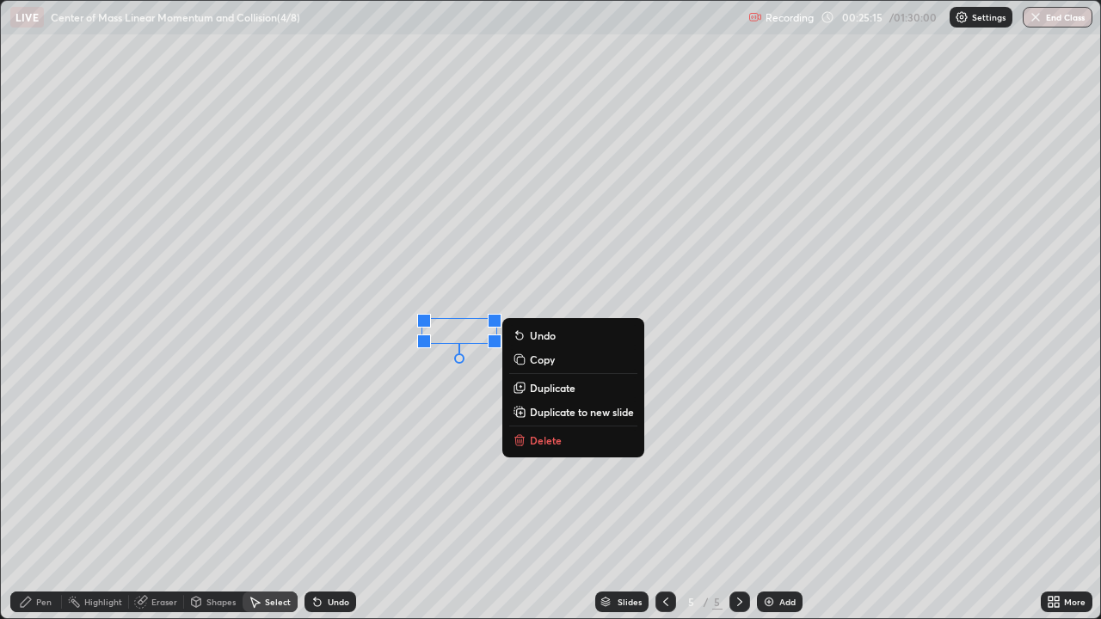
click at [467, 278] on div "0 ° Undo Copy Duplicate Duplicate to new slide Delete" at bounding box center [550, 310] width 1099 height 618
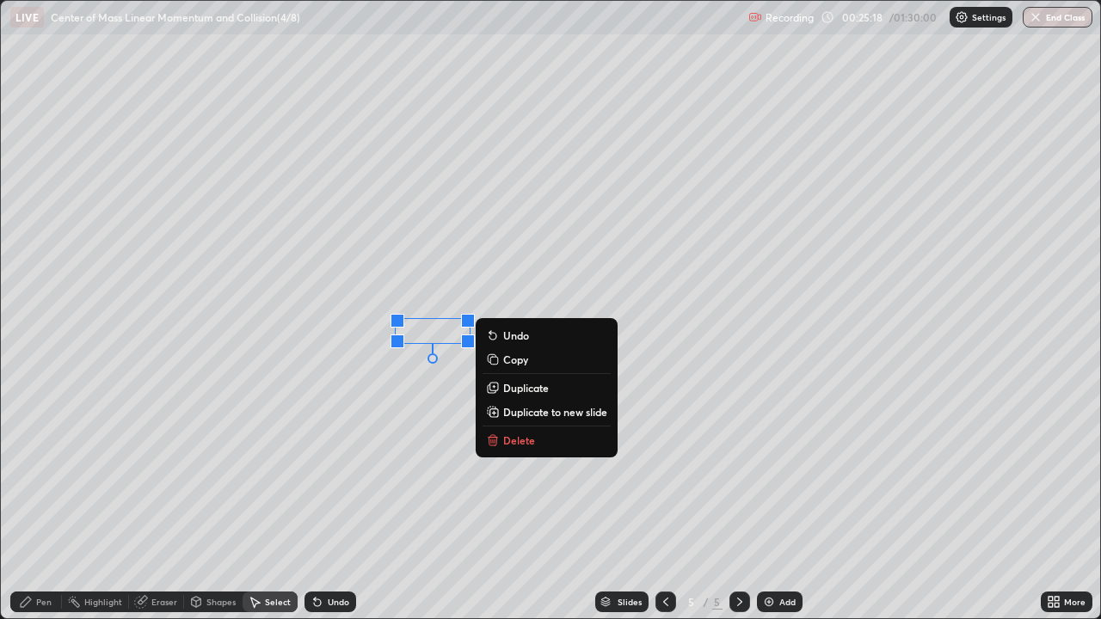
click at [423, 426] on div "0 ° Undo Copy Duplicate Duplicate to new slide Delete" at bounding box center [550, 310] width 1099 height 618
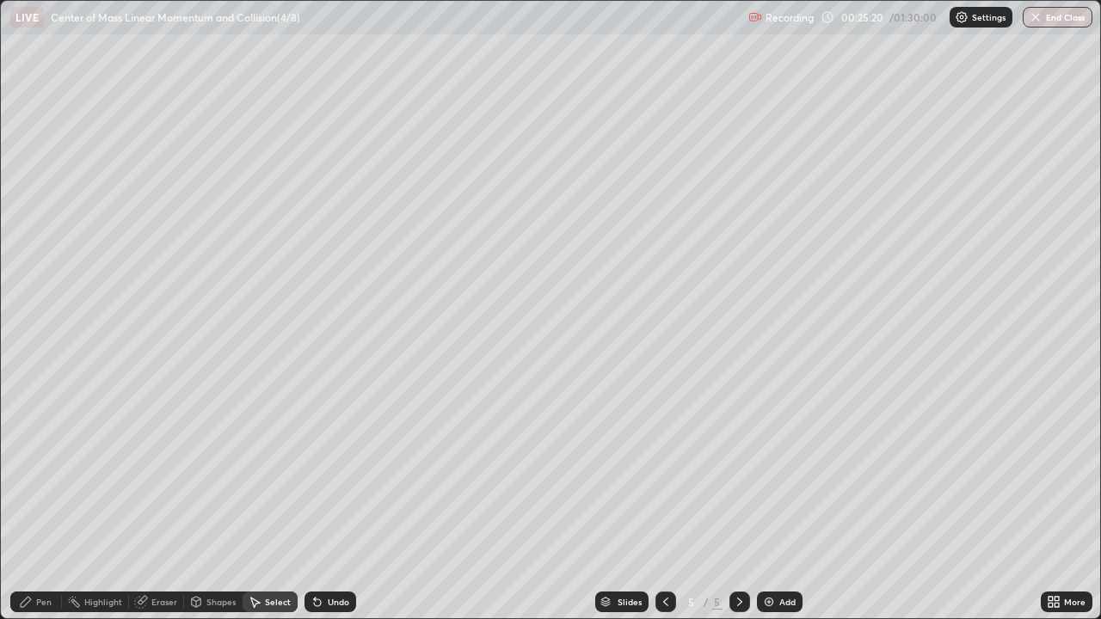
click at [52, 502] on div "Pen" at bounding box center [36, 602] width 52 height 21
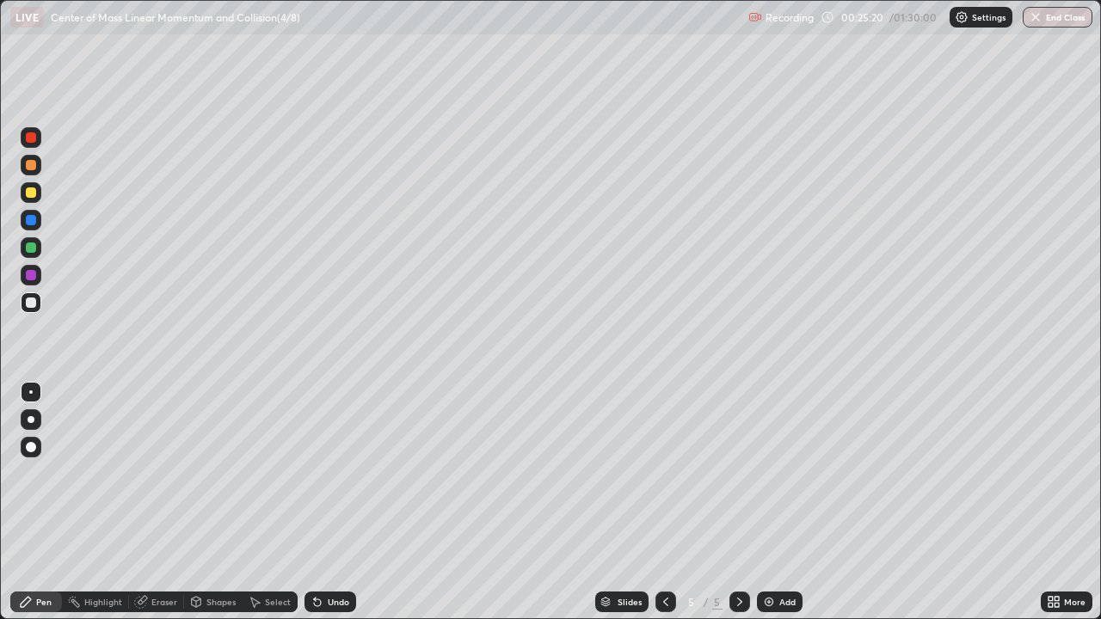
click at [28, 223] on div at bounding box center [31, 220] width 10 height 10
click at [32, 222] on div at bounding box center [31, 220] width 10 height 10
click at [35, 247] on div at bounding box center [31, 248] width 10 height 10
click at [38, 142] on div at bounding box center [31, 137] width 21 height 21
click at [34, 144] on div at bounding box center [31, 137] width 21 height 21
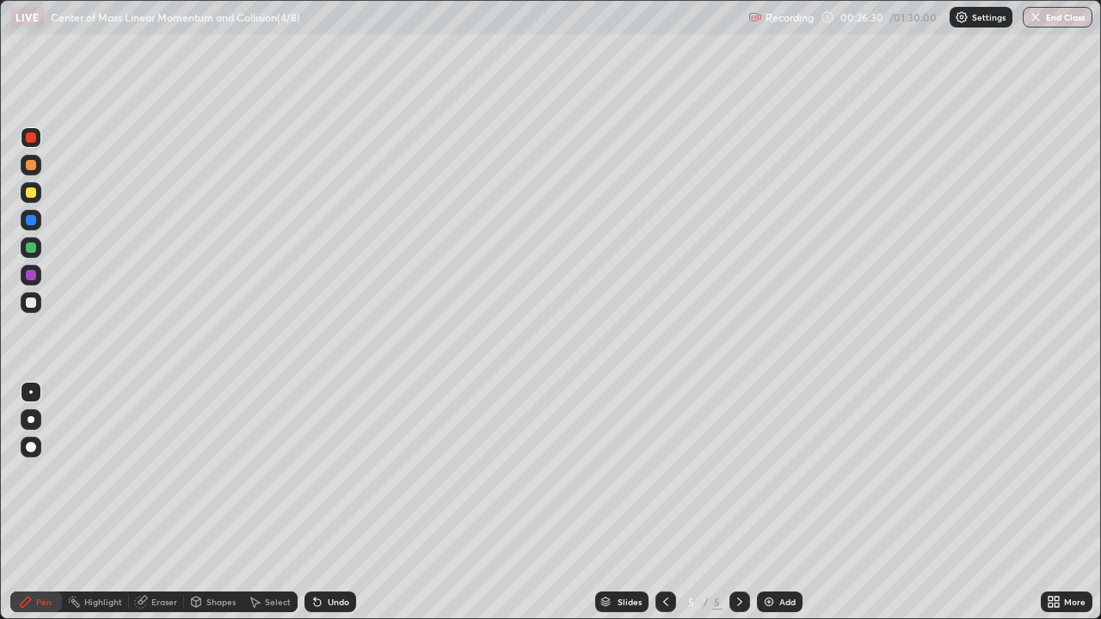
click at [338, 502] on div "Undo" at bounding box center [339, 602] width 22 height 9
click at [345, 502] on div "Undo" at bounding box center [339, 602] width 22 height 9
click at [349, 502] on div "Undo" at bounding box center [331, 602] width 52 height 21
click at [353, 502] on div "Undo" at bounding box center [331, 602] width 52 height 21
click at [34, 224] on div at bounding box center [31, 220] width 10 height 10
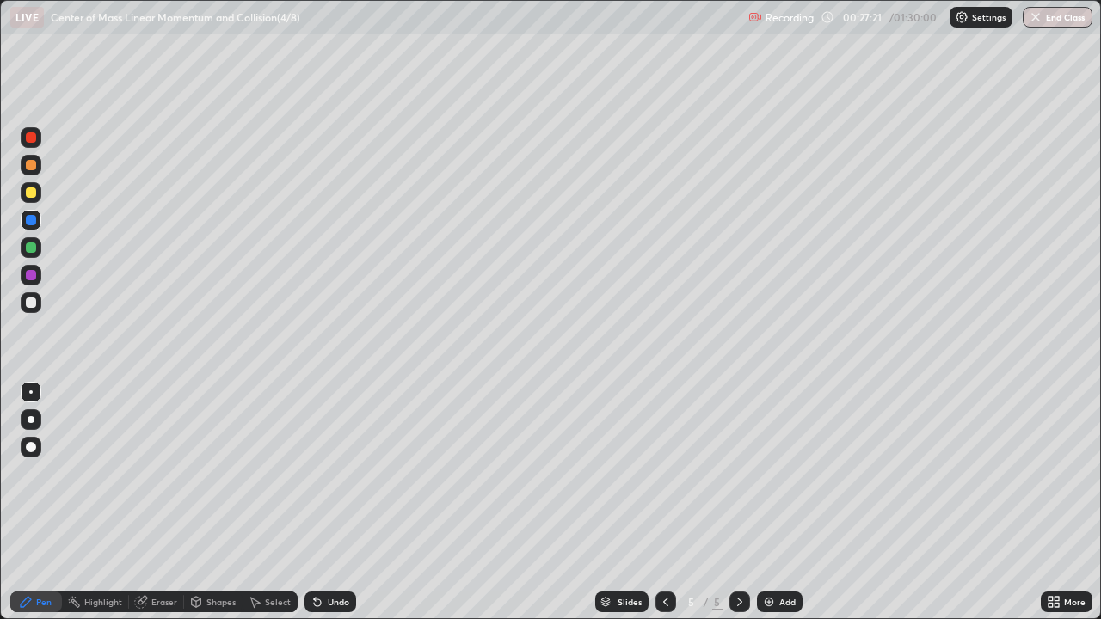
click at [35, 275] on div at bounding box center [31, 275] width 10 height 10
click at [35, 277] on div at bounding box center [31, 275] width 10 height 10
click at [279, 502] on div "Select" at bounding box center [278, 602] width 26 height 9
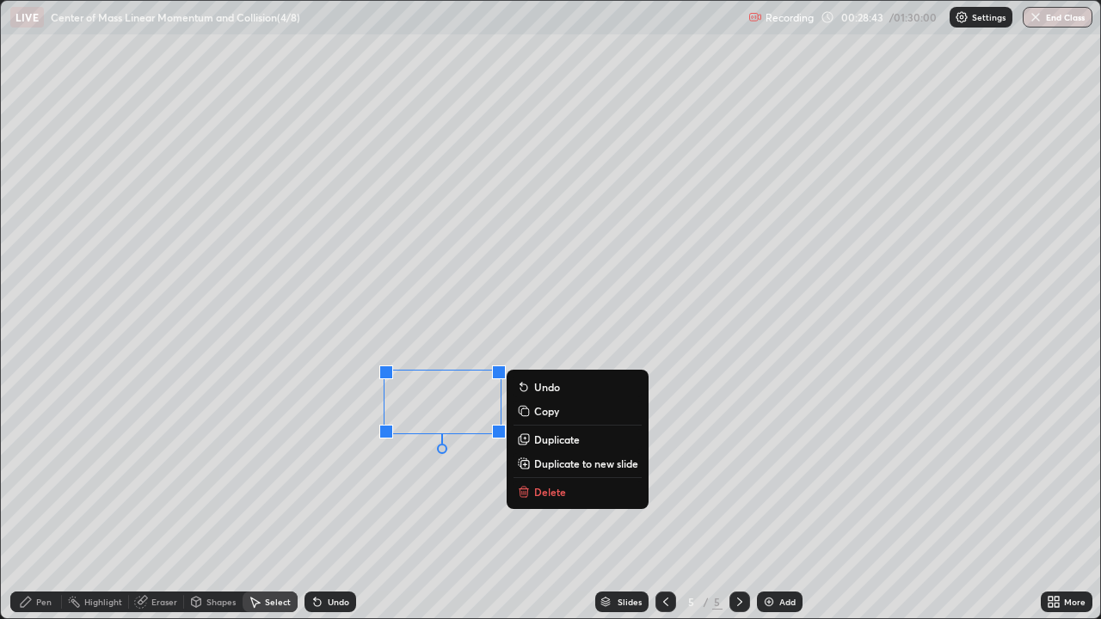
click at [718, 459] on div "0 ° Undo Copy Duplicate Duplicate to new slide Delete" at bounding box center [550, 310] width 1099 height 618
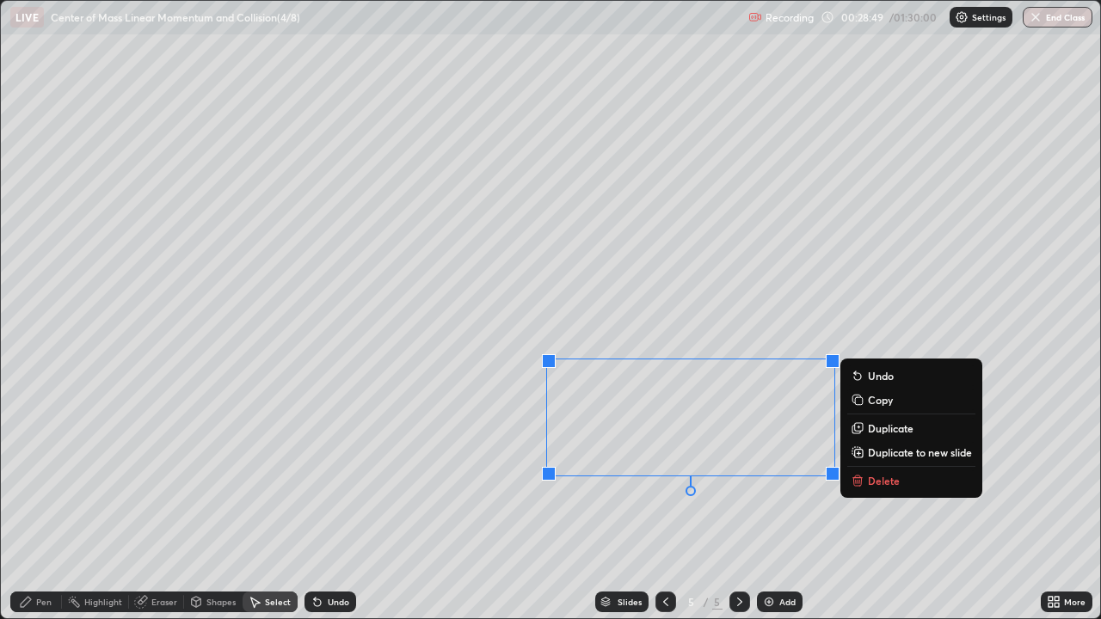
click at [791, 502] on div "0 ° Undo Copy Duplicate Duplicate to new slide Delete" at bounding box center [550, 310] width 1099 height 618
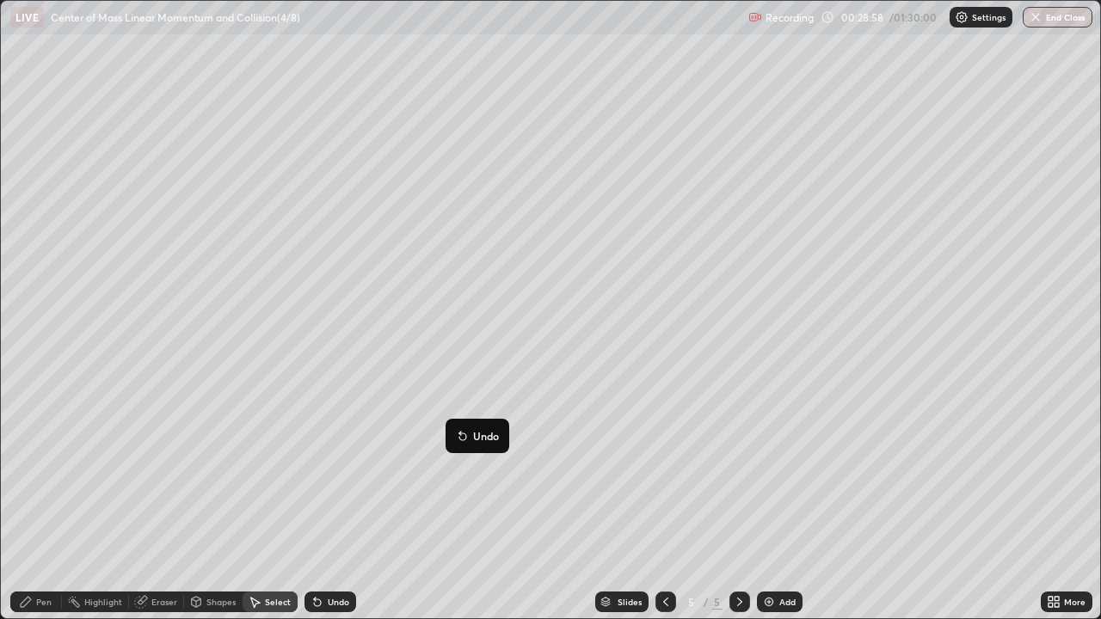
click at [482, 502] on div "0 ° Undo Copy Duplicate Duplicate to new slide Delete" at bounding box center [550, 310] width 1099 height 618
click at [659, 502] on div "0 ° Undo Copy Duplicate Duplicate to new slide Delete" at bounding box center [550, 310] width 1099 height 618
click at [48, 502] on div "Pen" at bounding box center [36, 602] width 52 height 21
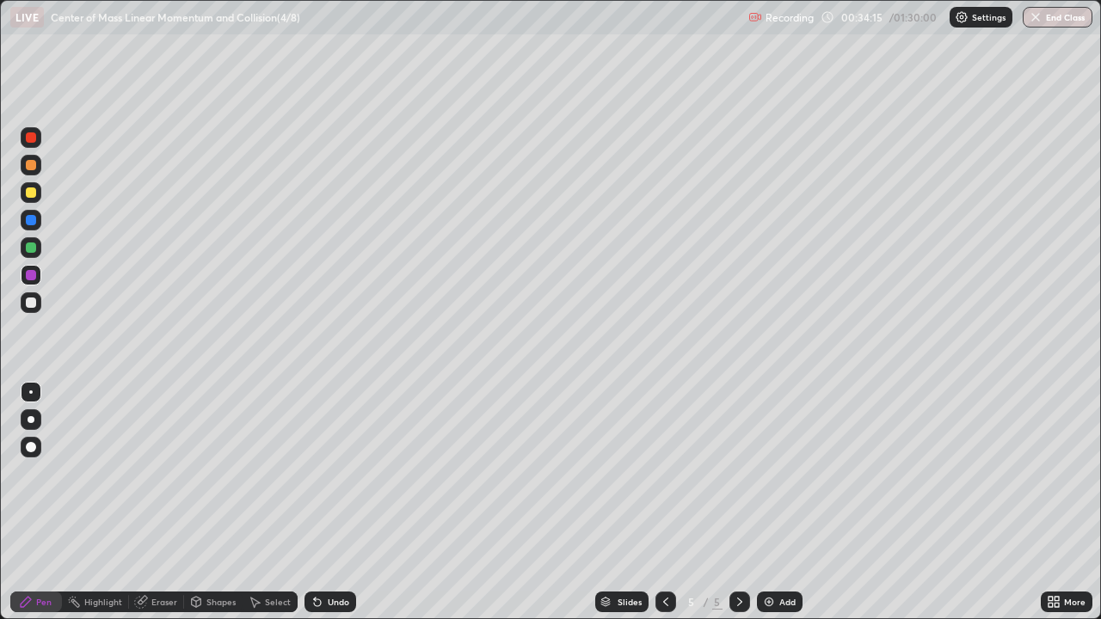
click at [34, 194] on div at bounding box center [31, 193] width 10 height 10
click at [34, 249] on div at bounding box center [31, 248] width 10 height 10
click at [762, 502] on img at bounding box center [769, 602] width 14 height 14
click at [33, 305] on div at bounding box center [31, 303] width 10 height 10
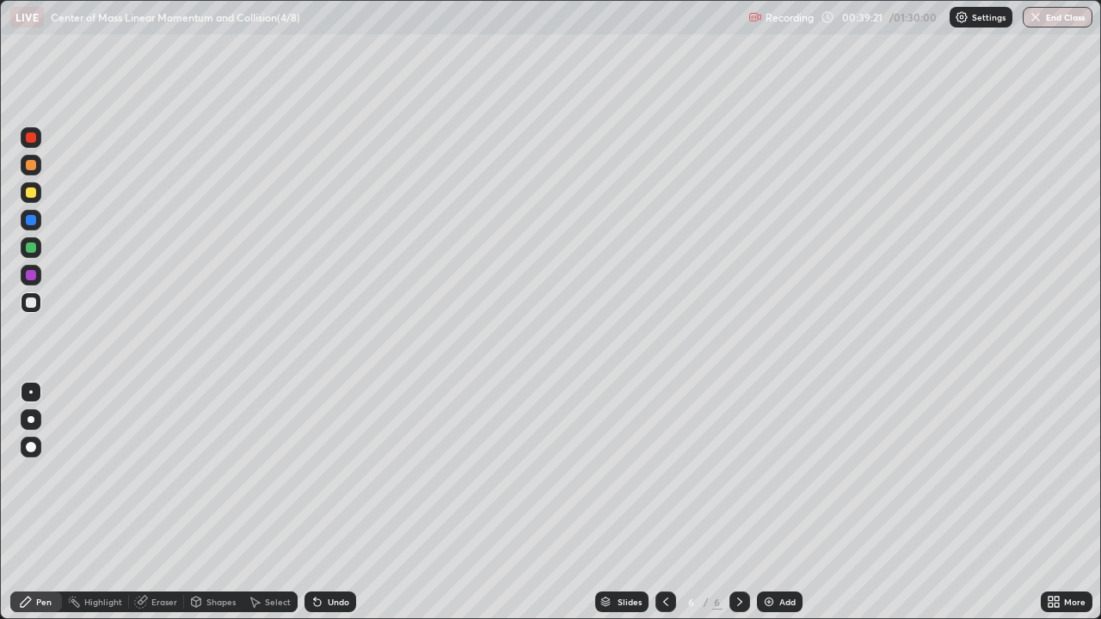
click at [218, 502] on div "Shapes" at bounding box center [220, 602] width 29 height 9
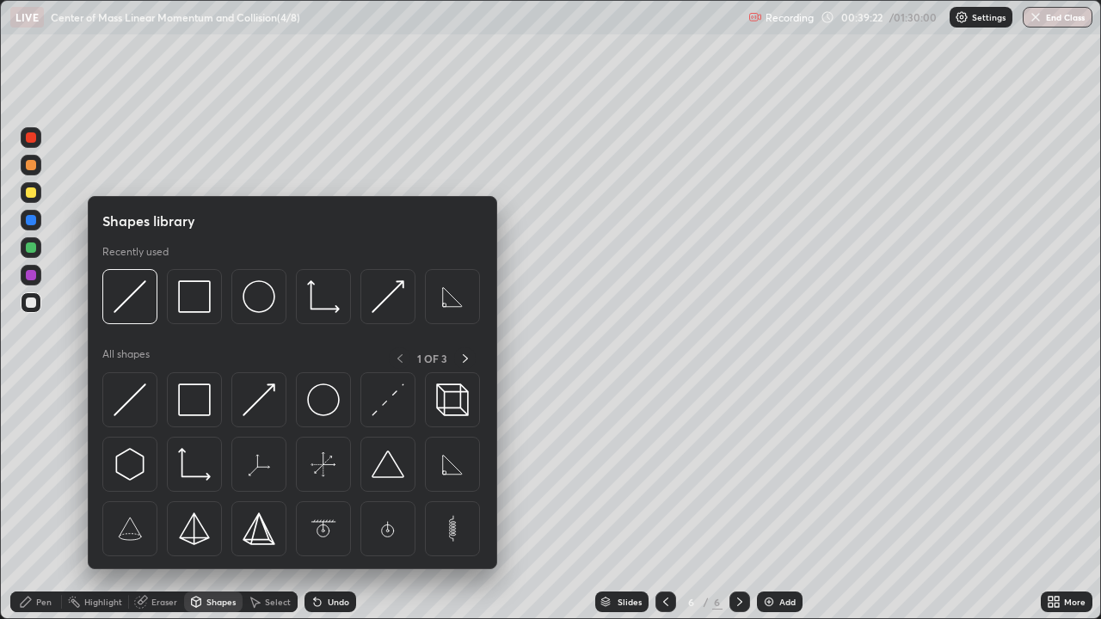
click at [322, 393] on img at bounding box center [323, 400] width 33 height 33
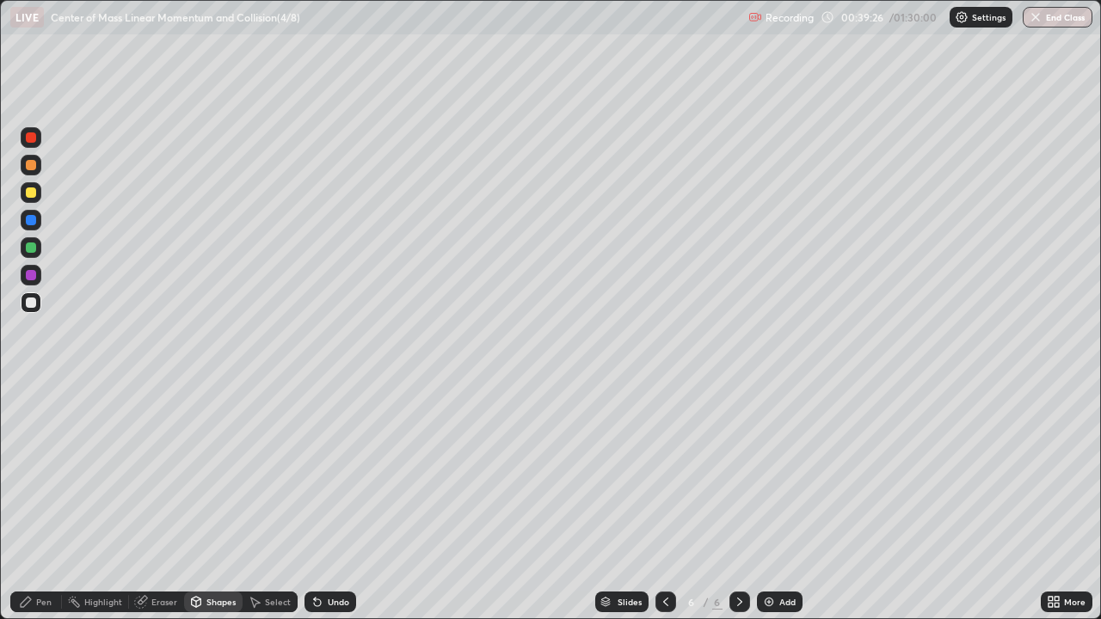
click at [157, 502] on div "Eraser" at bounding box center [164, 602] width 26 height 9
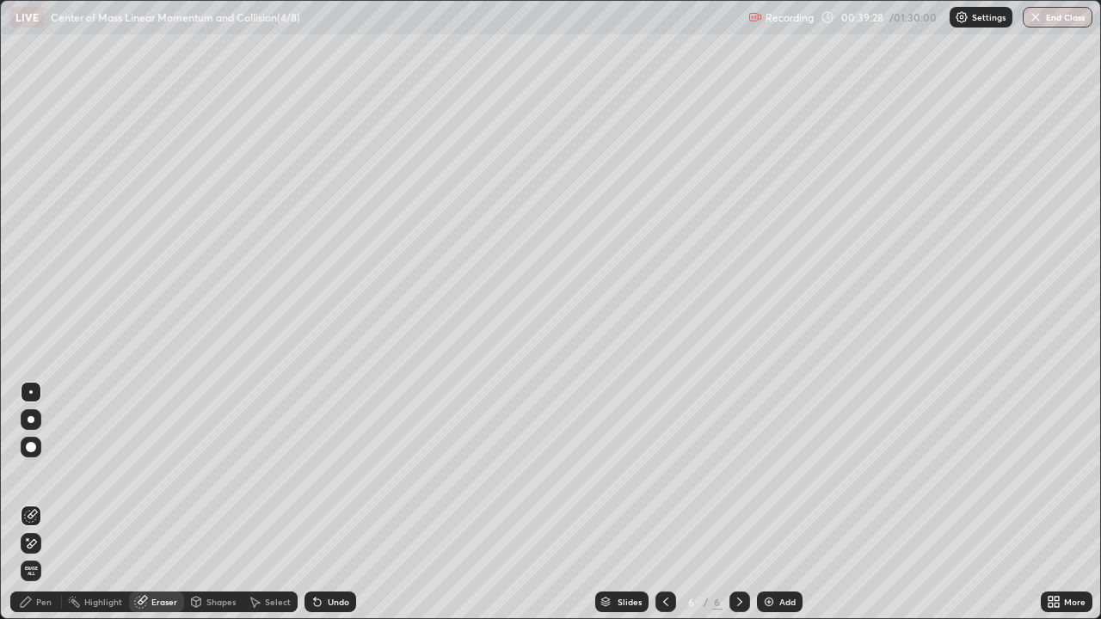
click at [52, 502] on div "Pen" at bounding box center [36, 602] width 52 height 21
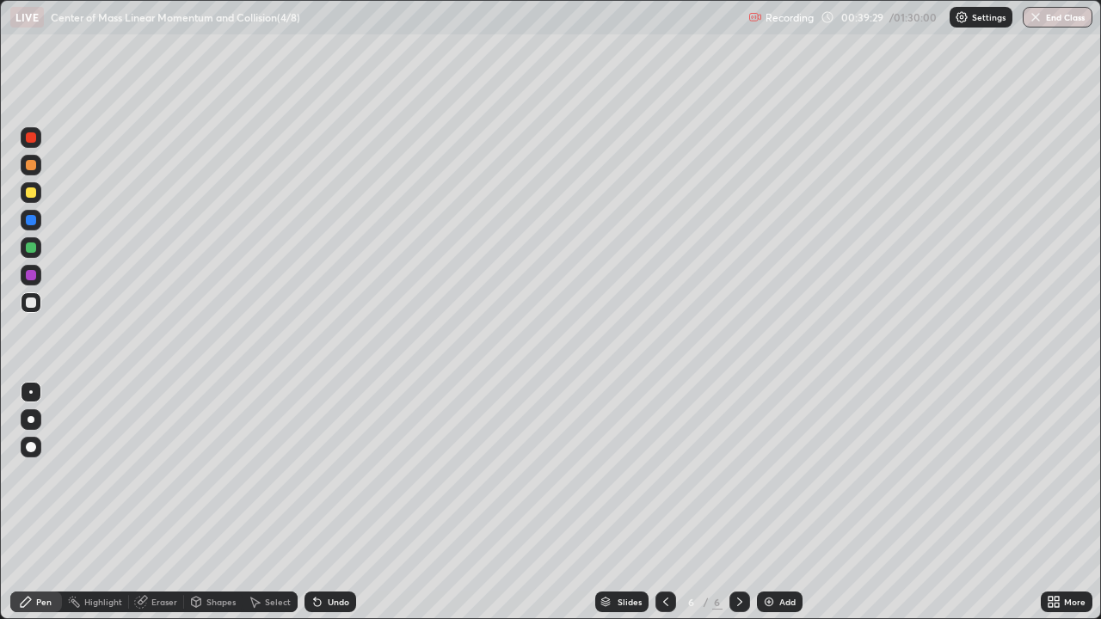
click at [34, 249] on div at bounding box center [31, 248] width 10 height 10
click at [34, 255] on div at bounding box center [31, 247] width 21 height 21
click at [217, 502] on div "Shapes" at bounding box center [220, 602] width 29 height 9
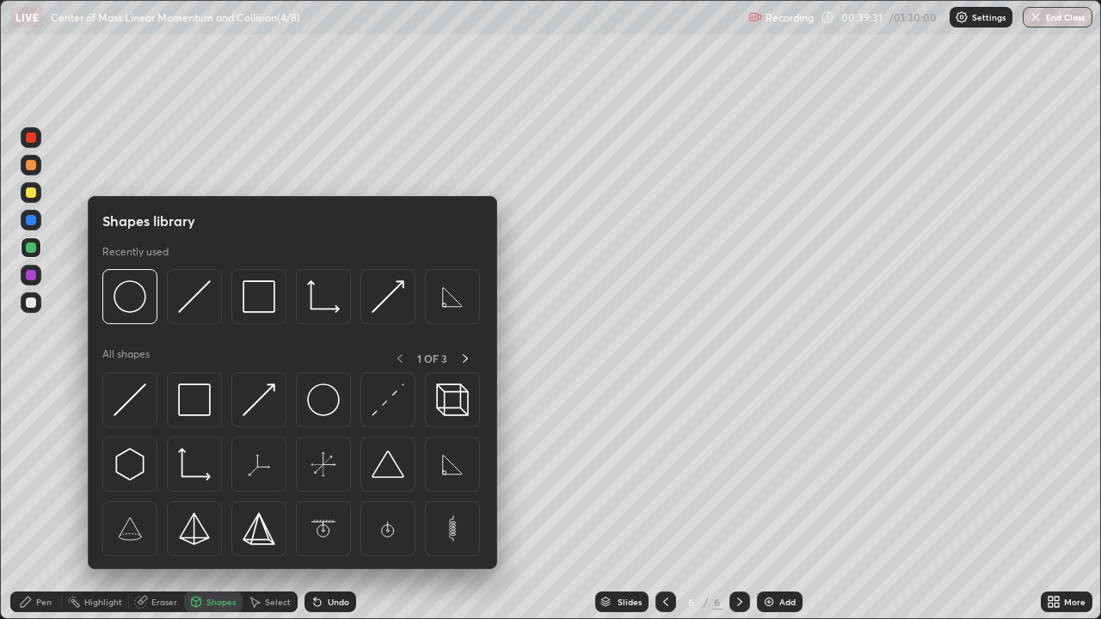
click at [132, 396] on img at bounding box center [130, 400] width 33 height 33
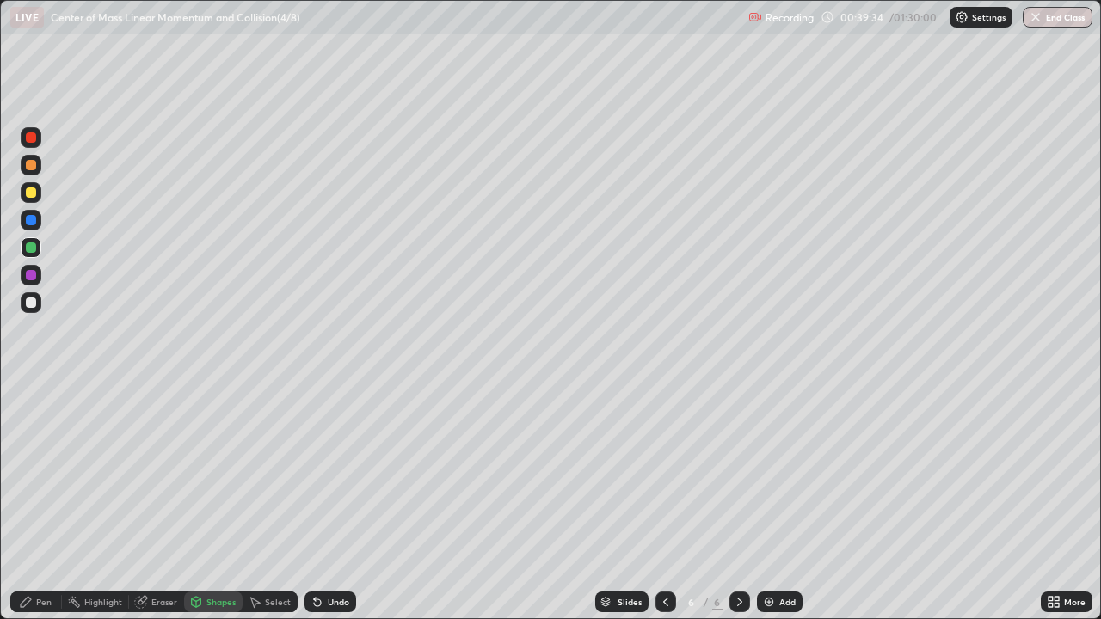
click at [60, 502] on div "Pen" at bounding box center [36, 602] width 52 height 21
click at [30, 138] on div at bounding box center [31, 137] width 10 height 10
click at [32, 138] on div at bounding box center [31, 137] width 10 height 10
click at [37, 222] on div at bounding box center [31, 220] width 21 height 21
click at [40, 276] on div at bounding box center [31, 275] width 21 height 21
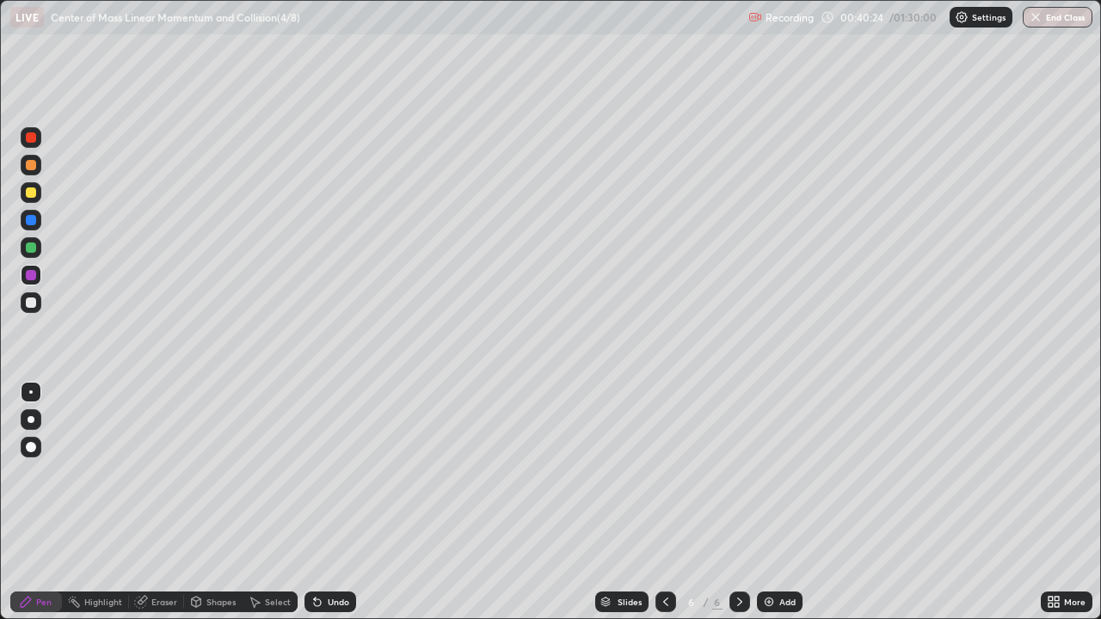
click at [37, 247] on div at bounding box center [31, 247] width 21 height 21
click at [30, 138] on div at bounding box center [31, 137] width 10 height 10
click at [35, 220] on div at bounding box center [31, 220] width 10 height 10
click at [38, 140] on div at bounding box center [31, 137] width 21 height 21
click at [338, 502] on div "Undo" at bounding box center [339, 602] width 22 height 9
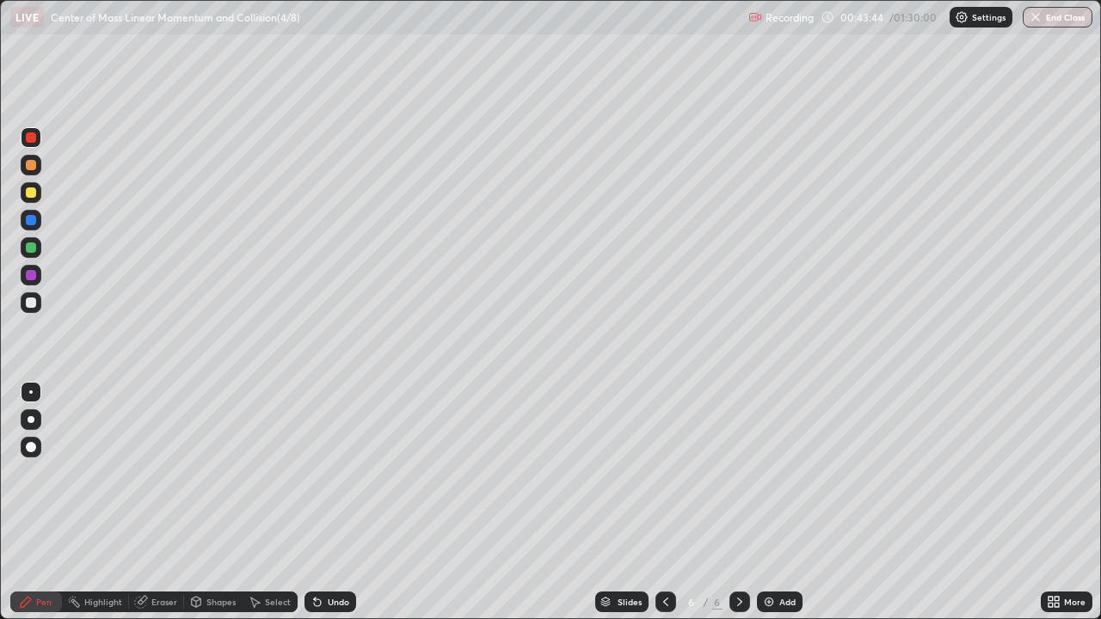
click at [34, 194] on div at bounding box center [31, 193] width 10 height 10
click at [770, 502] on img at bounding box center [769, 602] width 14 height 14
click at [32, 248] on div at bounding box center [31, 248] width 10 height 10
click at [33, 302] on div at bounding box center [31, 303] width 10 height 10
click at [272, 502] on div "Select" at bounding box center [278, 602] width 26 height 9
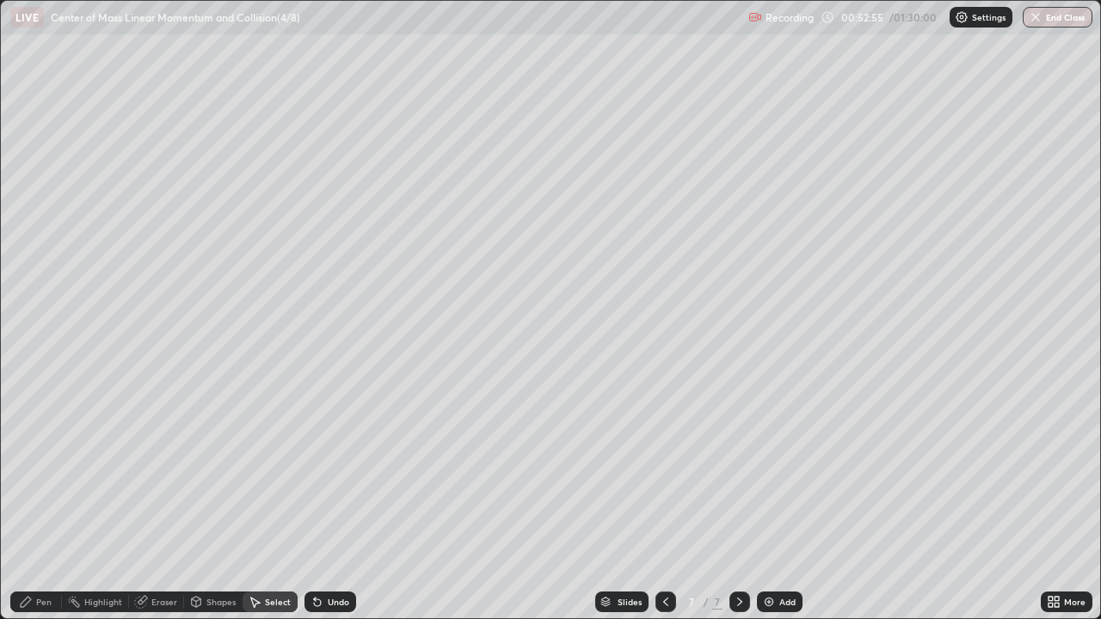
click at [268, 502] on div "Select" at bounding box center [278, 602] width 26 height 9
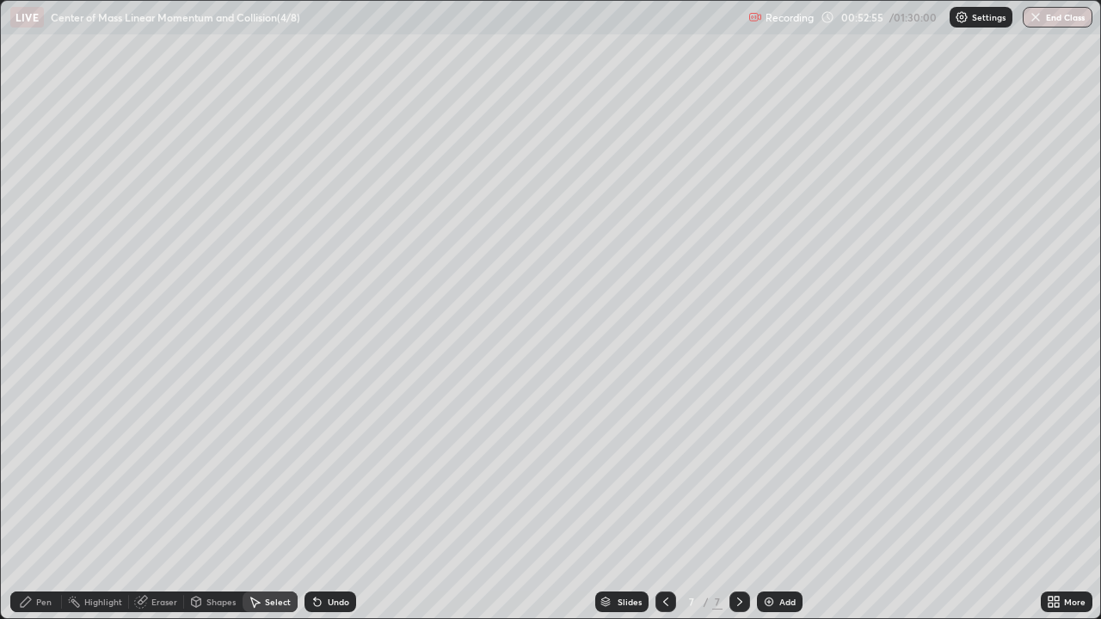
click at [268, 502] on div "Select" at bounding box center [278, 602] width 26 height 9
click at [314, 502] on icon at bounding box center [315, 599] width 2 height 2
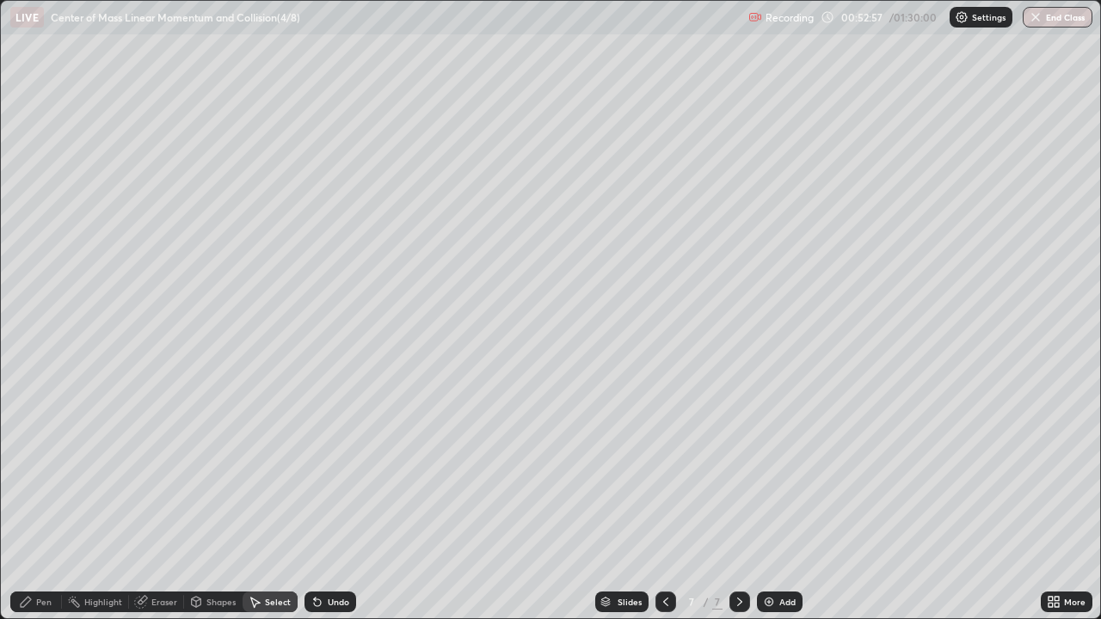
click at [315, 502] on icon at bounding box center [317, 603] width 7 height 7
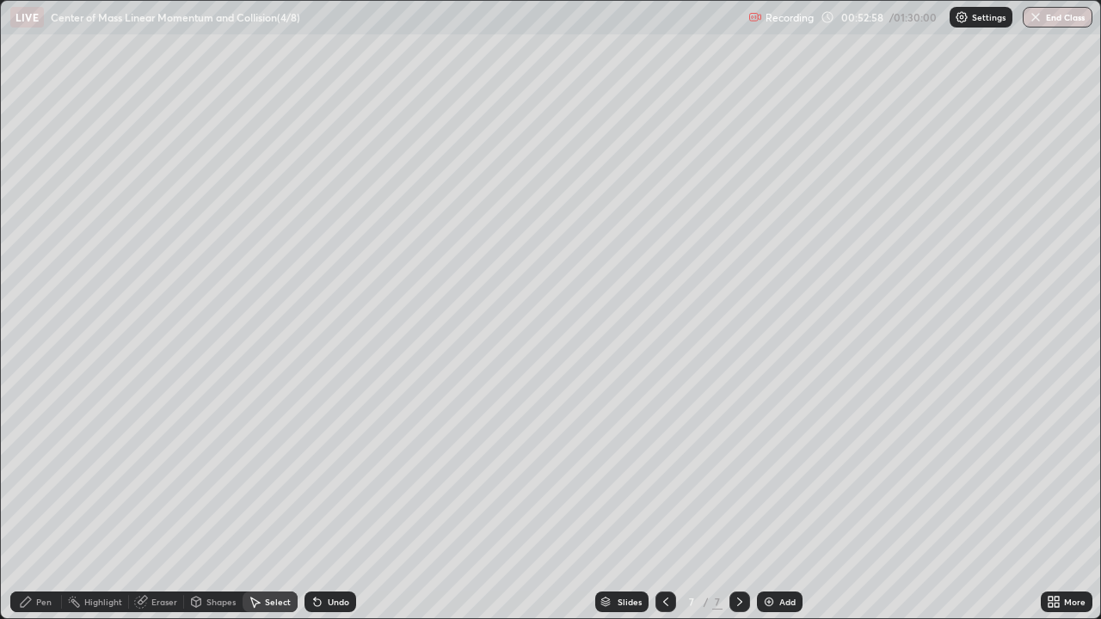
click at [318, 502] on icon at bounding box center [318, 602] width 14 height 14
click at [322, 502] on icon at bounding box center [318, 602] width 14 height 14
click at [321, 502] on icon at bounding box center [318, 602] width 14 height 14
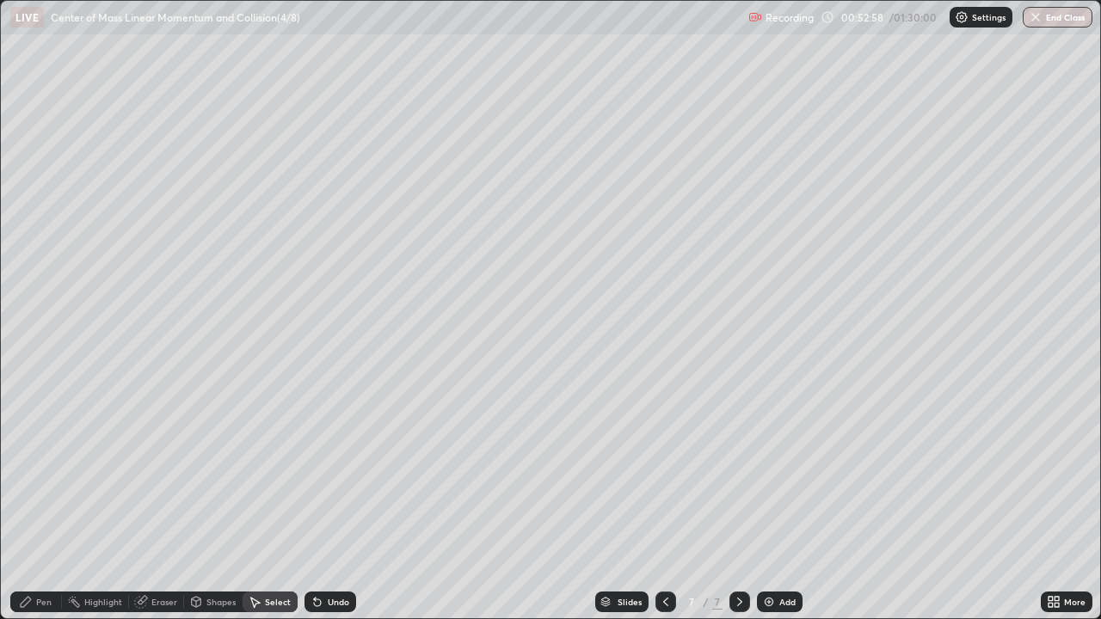
click at [321, 502] on icon at bounding box center [318, 602] width 14 height 14
click at [323, 502] on div "Undo" at bounding box center [331, 602] width 52 height 21
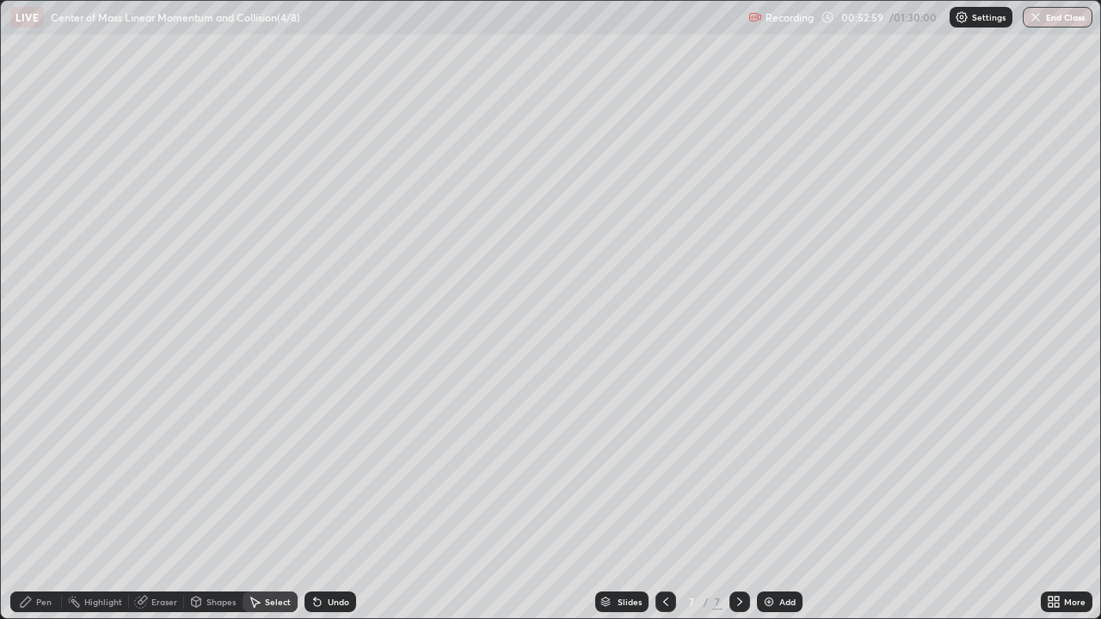
click at [322, 502] on div "Undo" at bounding box center [331, 602] width 52 height 21
click at [320, 502] on icon at bounding box center [318, 602] width 14 height 14
click at [323, 502] on div "Undo" at bounding box center [331, 602] width 52 height 21
click at [321, 502] on icon at bounding box center [318, 602] width 14 height 14
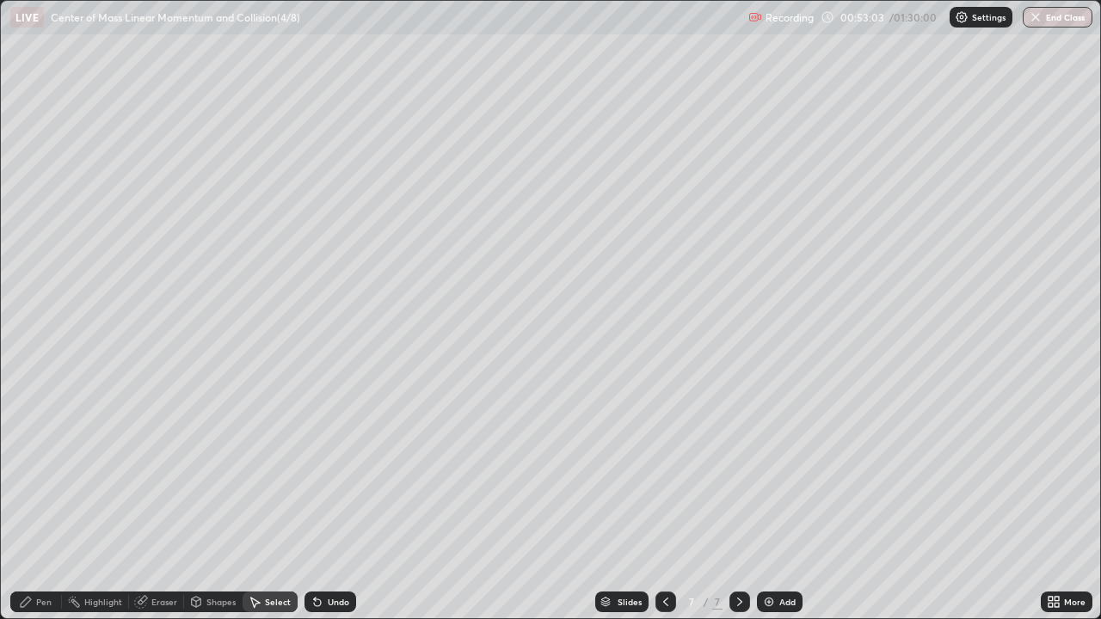
click at [49, 502] on div "Pen" at bounding box center [43, 602] width 15 height 9
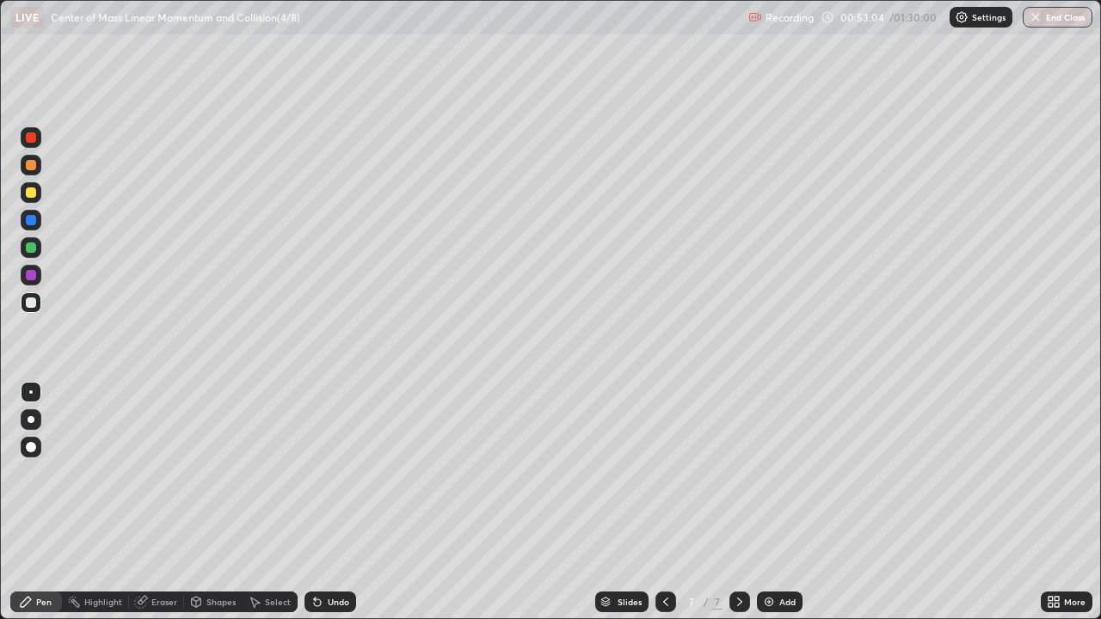
click at [34, 247] on div at bounding box center [31, 248] width 10 height 10
click at [314, 502] on icon at bounding box center [315, 599] width 2 height 2
click at [315, 502] on icon at bounding box center [317, 603] width 7 height 7
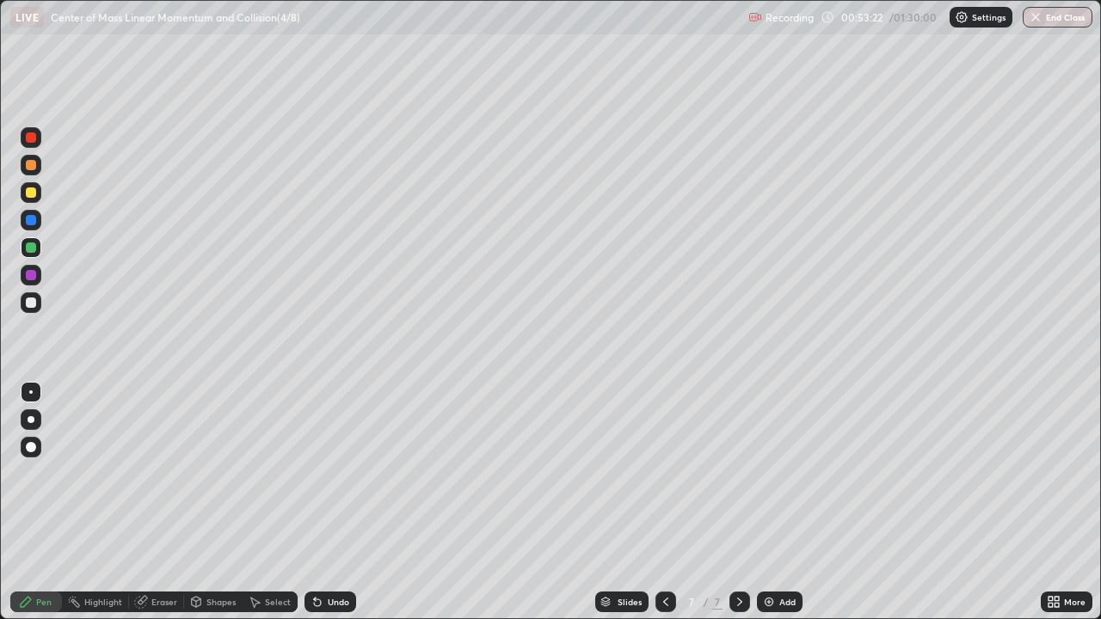
click at [221, 502] on div "Shapes" at bounding box center [220, 602] width 29 height 9
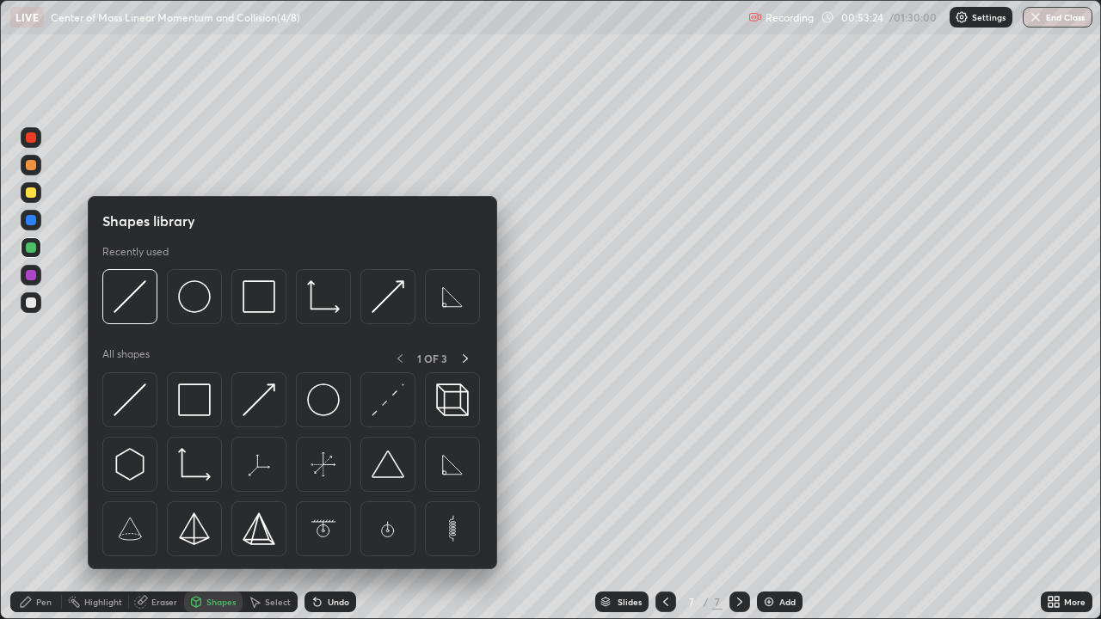
click at [450, 465] on img at bounding box center [452, 464] width 33 height 33
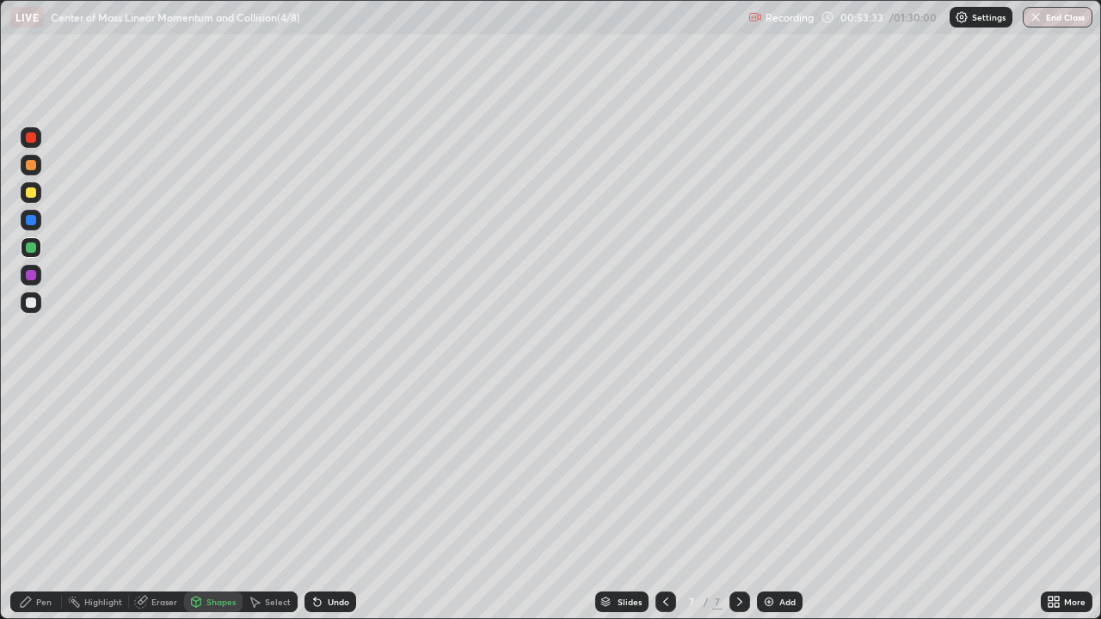
click at [32, 275] on div at bounding box center [31, 275] width 10 height 10
click at [46, 502] on div "Pen" at bounding box center [43, 602] width 15 height 9
click at [27, 142] on div at bounding box center [31, 137] width 21 height 21
click at [40, 220] on div at bounding box center [31, 220] width 21 height 21
click at [33, 305] on div at bounding box center [31, 303] width 10 height 10
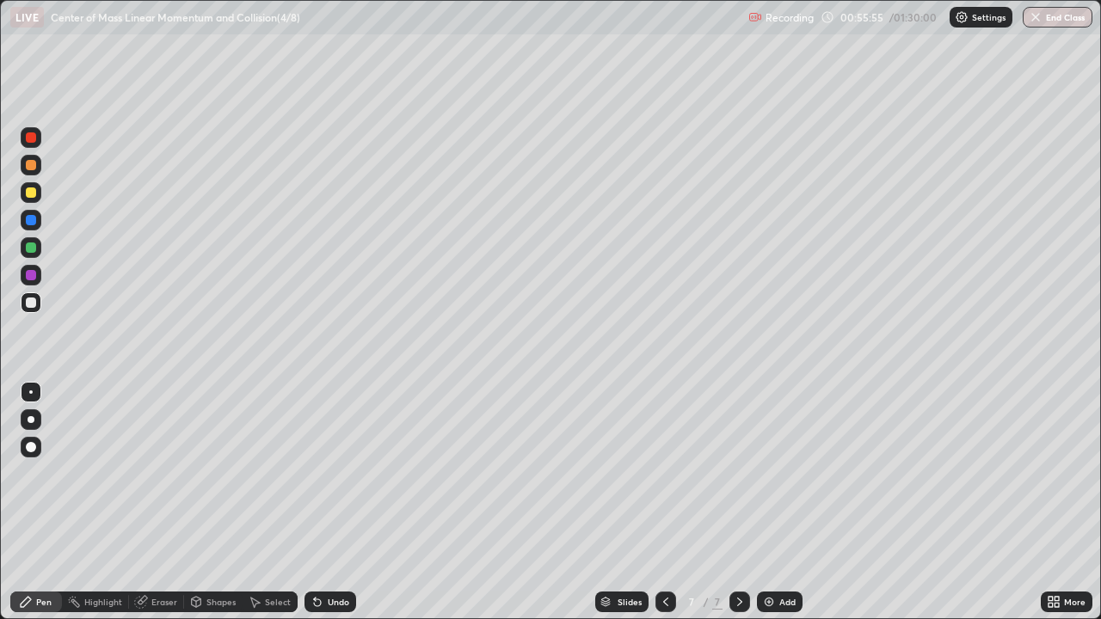
click at [35, 303] on div at bounding box center [31, 303] width 10 height 10
click at [32, 138] on div at bounding box center [31, 137] width 10 height 10
click at [34, 221] on div at bounding box center [31, 220] width 10 height 10
click at [38, 244] on div at bounding box center [31, 247] width 21 height 21
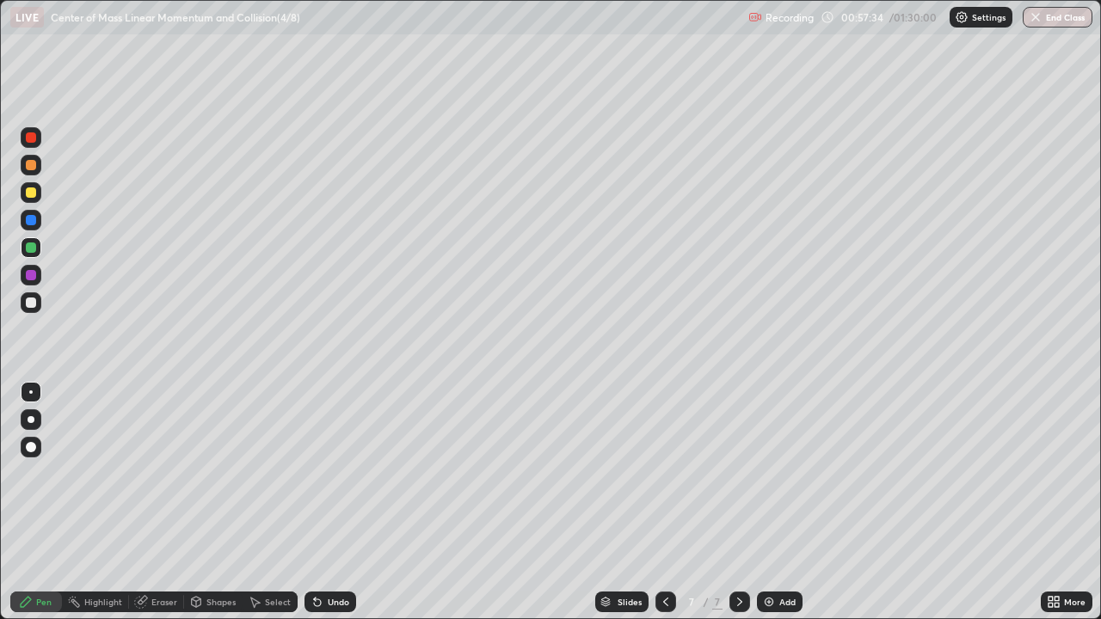
click at [32, 248] on div at bounding box center [31, 248] width 10 height 10
click at [344, 502] on div "Undo" at bounding box center [339, 602] width 22 height 9
click at [38, 302] on div at bounding box center [31, 302] width 21 height 21
click at [1062, 502] on div "More" at bounding box center [1067, 602] width 52 height 21
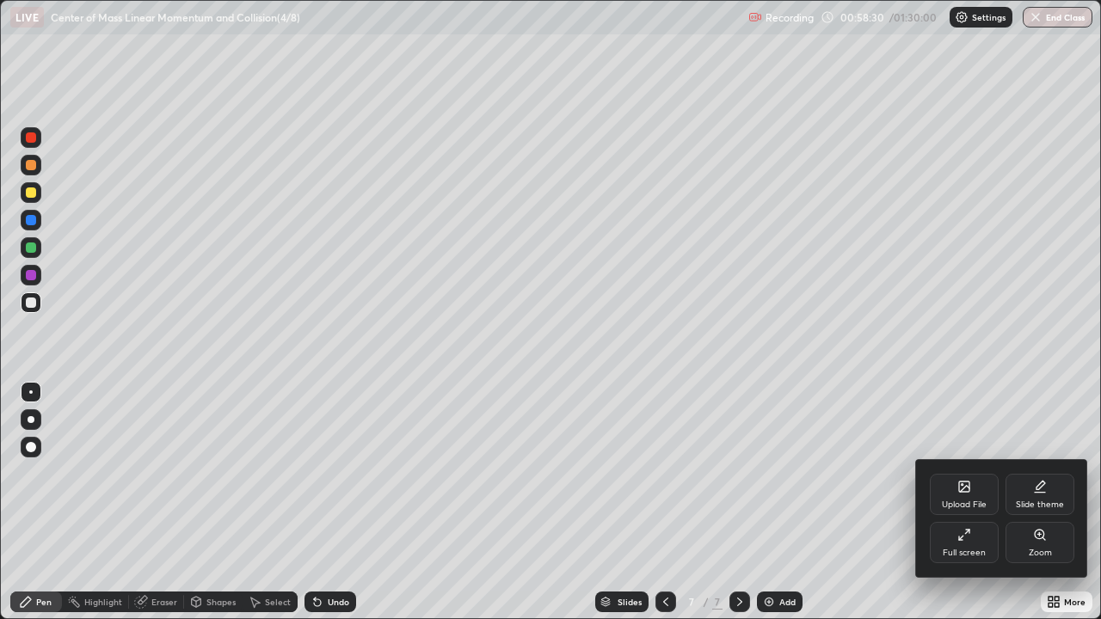
click at [960, 502] on icon at bounding box center [964, 535] width 14 height 14
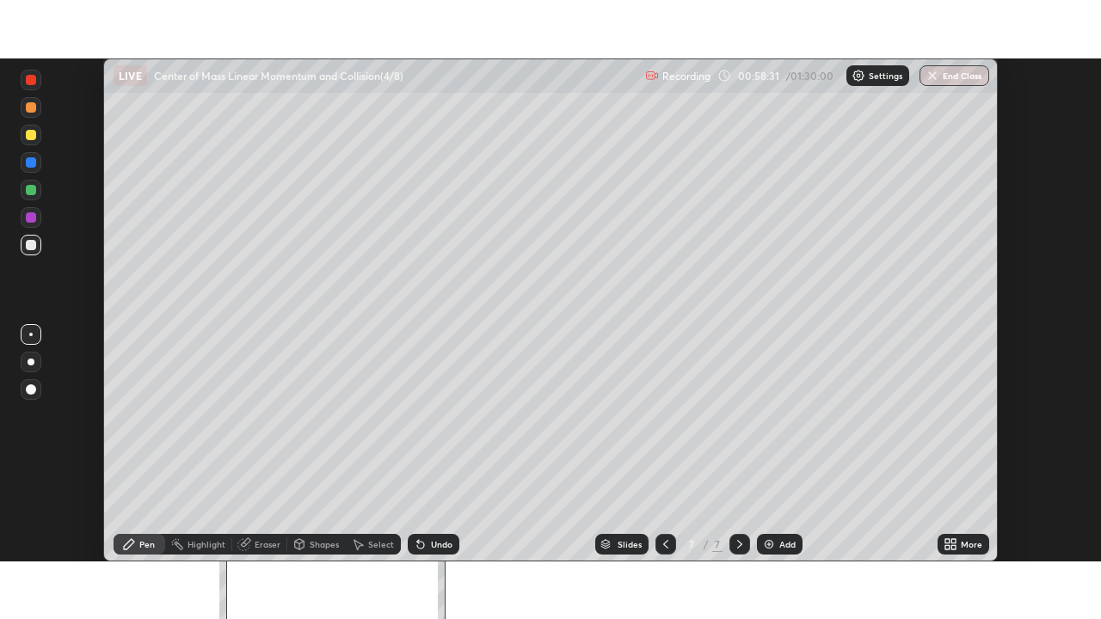
scroll to position [85520, 84922]
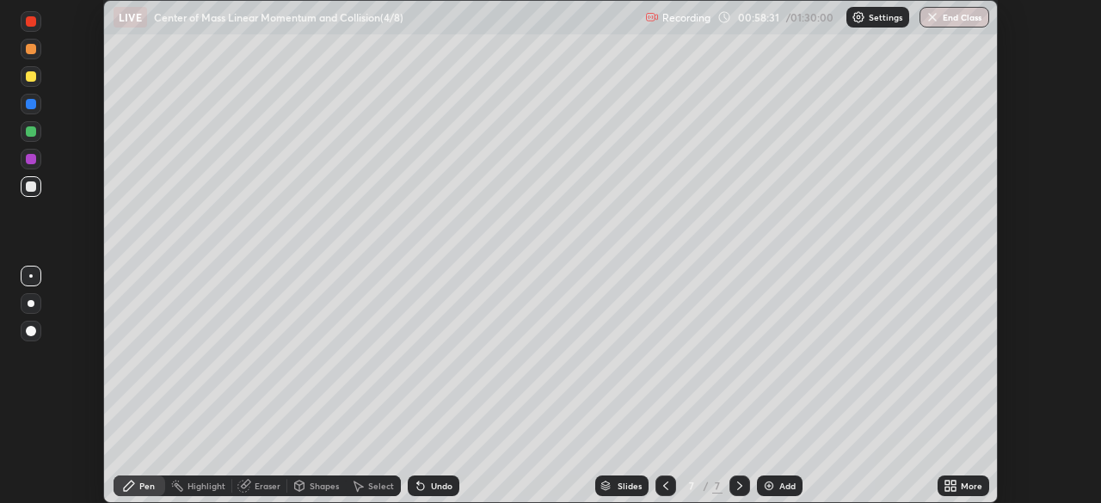
click at [969, 480] on div "More" at bounding box center [964, 486] width 52 height 21
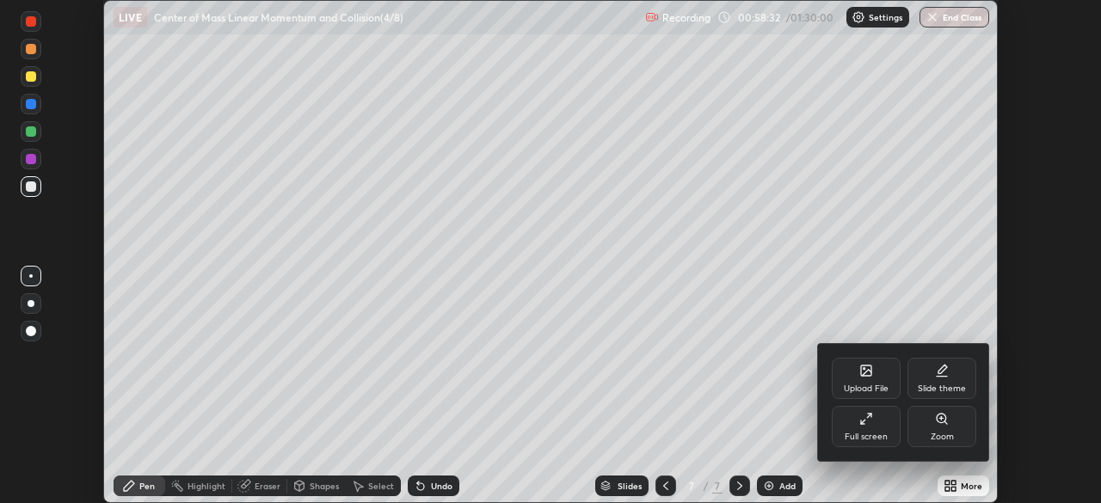
click at [884, 424] on div "Full screen" at bounding box center [866, 426] width 69 height 41
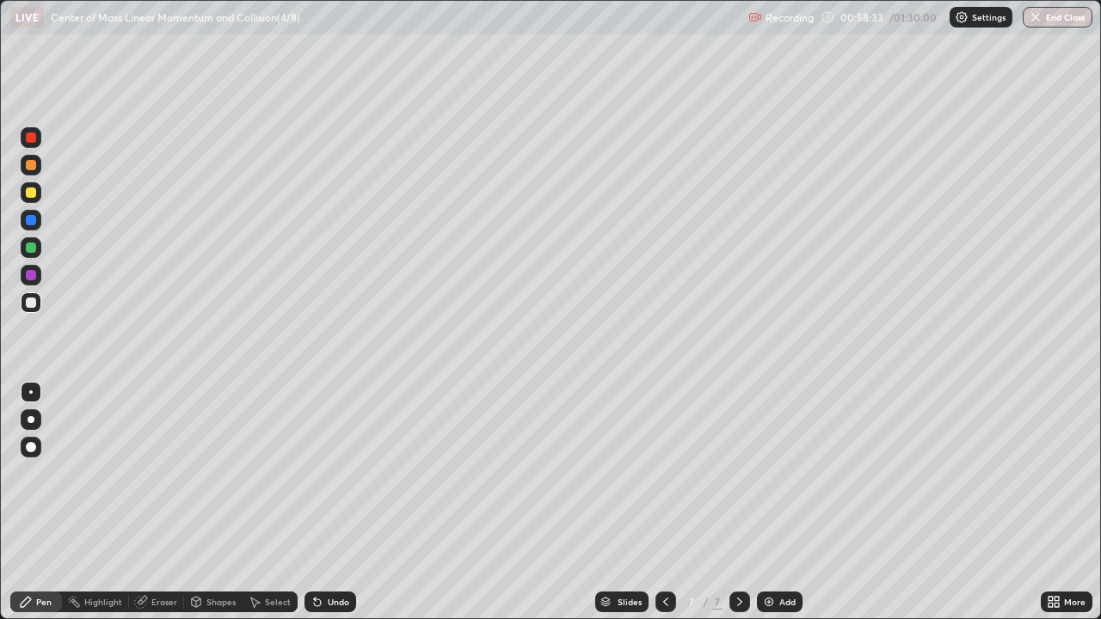
scroll to position [619, 1101]
click at [337, 502] on div "Undo" at bounding box center [339, 602] width 22 height 9
click at [232, 502] on div "Shapes" at bounding box center [220, 602] width 29 height 9
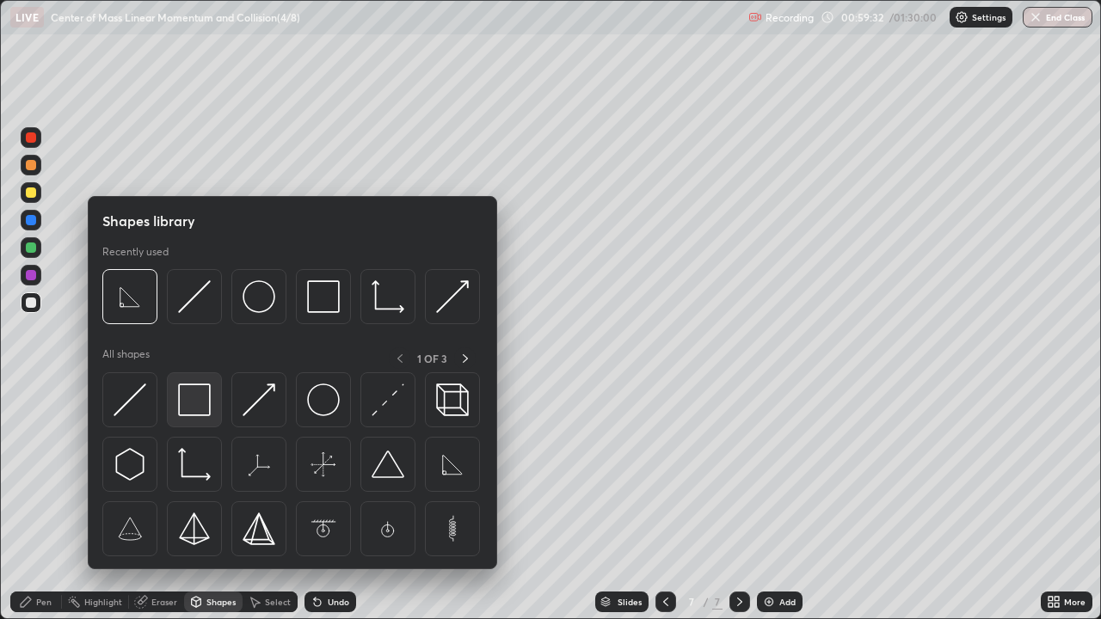
click at [205, 404] on img at bounding box center [194, 400] width 33 height 33
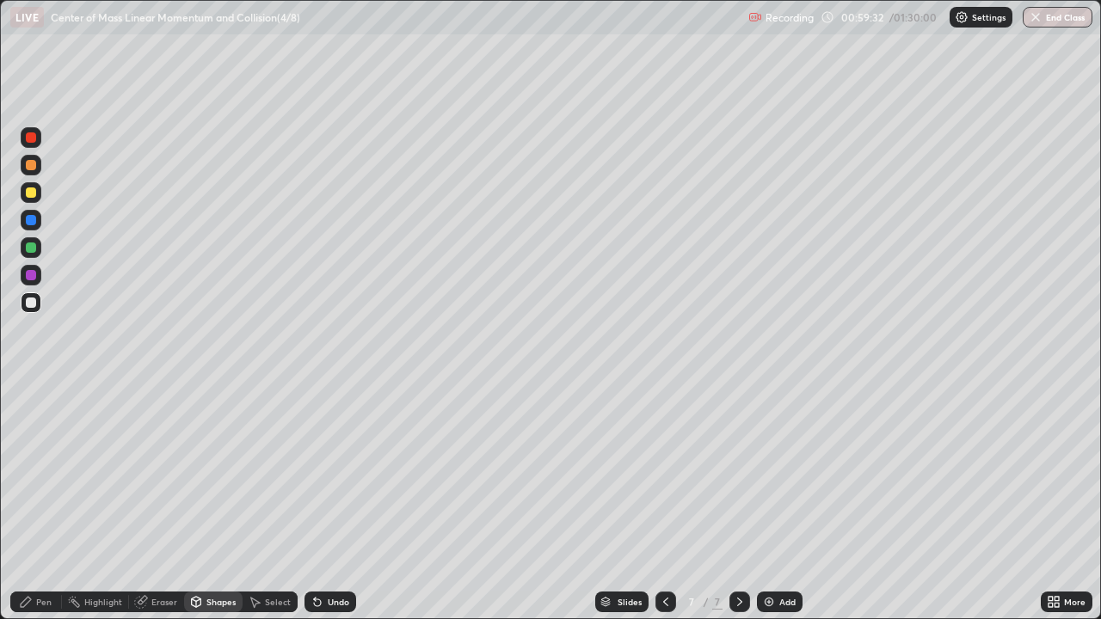
click at [35, 249] on div at bounding box center [31, 248] width 10 height 10
click at [28, 188] on div at bounding box center [31, 193] width 10 height 10
click at [274, 502] on div "Select" at bounding box center [278, 602] width 26 height 9
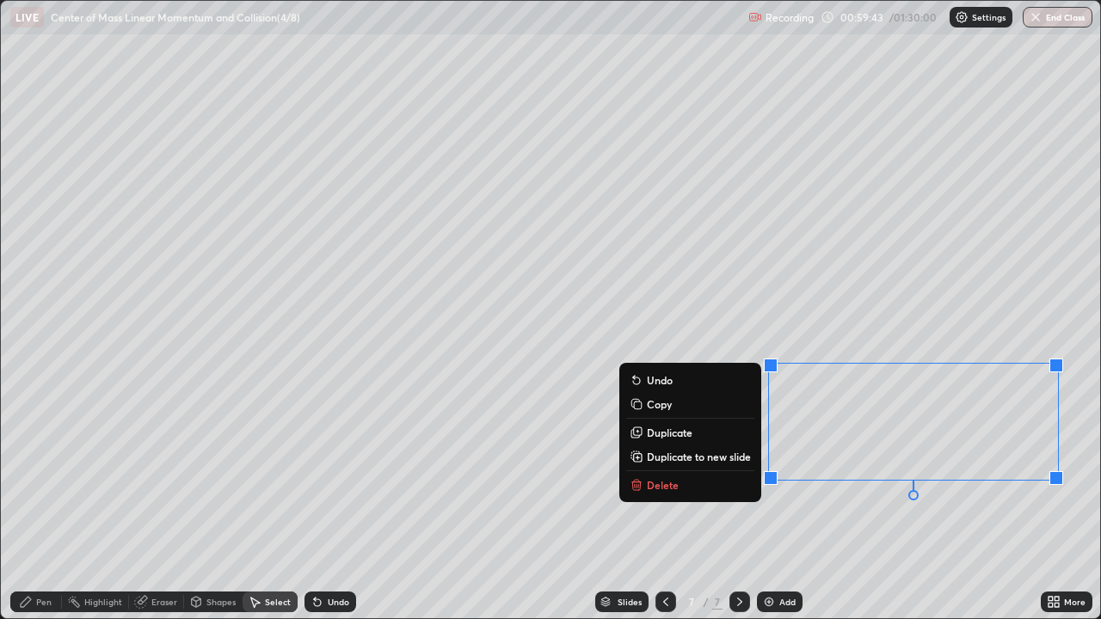
click at [974, 502] on div "0 ° Undo Copy Duplicate Duplicate to new slide Delete" at bounding box center [550, 310] width 1099 height 618
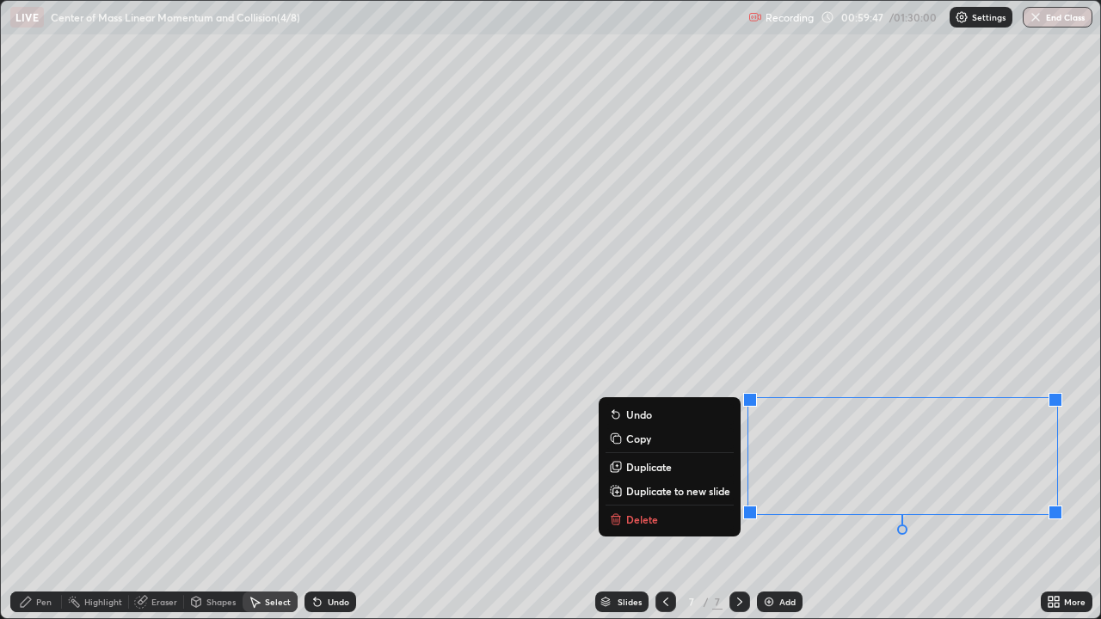
click at [1045, 305] on div "0 ° Undo Copy Duplicate Duplicate to new slide Delete" at bounding box center [550, 310] width 1099 height 618
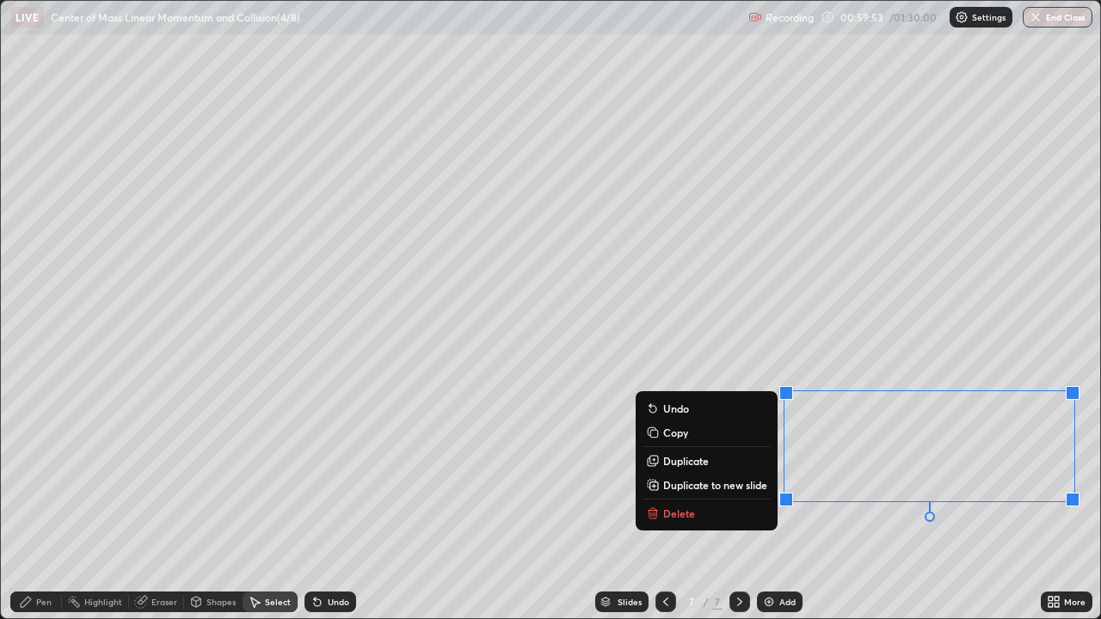
click at [837, 502] on div "0 ° Undo Copy Duplicate Duplicate to new slide Delete" at bounding box center [550, 310] width 1099 height 618
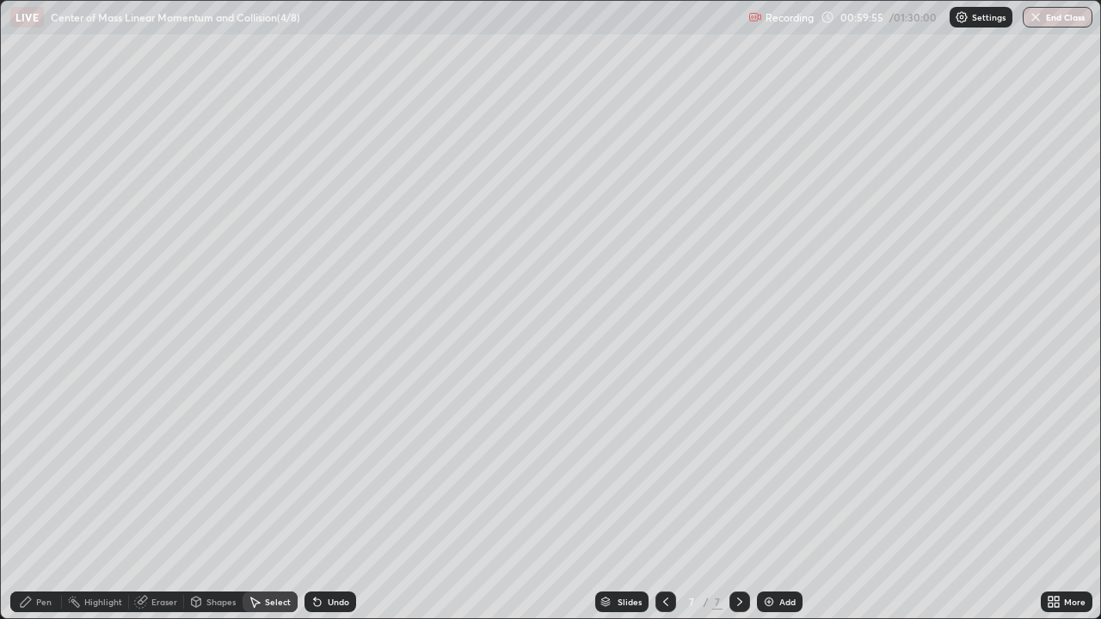
click at [162, 502] on div "Eraser" at bounding box center [164, 602] width 26 height 9
click at [52, 502] on div "Pen" at bounding box center [36, 602] width 52 height 21
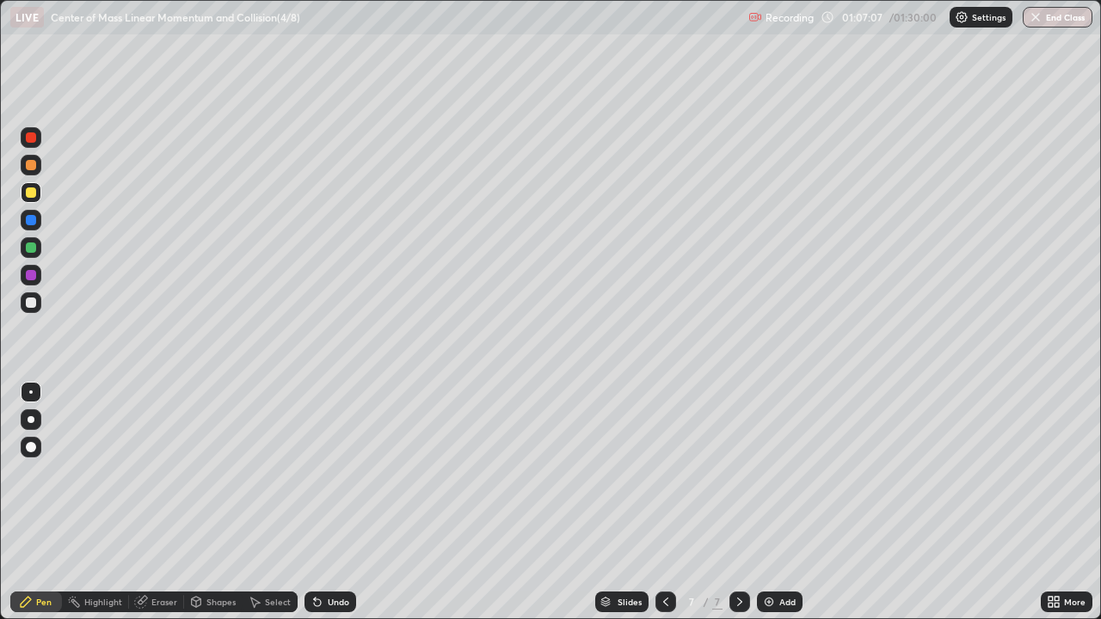
click at [31, 299] on div at bounding box center [31, 303] width 10 height 10
click at [315, 502] on icon at bounding box center [317, 603] width 7 height 7
click at [163, 502] on div "Eraser" at bounding box center [164, 602] width 26 height 9
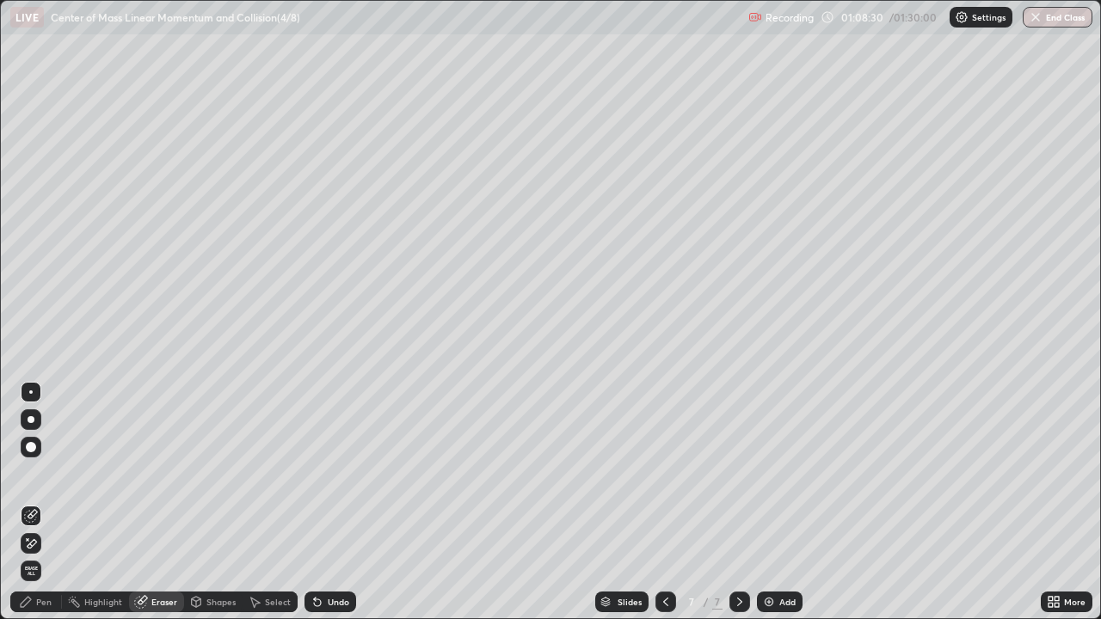
click at [48, 502] on div "Pen" at bounding box center [43, 602] width 15 height 9
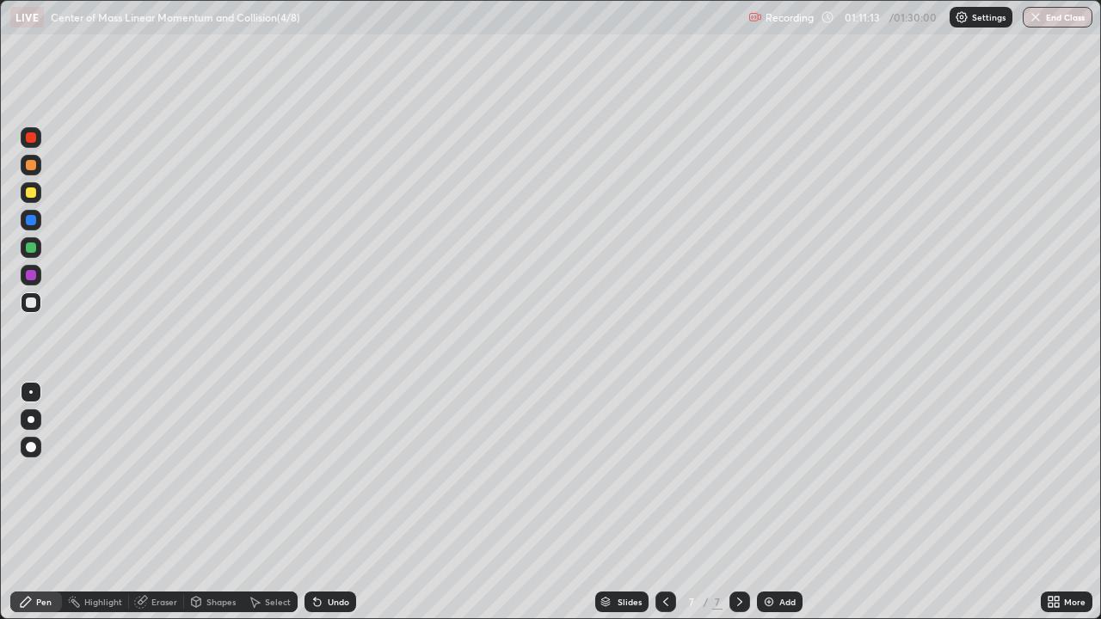
click at [280, 502] on div "Select" at bounding box center [278, 602] width 26 height 9
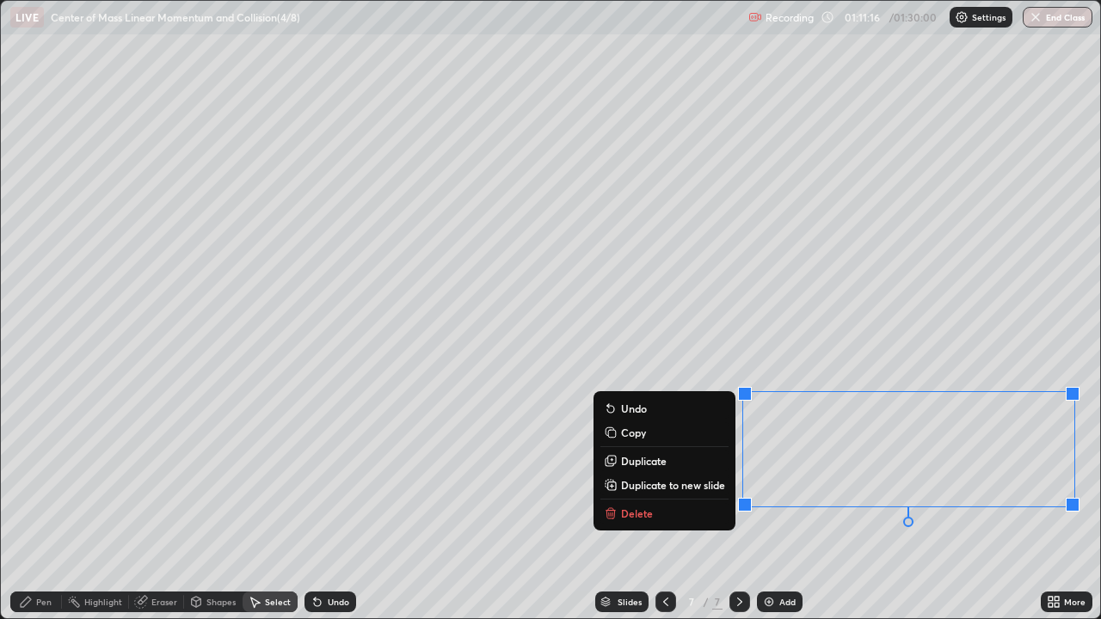
click at [642, 428] on p "Copy" at bounding box center [633, 433] width 25 height 14
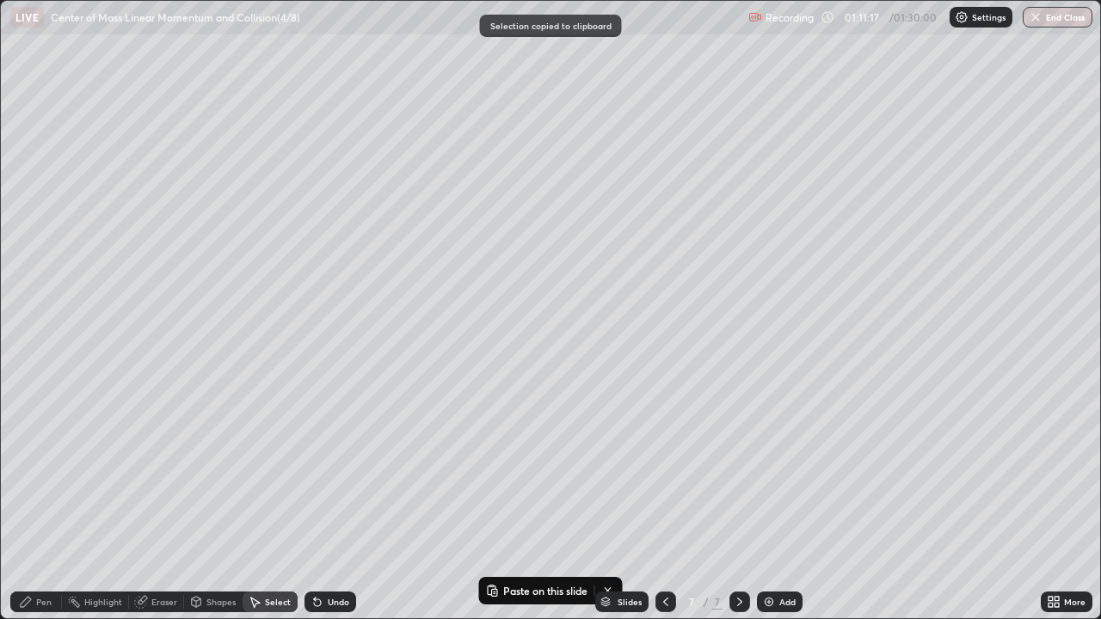
click at [774, 502] on div "Add" at bounding box center [780, 602] width 46 height 21
click at [173, 115] on div "0 ° Undo Copy Paste here Duplicate Duplicate to new slide Delete" at bounding box center [550, 310] width 1099 height 618
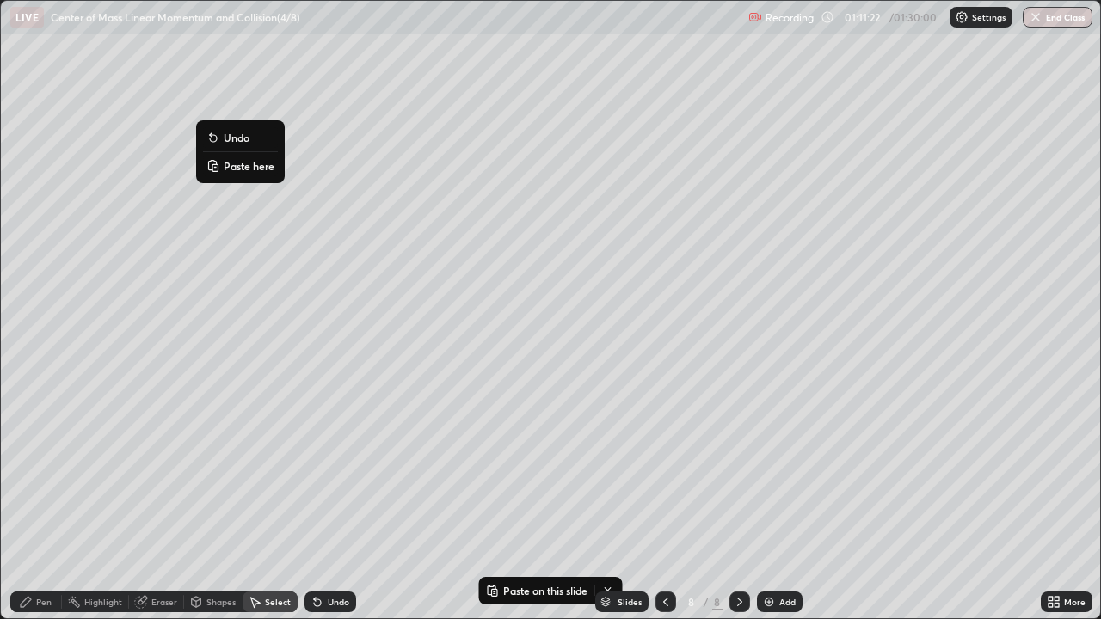
click at [236, 168] on p "Paste here" at bounding box center [249, 166] width 51 height 14
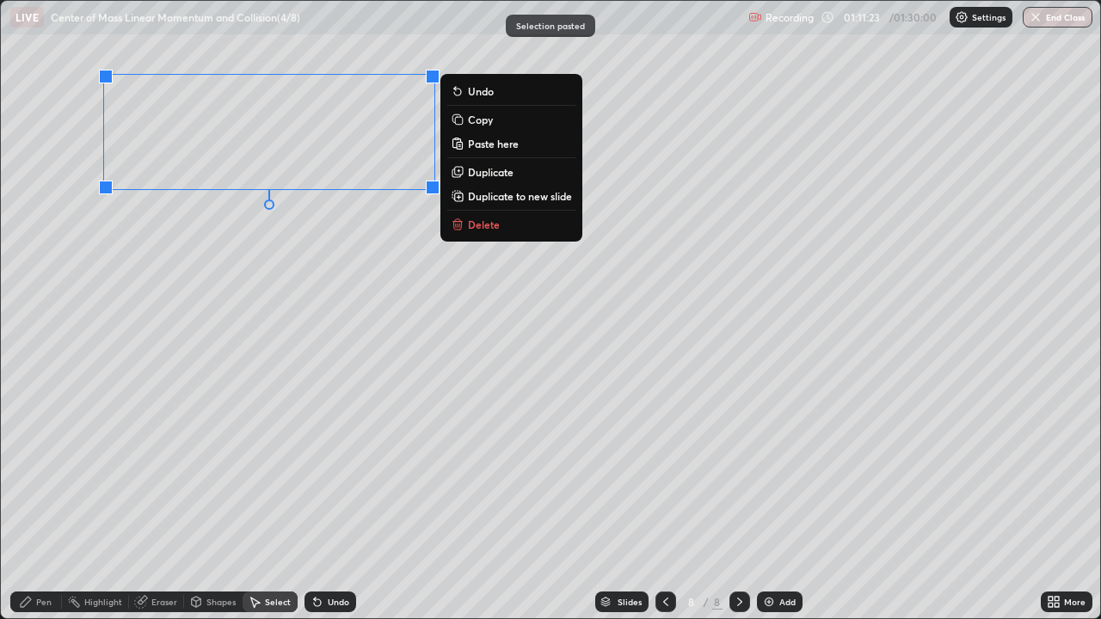
click at [294, 283] on div "0 ° Undo Copy Paste here Duplicate Duplicate to new slide Delete" at bounding box center [550, 310] width 1099 height 618
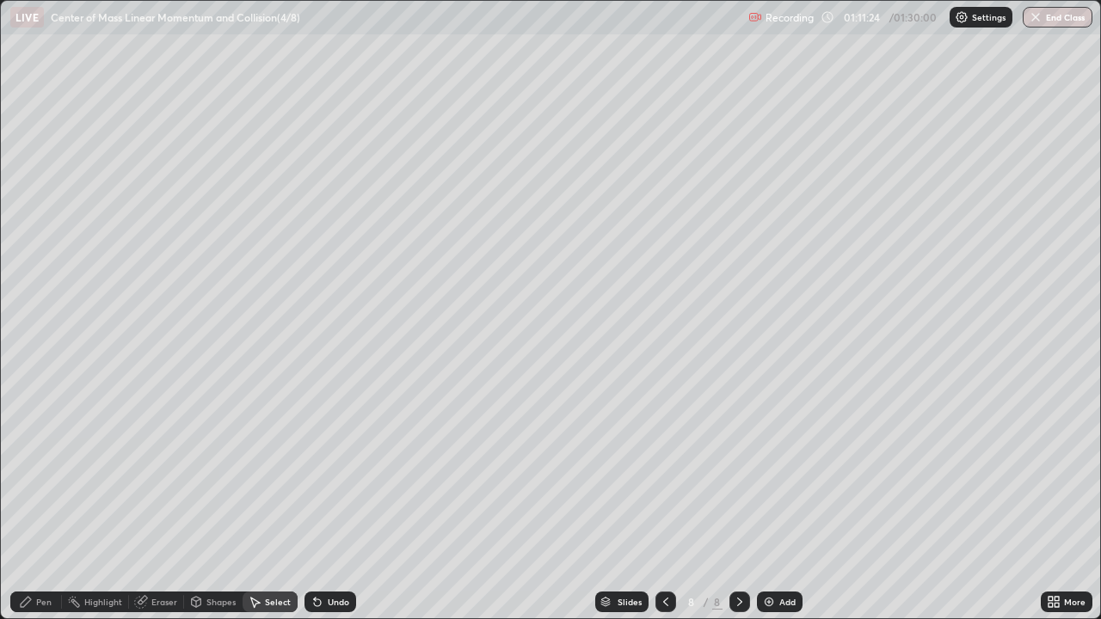
click at [52, 502] on div "Pen" at bounding box center [36, 602] width 52 height 21
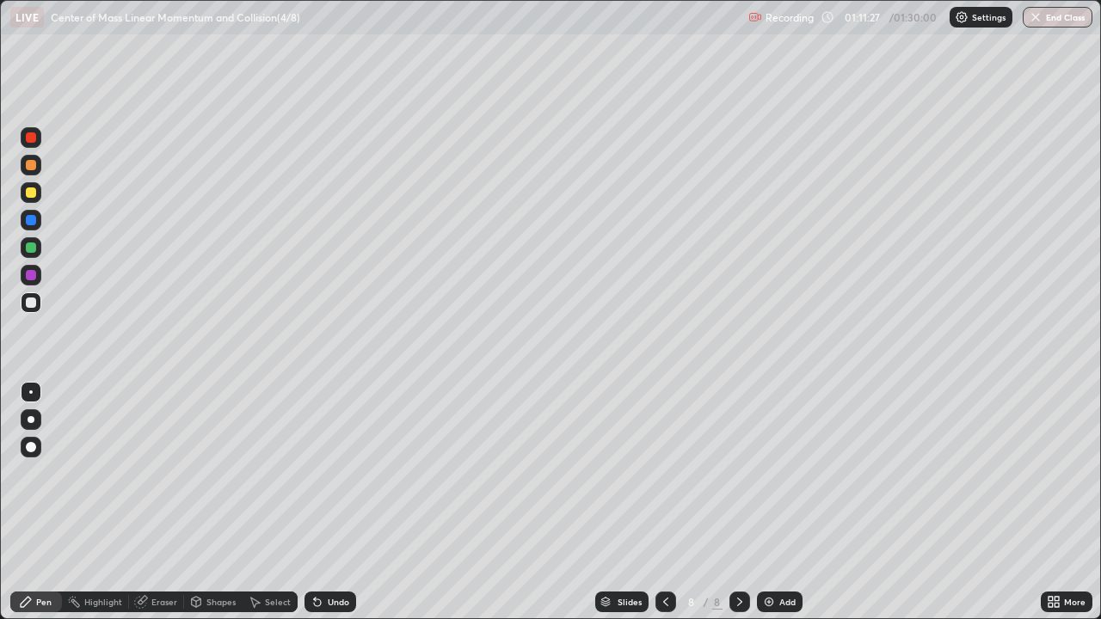
click at [33, 248] on div at bounding box center [31, 248] width 10 height 10
click at [660, 502] on icon at bounding box center [666, 602] width 14 height 14
click at [737, 502] on icon at bounding box center [739, 602] width 5 height 9
click at [763, 502] on img at bounding box center [769, 602] width 14 height 14
click at [32, 193] on div at bounding box center [31, 193] width 10 height 10
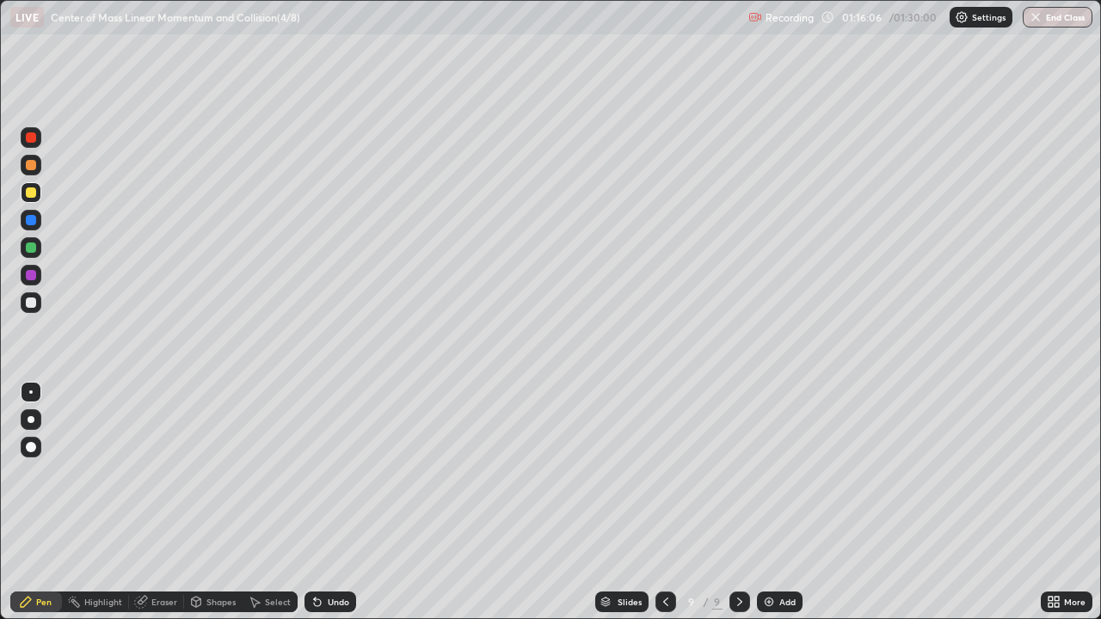
click at [32, 193] on div at bounding box center [31, 193] width 10 height 10
click at [38, 248] on div at bounding box center [31, 247] width 21 height 21
click at [36, 194] on div at bounding box center [31, 192] width 21 height 21
click at [34, 197] on div at bounding box center [31, 193] width 10 height 10
click at [44, 502] on div "Pen" at bounding box center [43, 602] width 15 height 9
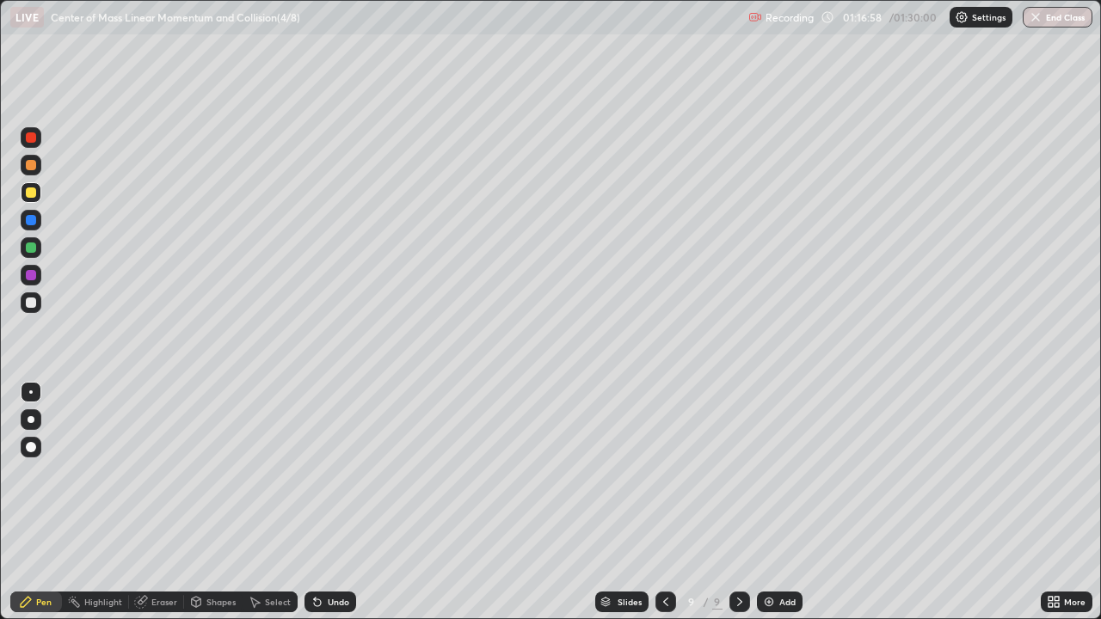
click at [225, 502] on div "Shapes" at bounding box center [220, 602] width 29 height 9
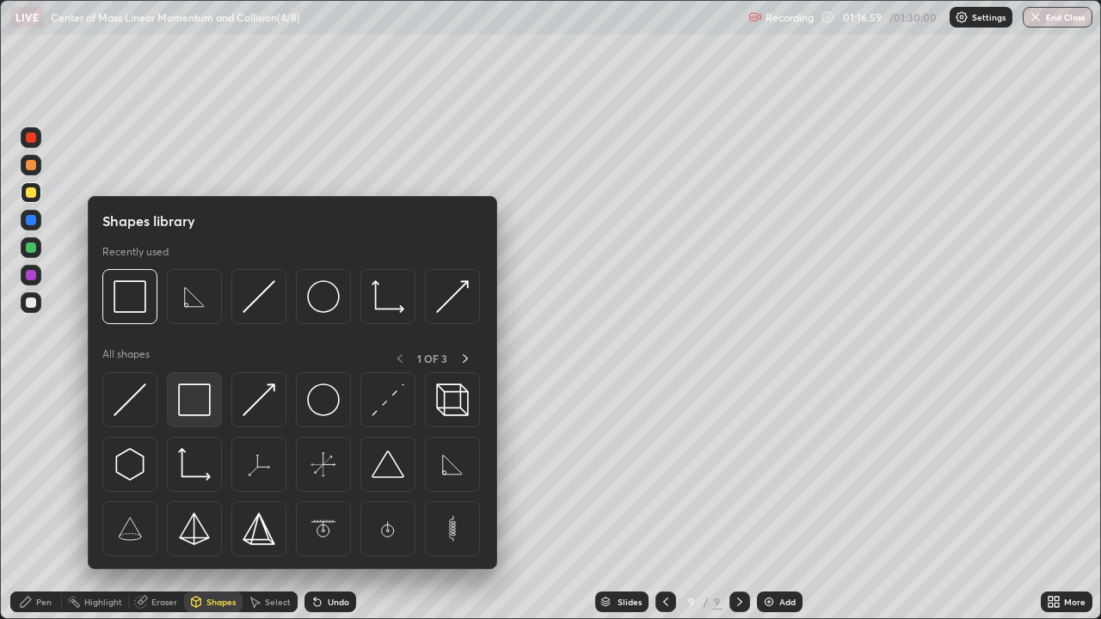
click at [203, 405] on img at bounding box center [194, 400] width 33 height 33
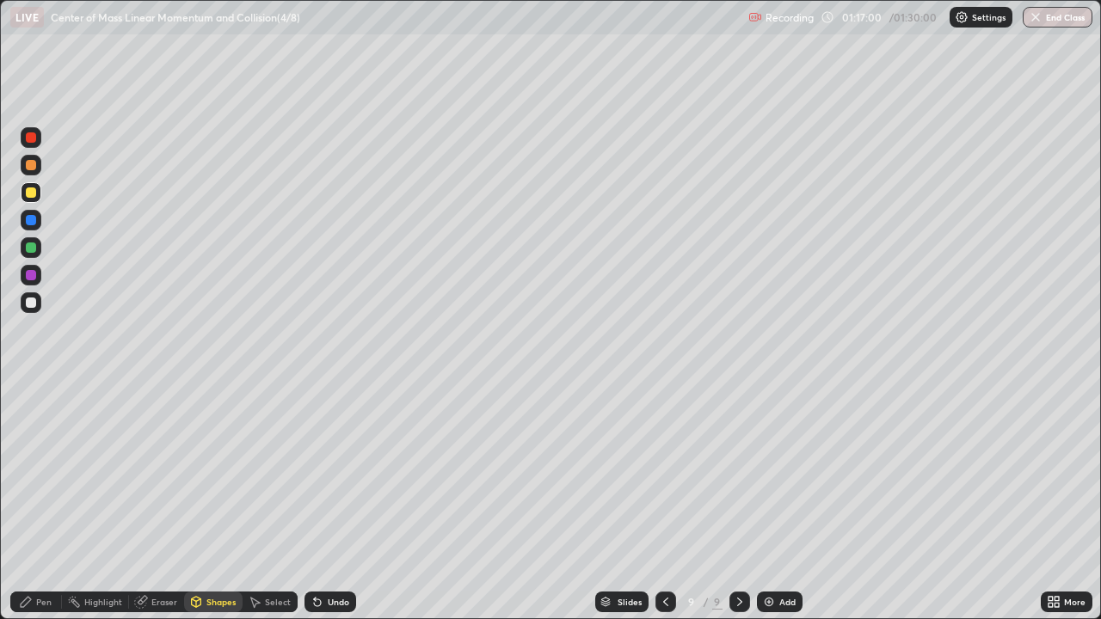
click at [33, 249] on div at bounding box center [31, 248] width 10 height 10
click at [37, 249] on div at bounding box center [31, 247] width 21 height 21
click at [51, 502] on div "Pen" at bounding box center [43, 602] width 15 height 9
click at [34, 278] on div at bounding box center [31, 275] width 10 height 10
click at [32, 276] on div at bounding box center [31, 275] width 10 height 10
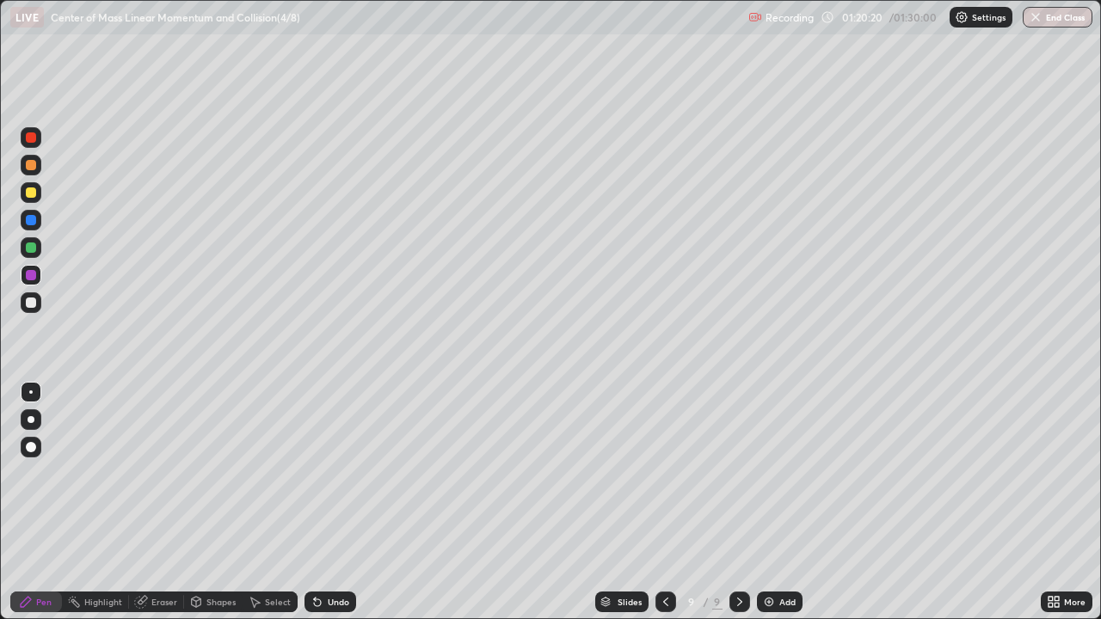
click at [1059, 16] on button "End Class" at bounding box center [1058, 17] width 70 height 21
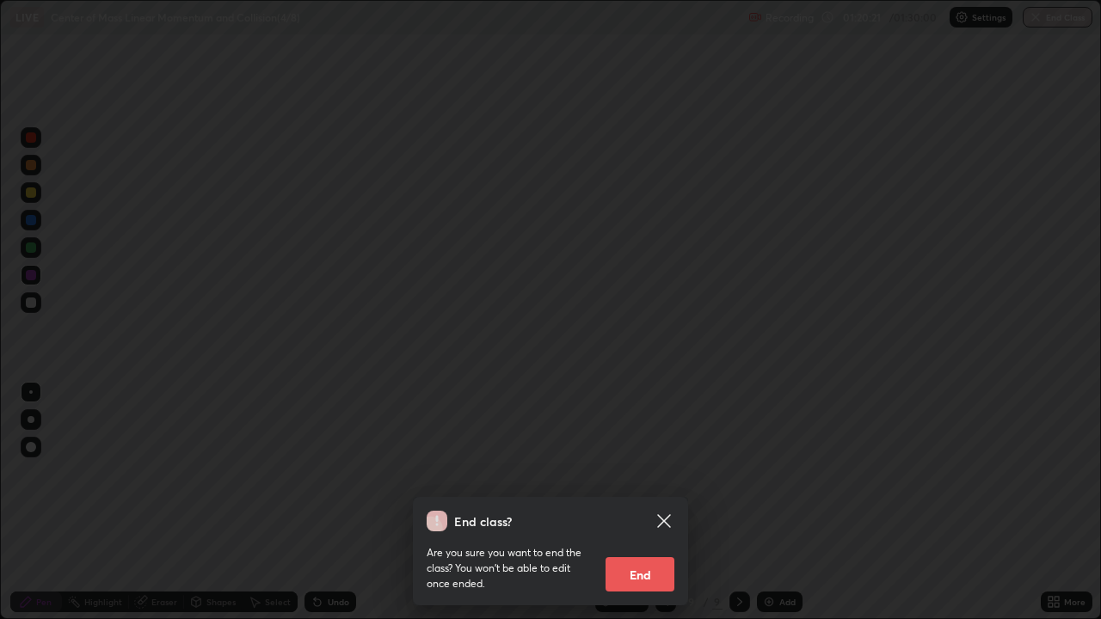
click at [657, 502] on button "End" at bounding box center [640, 574] width 69 height 34
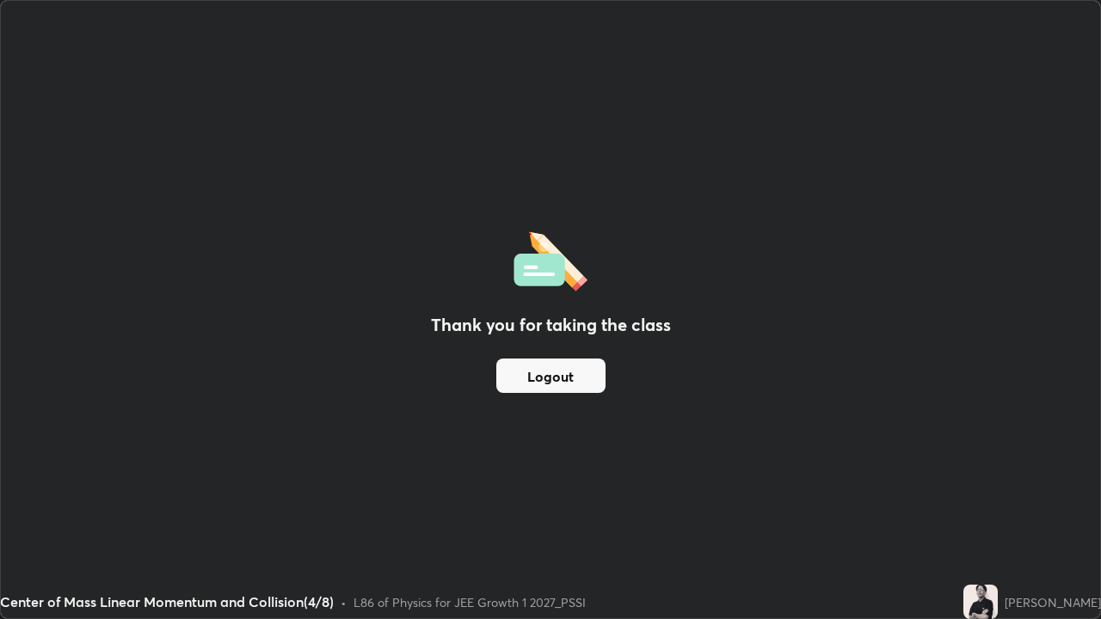
click at [573, 375] on button "Logout" at bounding box center [550, 376] width 109 height 34
click at [568, 376] on button "Logout" at bounding box center [550, 376] width 109 height 34
